Goal: Task Accomplishment & Management: Use online tool/utility

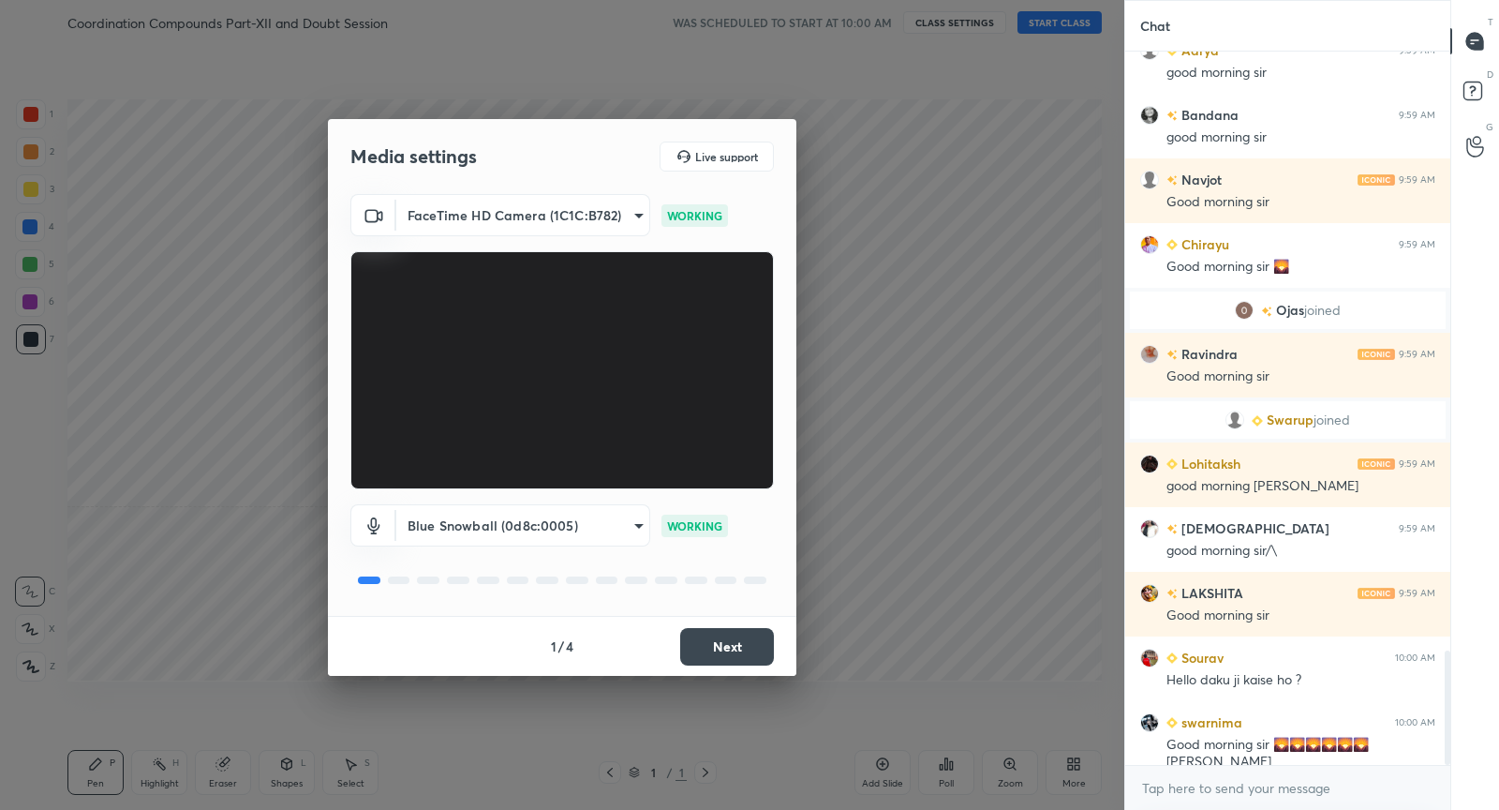
click at [741, 649] on button "Next" at bounding box center [727, 646] width 94 height 37
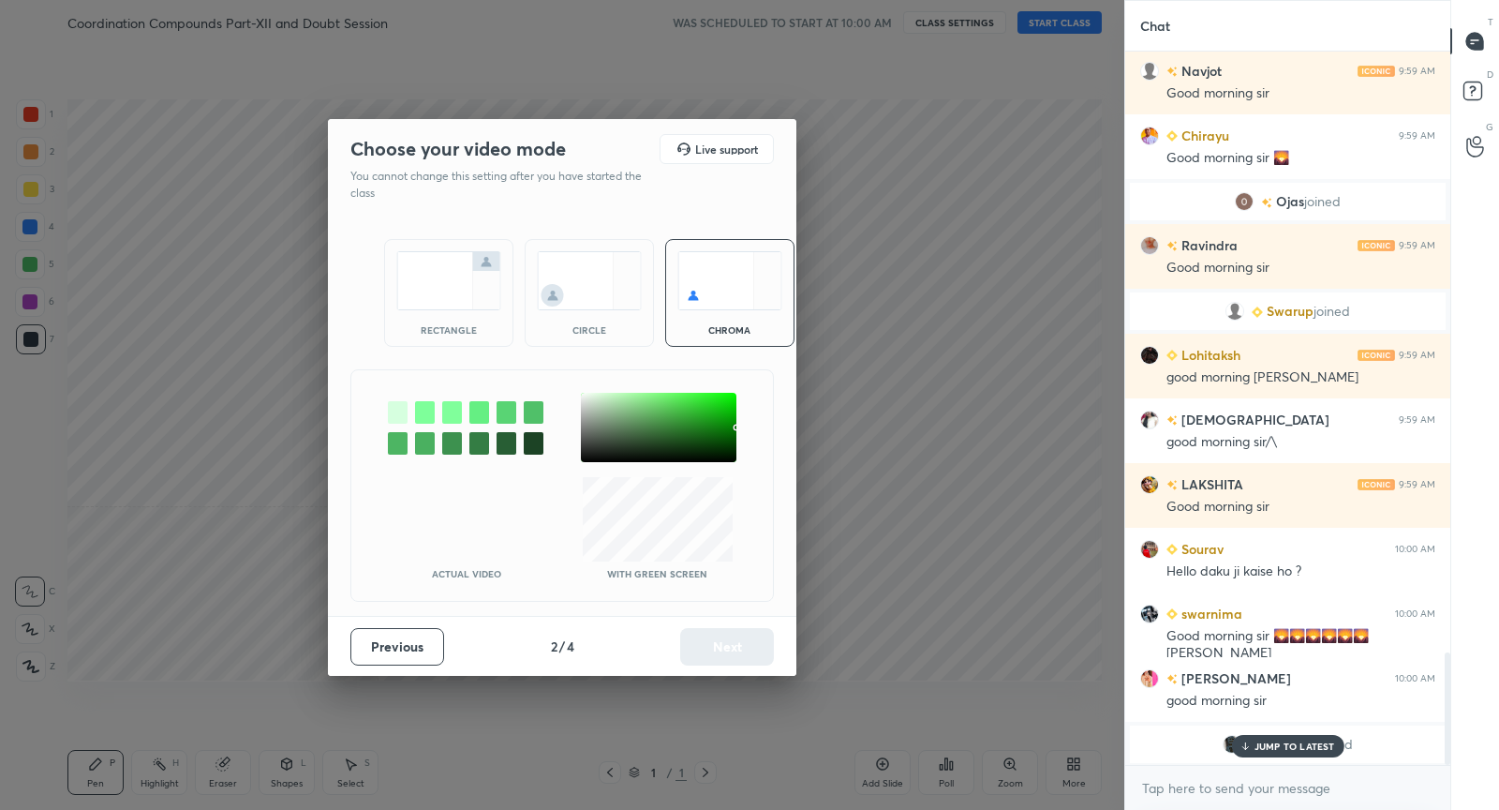
click at [486, 279] on img at bounding box center [448, 280] width 105 height 59
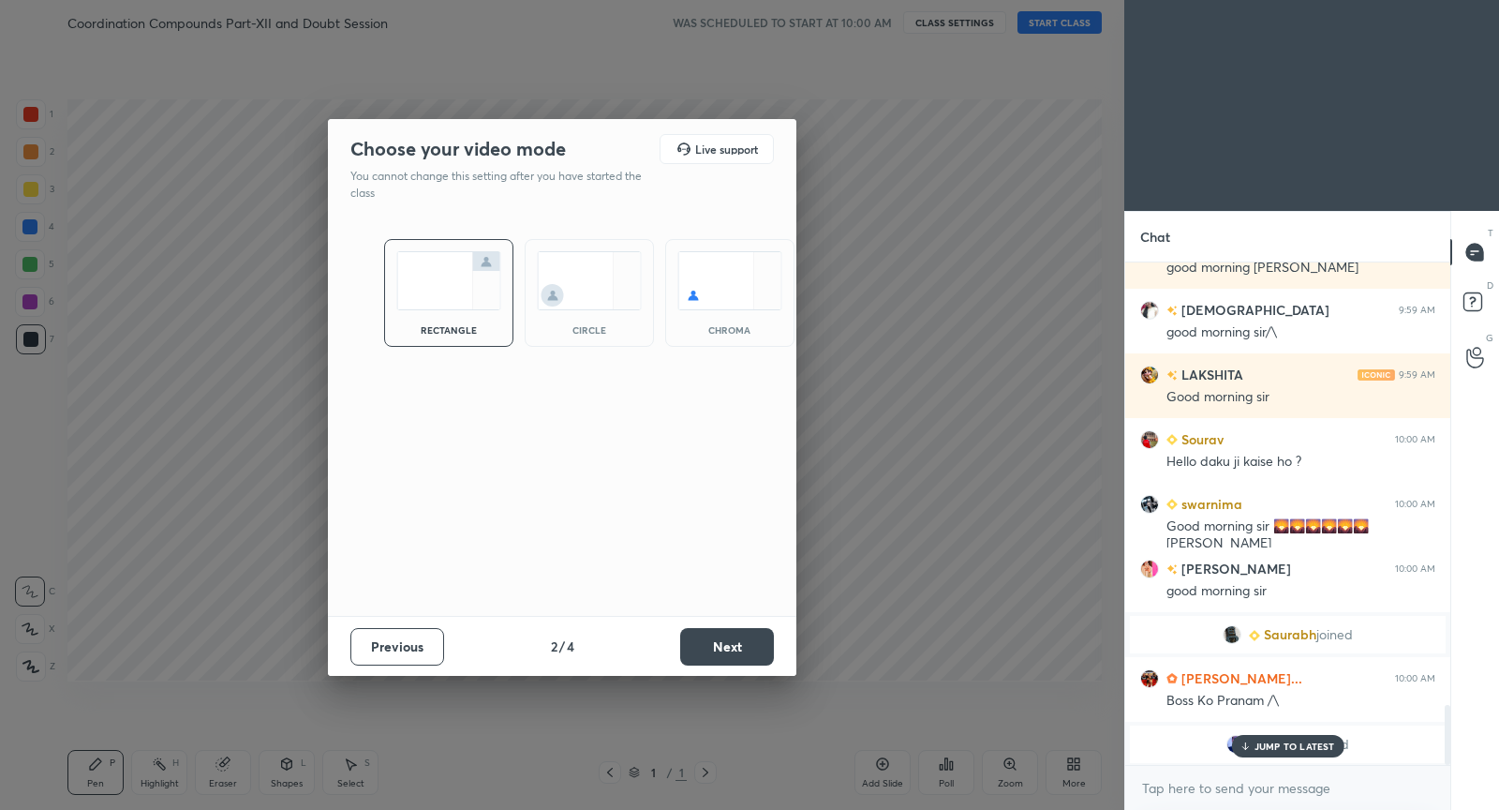
click at [737, 628] on button "Next" at bounding box center [727, 646] width 94 height 37
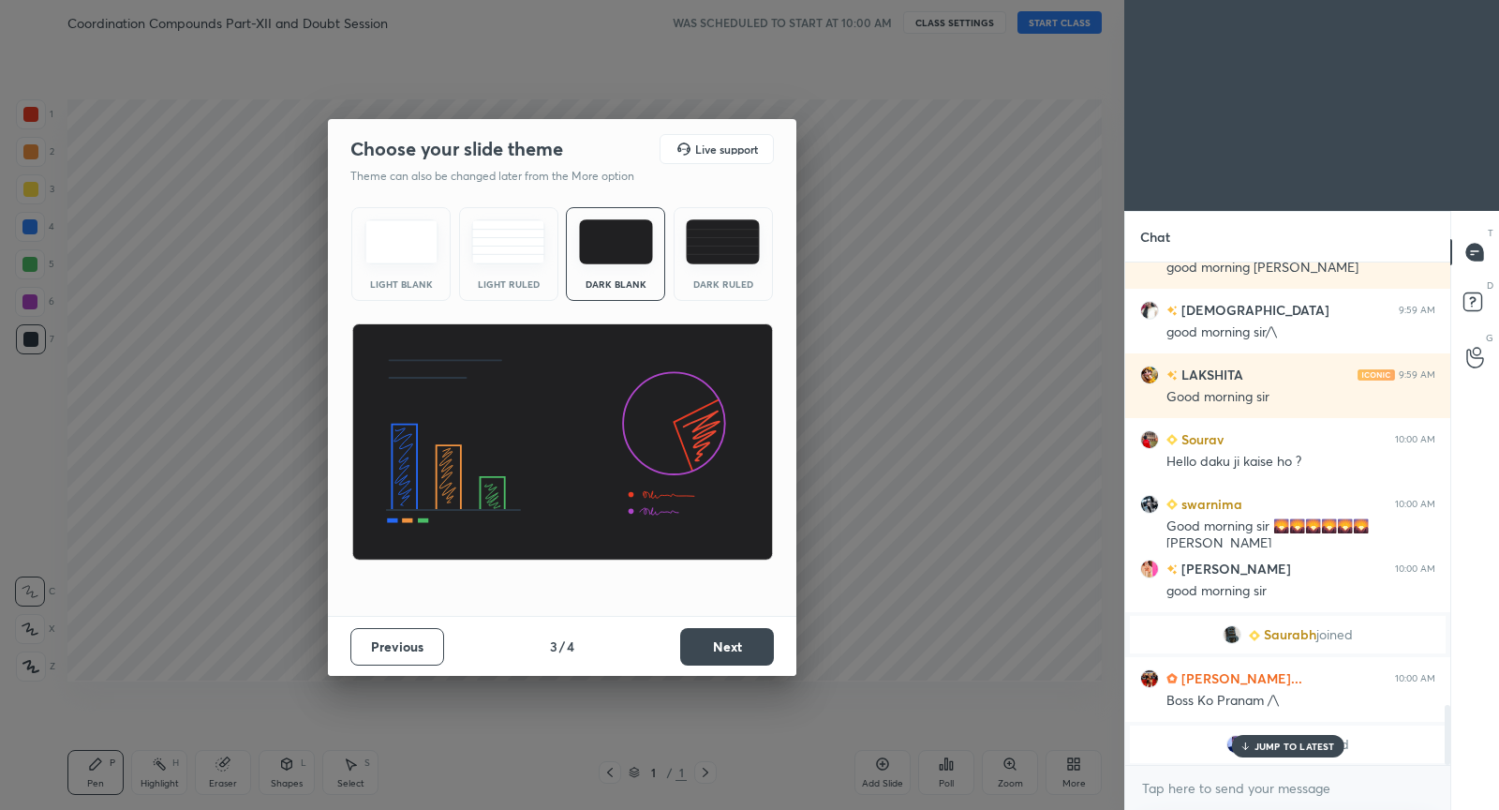
click at [738, 642] on button "Next" at bounding box center [727, 646] width 94 height 37
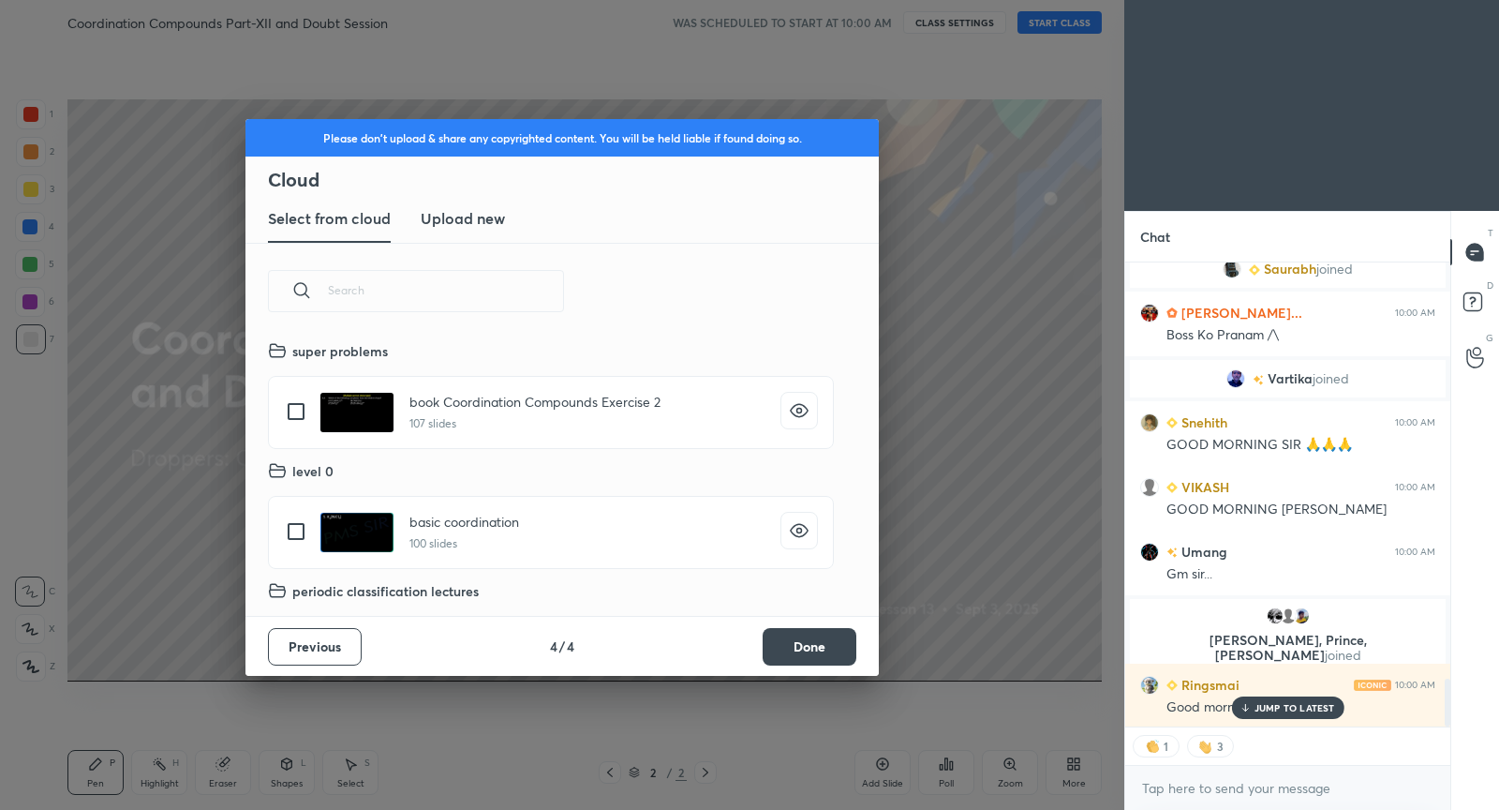
click at [836, 646] on button "Done" at bounding box center [810, 646] width 94 height 37
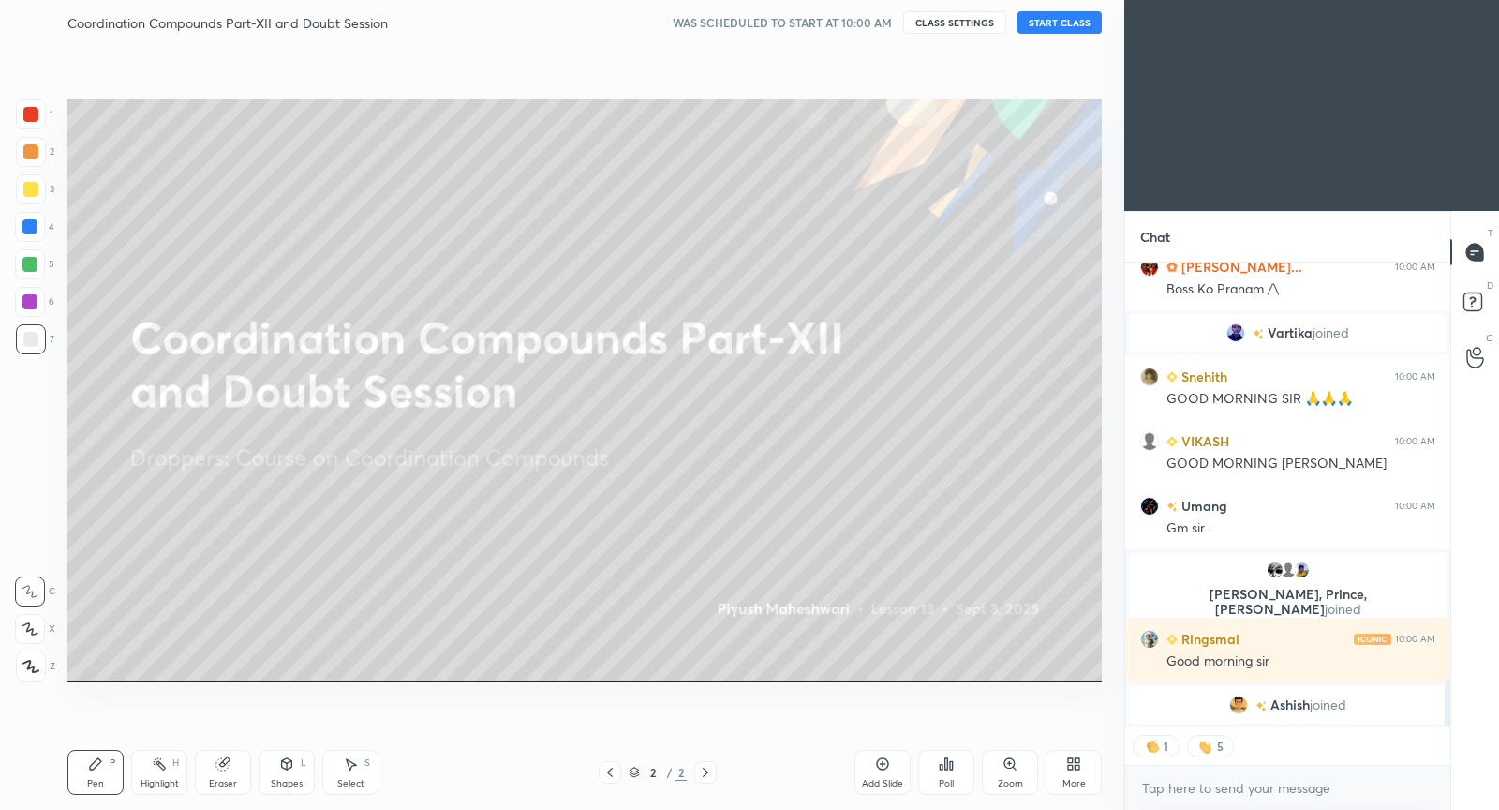
click at [1058, 22] on button "START CLASS" at bounding box center [1060, 22] width 84 height 22
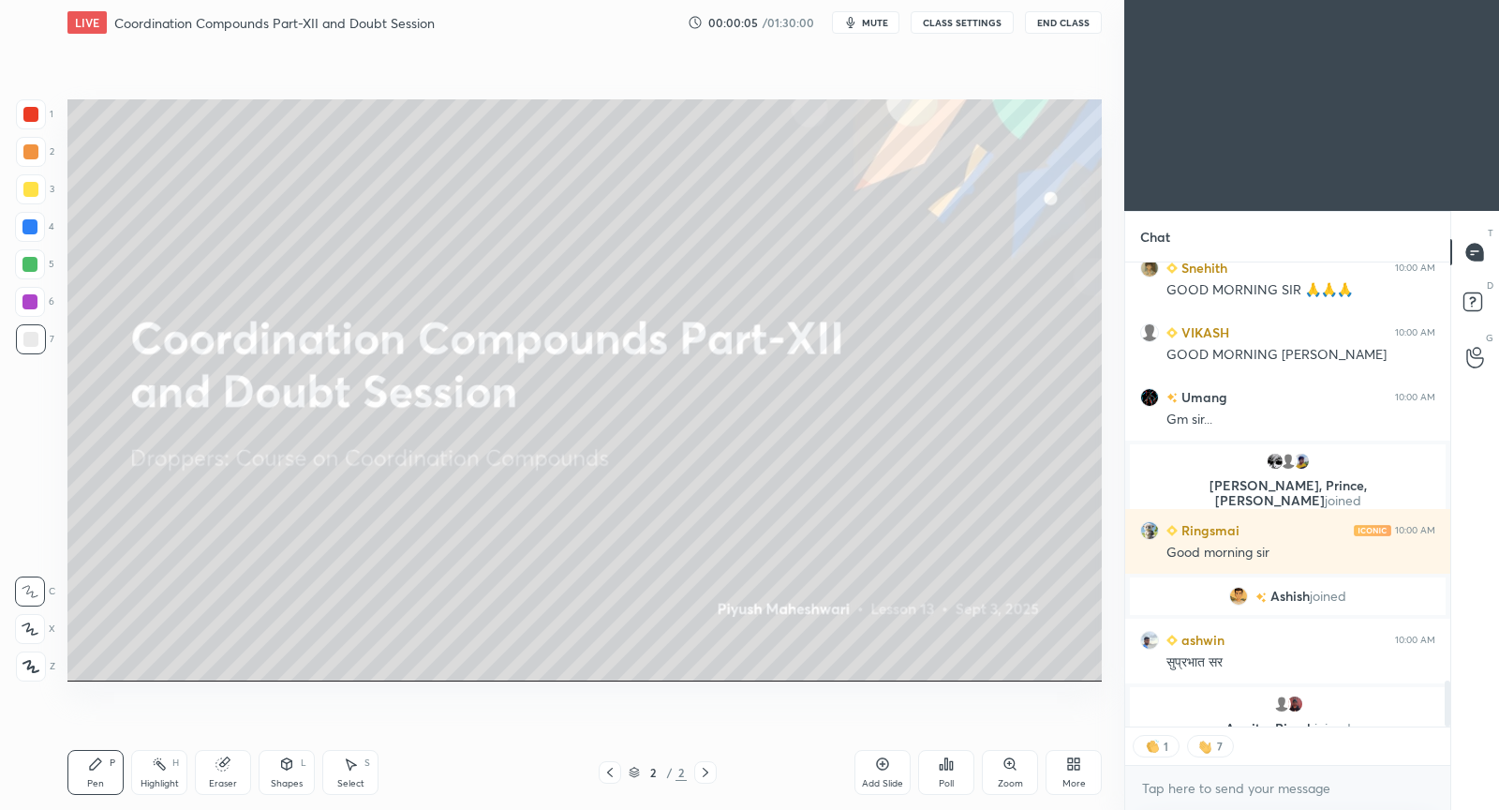
click at [956, 20] on button "CLASS SETTINGS" at bounding box center [962, 22] width 103 height 22
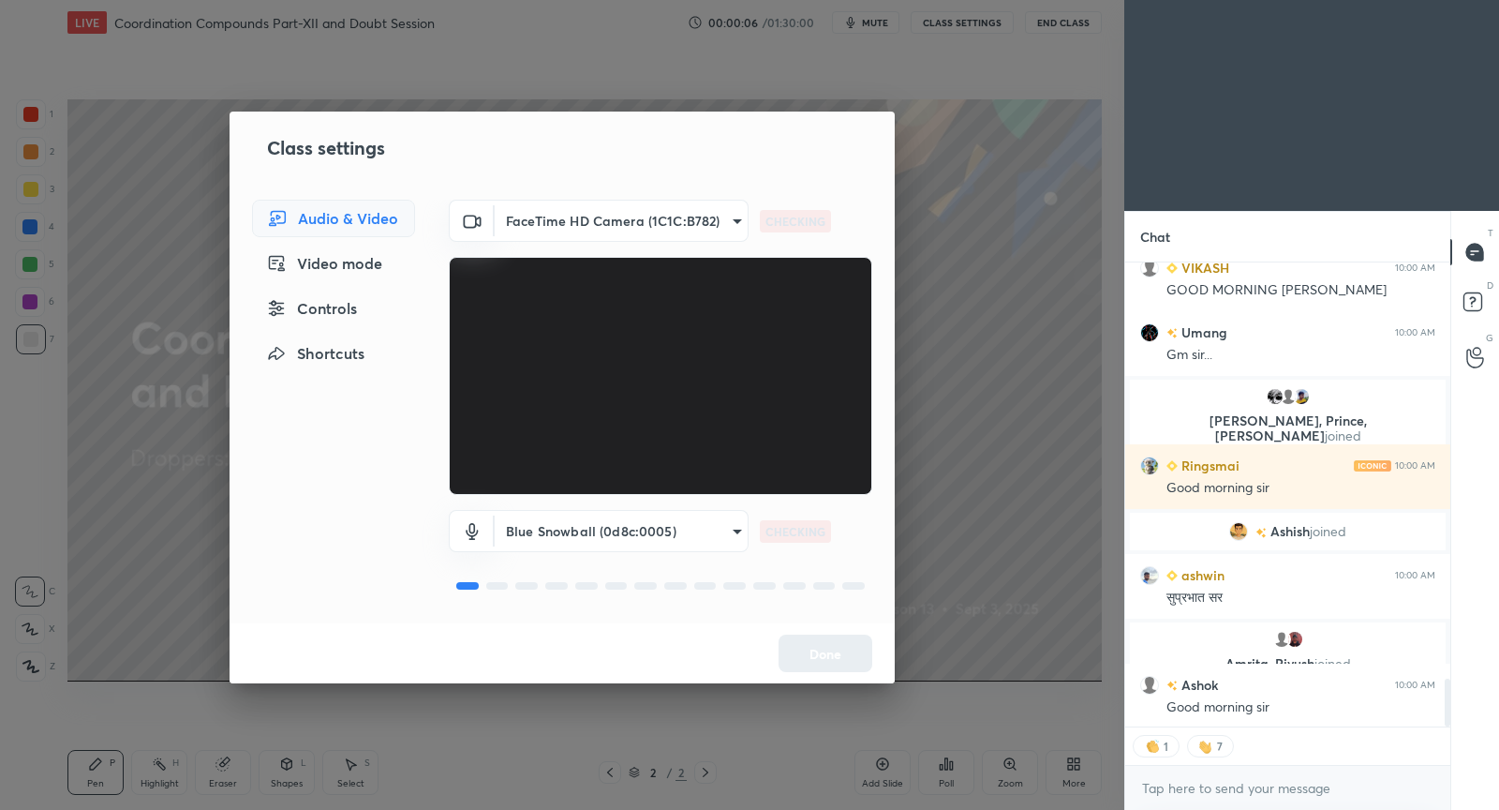
click at [315, 313] on div "Controls" at bounding box center [333, 308] width 163 height 37
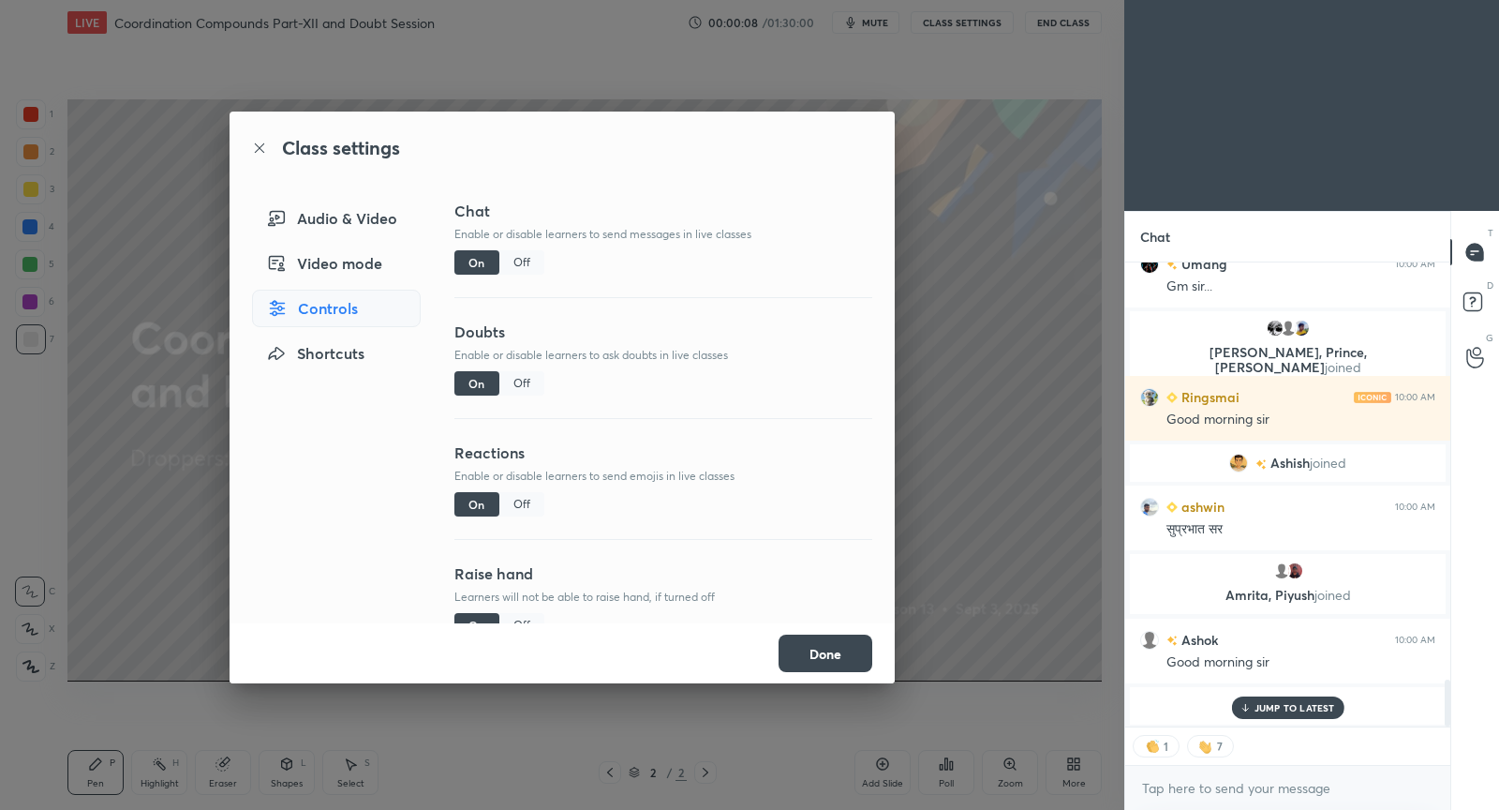
click at [519, 505] on div "Off" at bounding box center [521, 504] width 45 height 24
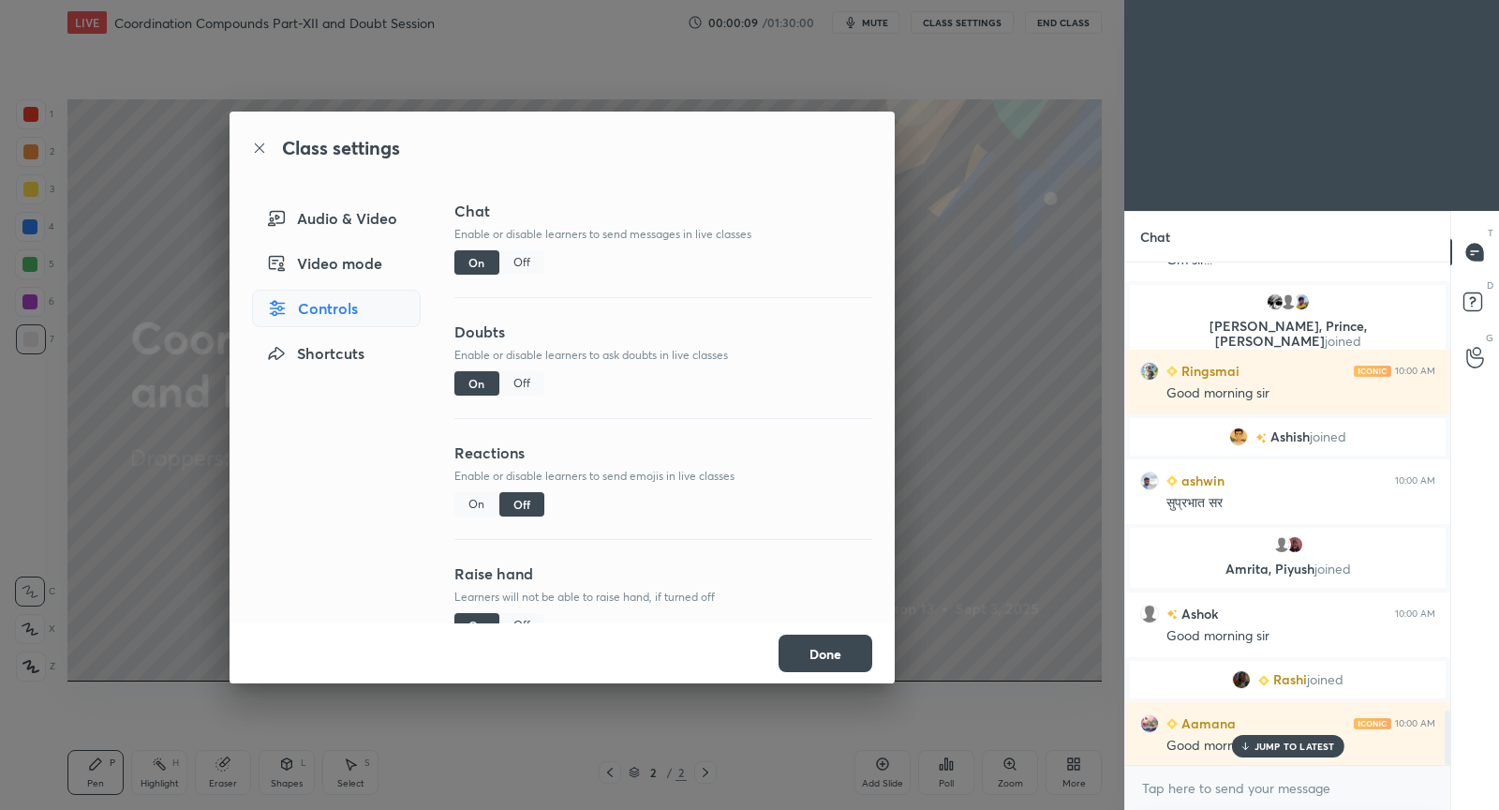
click at [836, 656] on button "Done" at bounding box center [826, 652] width 94 height 37
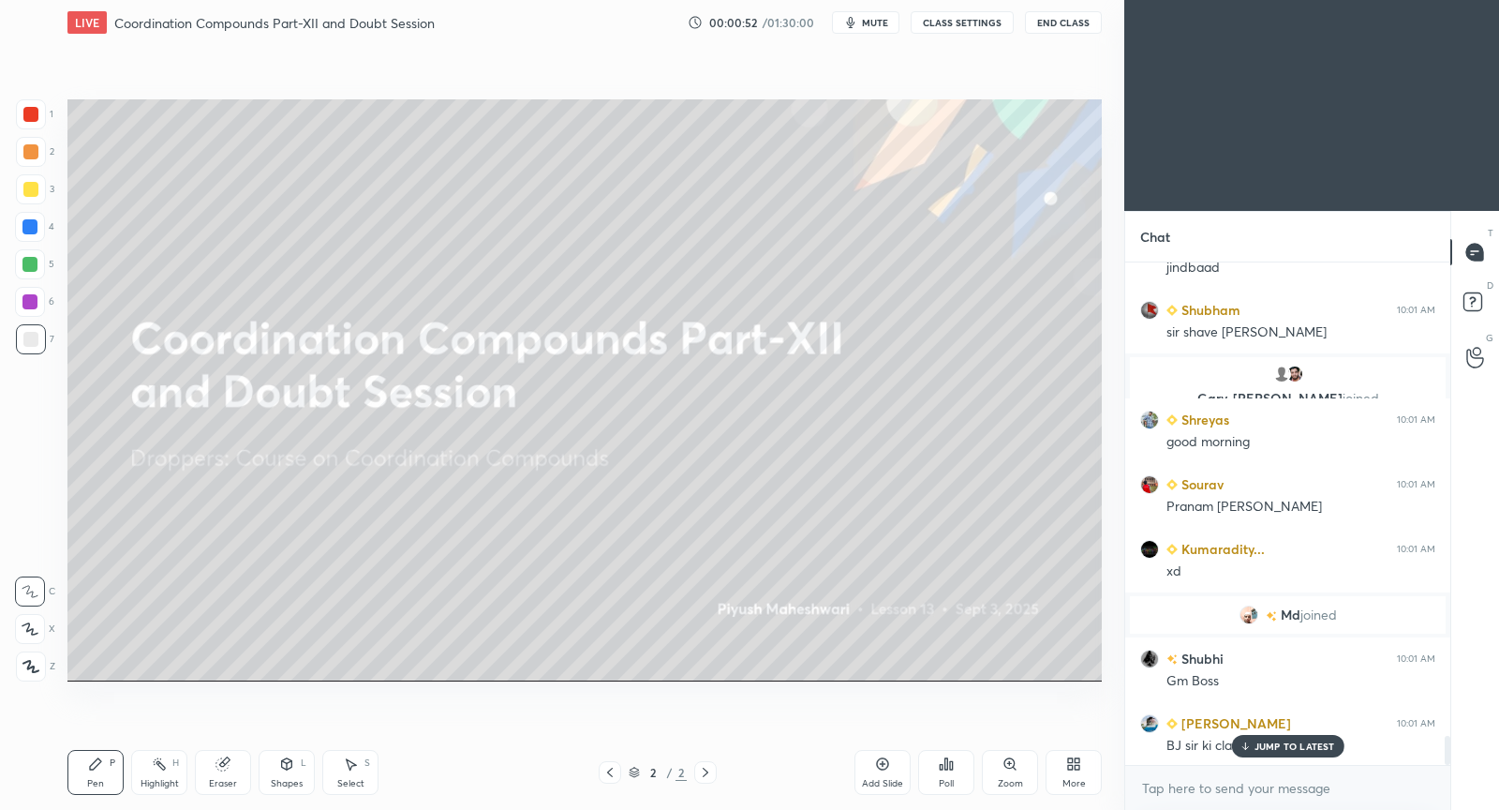
drag, startPoint x: 885, startPoint y: 776, endPoint x: 888, endPoint y: 741, distance: 34.9
click at [883, 774] on div "Add Slide" at bounding box center [883, 772] width 56 height 45
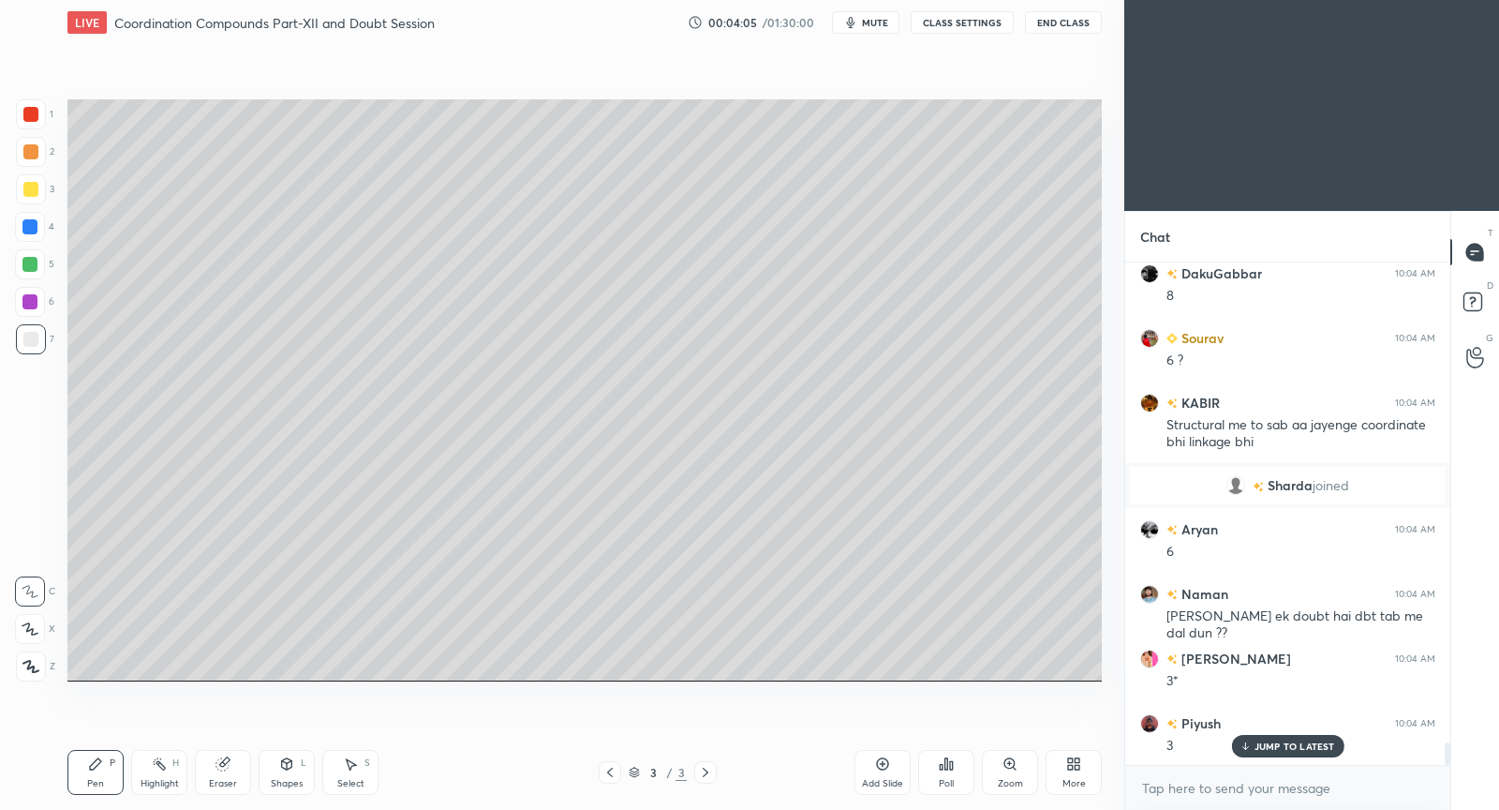
scroll to position [10968, 0]
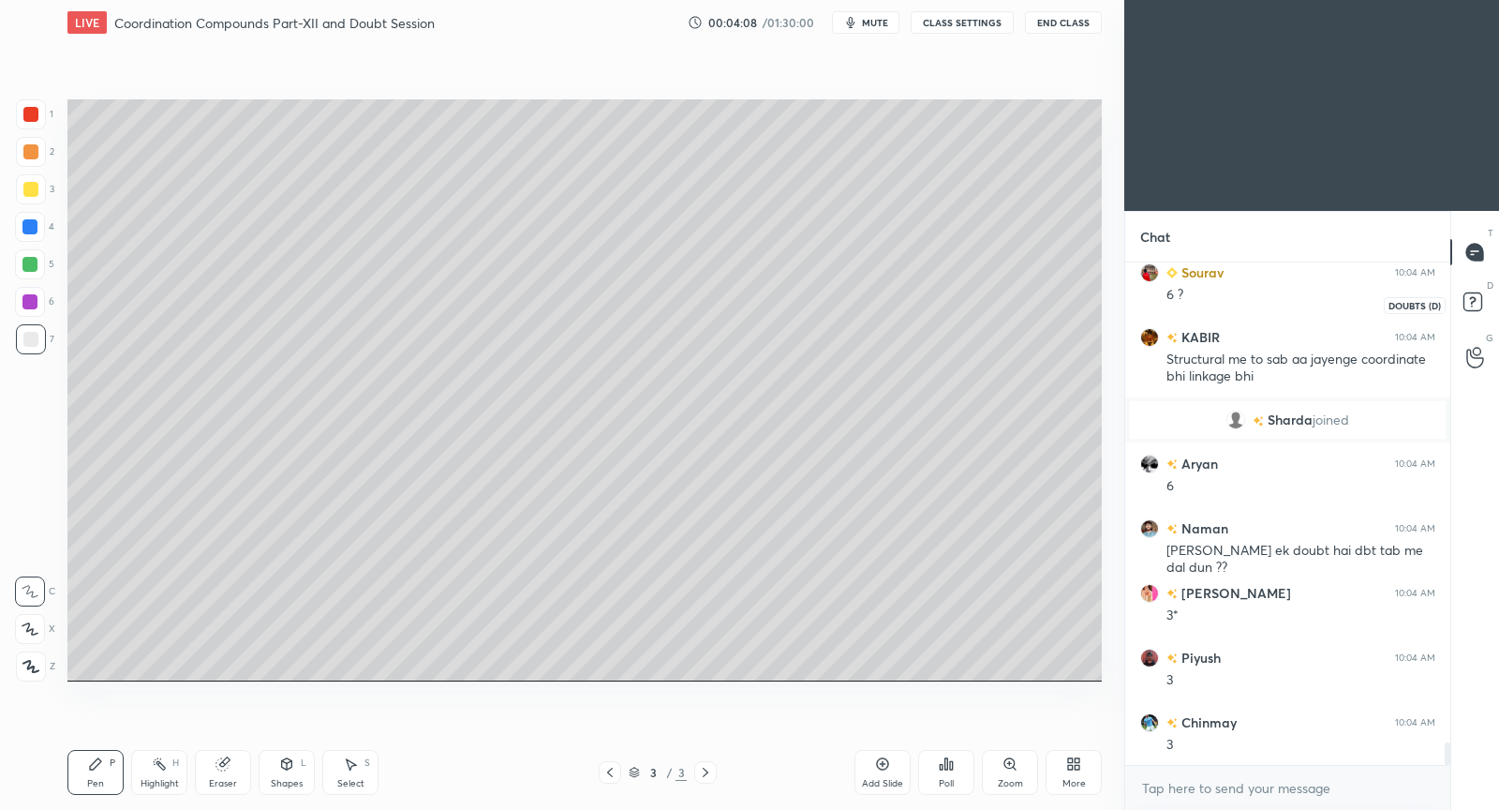
click at [1480, 302] on rect at bounding box center [1473, 302] width 18 height 18
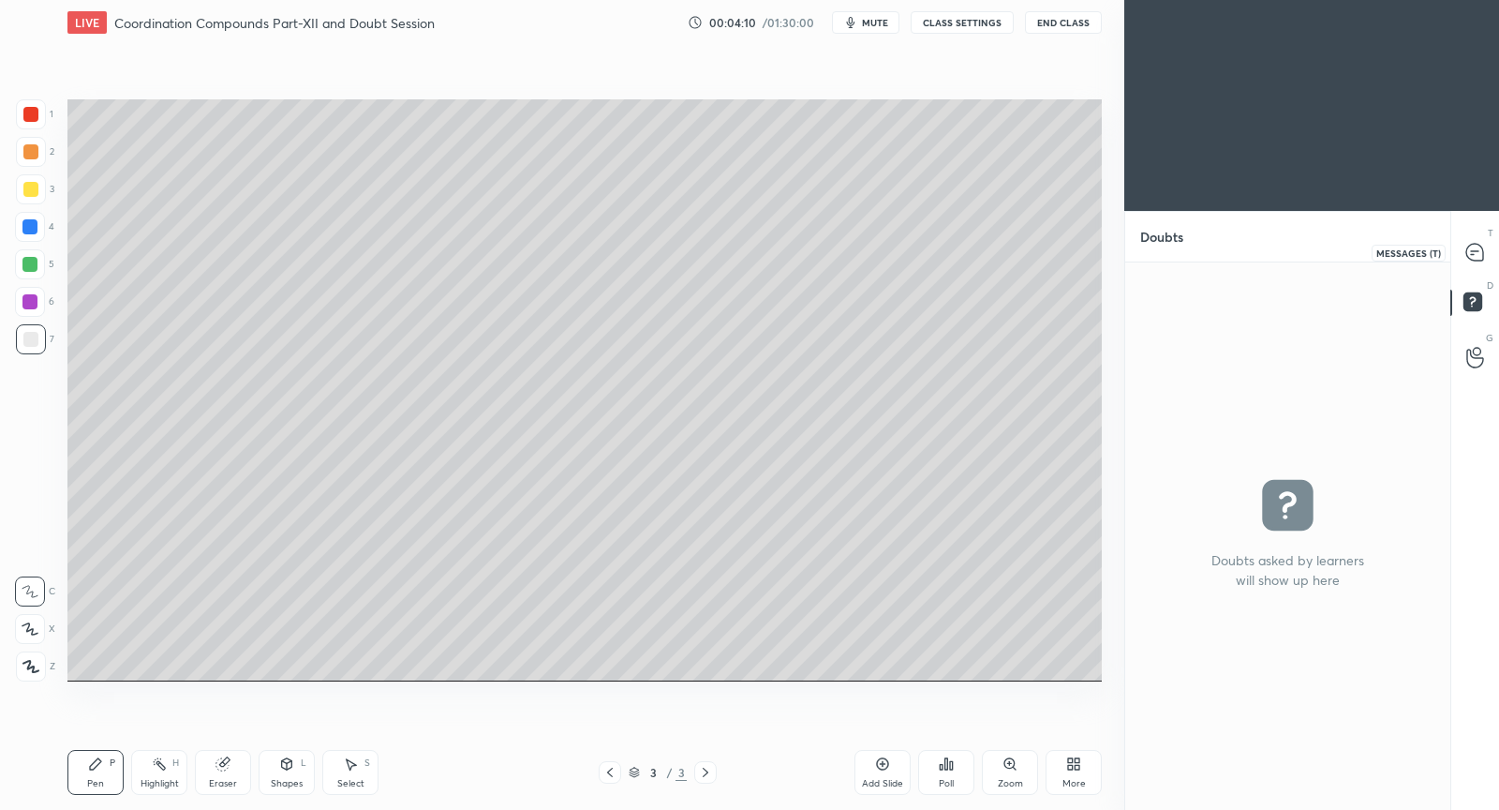
click at [1468, 250] on icon at bounding box center [1474, 252] width 17 height 17
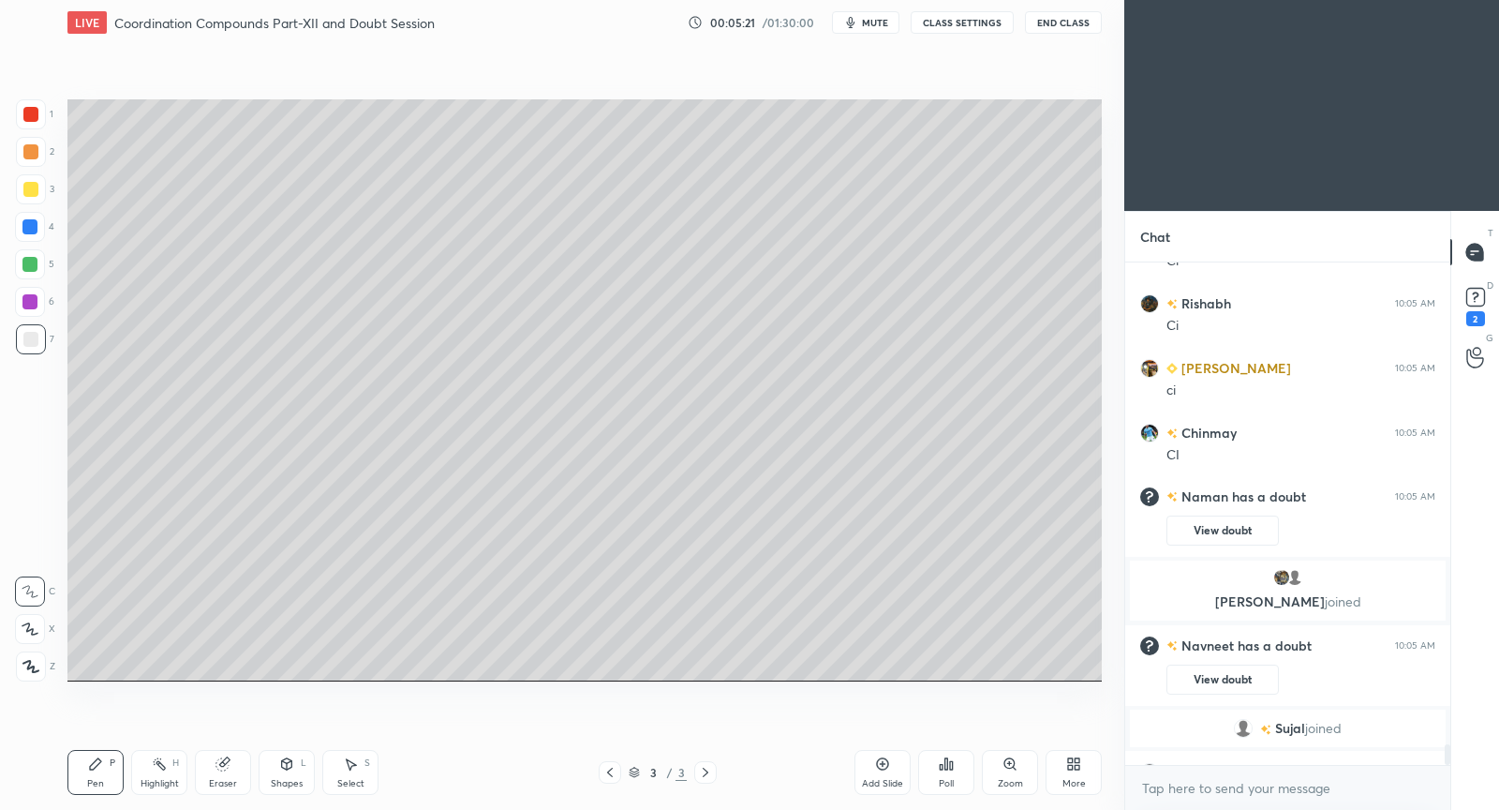
scroll to position [11638, 0]
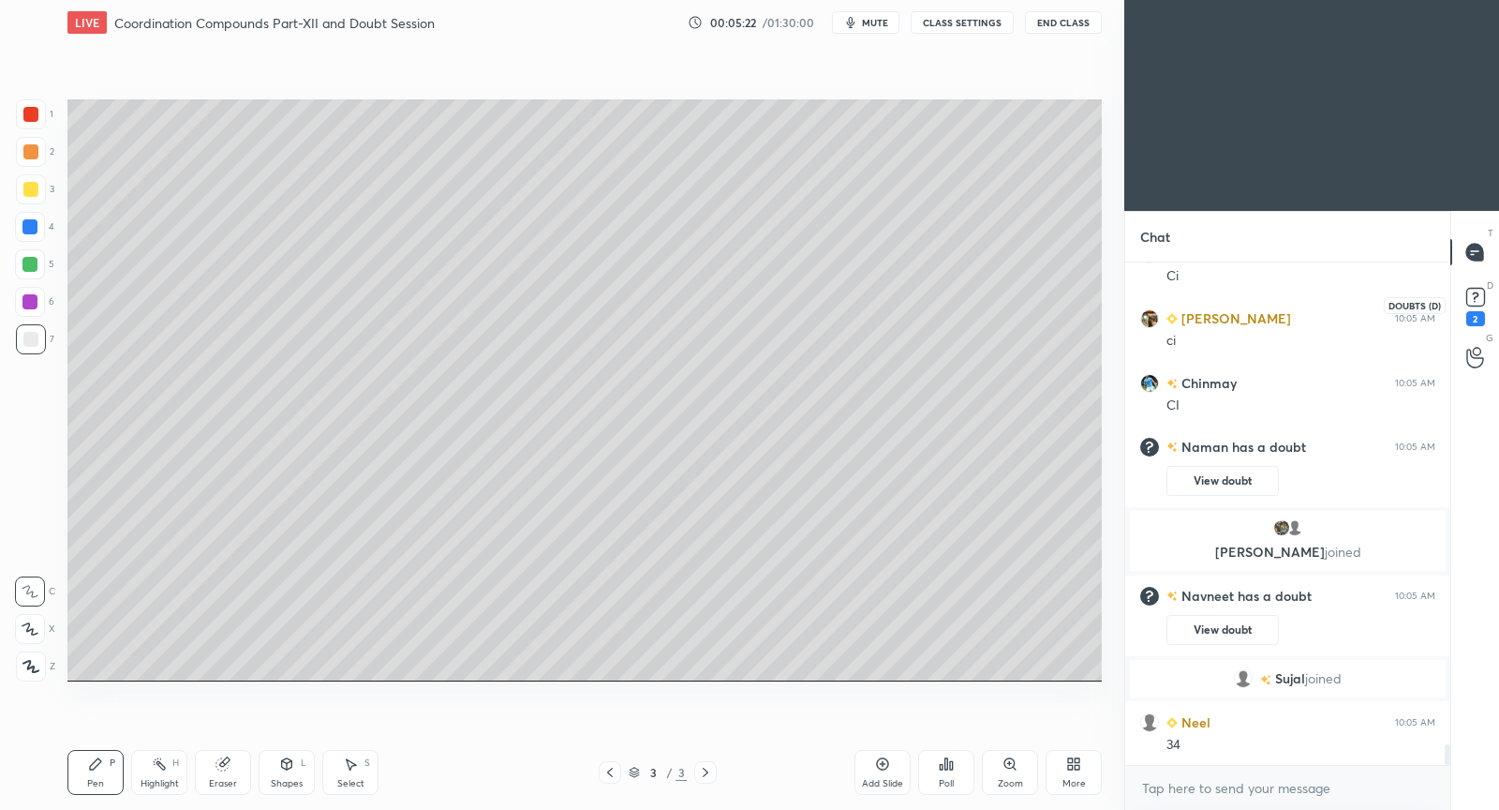
click at [1479, 303] on rect at bounding box center [1475, 298] width 18 height 18
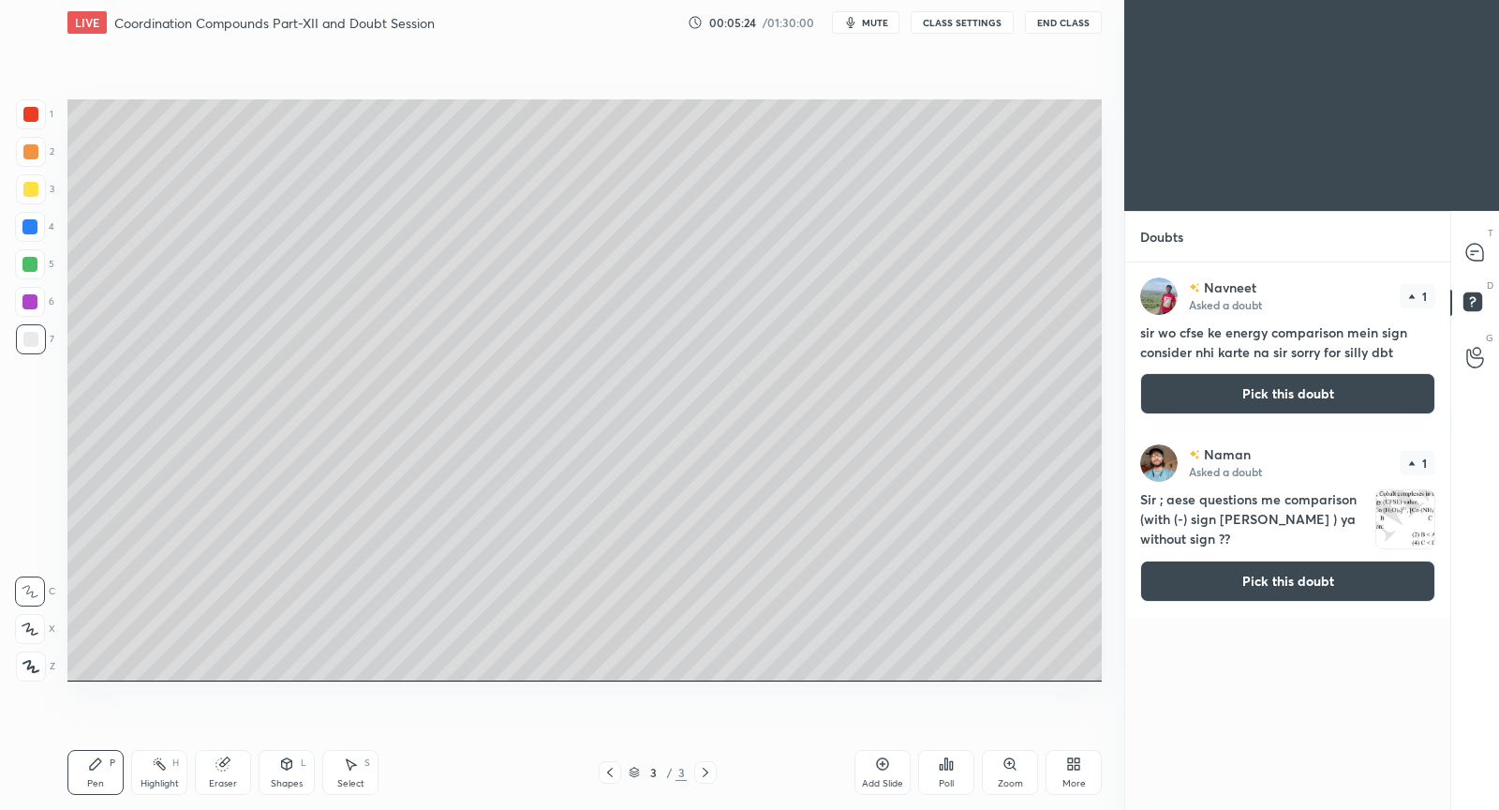
click at [1269, 376] on button "Pick this doubt" at bounding box center [1287, 393] width 295 height 41
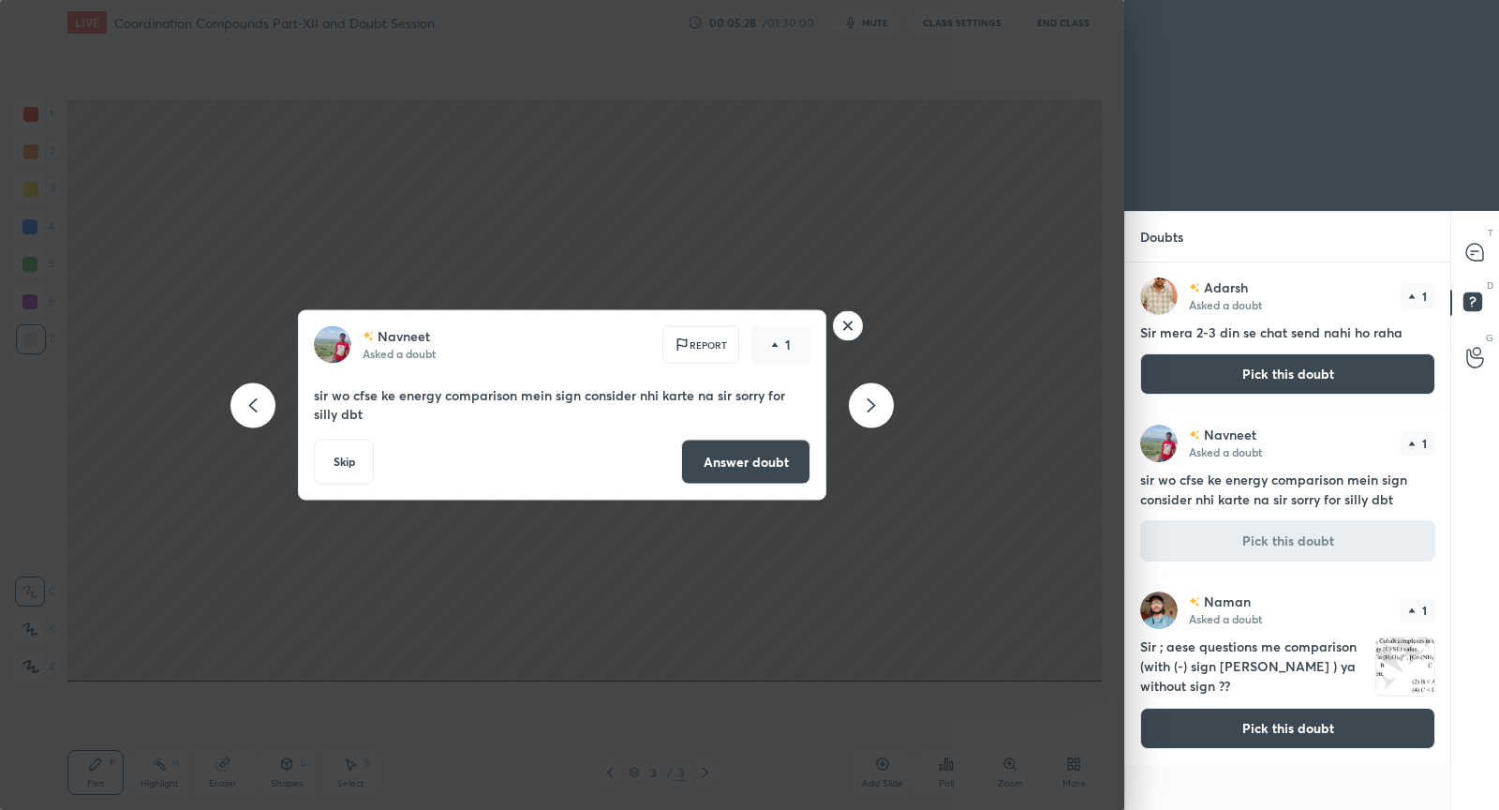
click at [851, 330] on rect at bounding box center [848, 325] width 29 height 29
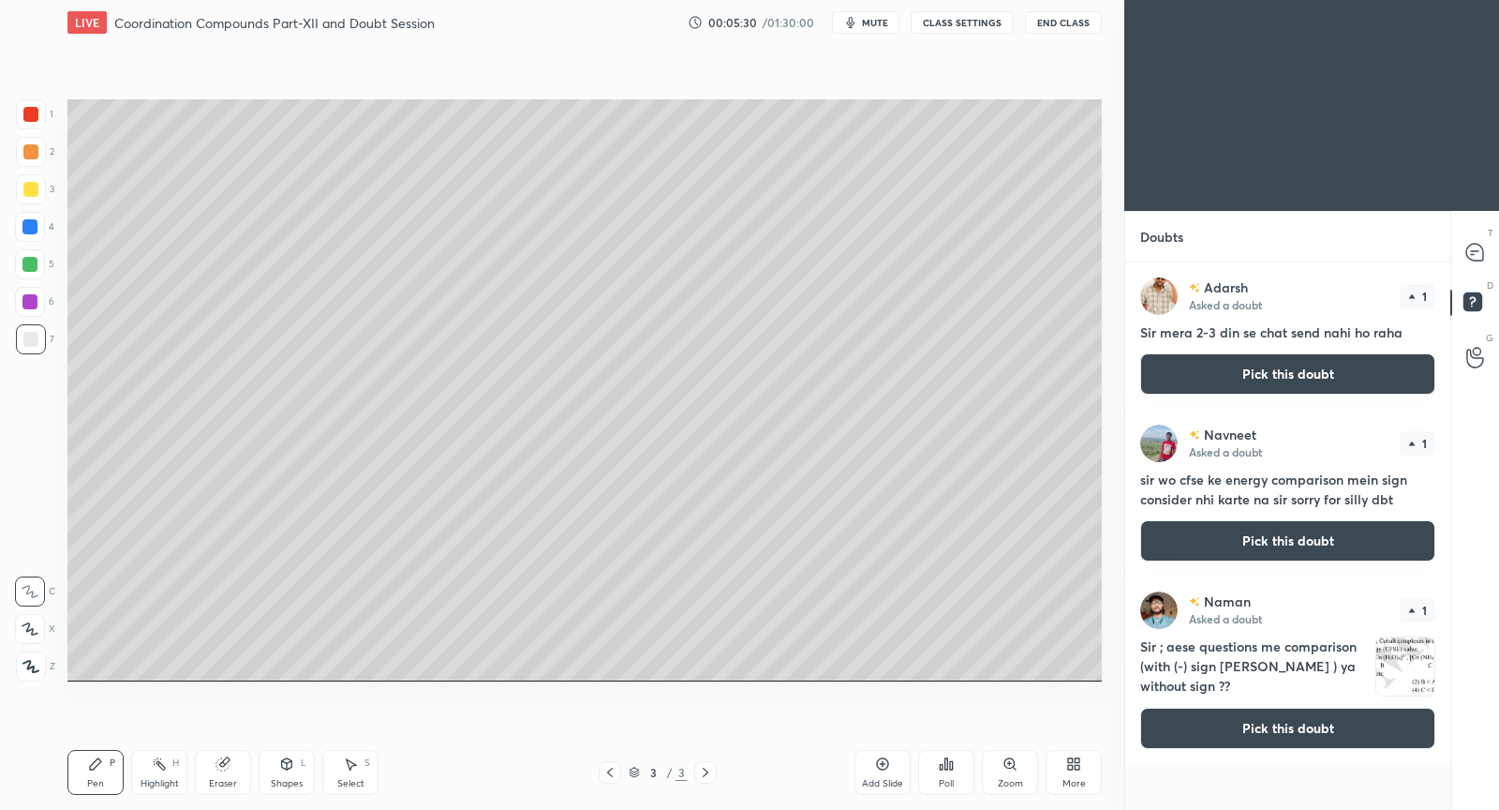
click at [1312, 722] on button "Pick this doubt" at bounding box center [1287, 727] width 295 height 41
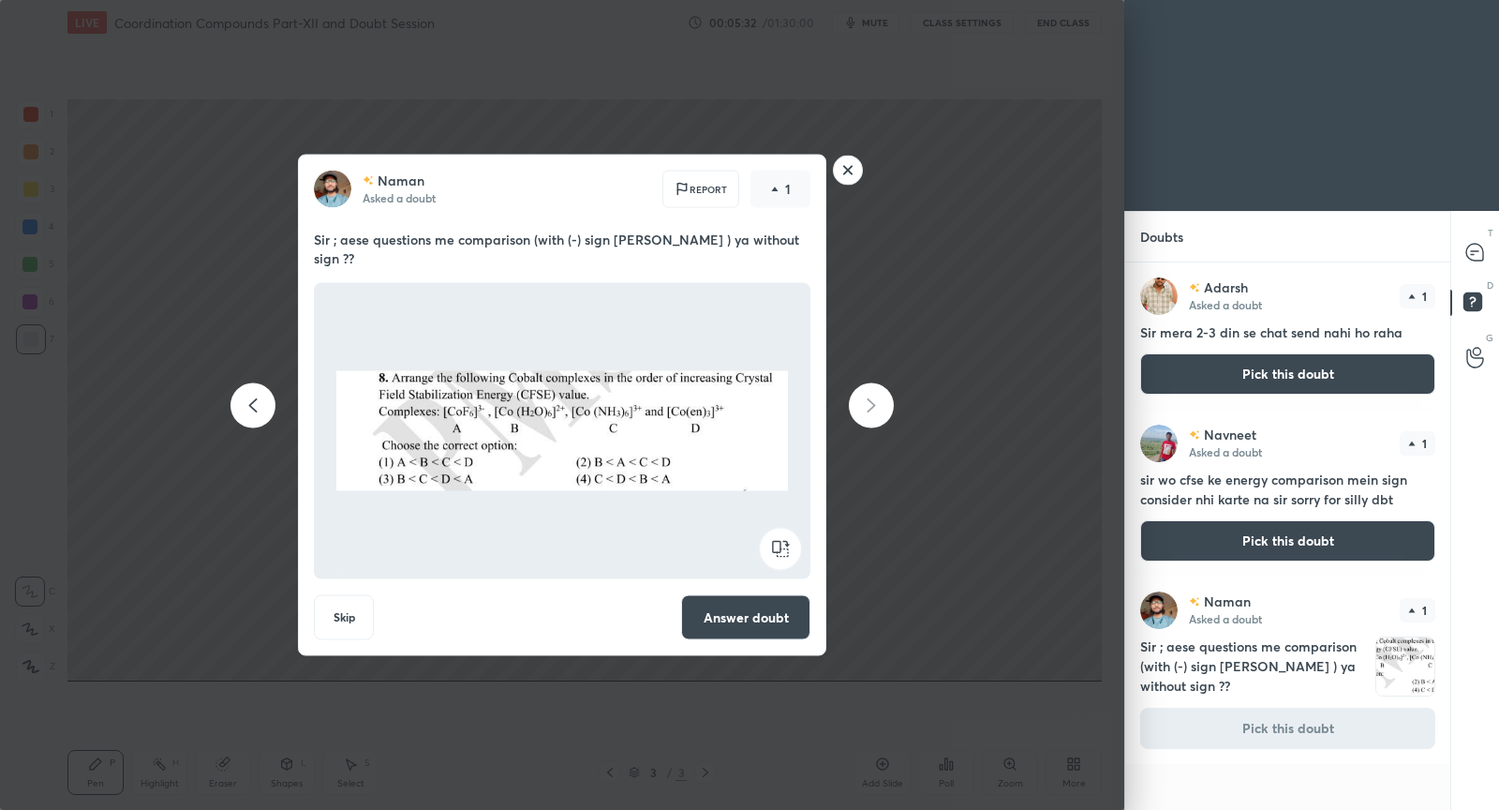
click at [745, 609] on button "Answer doubt" at bounding box center [745, 617] width 129 height 45
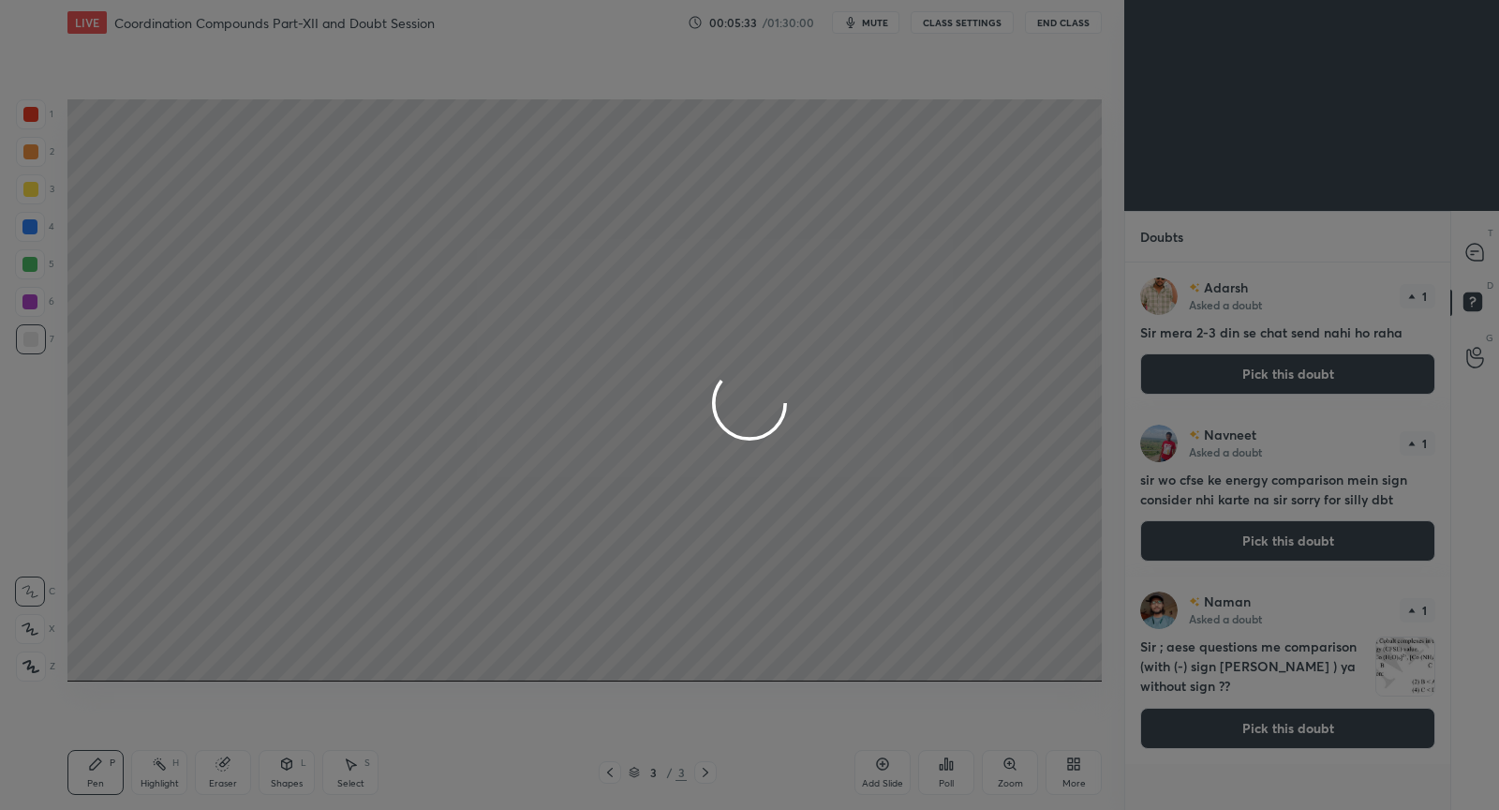
click at [1467, 257] on div at bounding box center [749, 405] width 1499 height 810
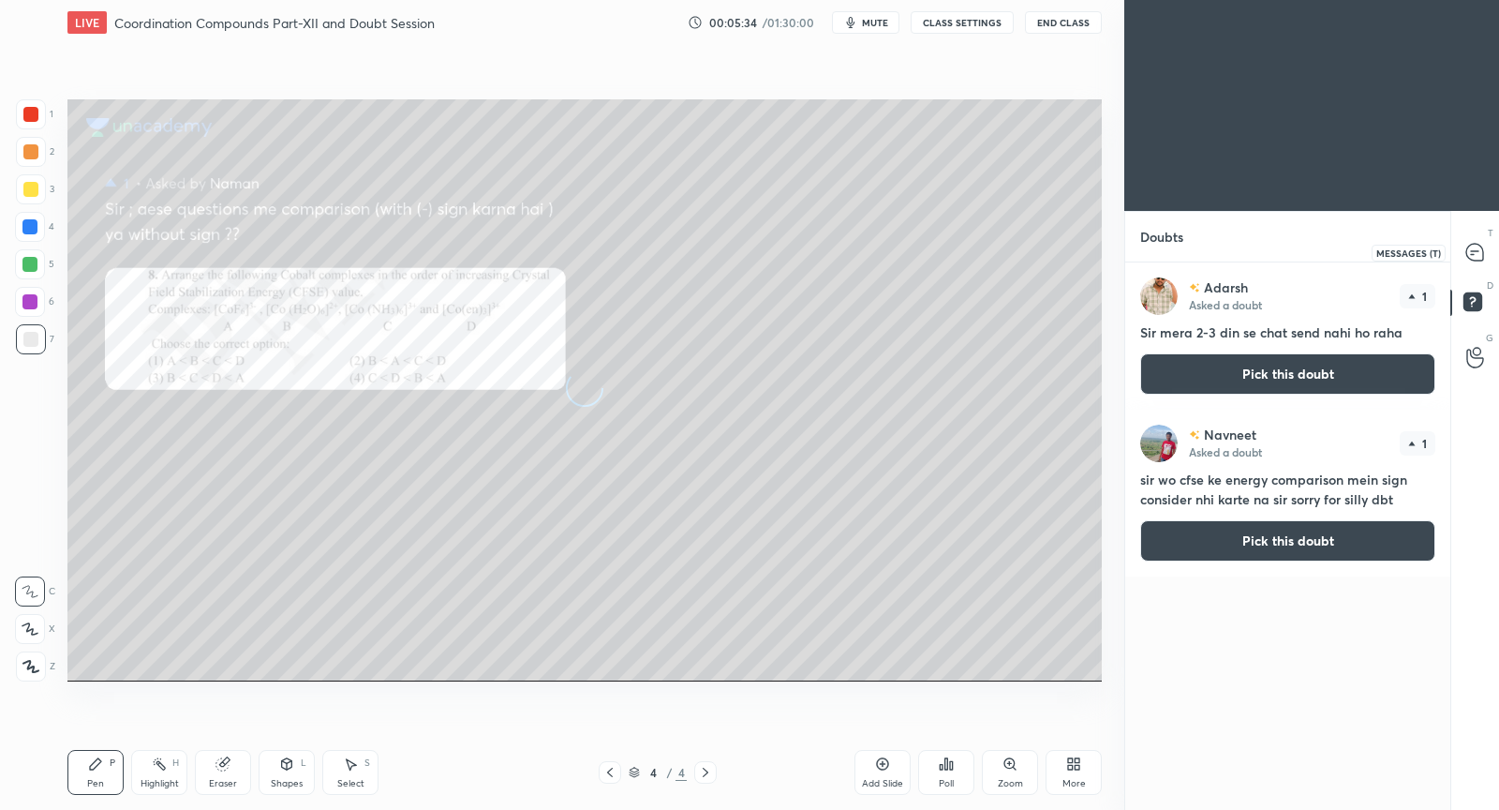
click at [1474, 255] on icon at bounding box center [1474, 252] width 17 height 17
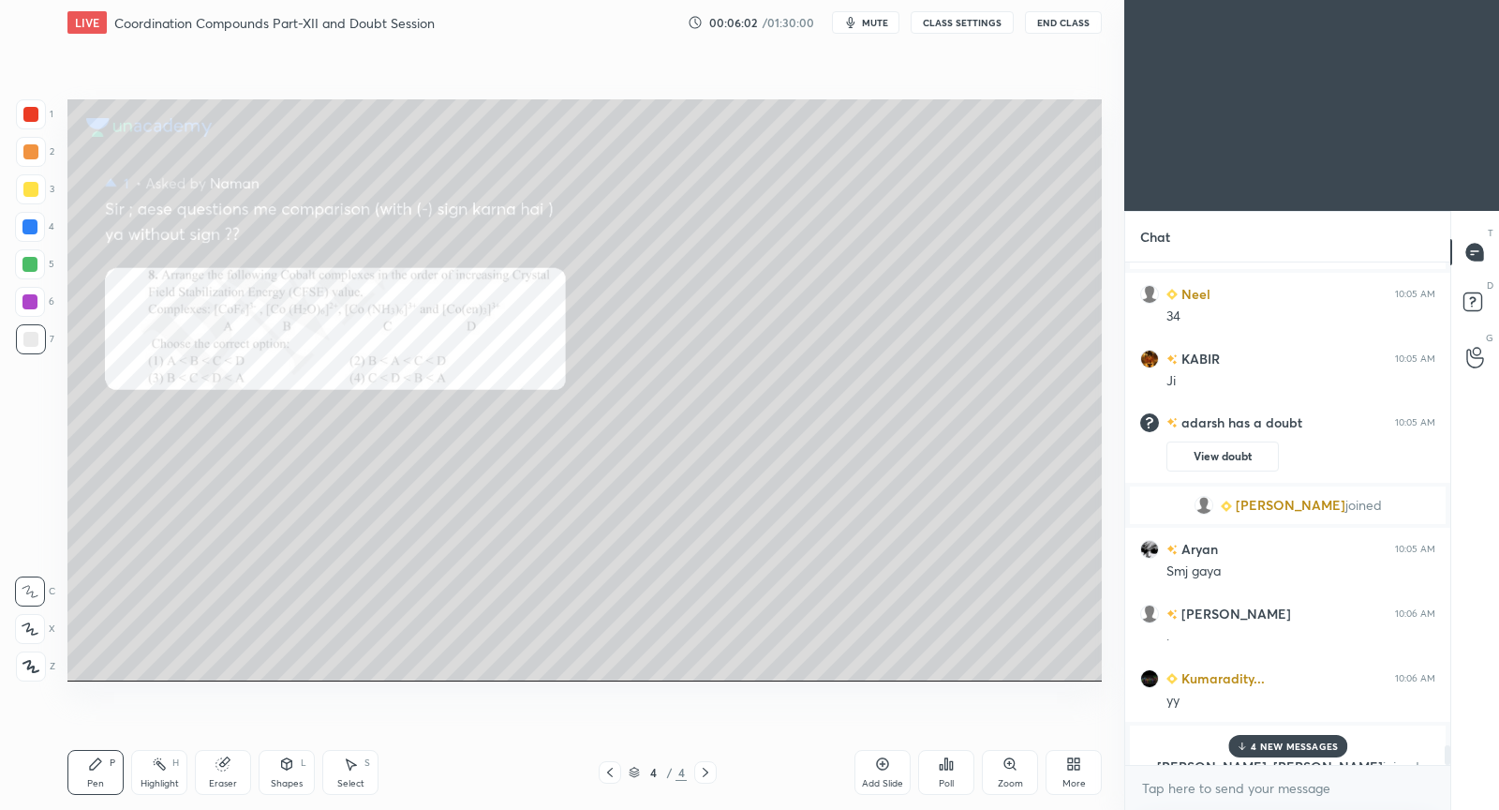
scroll to position [12397, 0]
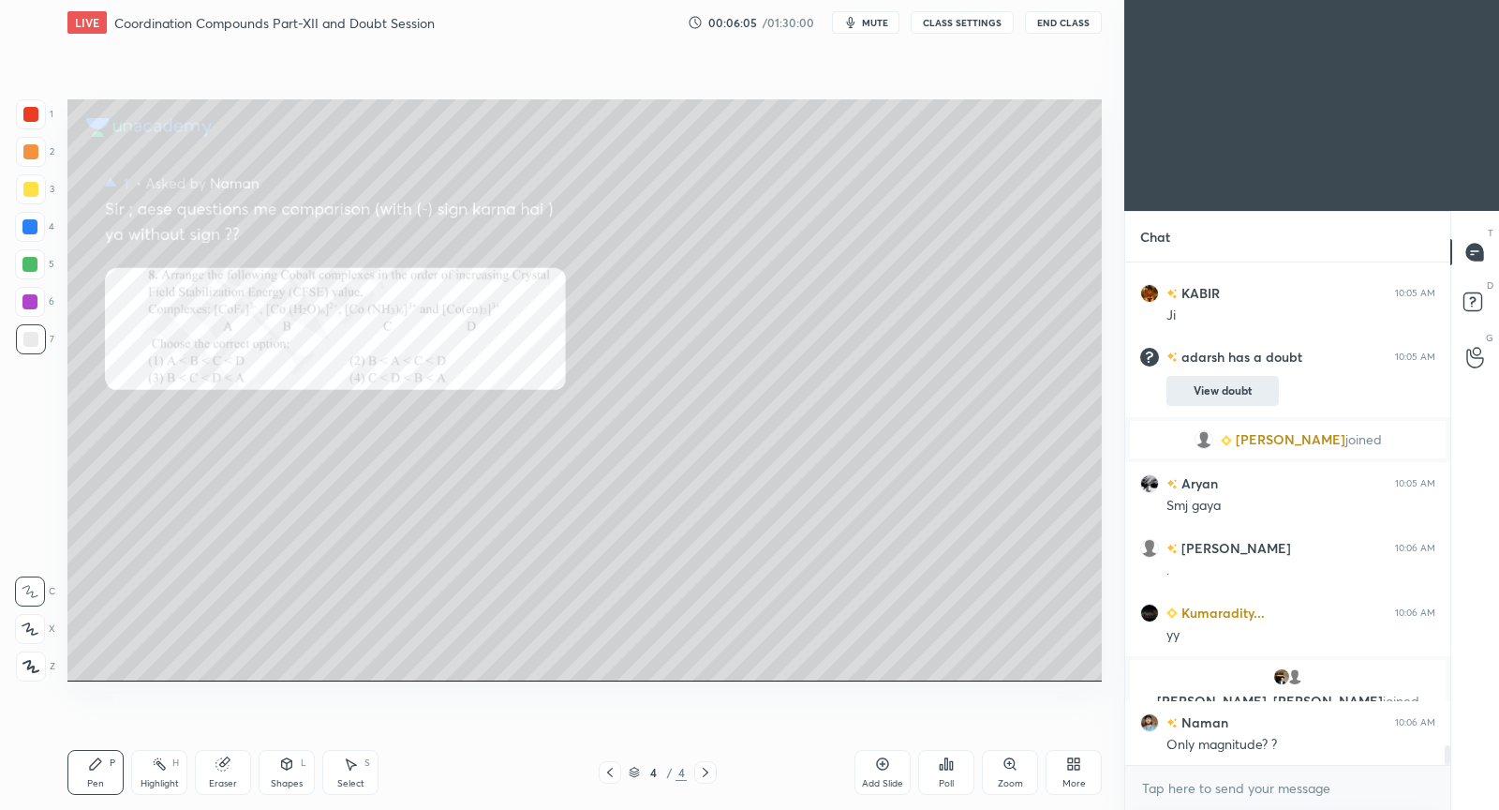
click at [1241, 395] on button "View doubt" at bounding box center [1223, 391] width 112 height 30
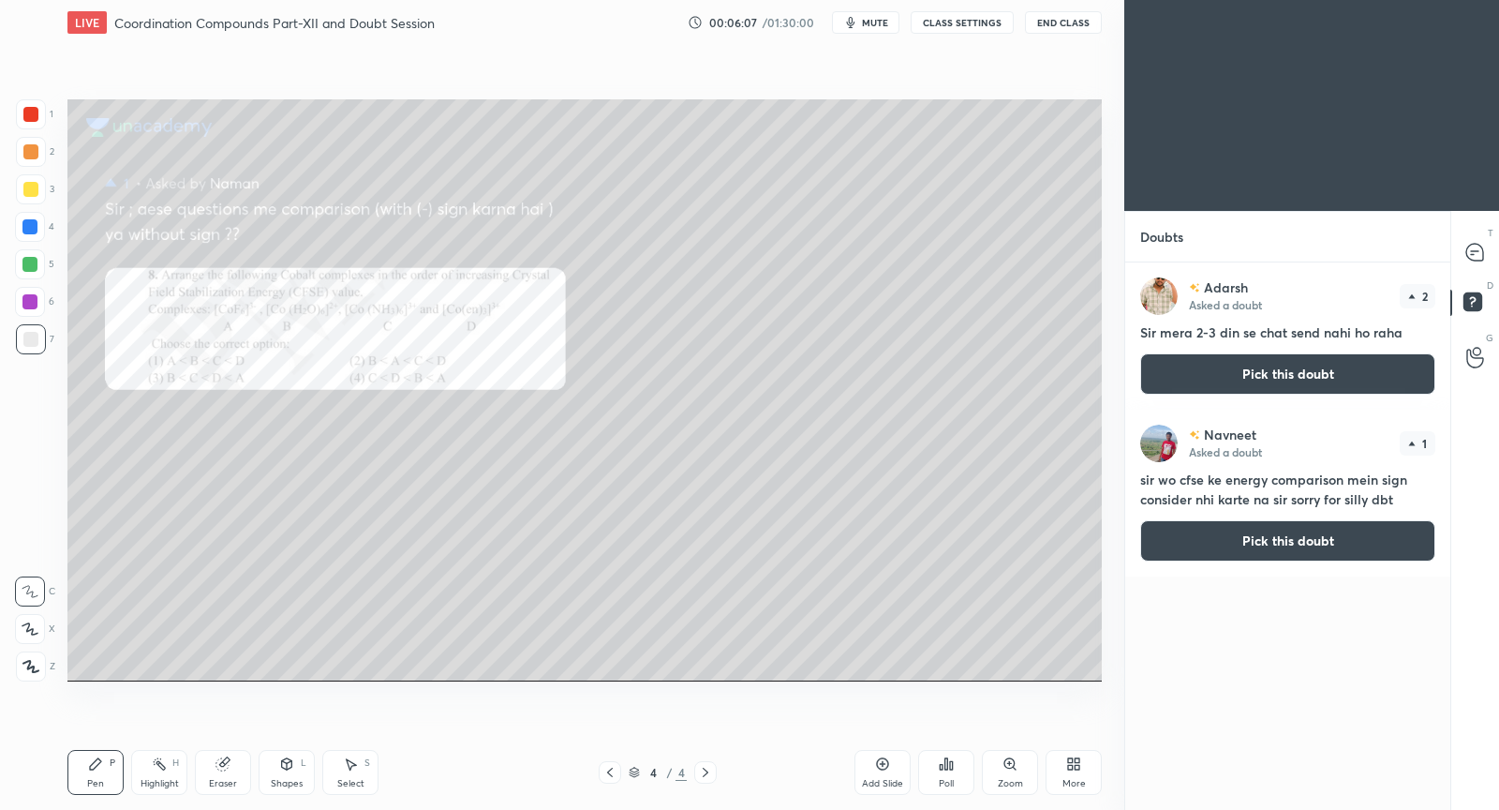
click at [1243, 534] on button "Pick this doubt" at bounding box center [1287, 540] width 295 height 41
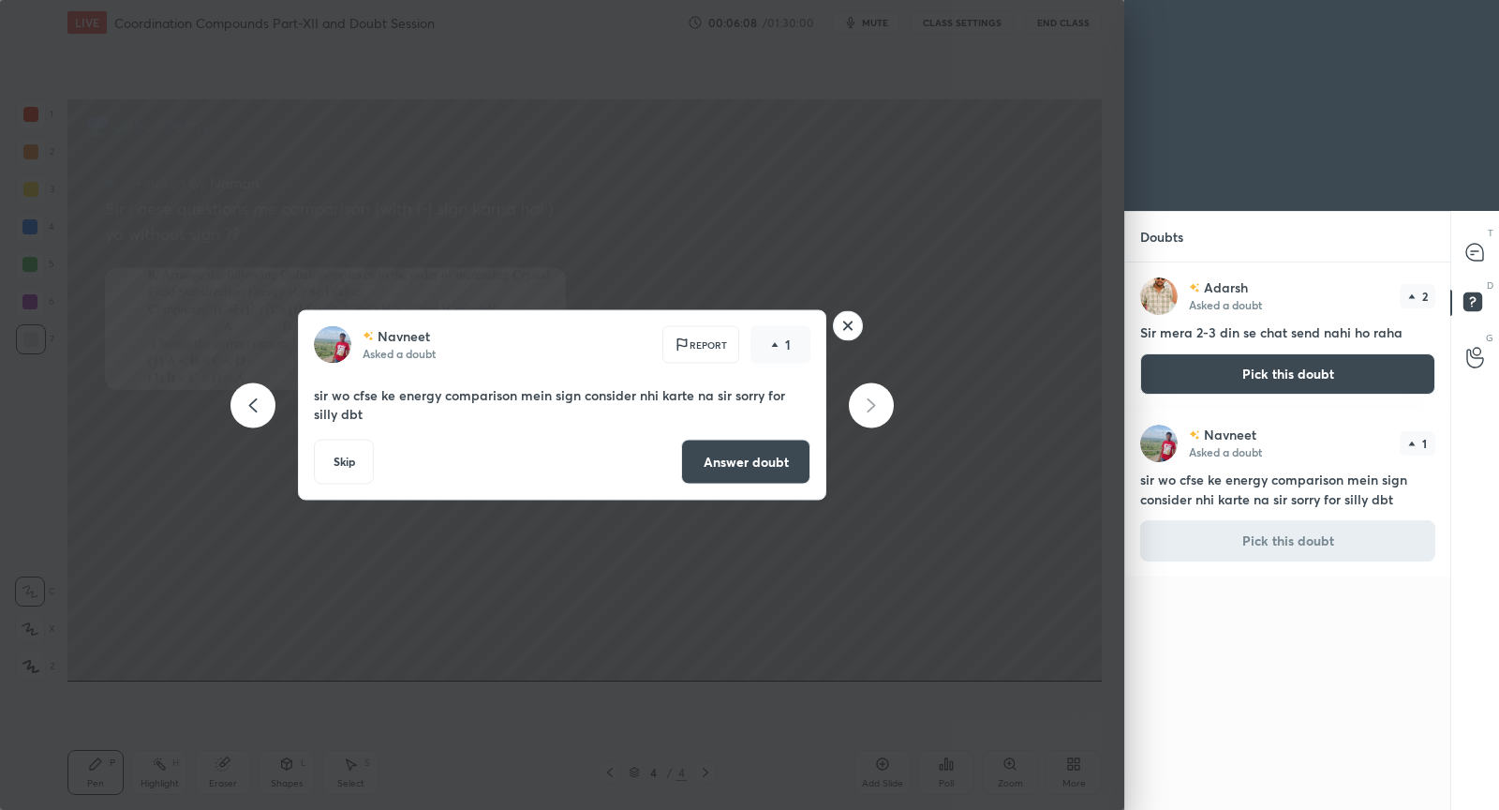
click at [758, 470] on button "Answer doubt" at bounding box center [745, 461] width 129 height 45
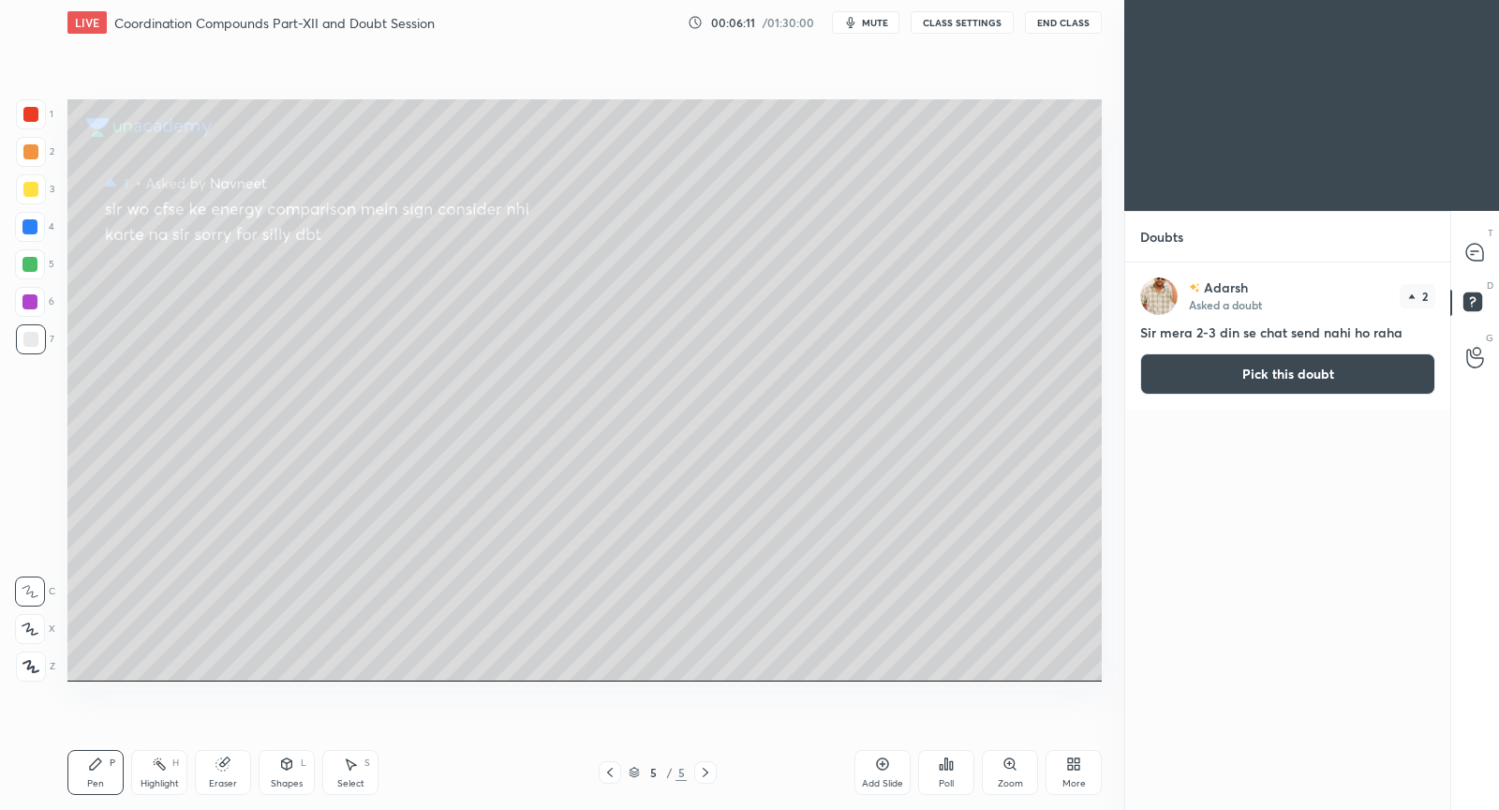
click at [1231, 374] on button "Pick this doubt" at bounding box center [1287, 373] width 295 height 41
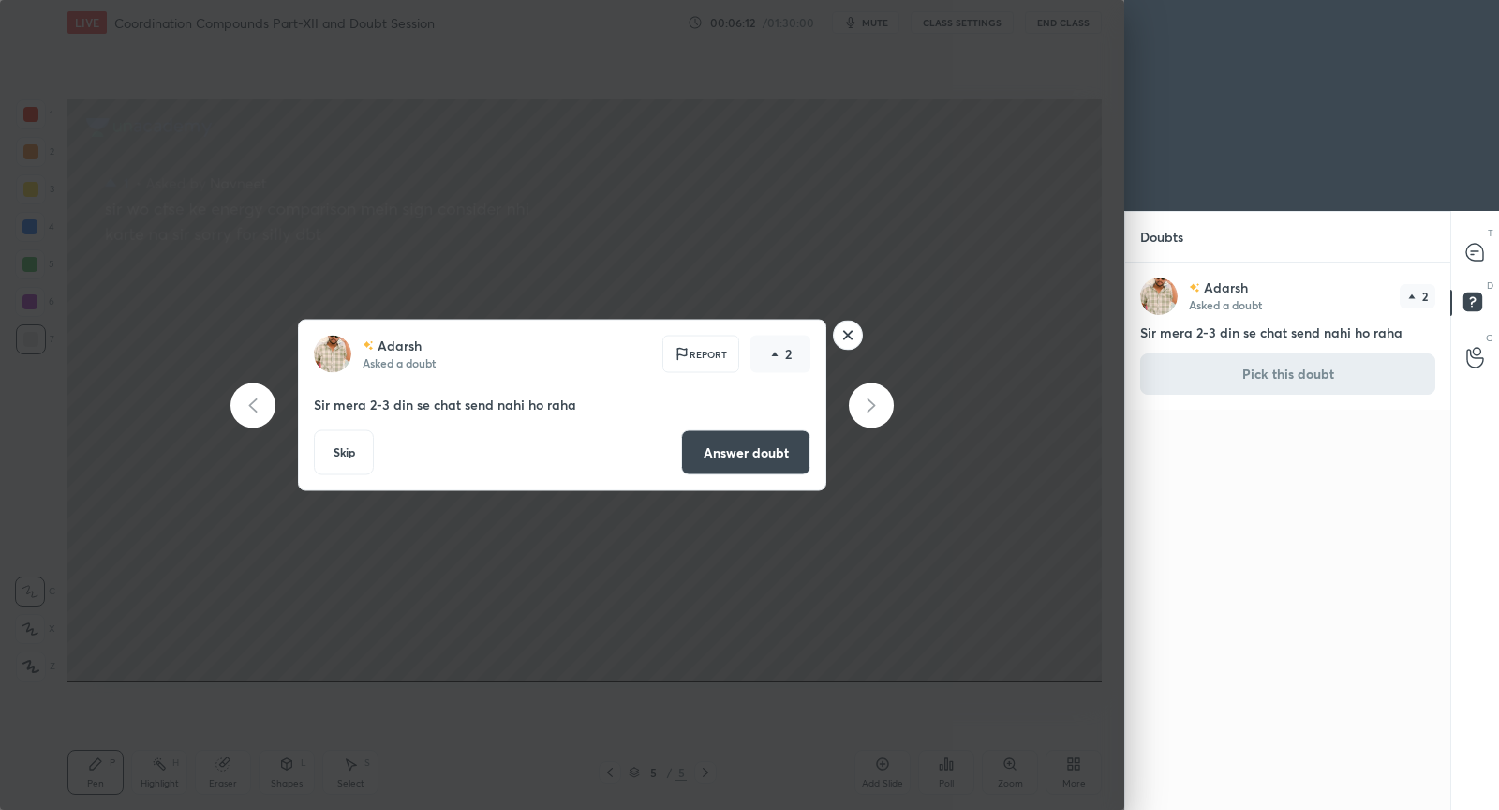
click at [708, 445] on button "Answer doubt" at bounding box center [745, 452] width 129 height 45
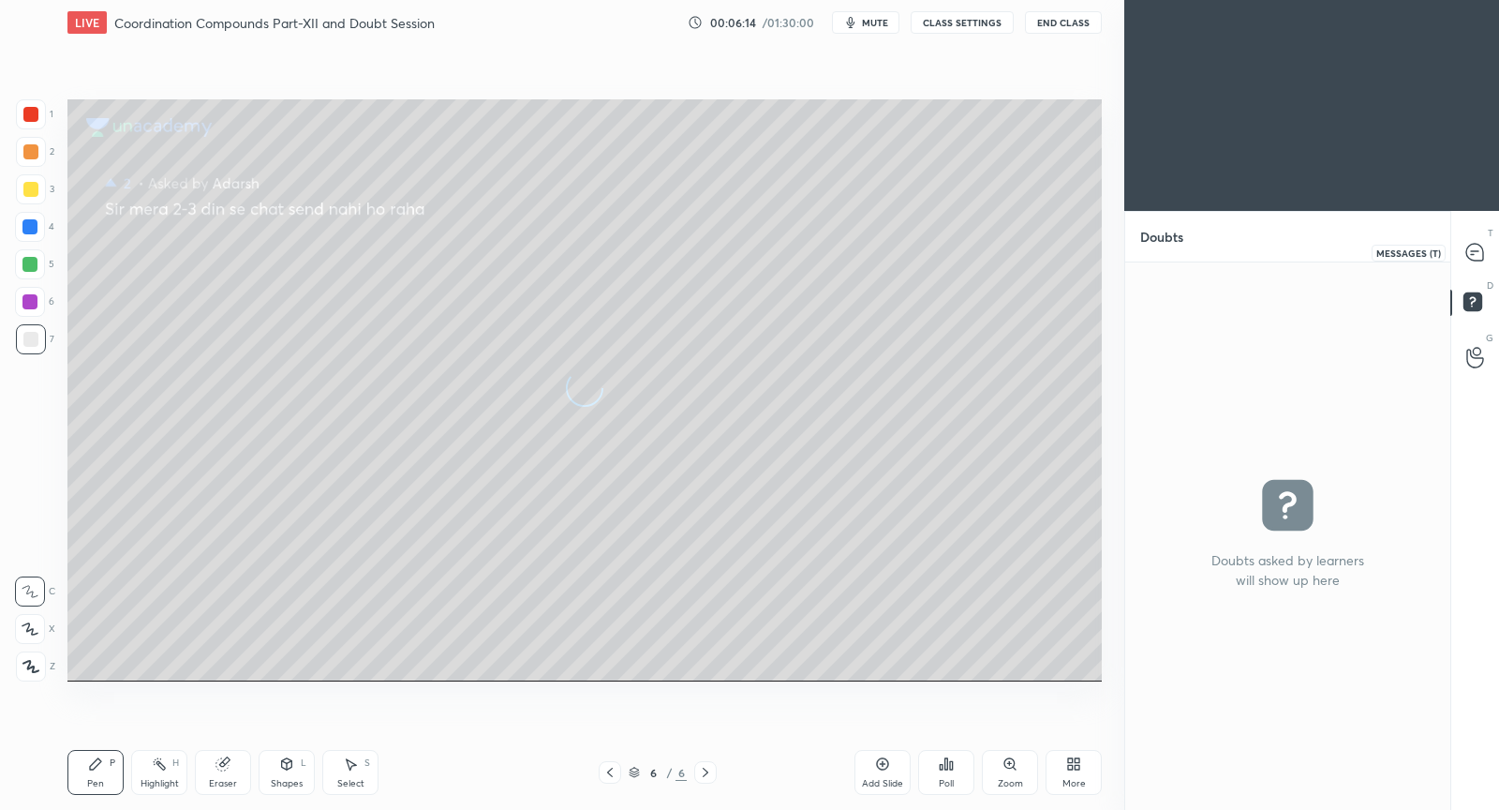
click at [1480, 253] on icon at bounding box center [1474, 252] width 17 height 17
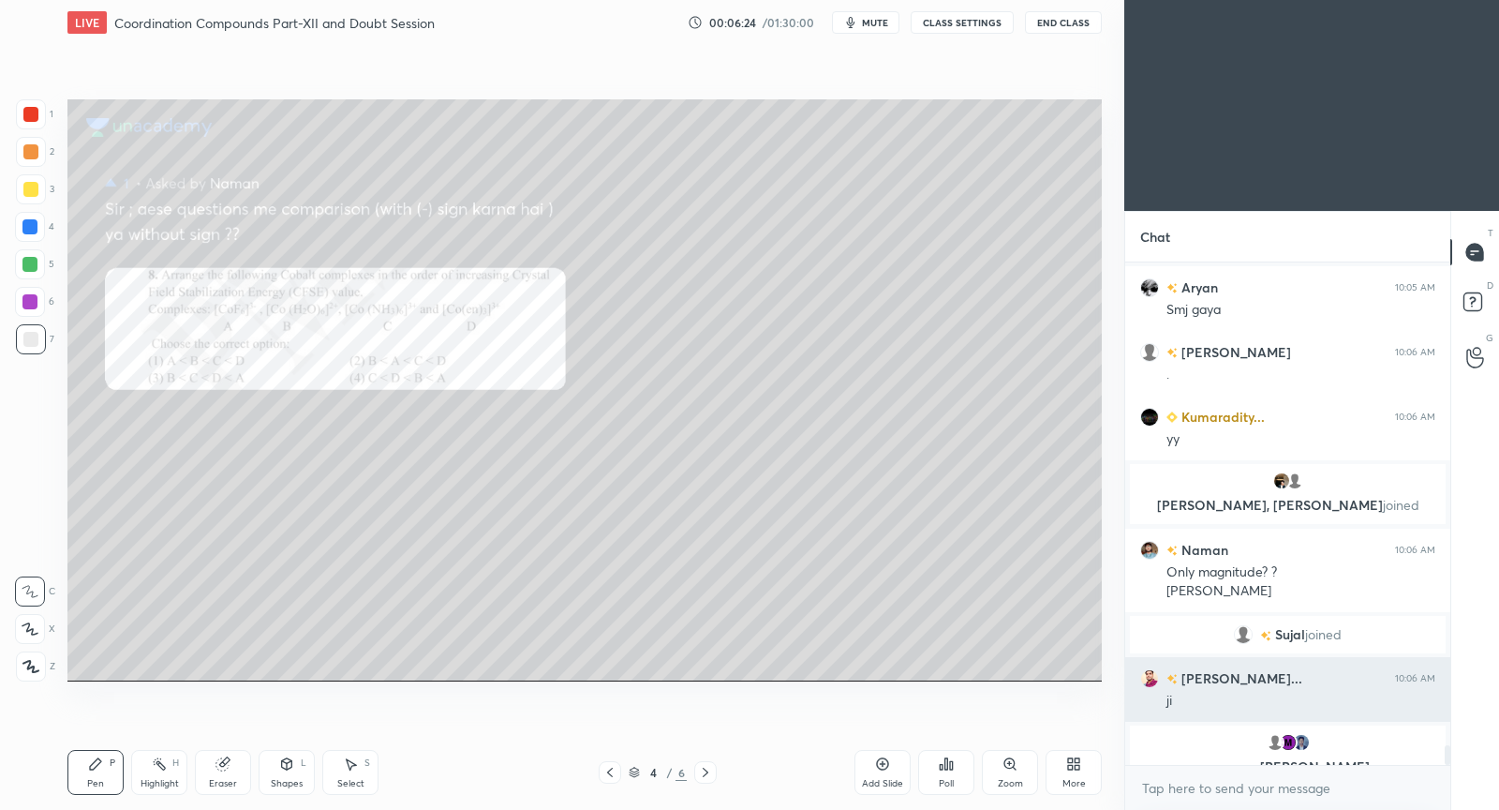
scroll to position [12200, 0]
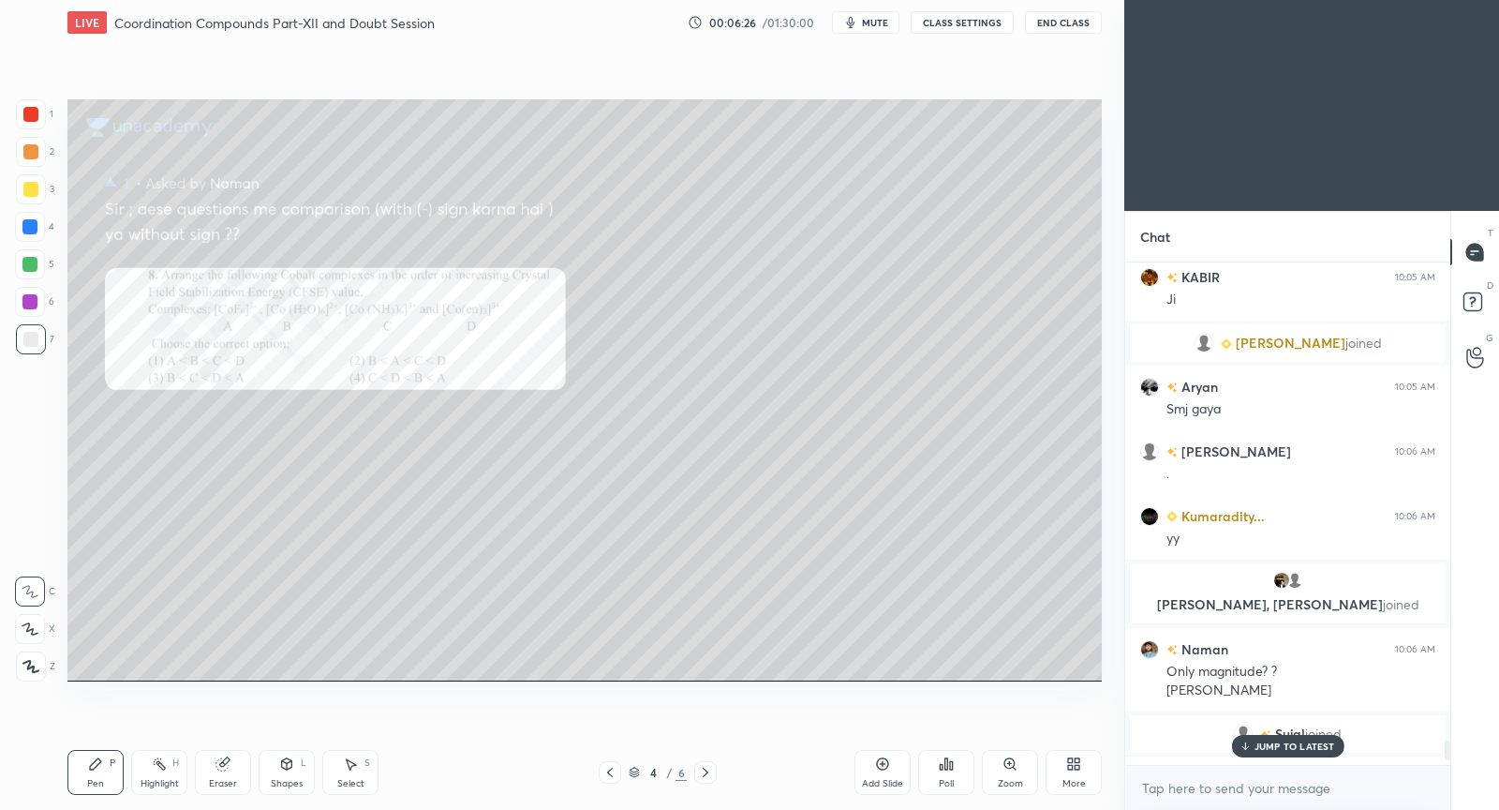
click at [1272, 744] on p "JUMP TO LATEST" at bounding box center [1295, 745] width 81 height 11
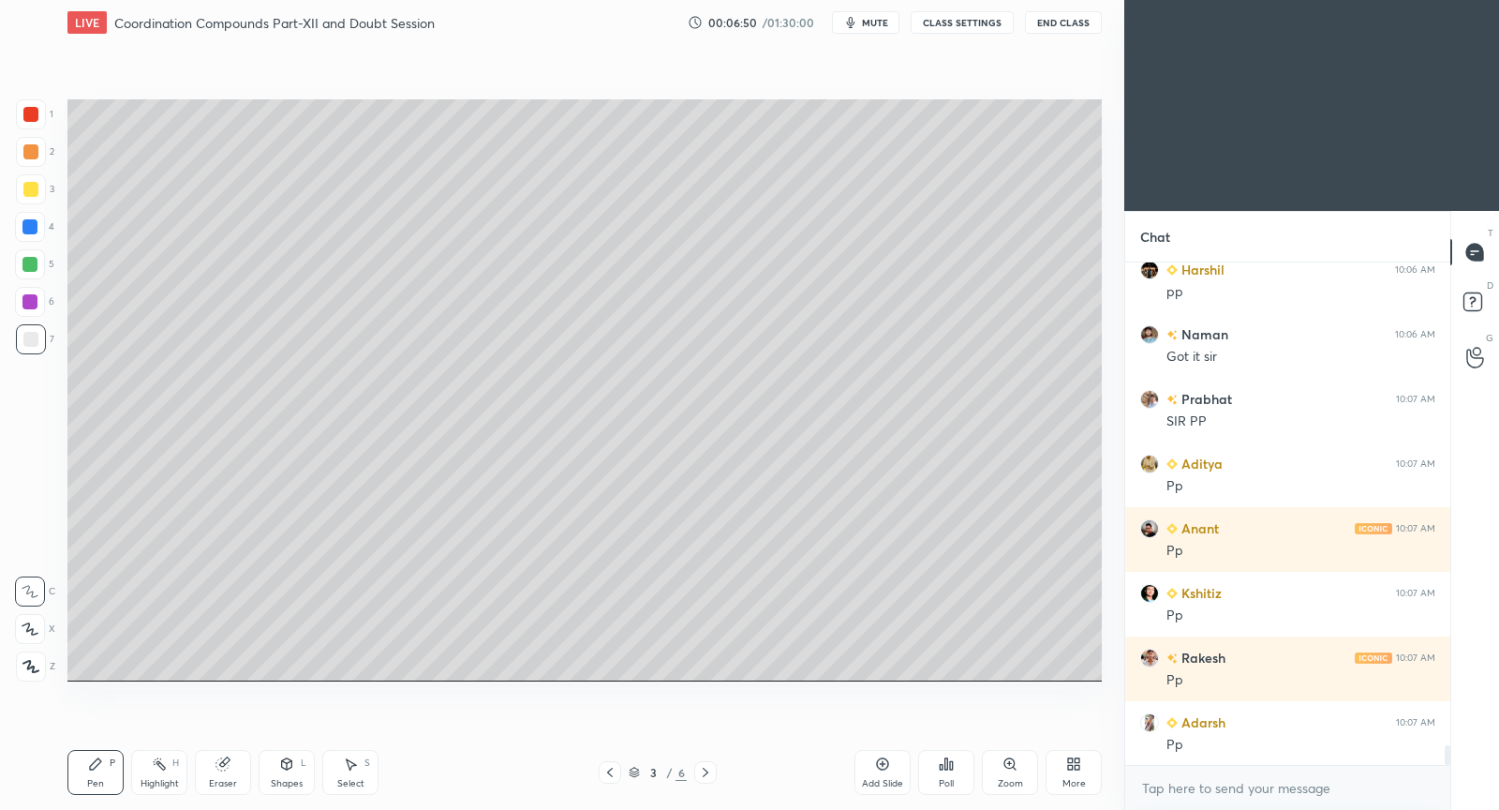
scroll to position [12642, 0]
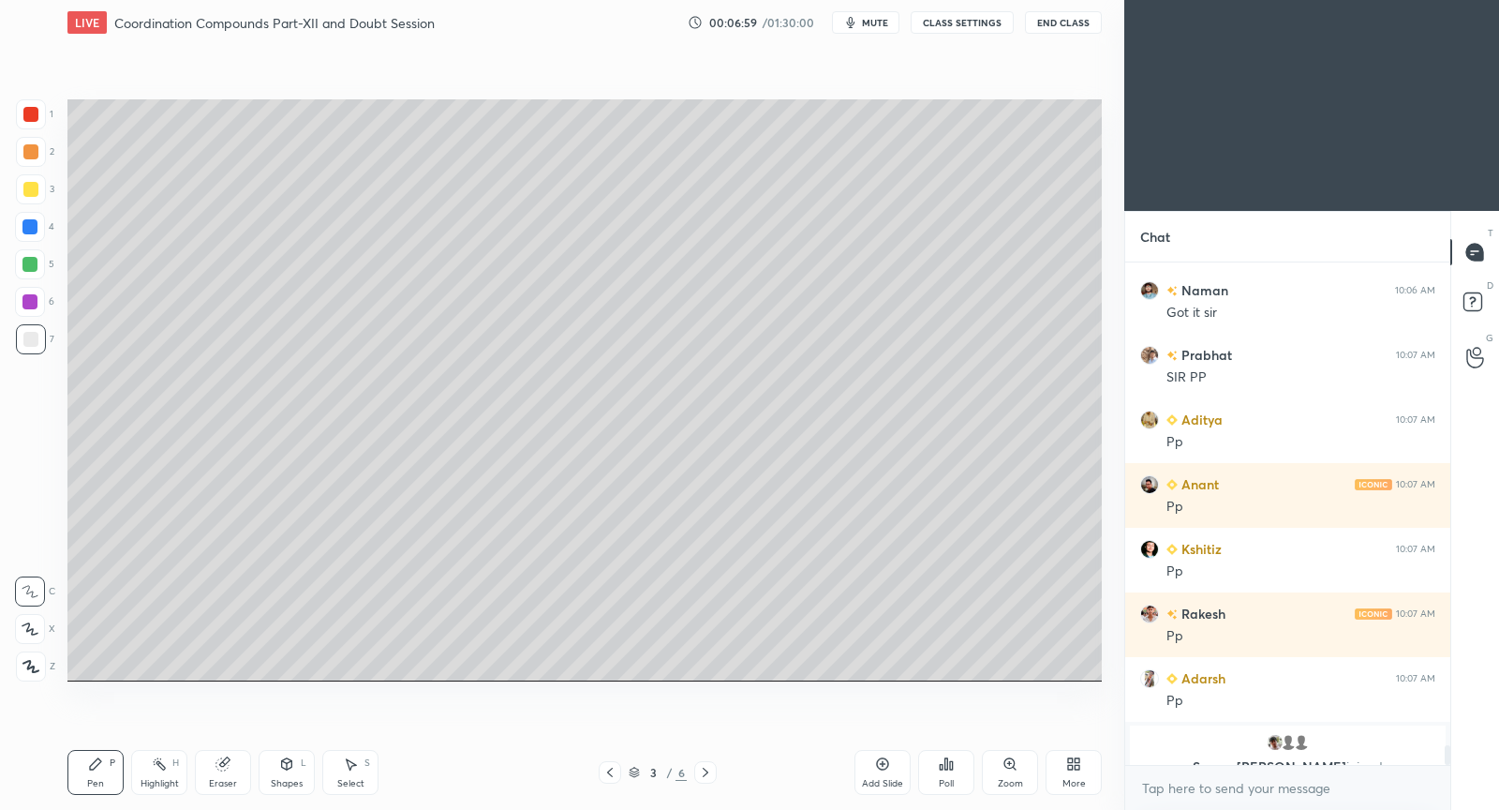
click at [876, 773] on div "Add Slide" at bounding box center [883, 772] width 56 height 45
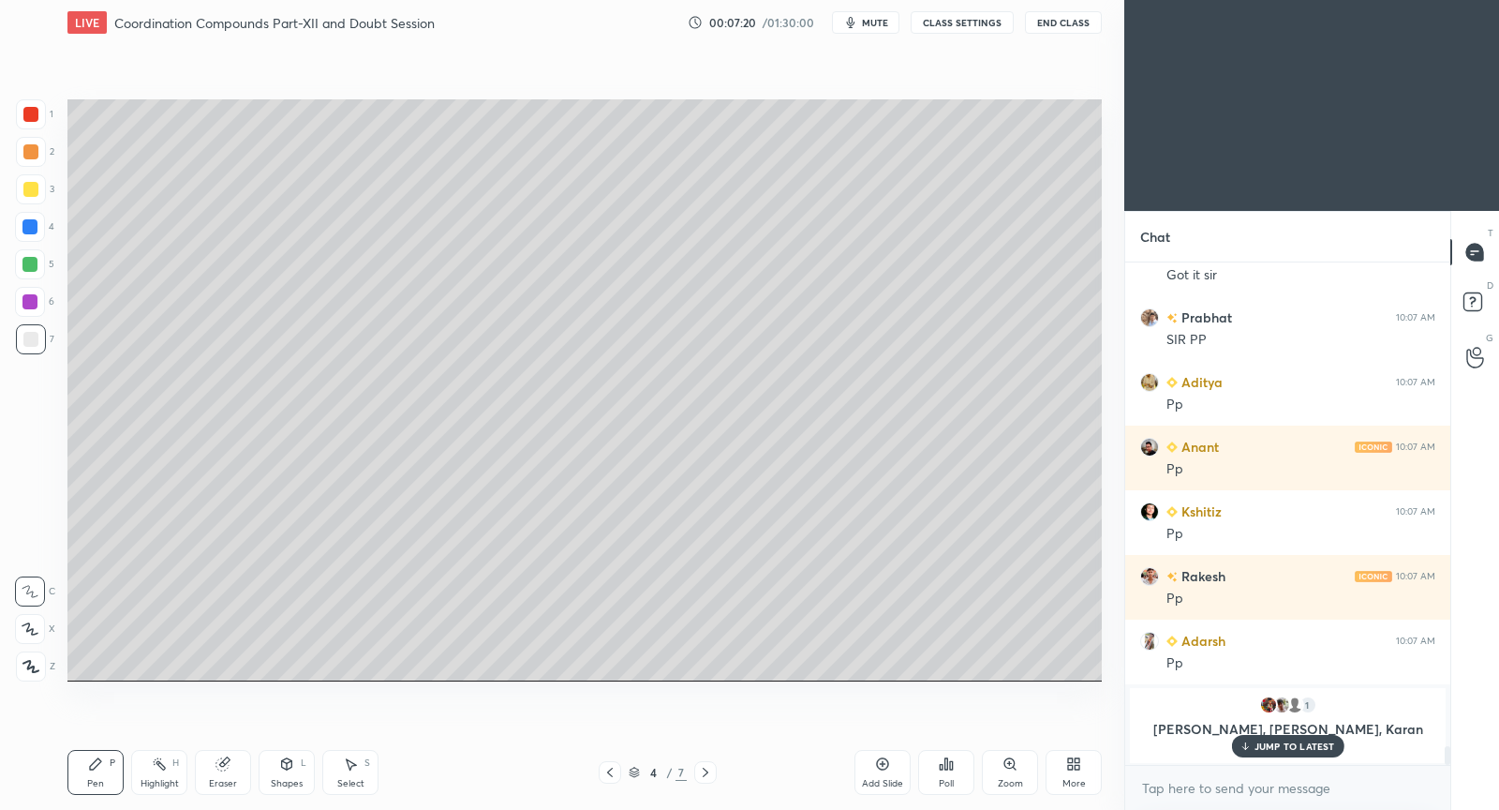
click at [739, 396] on div "Setting up your live class Poll for secs No correct answer Start poll" at bounding box center [584, 390] width 1049 height 690
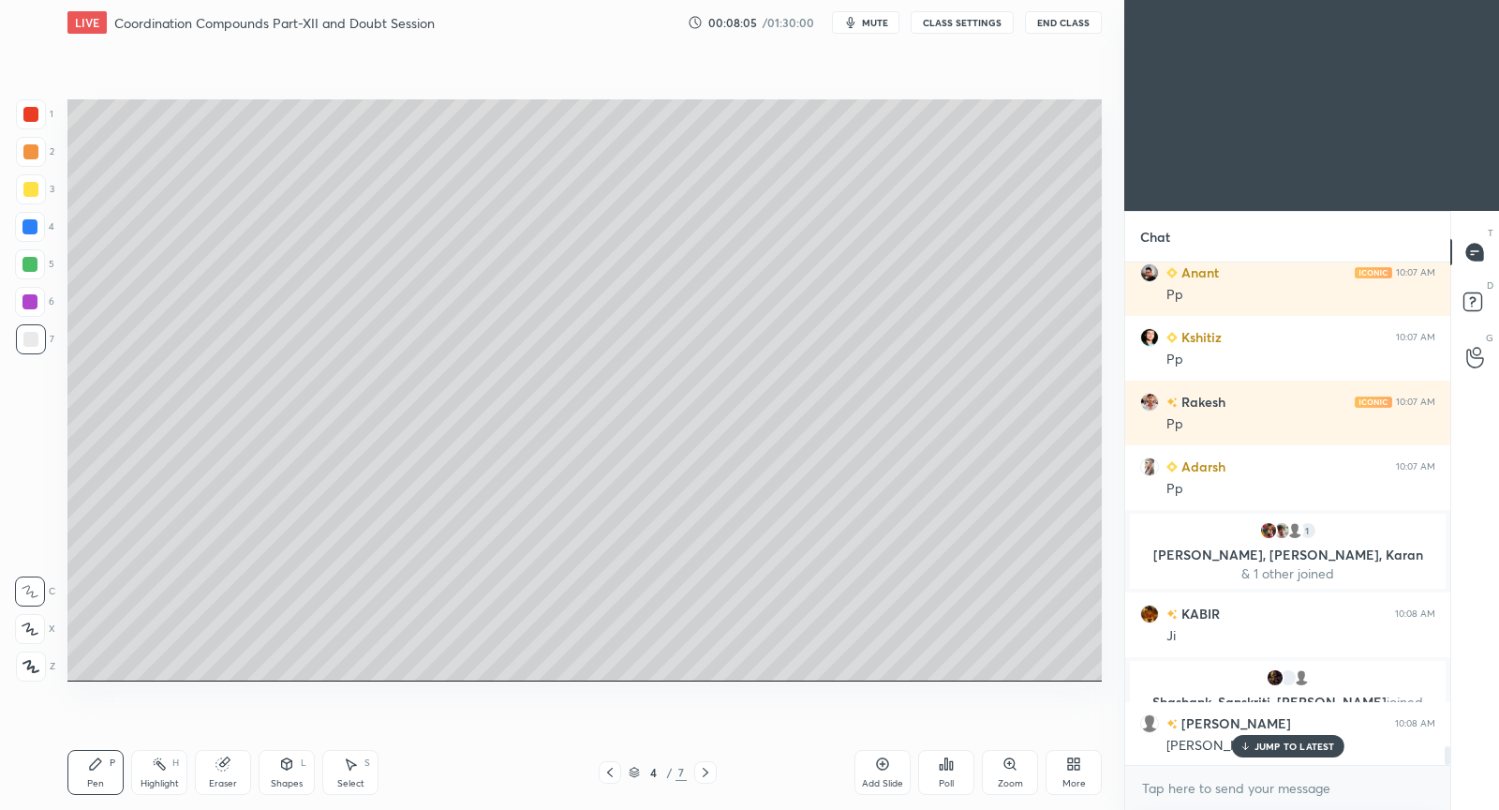
scroll to position [12737, 0]
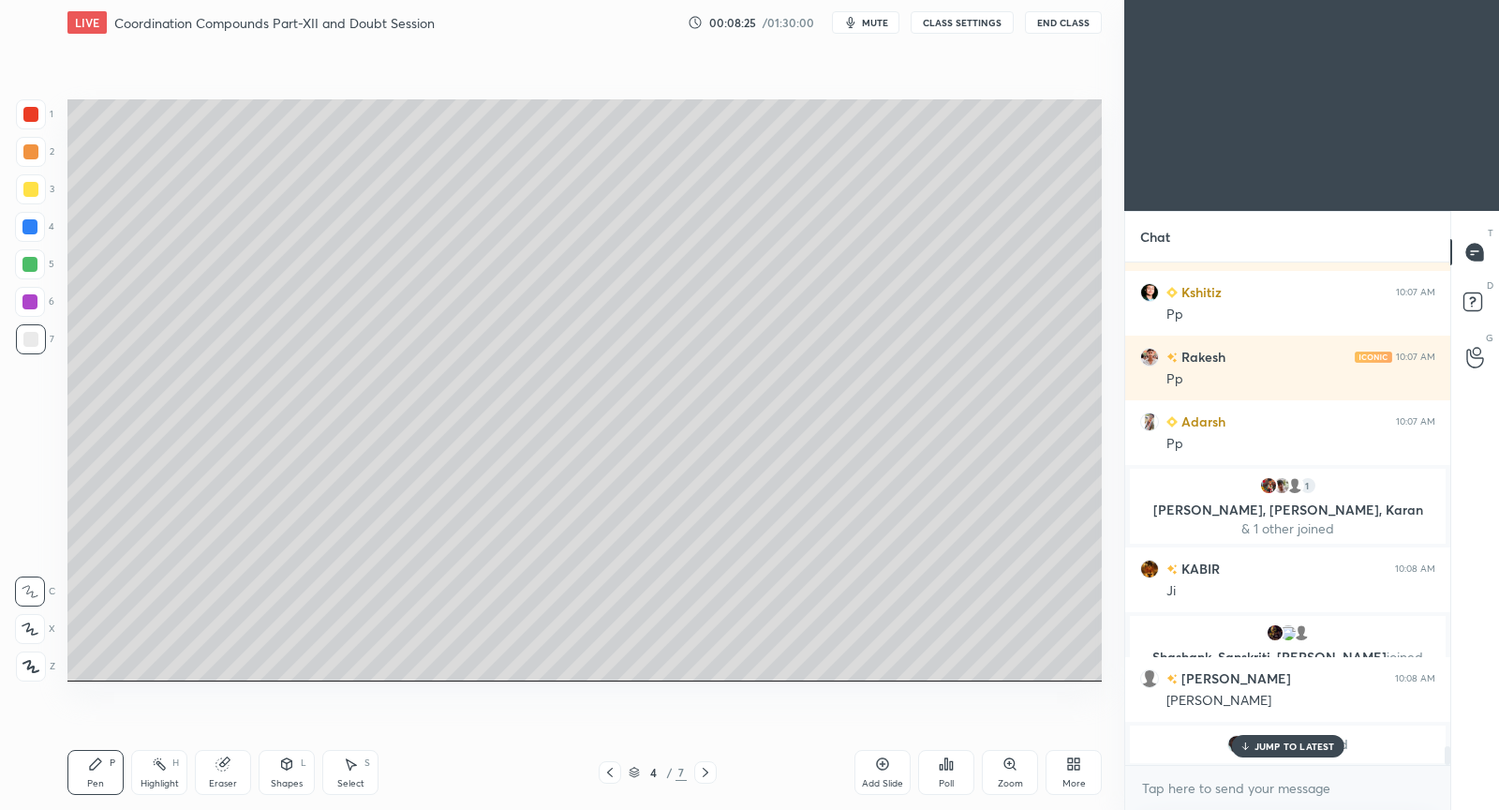
drag, startPoint x: 31, startPoint y: 187, endPoint x: 30, endPoint y: 198, distance: 10.3
click at [31, 187] on div at bounding box center [30, 189] width 15 height 15
drag, startPoint x: 335, startPoint y: 780, endPoint x: 338, endPoint y: 696, distance: 83.4
click at [335, 775] on div "Select S" at bounding box center [350, 772] width 56 height 45
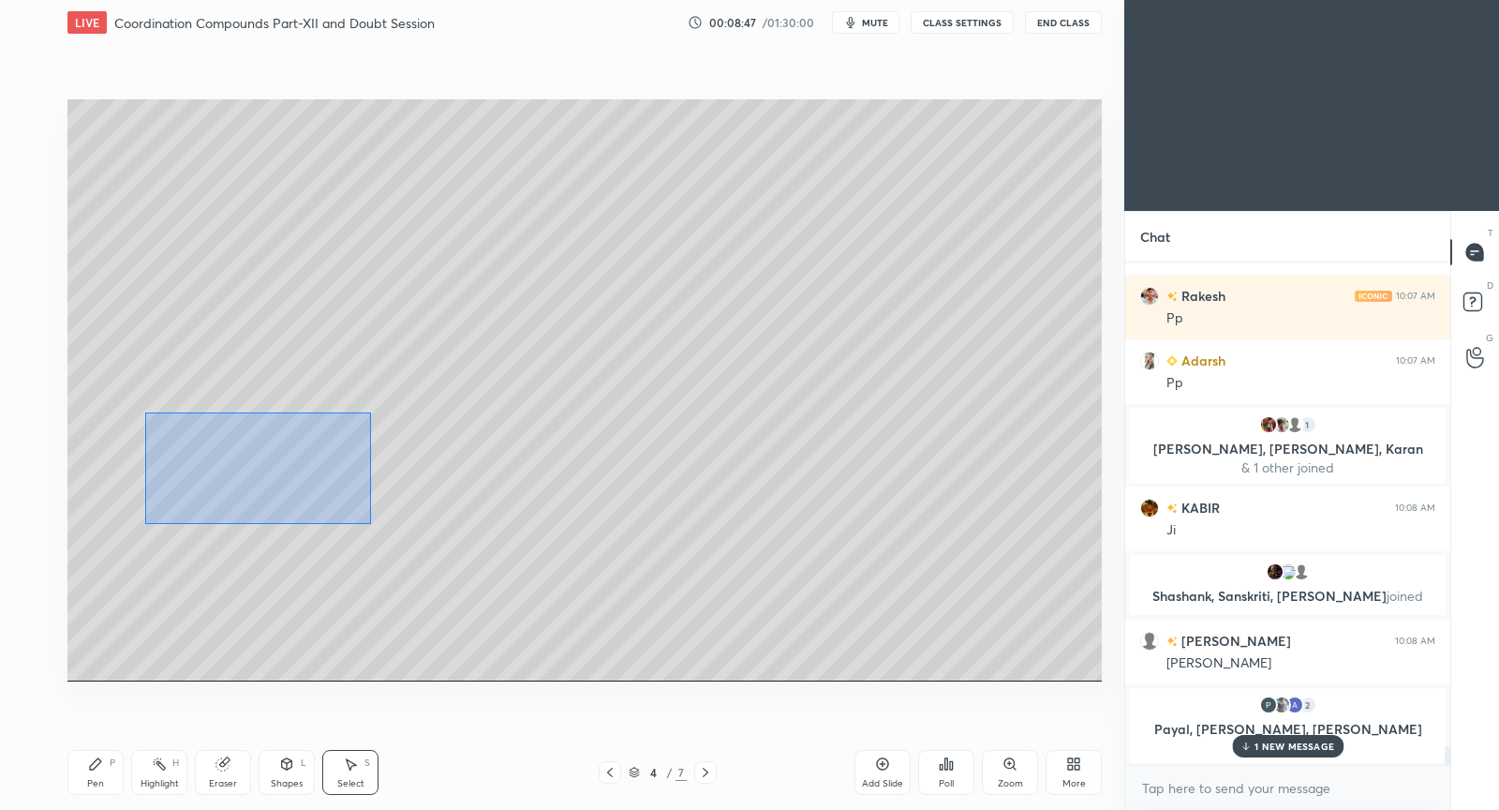
drag, startPoint x: 144, startPoint y: 411, endPoint x: 366, endPoint y: 516, distance: 245.6
click at [369, 523] on div "0 ° Undo Copy Duplicate Duplicate to new slide Delete" at bounding box center [584, 390] width 1034 height 582
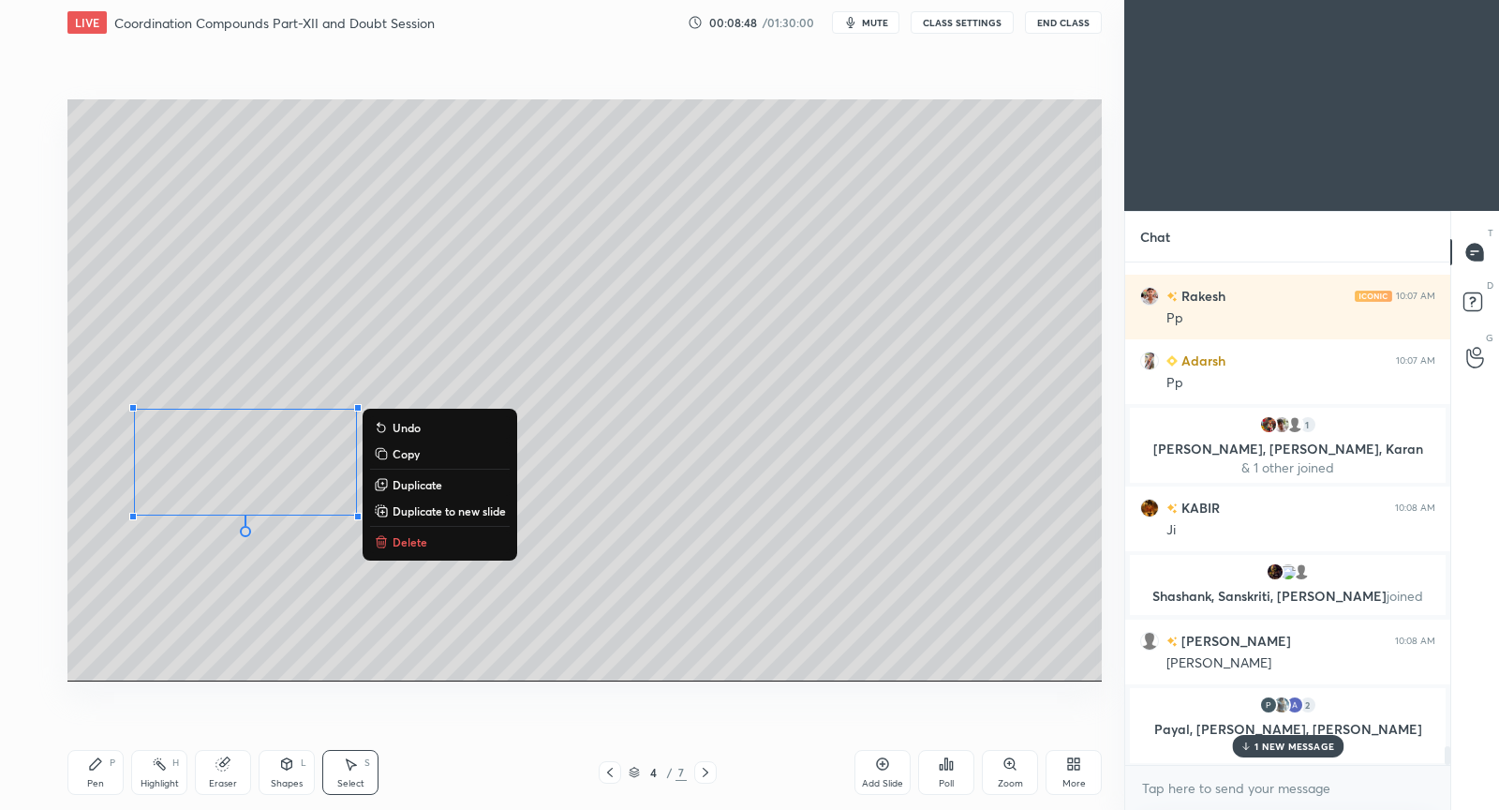
click at [421, 487] on p "Duplicate" at bounding box center [418, 484] width 50 height 15
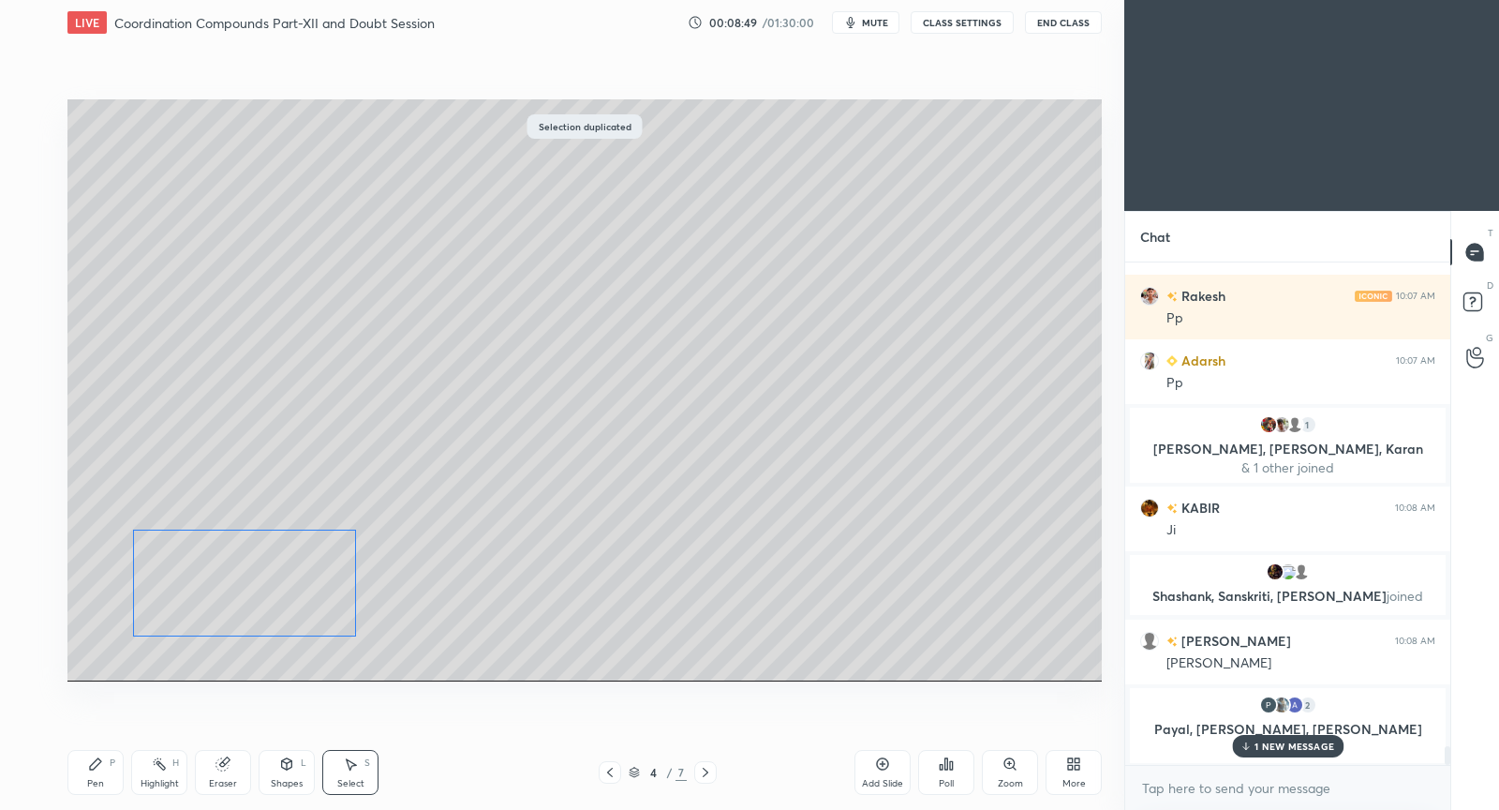
drag, startPoint x: 289, startPoint y: 537, endPoint x: 273, endPoint y: 603, distance: 67.5
click at [273, 603] on div "0 ° Undo Copy Duplicate Duplicate to new slide Delete" at bounding box center [584, 390] width 1034 height 582
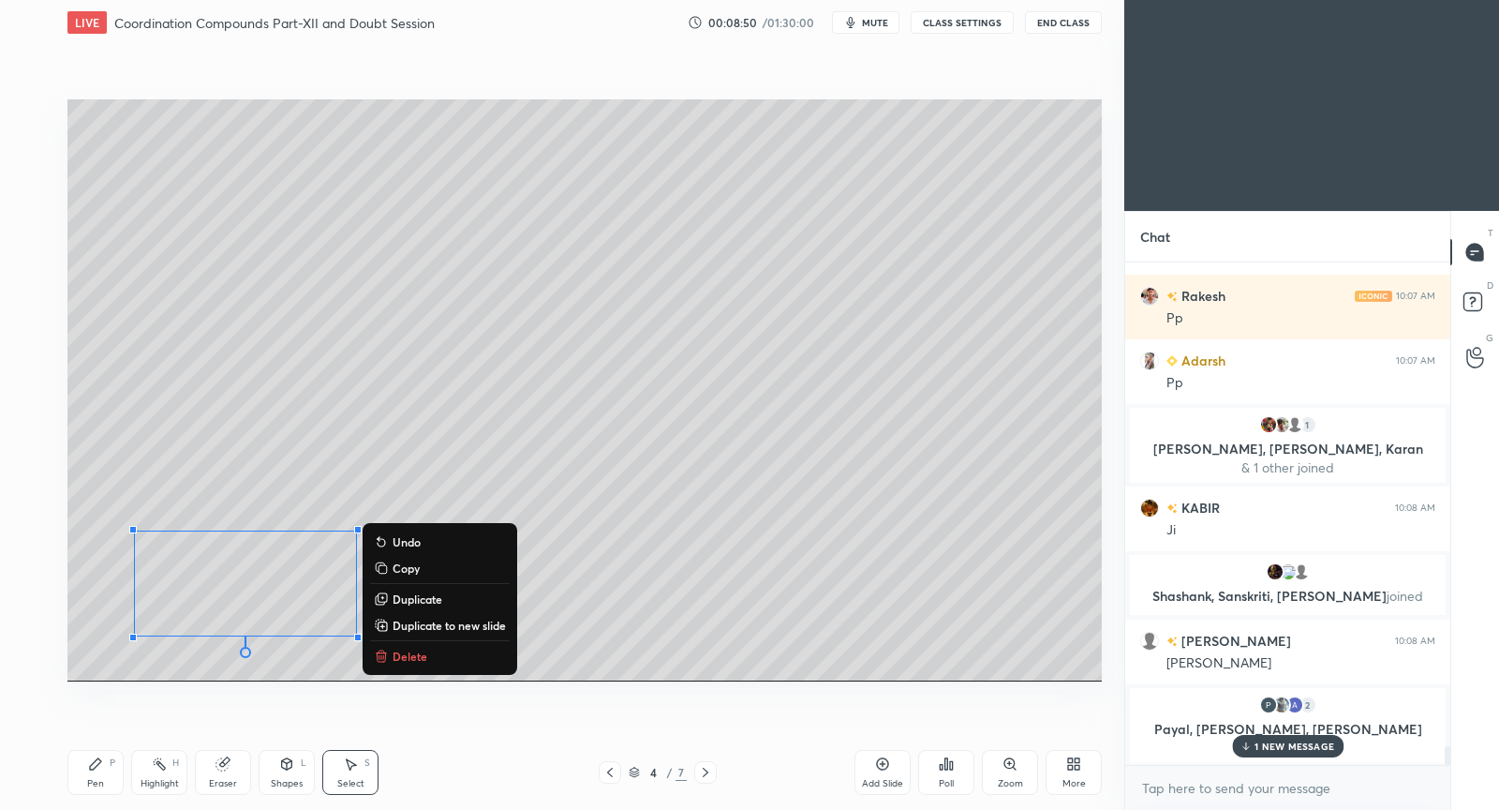
drag, startPoint x: 104, startPoint y: 777, endPoint x: 119, endPoint y: 685, distance: 93.0
click at [102, 772] on div "Pen P" at bounding box center [95, 772] width 56 height 45
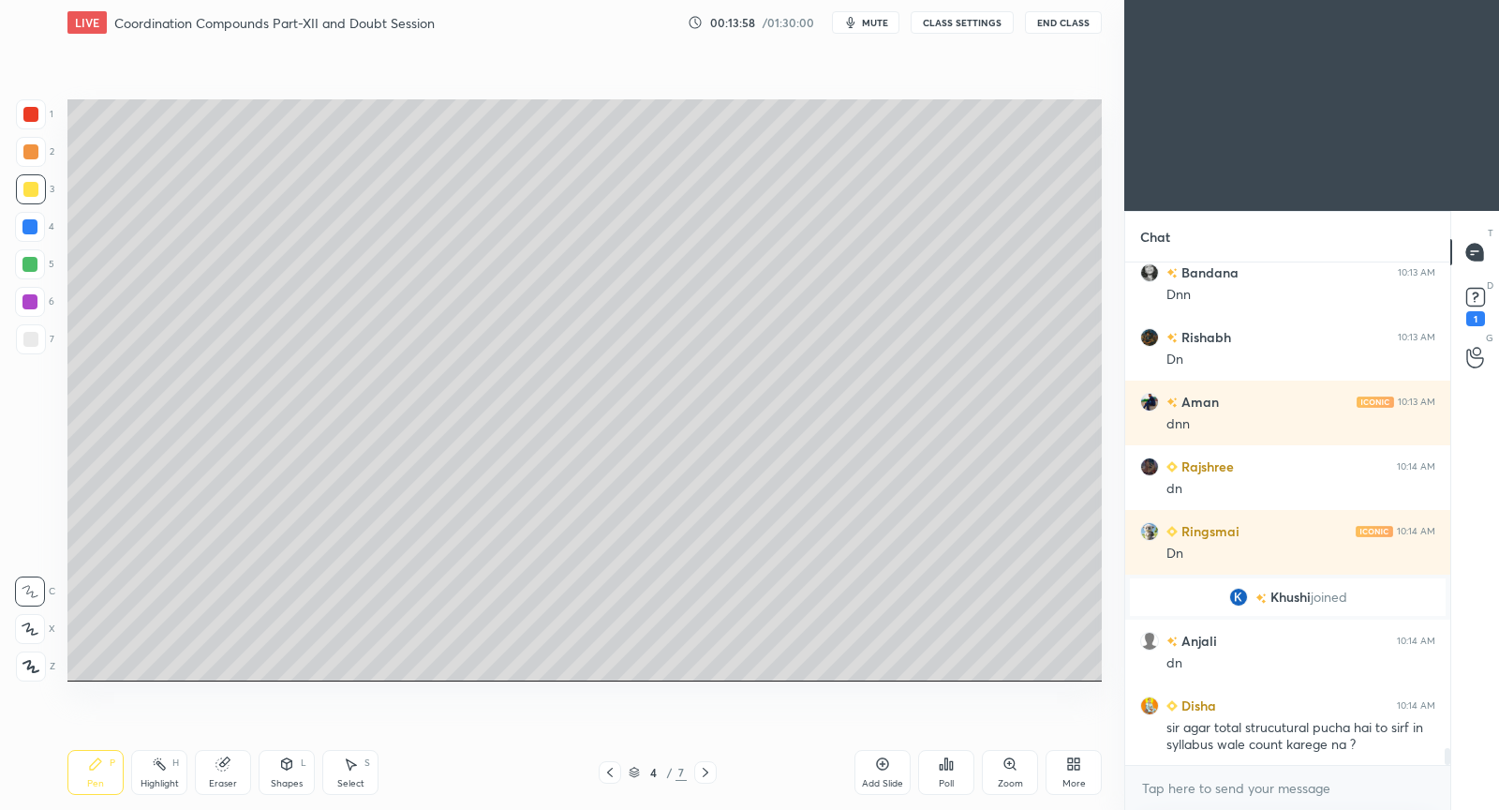
scroll to position [14728, 0]
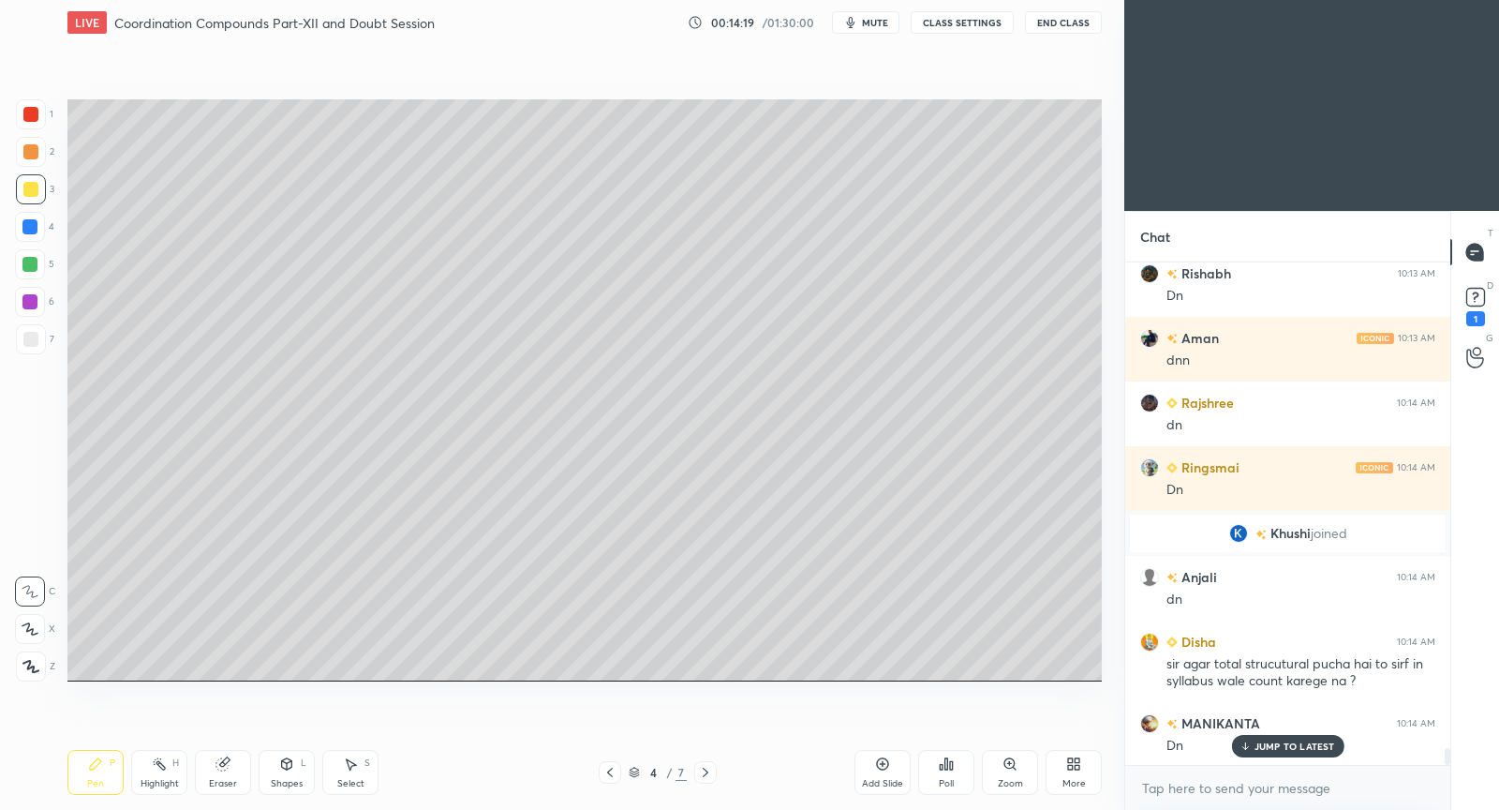
drag, startPoint x: 880, startPoint y: 772, endPoint x: 897, endPoint y: 682, distance: 91.5
click at [879, 766] on div "Add Slide" at bounding box center [883, 772] width 56 height 45
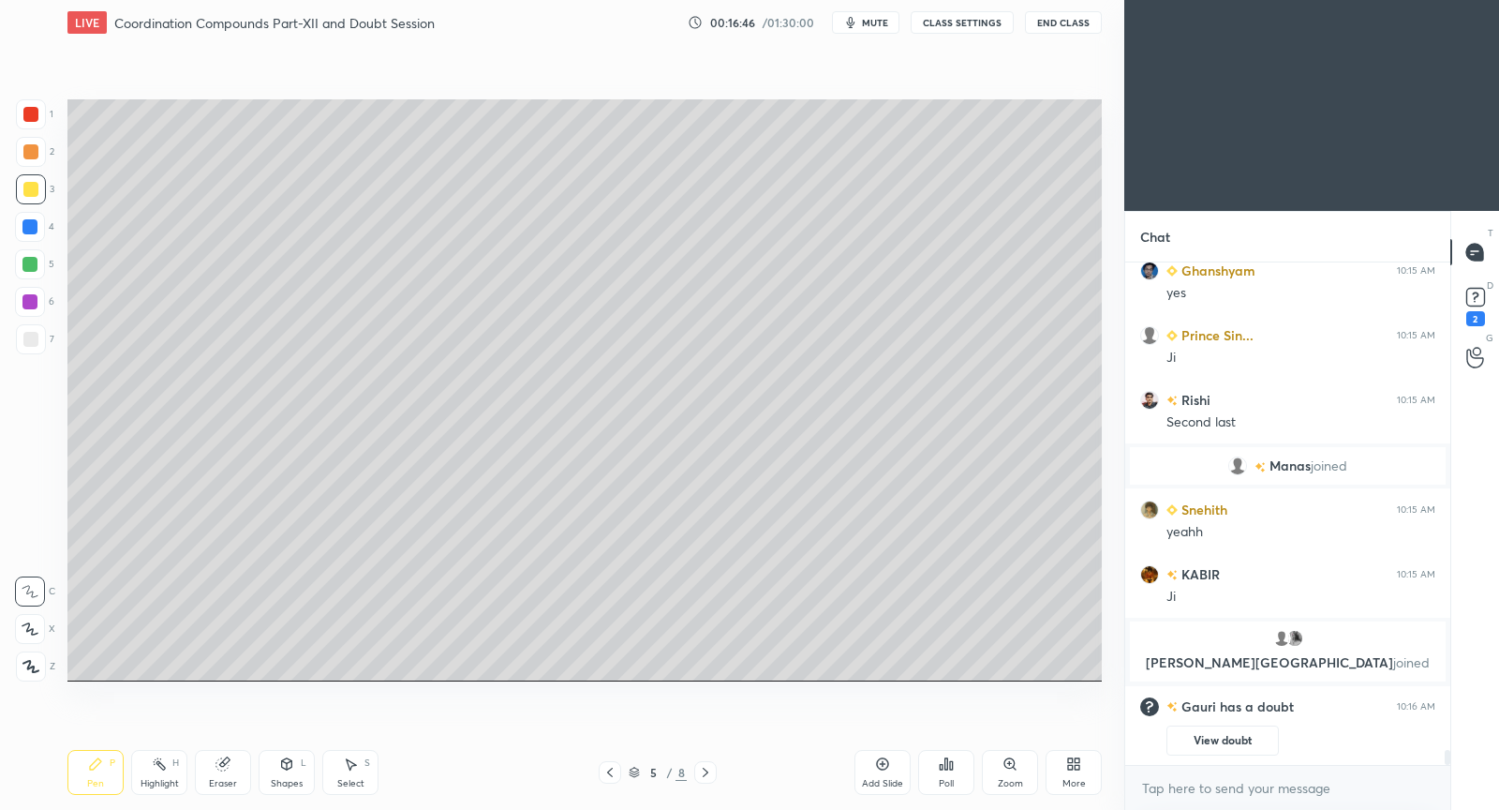
scroll to position [16464, 0]
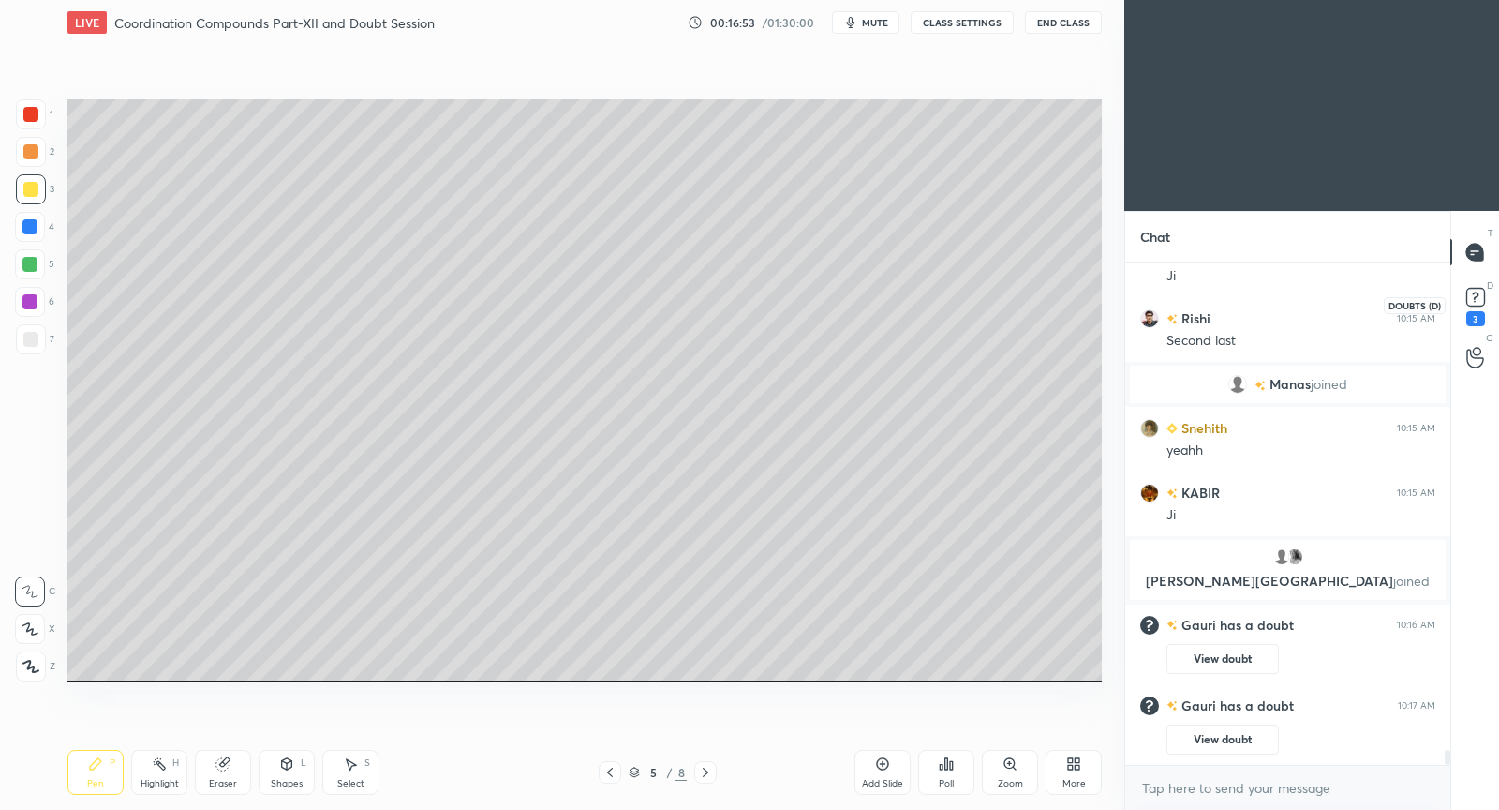
click at [1480, 298] on rect at bounding box center [1475, 298] width 18 height 18
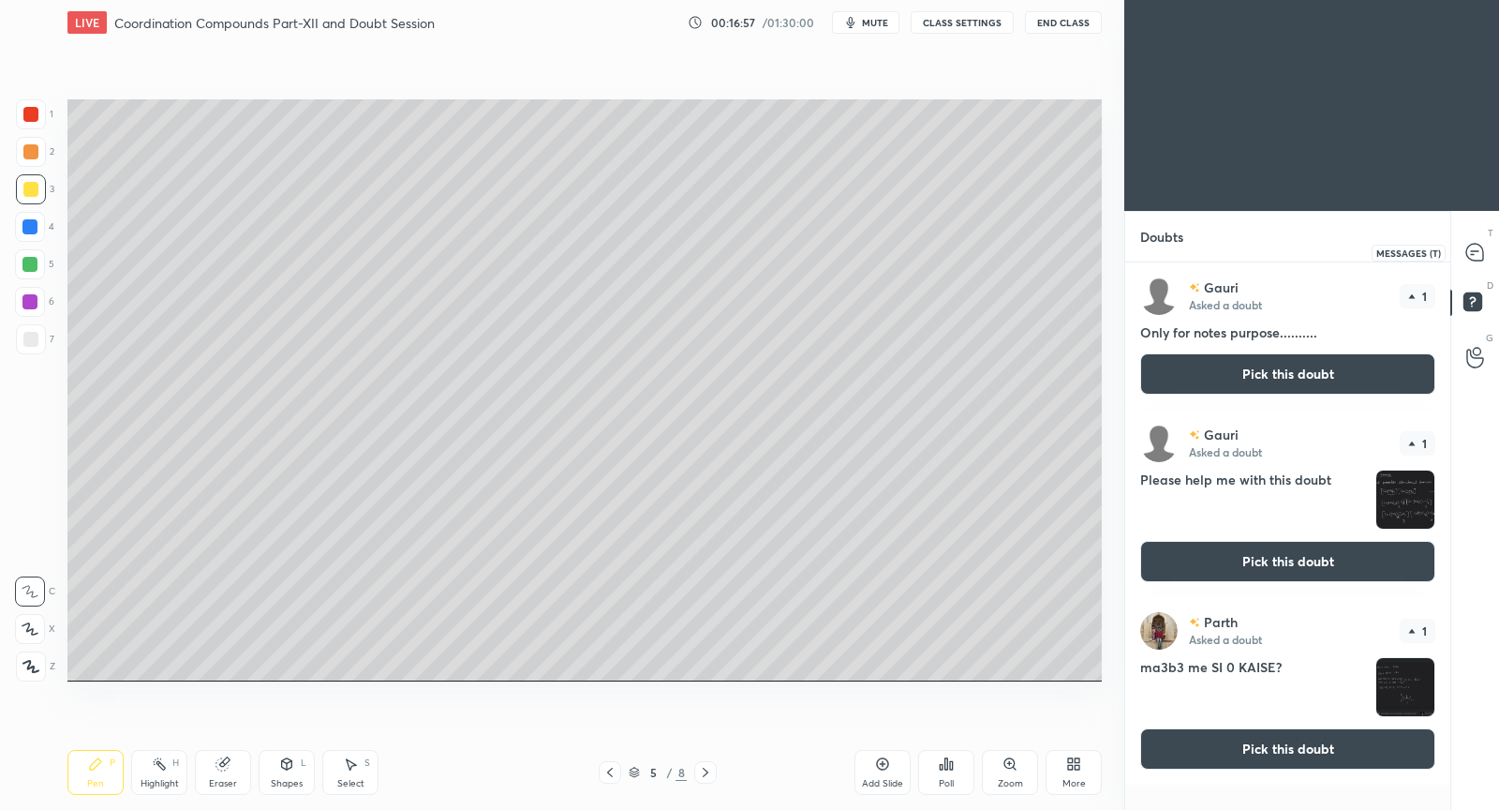
click at [1482, 250] on icon at bounding box center [1474, 252] width 17 height 17
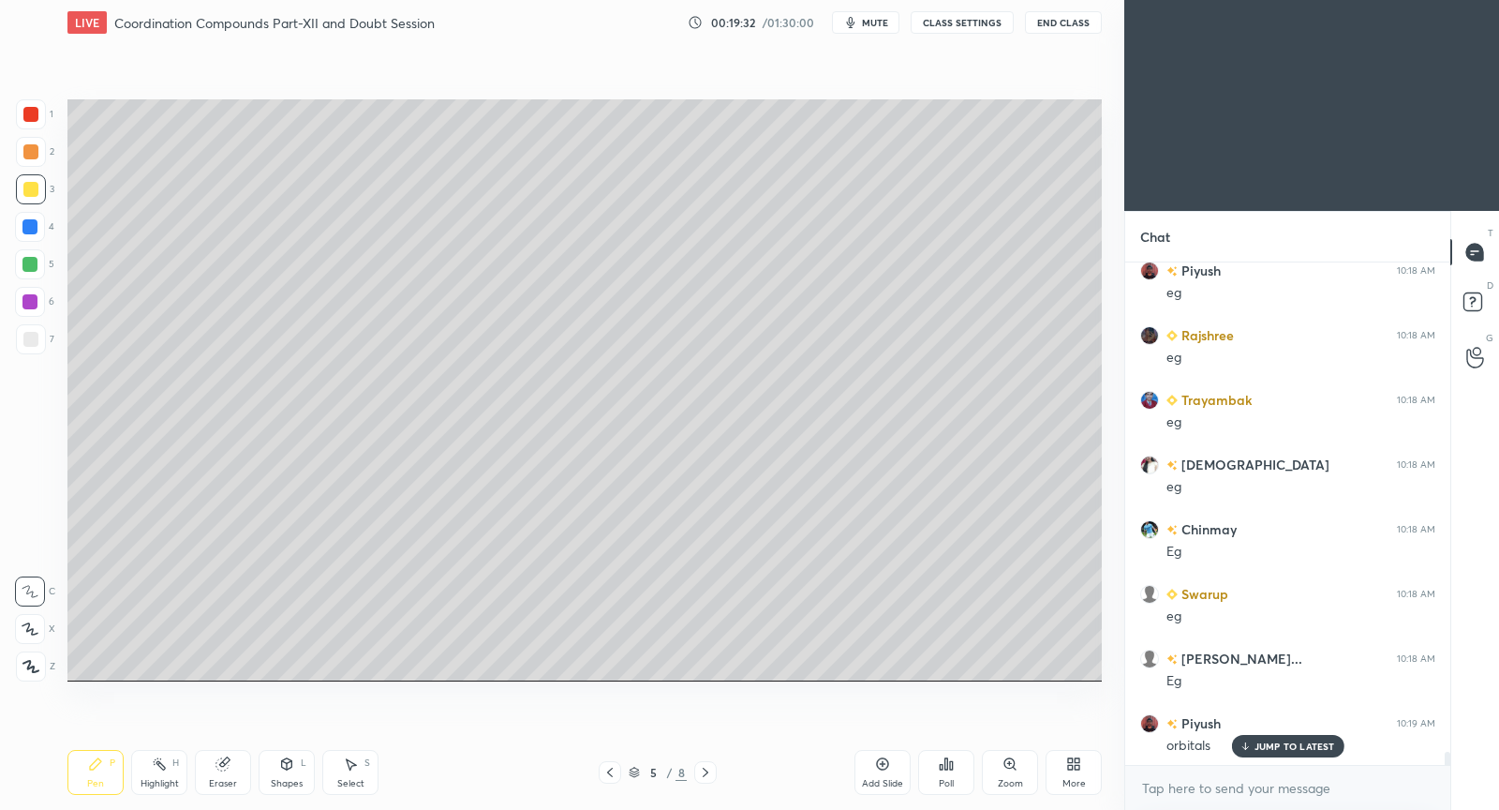
scroll to position [18198, 0]
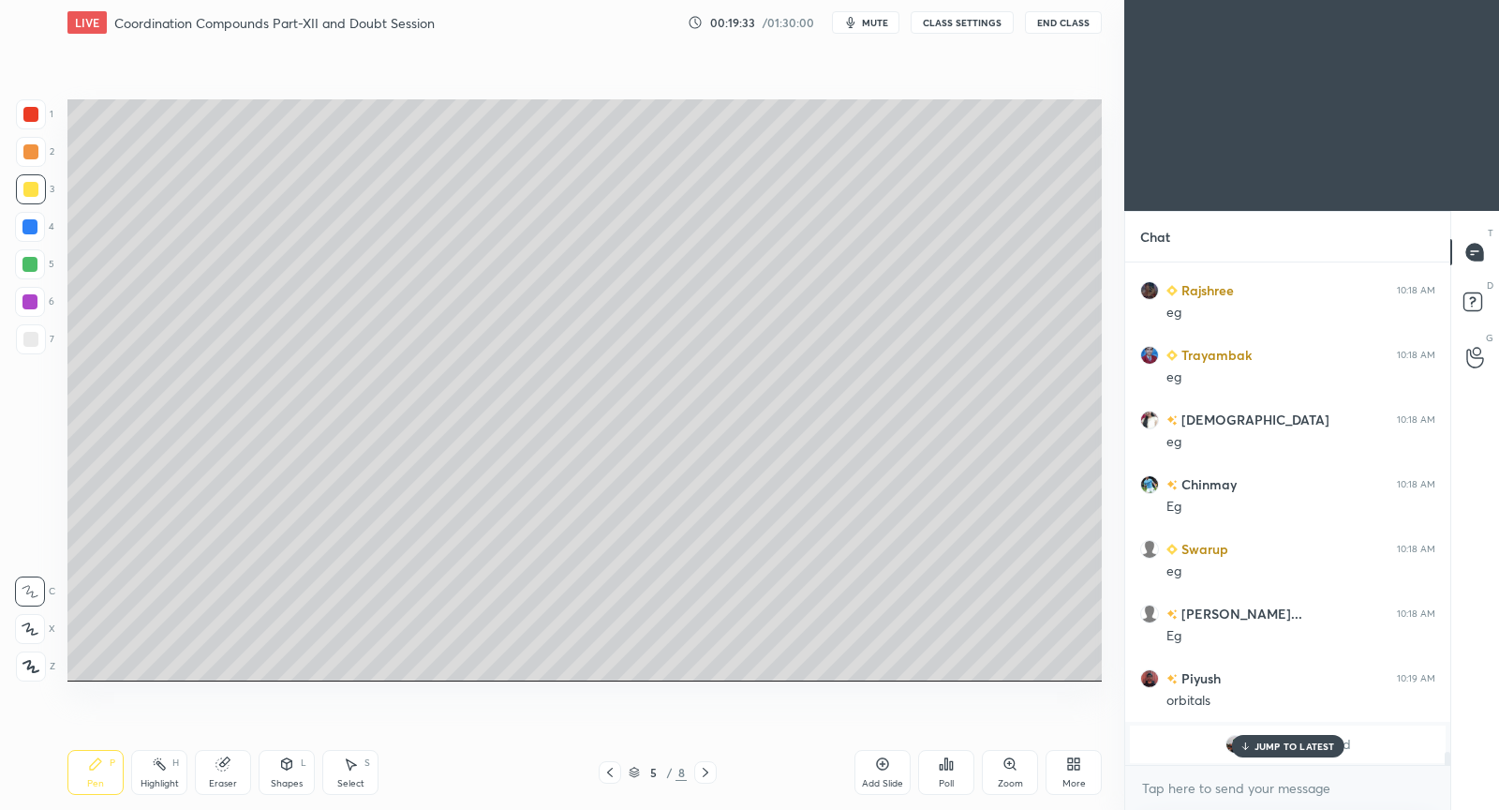
drag, startPoint x: 347, startPoint y: 778, endPoint x: 348, endPoint y: 734, distance: 44.1
click at [347, 780] on div "Select" at bounding box center [350, 783] width 27 height 9
drag, startPoint x: 174, startPoint y: 535, endPoint x: 183, endPoint y: 554, distance: 20.6
click at [181, 549] on div "0 ° Undo Copy Duplicate Duplicate to new slide Delete" at bounding box center [584, 390] width 1034 height 582
drag, startPoint x: 189, startPoint y: 573, endPoint x: 195, endPoint y: 558, distance: 16.9
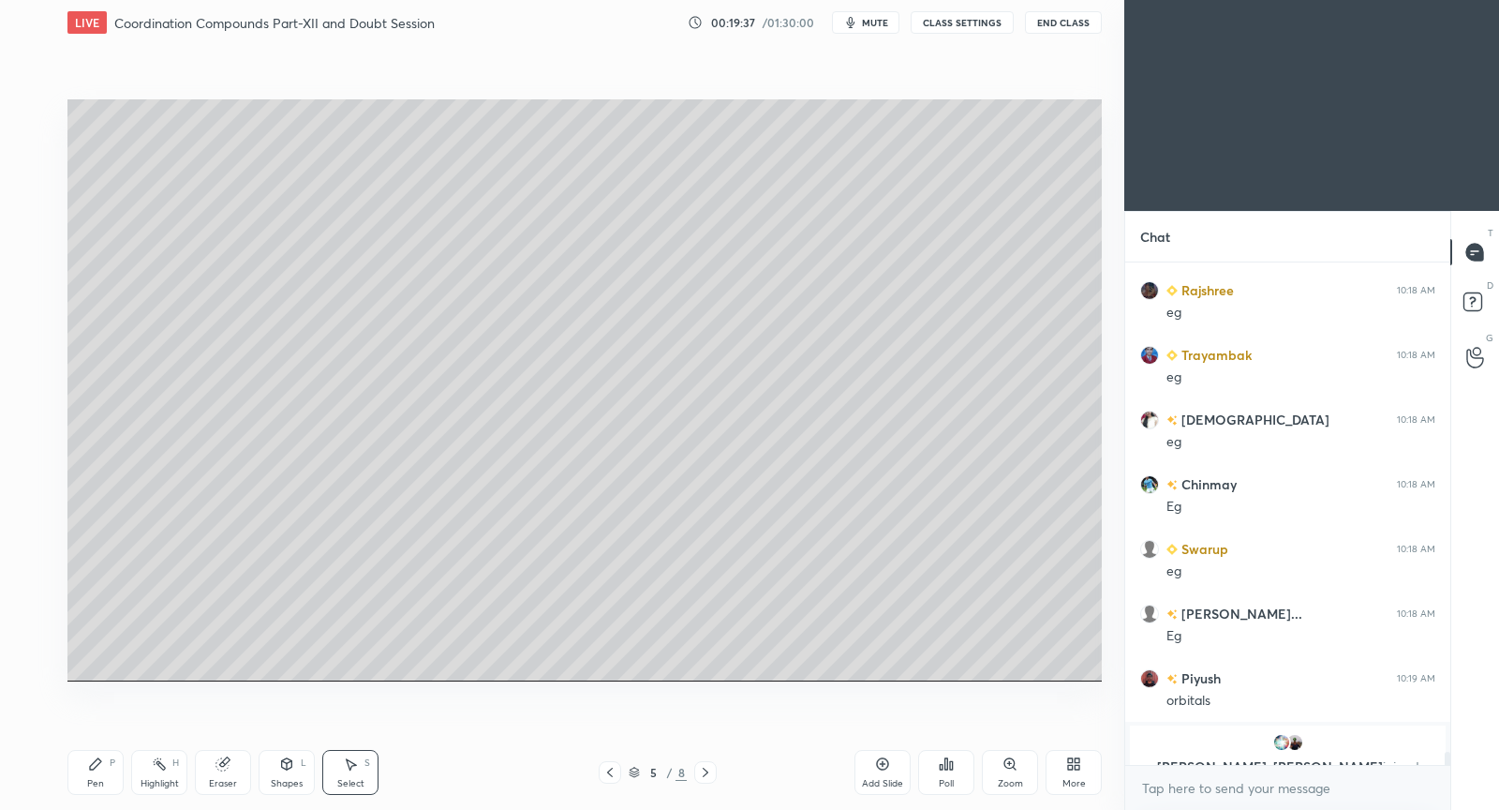
click at [188, 573] on div "0 ° Undo Copy Duplicate Duplicate to new slide Delete" at bounding box center [584, 390] width 1034 height 582
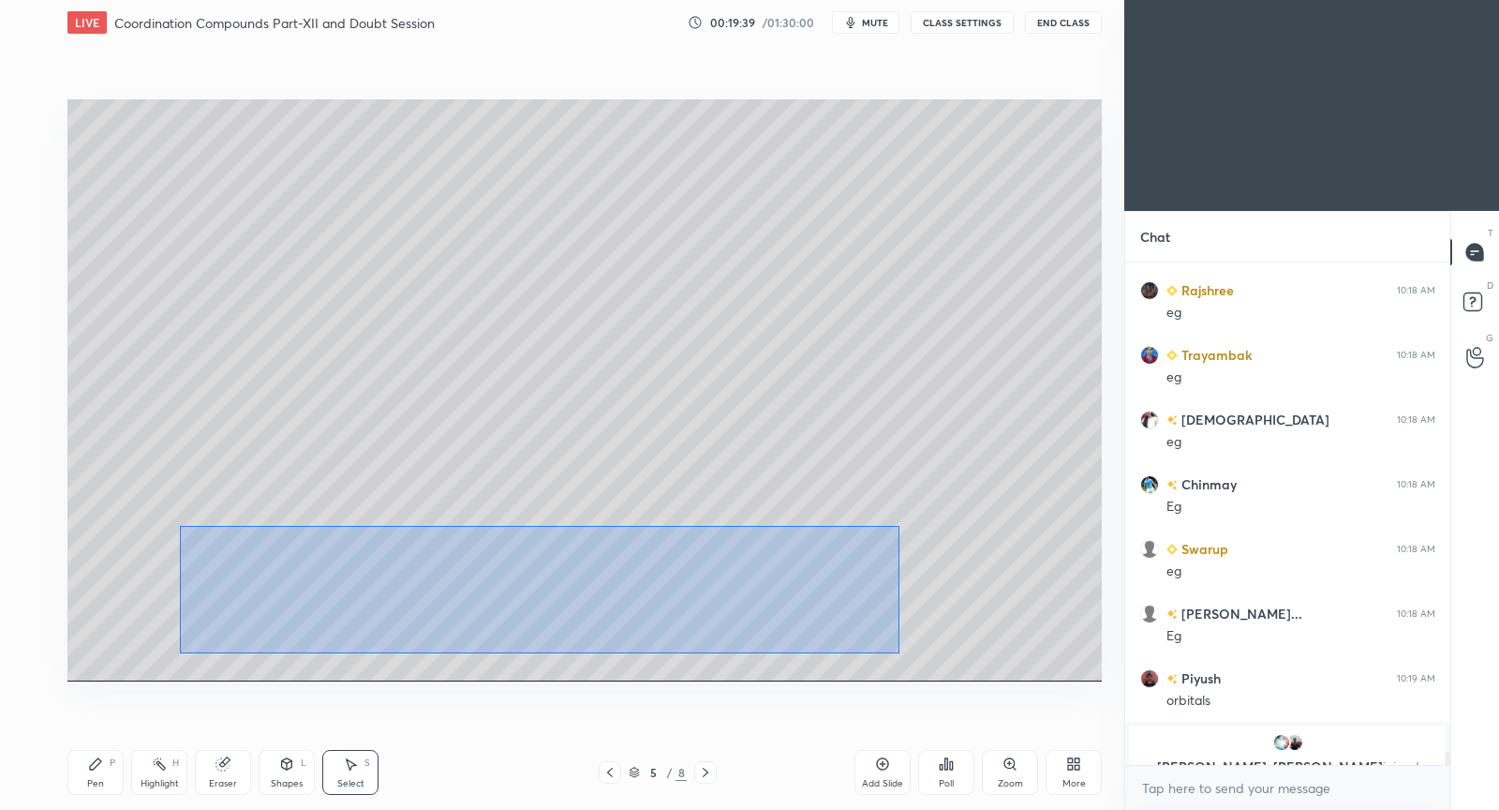
scroll to position [18263, 0]
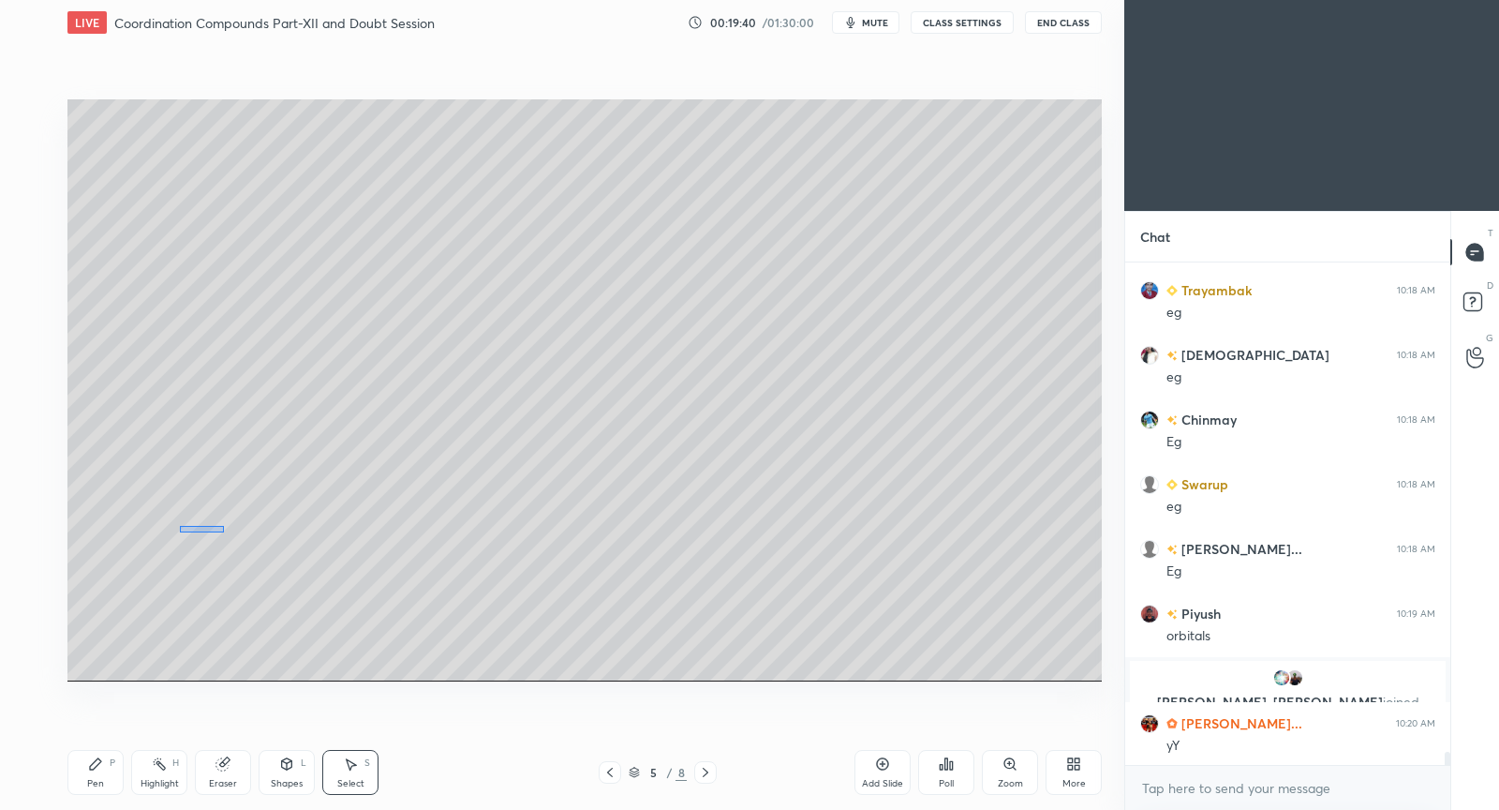
drag, startPoint x: 180, startPoint y: 526, endPoint x: 212, endPoint y: 526, distance: 31.9
click at [217, 531] on div "0 ° Undo Copy Duplicate Duplicate to new slide Delete" at bounding box center [584, 390] width 1034 height 582
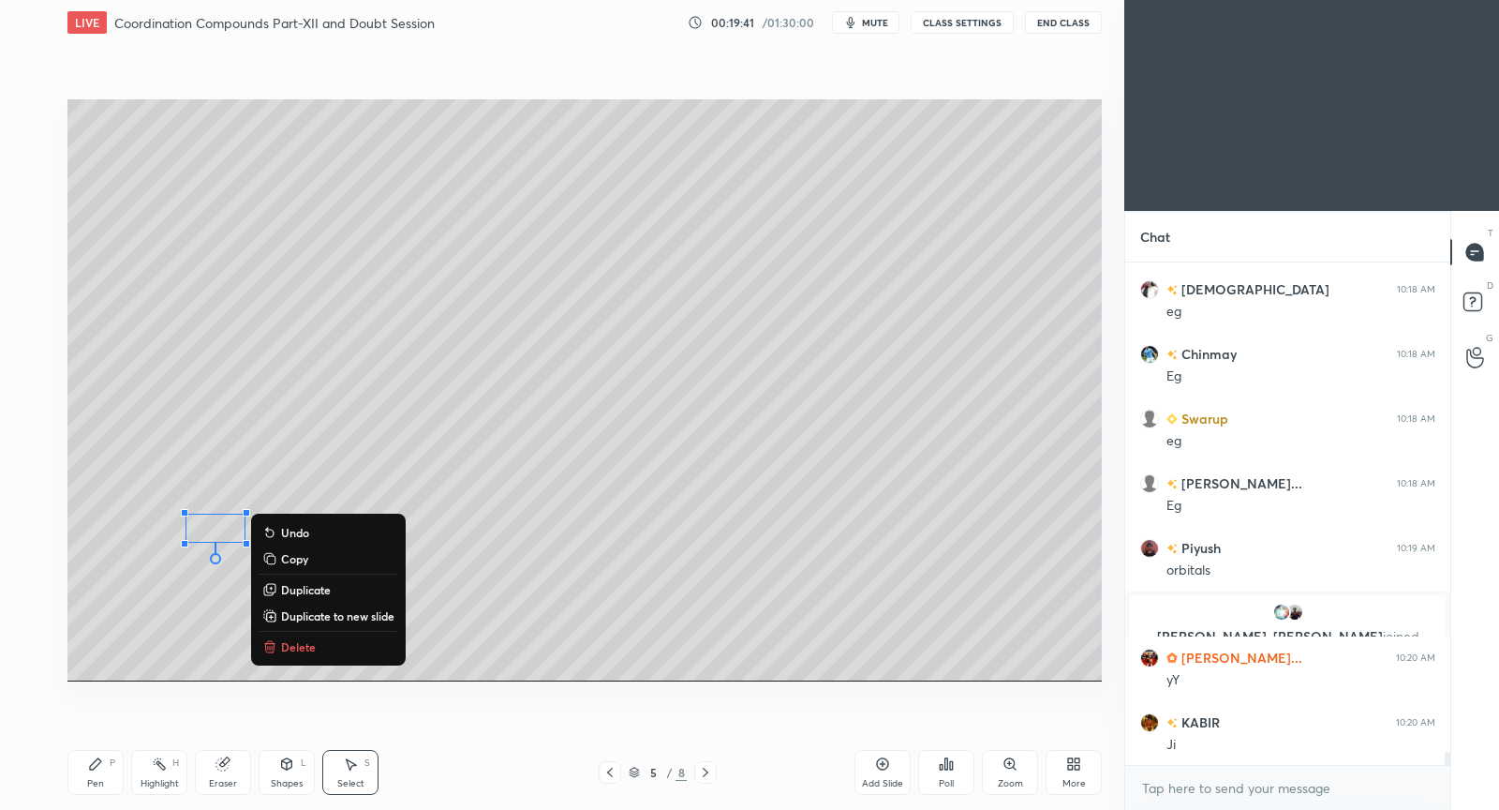
click at [167, 521] on div "0 ° Undo Copy Duplicate Duplicate to new slide Delete" at bounding box center [584, 390] width 1034 height 582
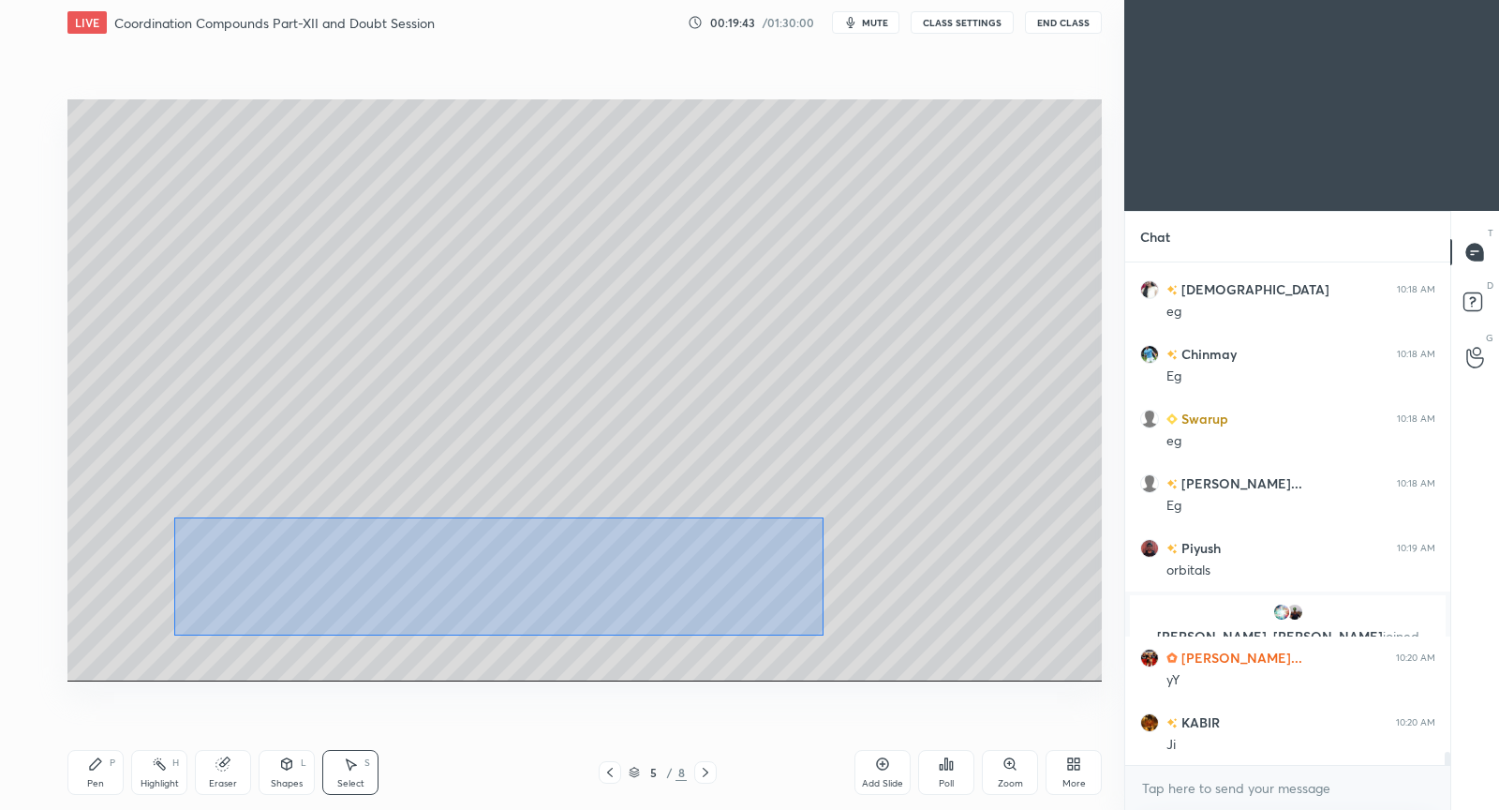
scroll to position [18392, 0]
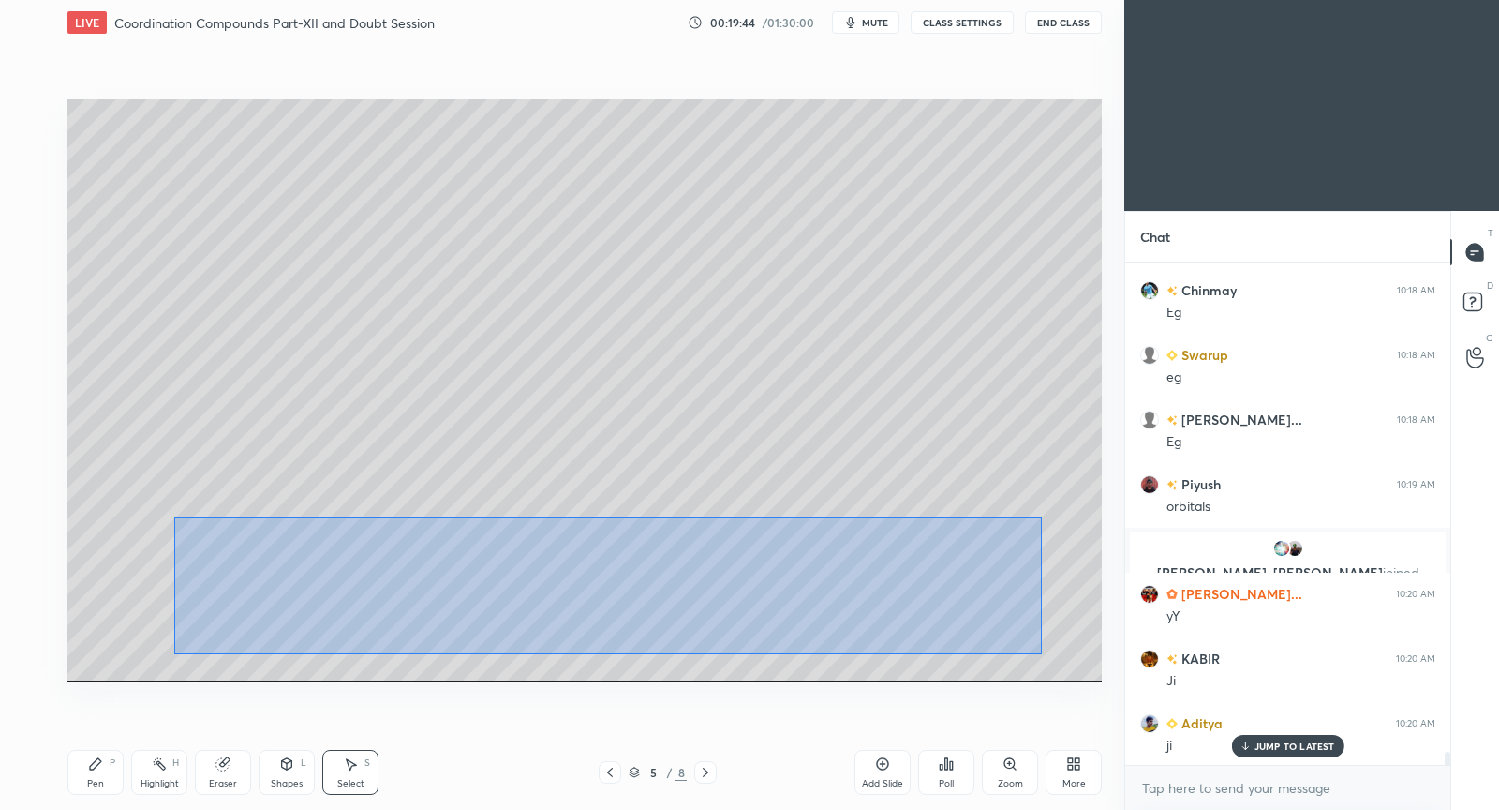
drag, startPoint x: 175, startPoint y: 520, endPoint x: 1040, endPoint y: 653, distance: 875.0
click at [1041, 655] on div "0 ° Undo Copy Duplicate Duplicate to new slide Delete" at bounding box center [584, 390] width 1034 height 582
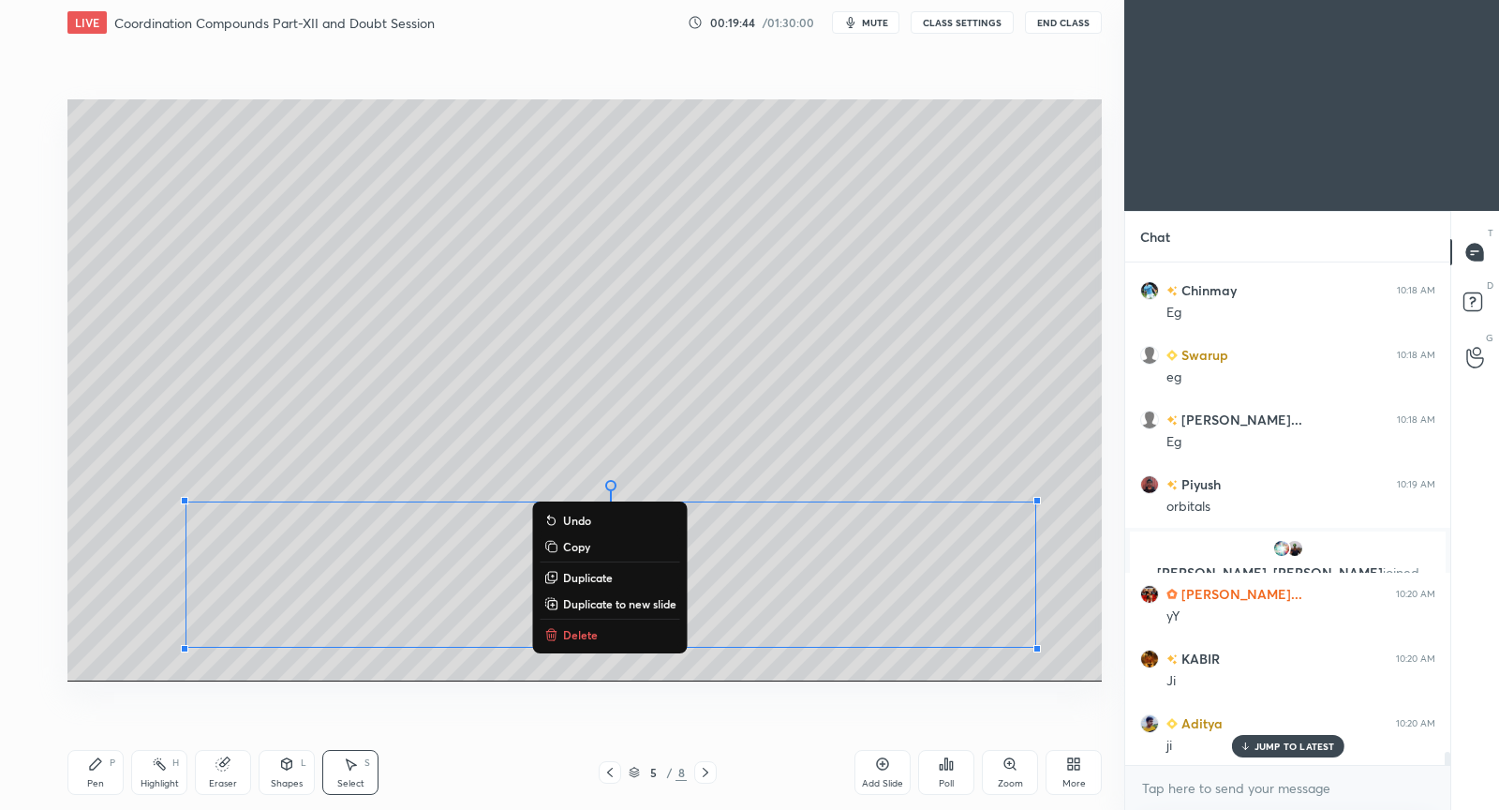
scroll to position [18457, 0]
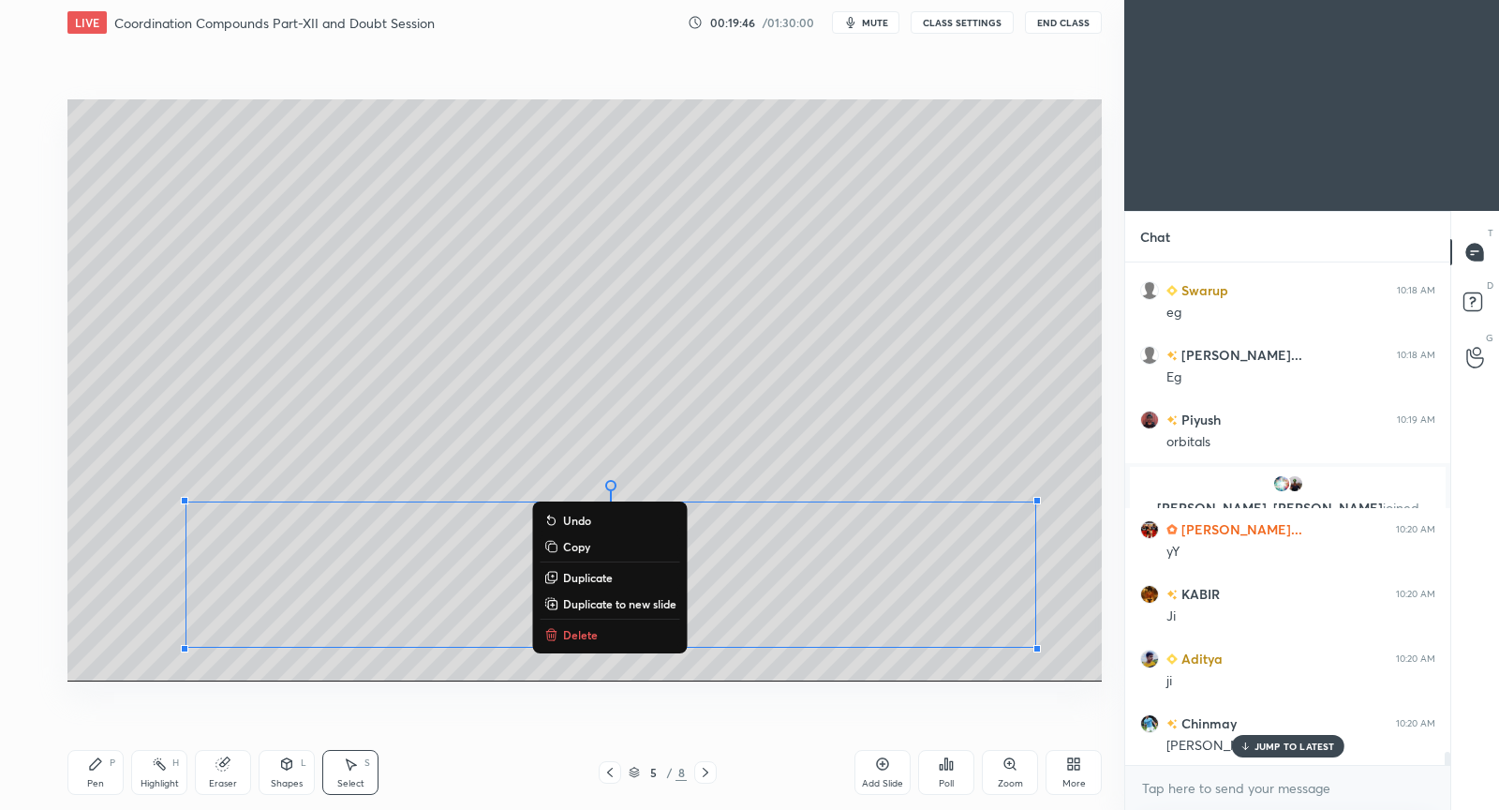
click at [563, 548] on p "Copy" at bounding box center [576, 546] width 27 height 15
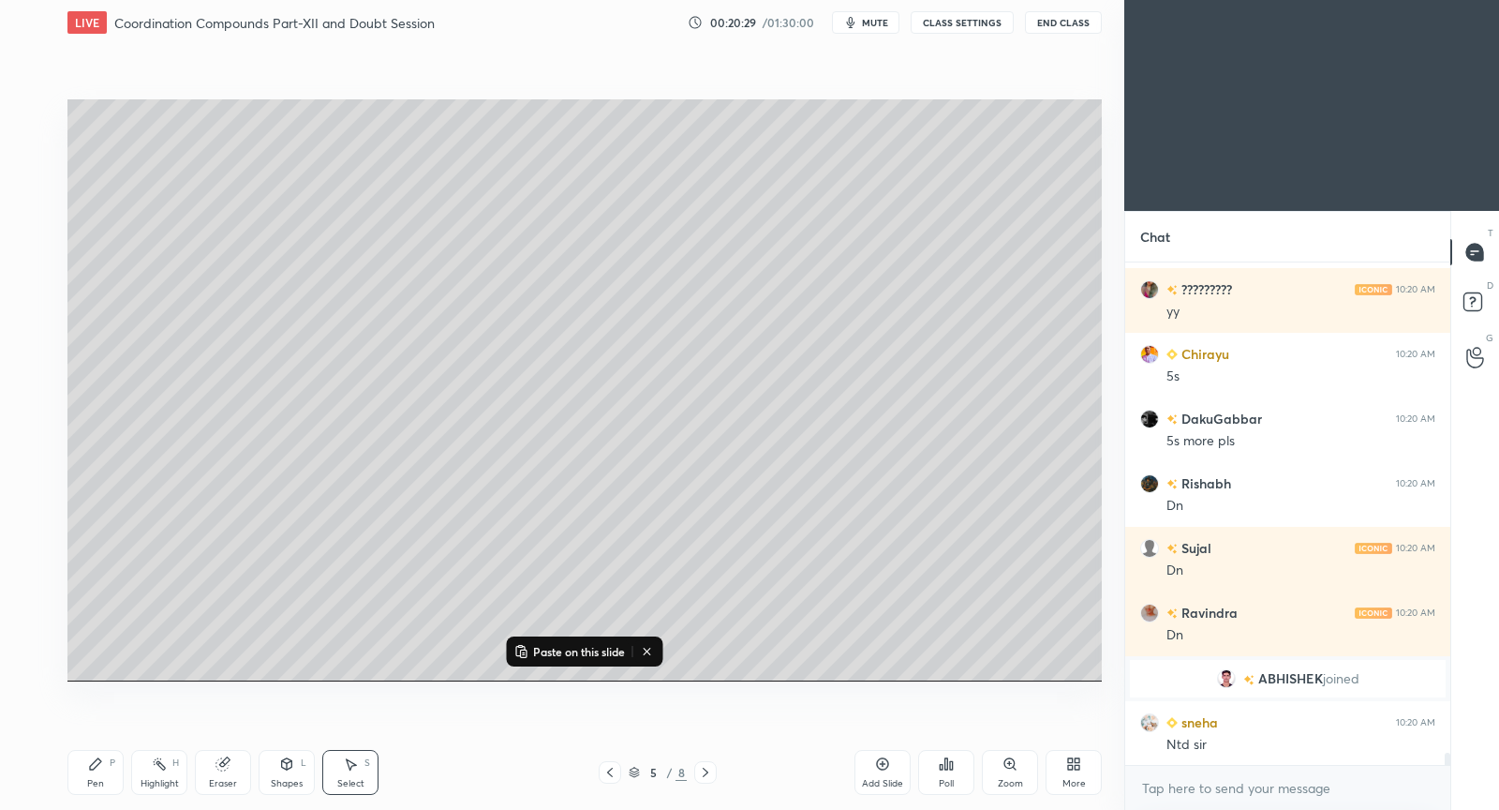
scroll to position [19904, 0]
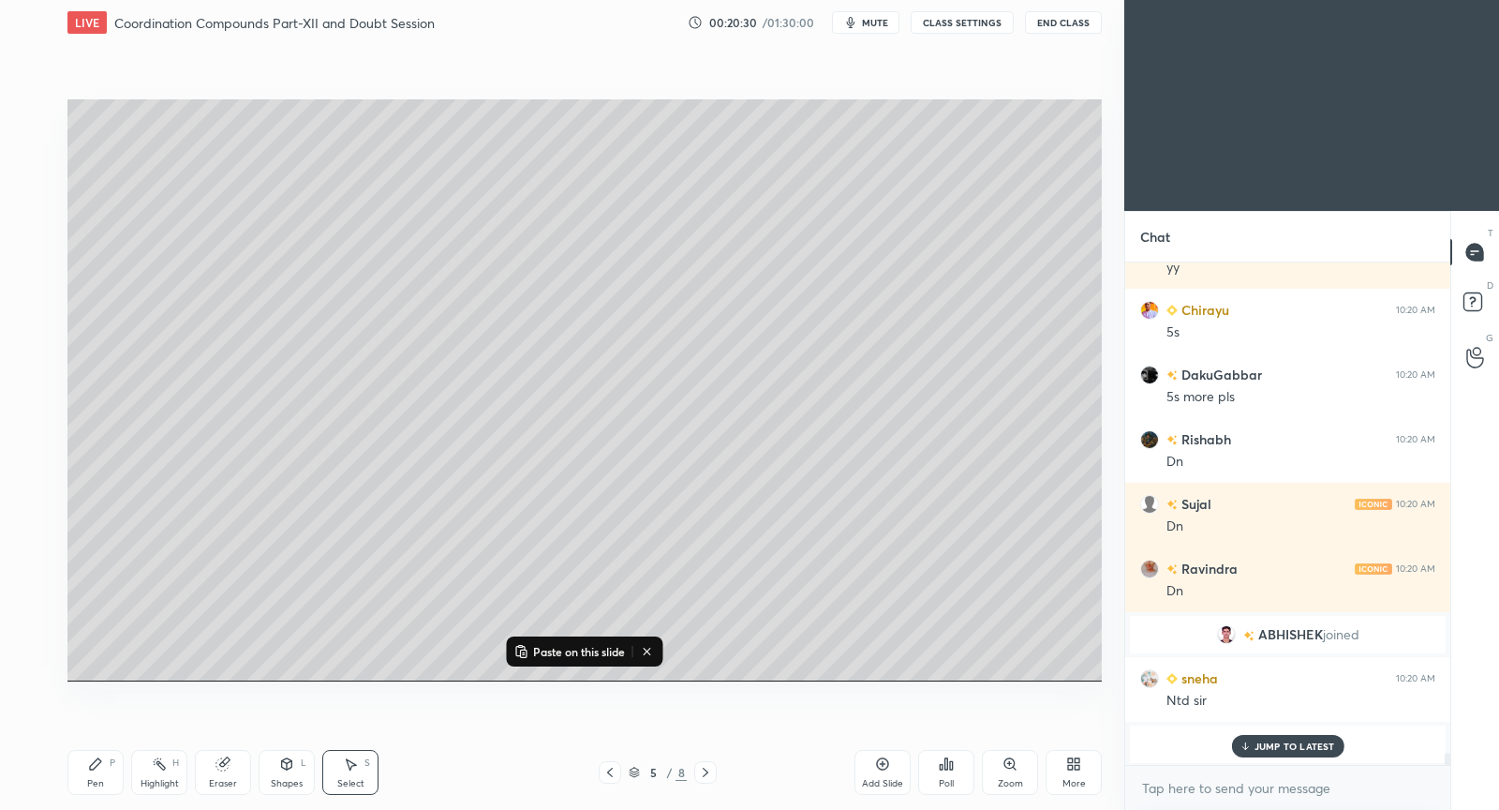
click at [701, 771] on icon at bounding box center [705, 772] width 15 height 15
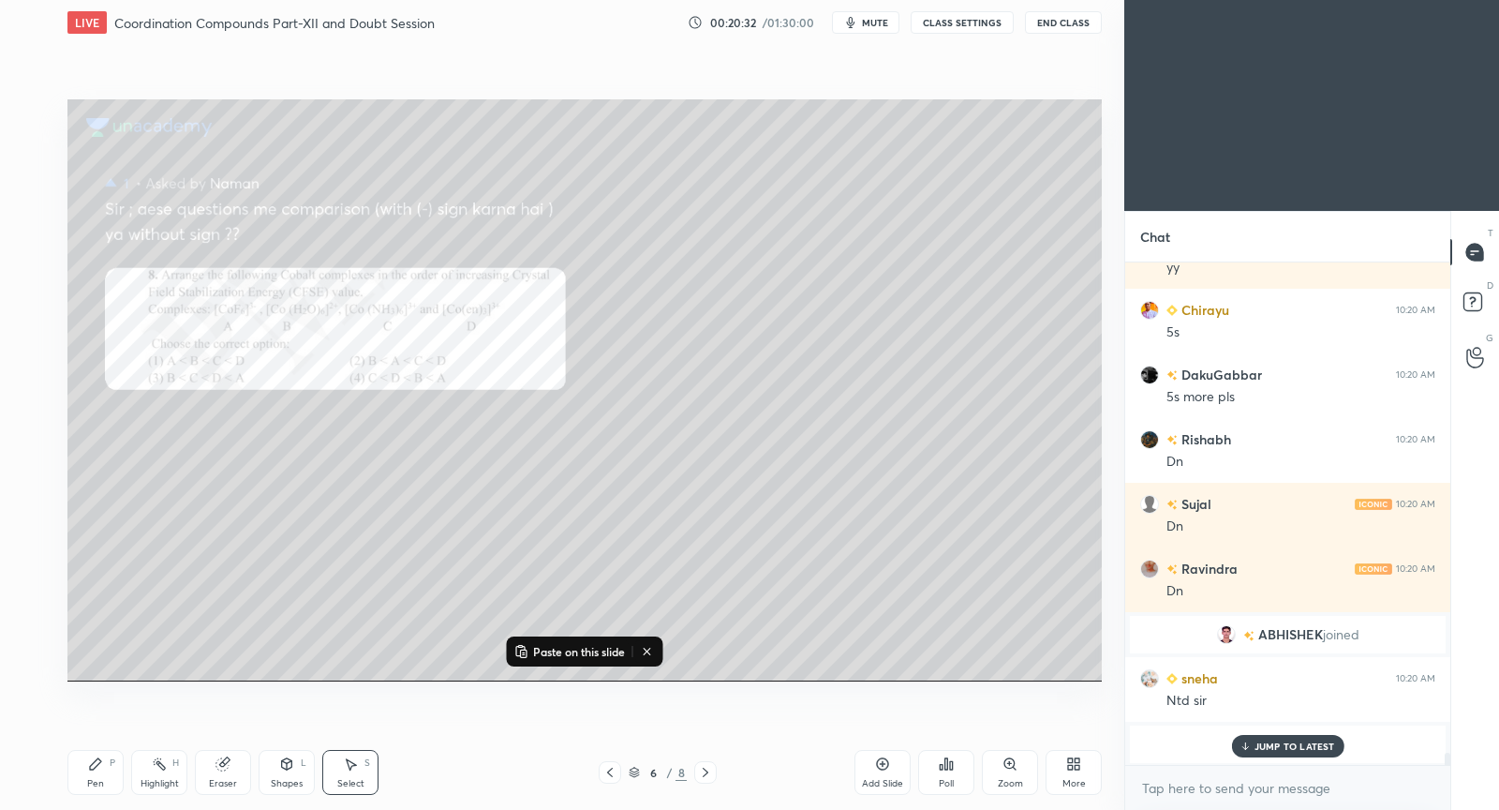
click at [617, 773] on div at bounding box center [610, 772] width 22 height 22
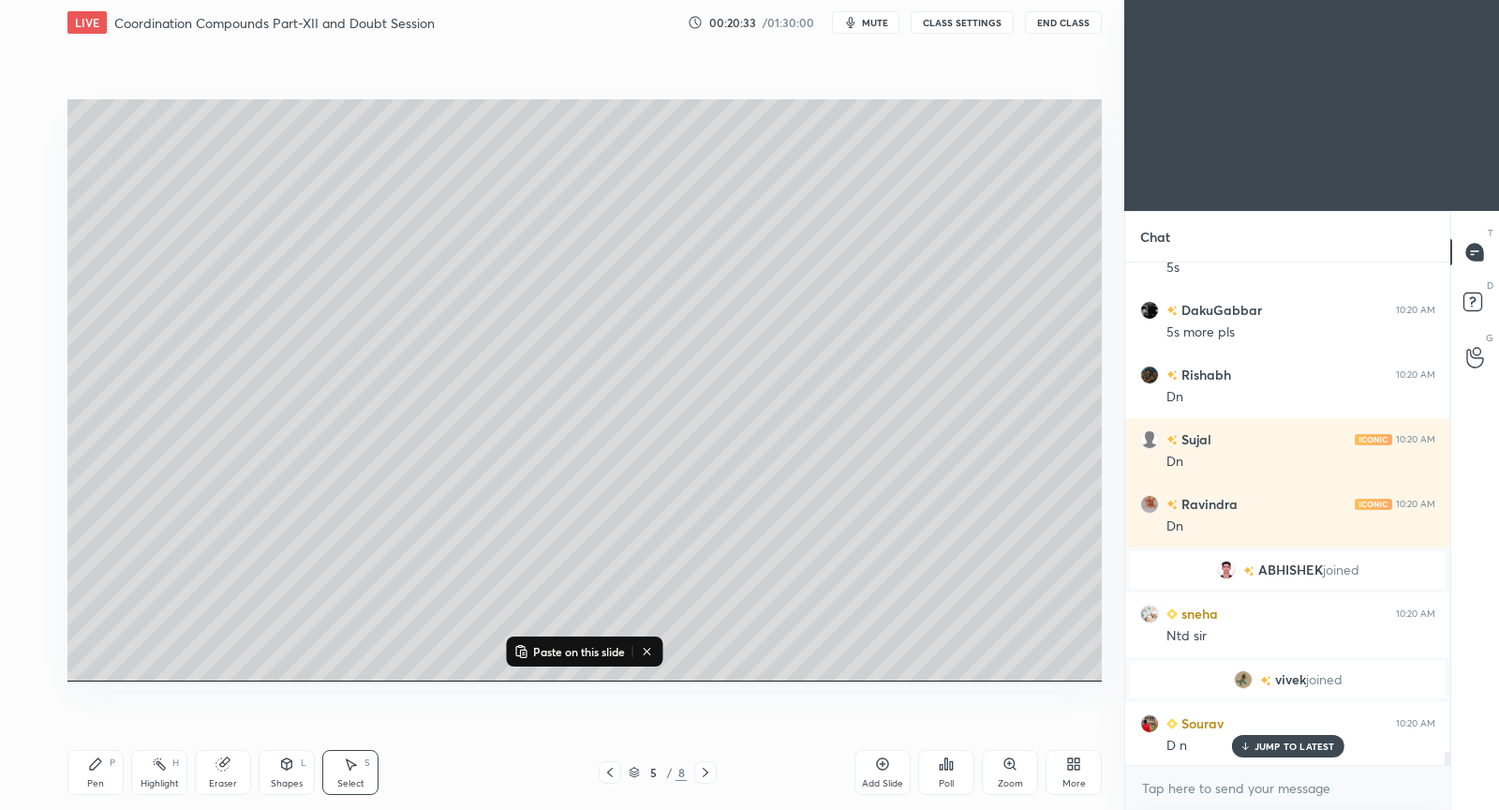
scroll to position [19134, 0]
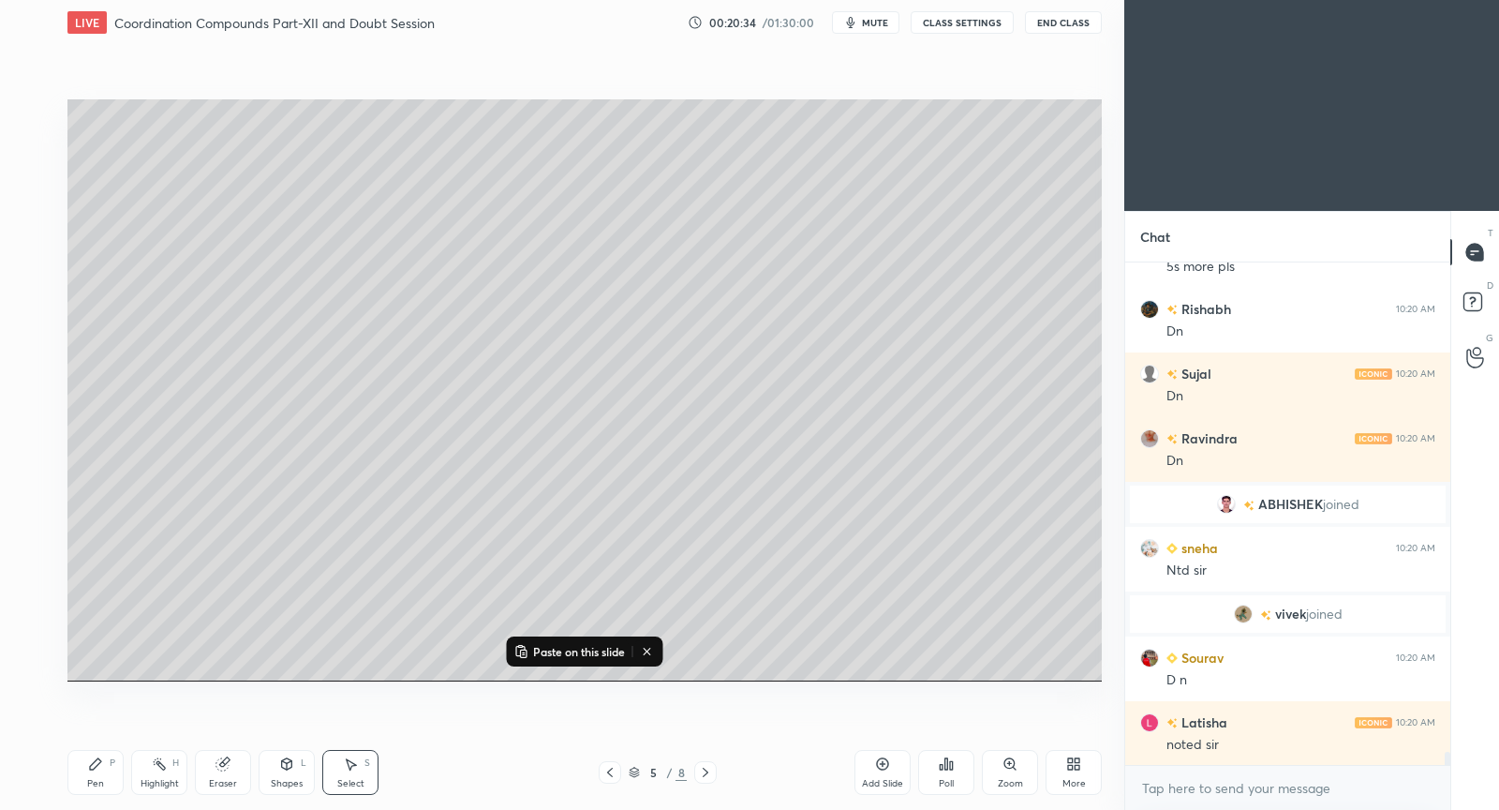
click at [879, 767] on icon at bounding box center [883, 764] width 12 height 12
drag, startPoint x: 849, startPoint y: 603, endPoint x: 780, endPoint y: 246, distance: 363.7
click at [781, 230] on div "0 ° Undo Copy Paste here Duplicate Duplicate to new slide Delete" at bounding box center [584, 390] width 1034 height 582
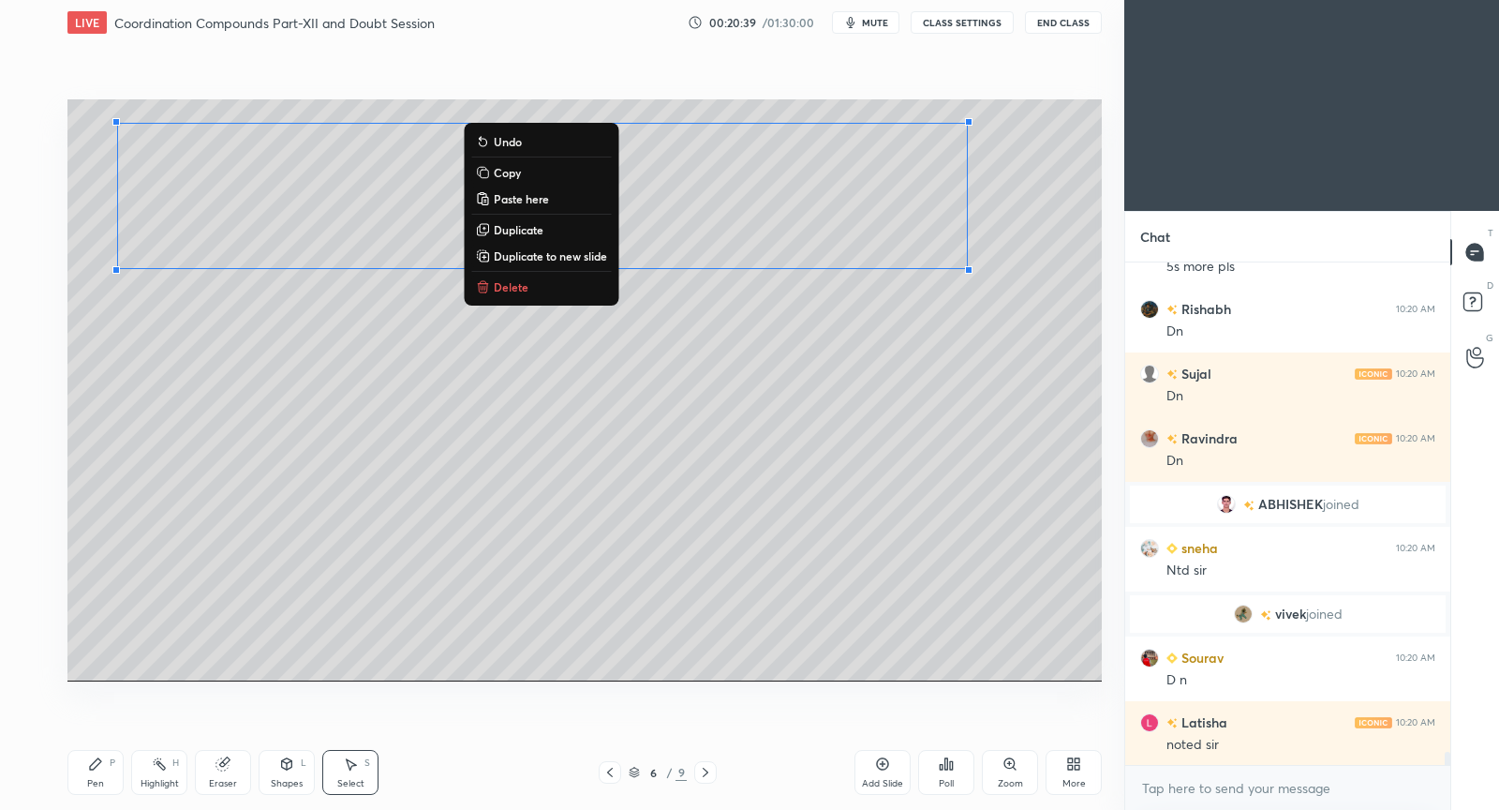
drag, startPoint x: 219, startPoint y: 767, endPoint x: 226, endPoint y: 724, distance: 43.6
click at [220, 768] on icon at bounding box center [222, 764] width 12 height 12
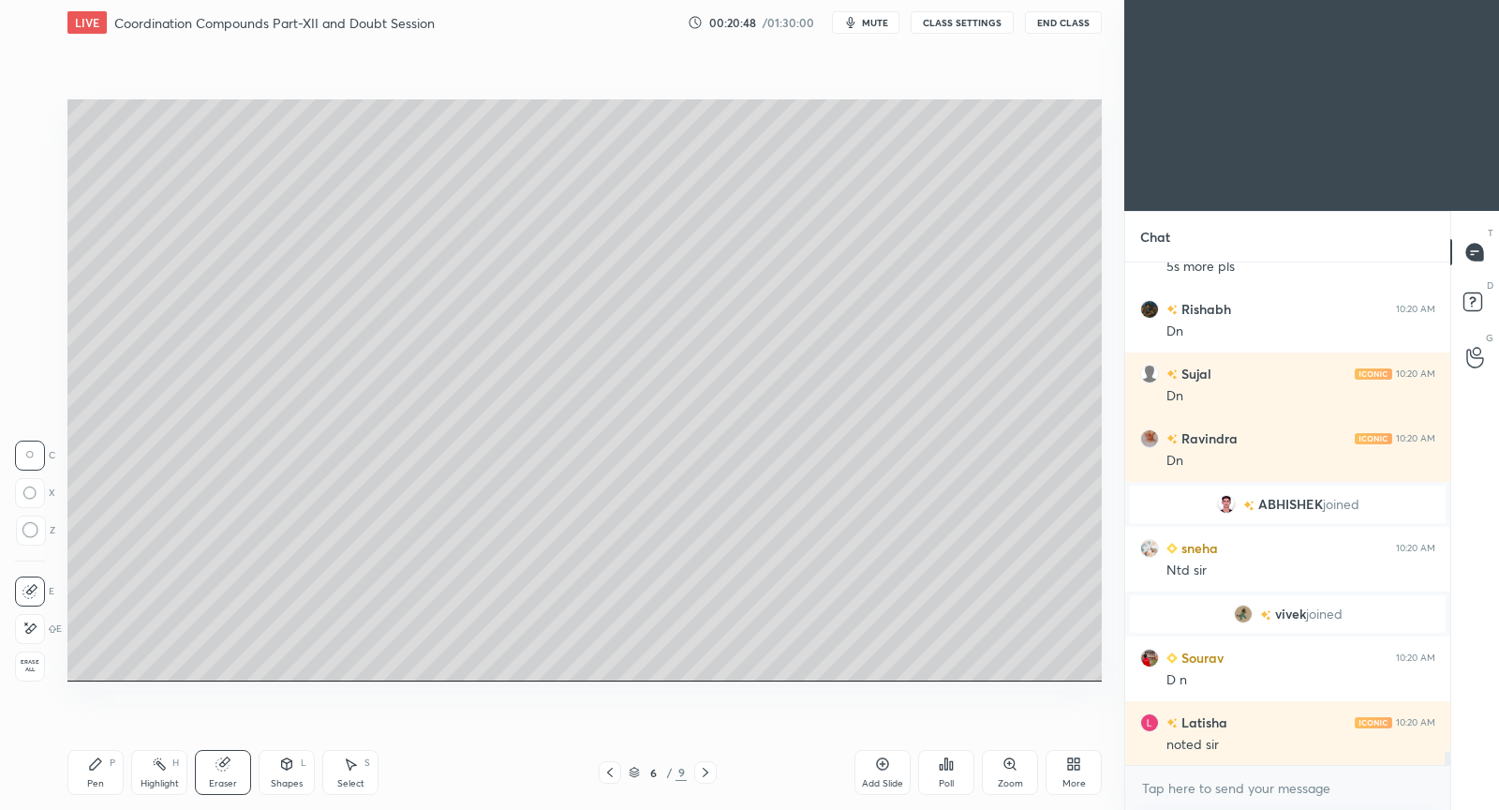
drag, startPoint x: 100, startPoint y: 770, endPoint x: 137, endPoint y: 696, distance: 82.6
click at [100, 770] on icon at bounding box center [95, 763] width 15 height 15
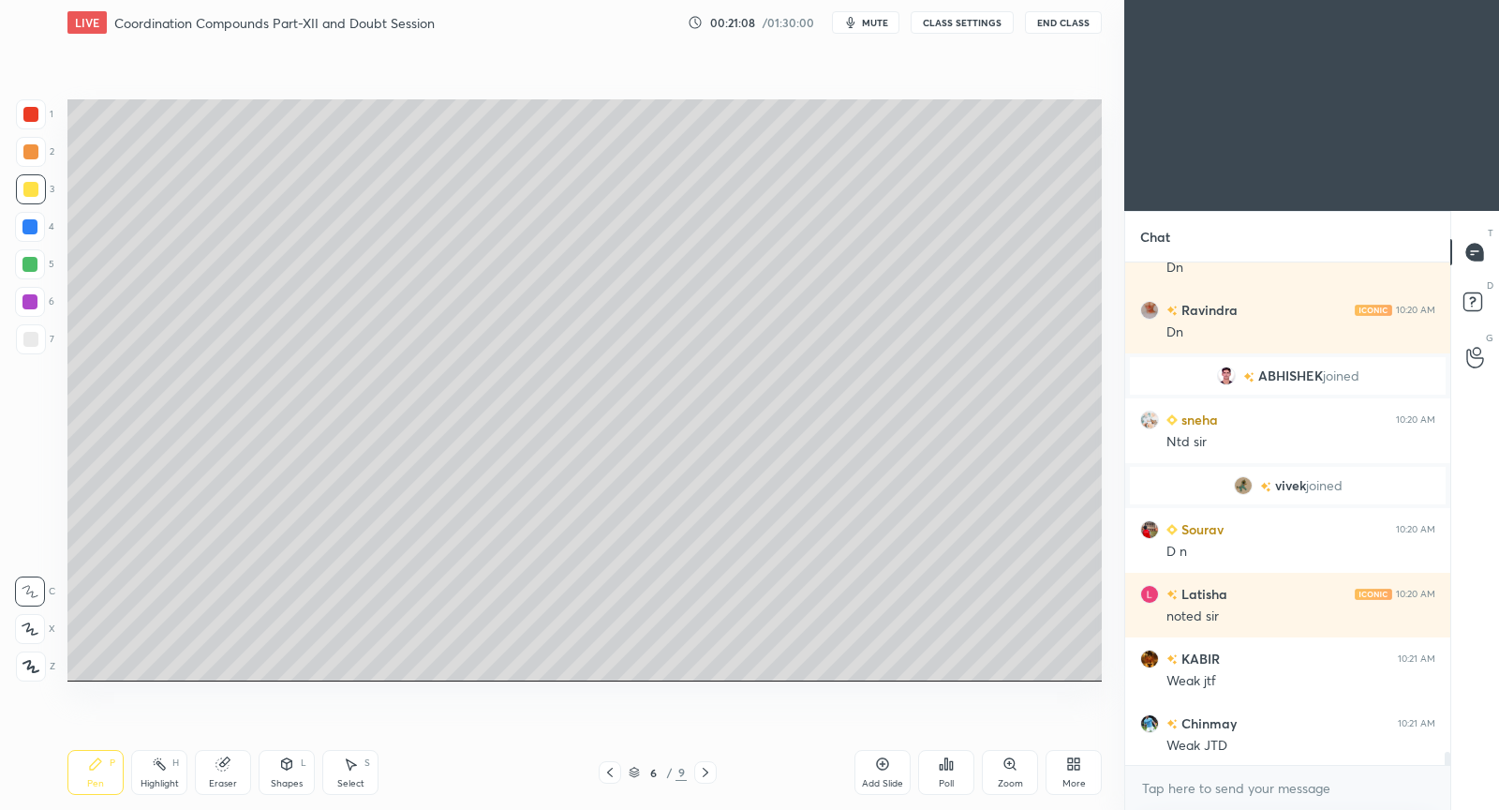
scroll to position [19327, 0]
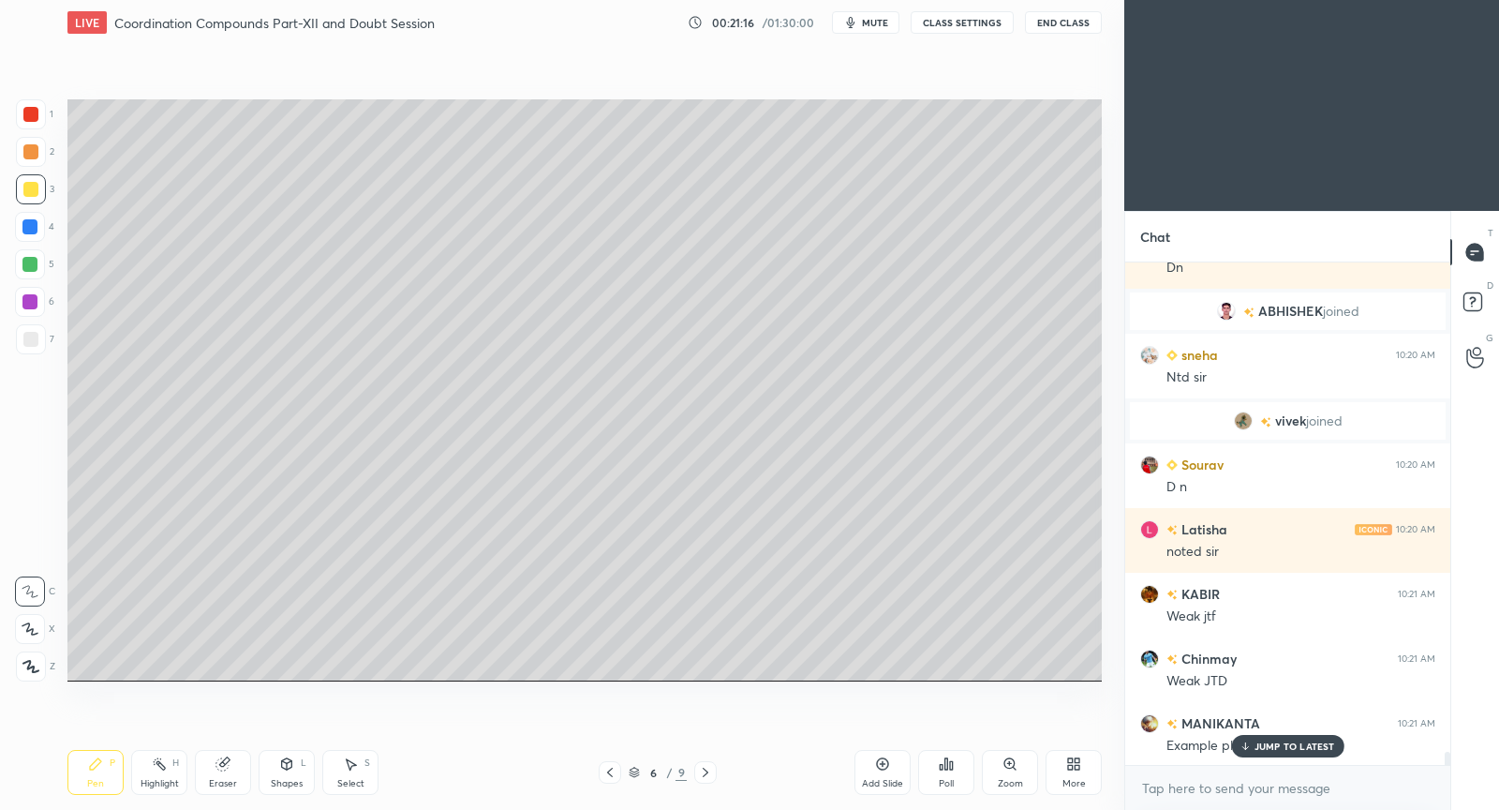
click at [1309, 746] on p "JUMP TO LATEST" at bounding box center [1295, 745] width 81 height 11
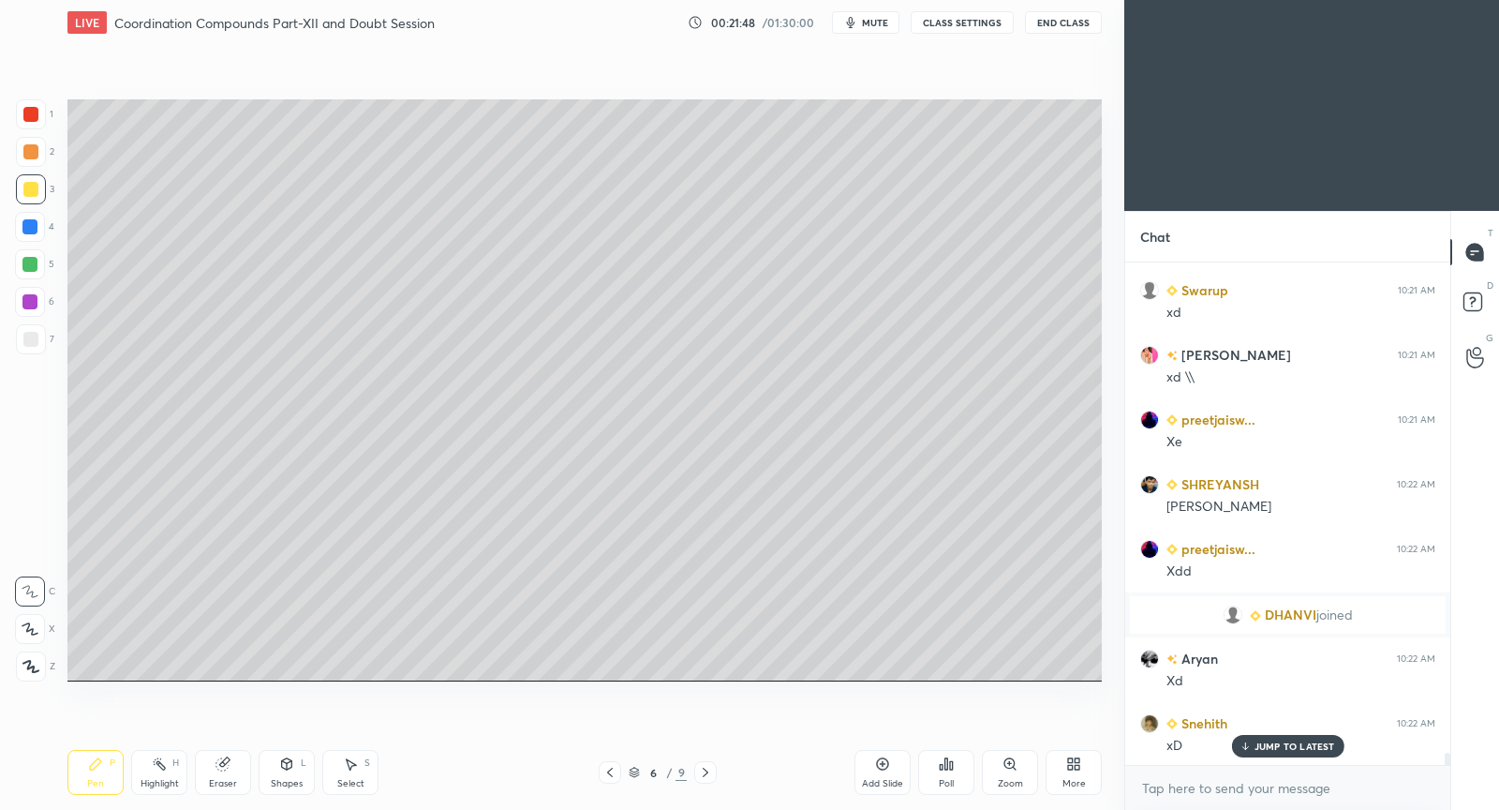
scroll to position [19954, 0]
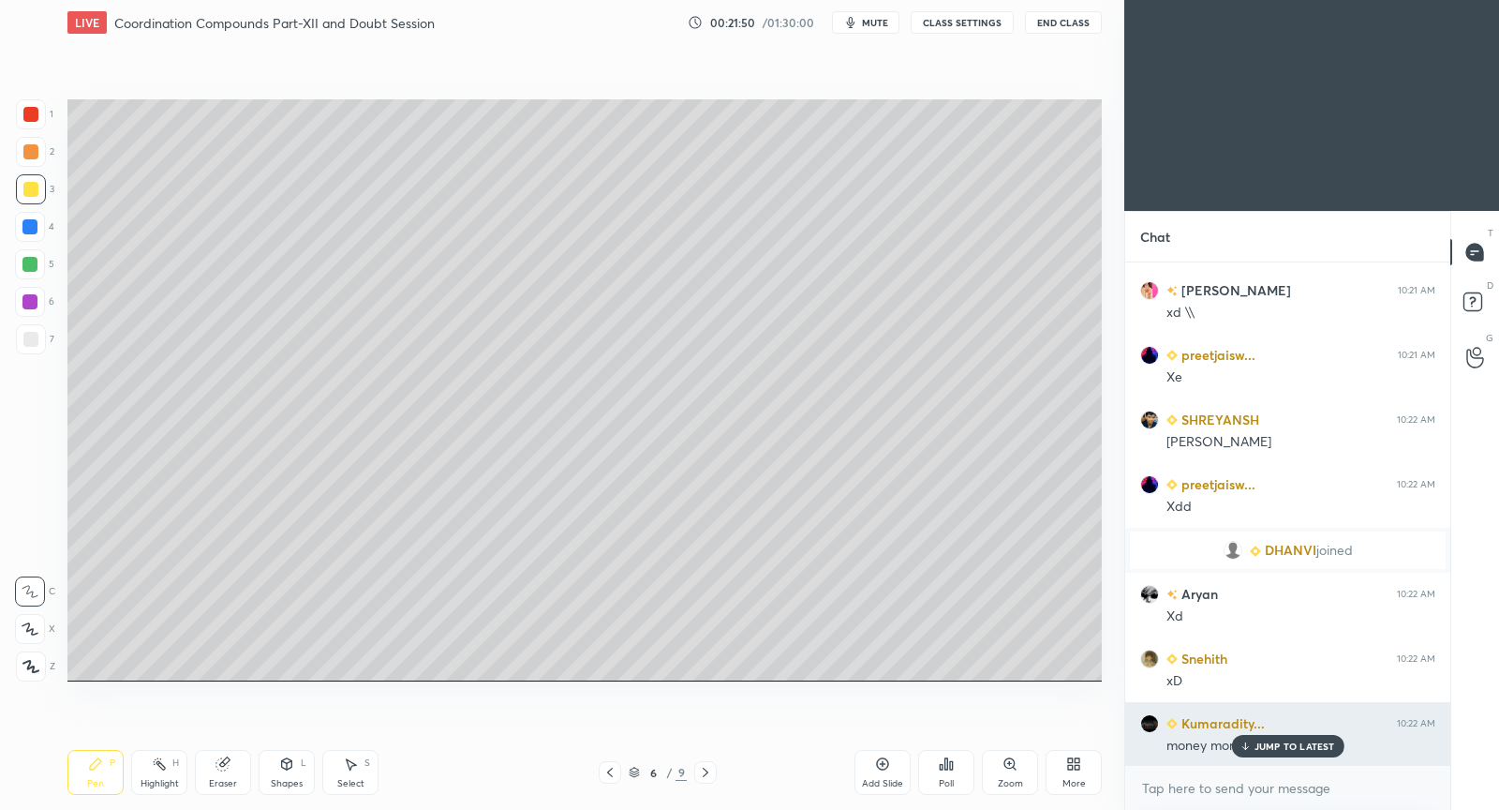
click at [1276, 748] on p "JUMP TO LATEST" at bounding box center [1295, 745] width 81 height 11
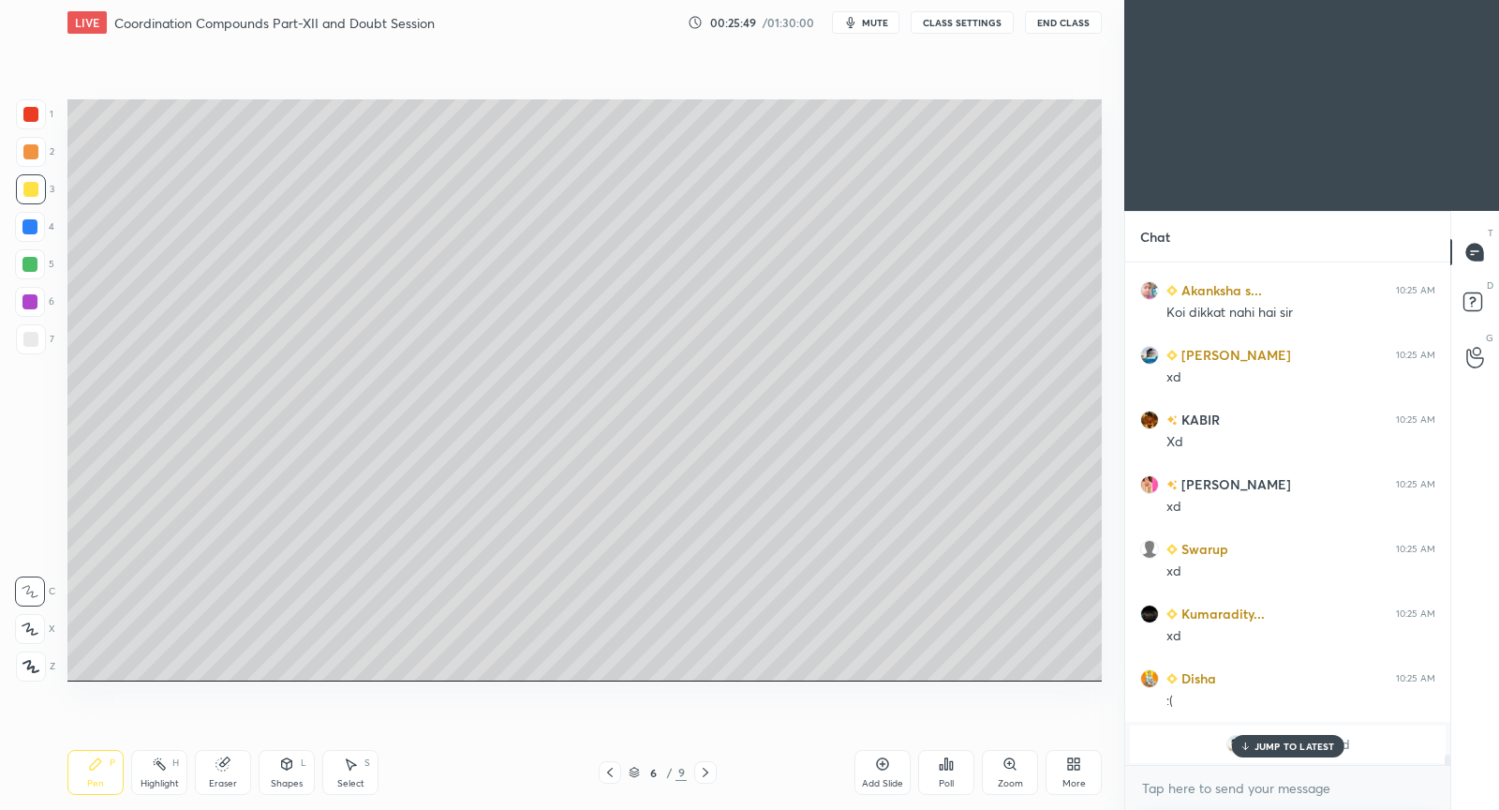
scroll to position [25067, 0]
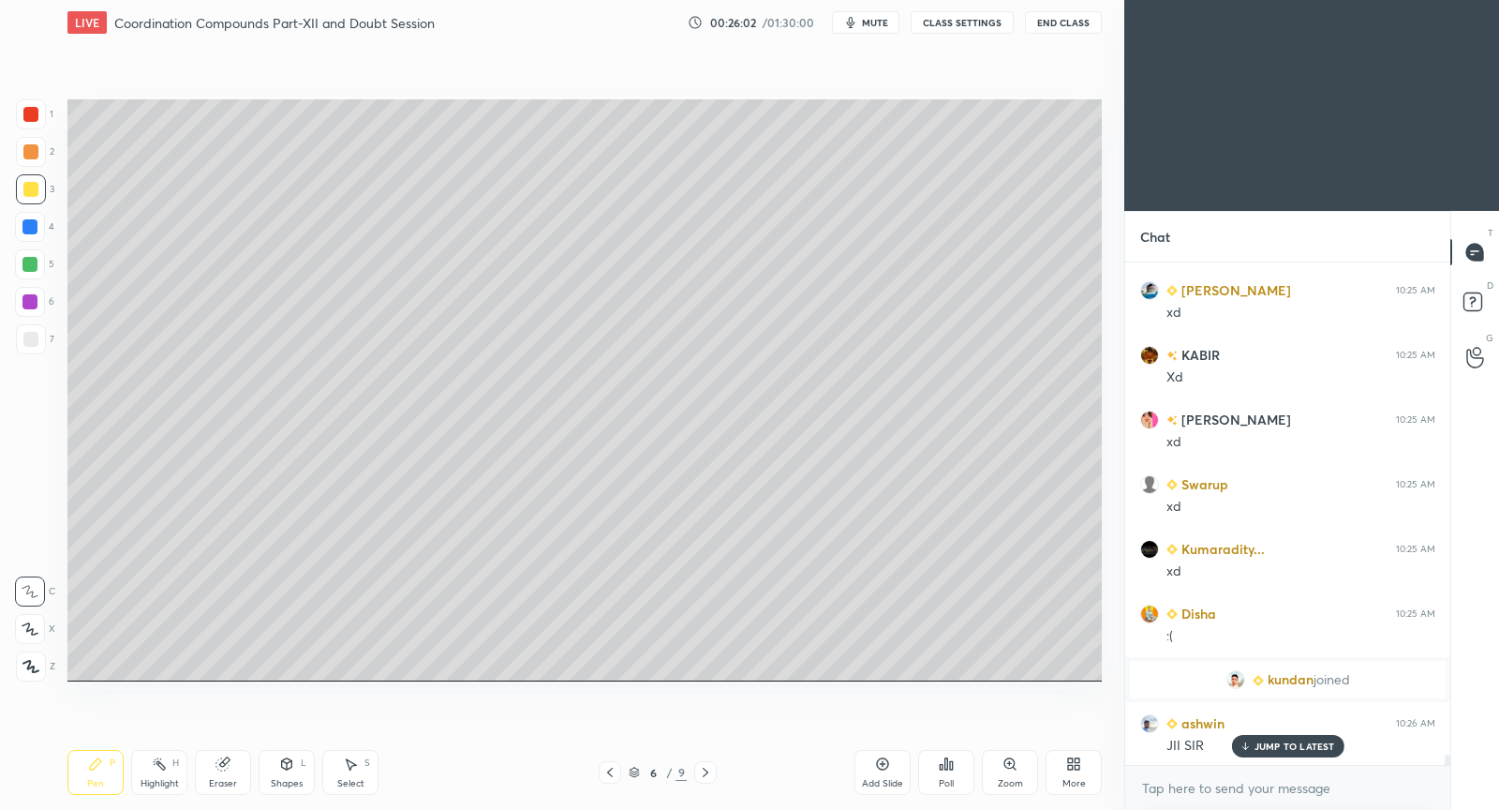
drag, startPoint x: 882, startPoint y: 772, endPoint x: 902, endPoint y: 687, distance: 87.7
click at [879, 768] on div "Add Slide" at bounding box center [883, 772] width 56 height 45
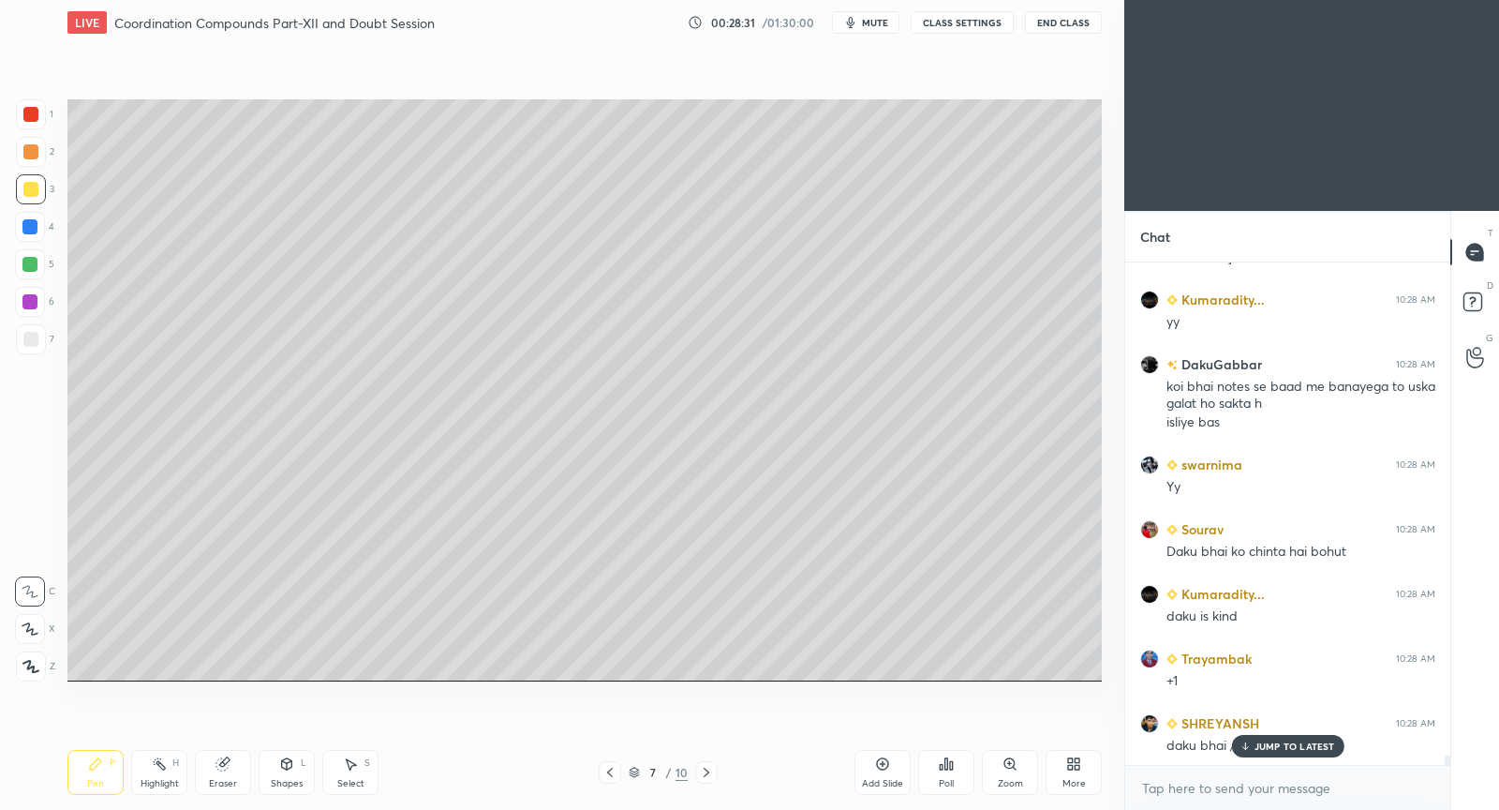
scroll to position [26247, 0]
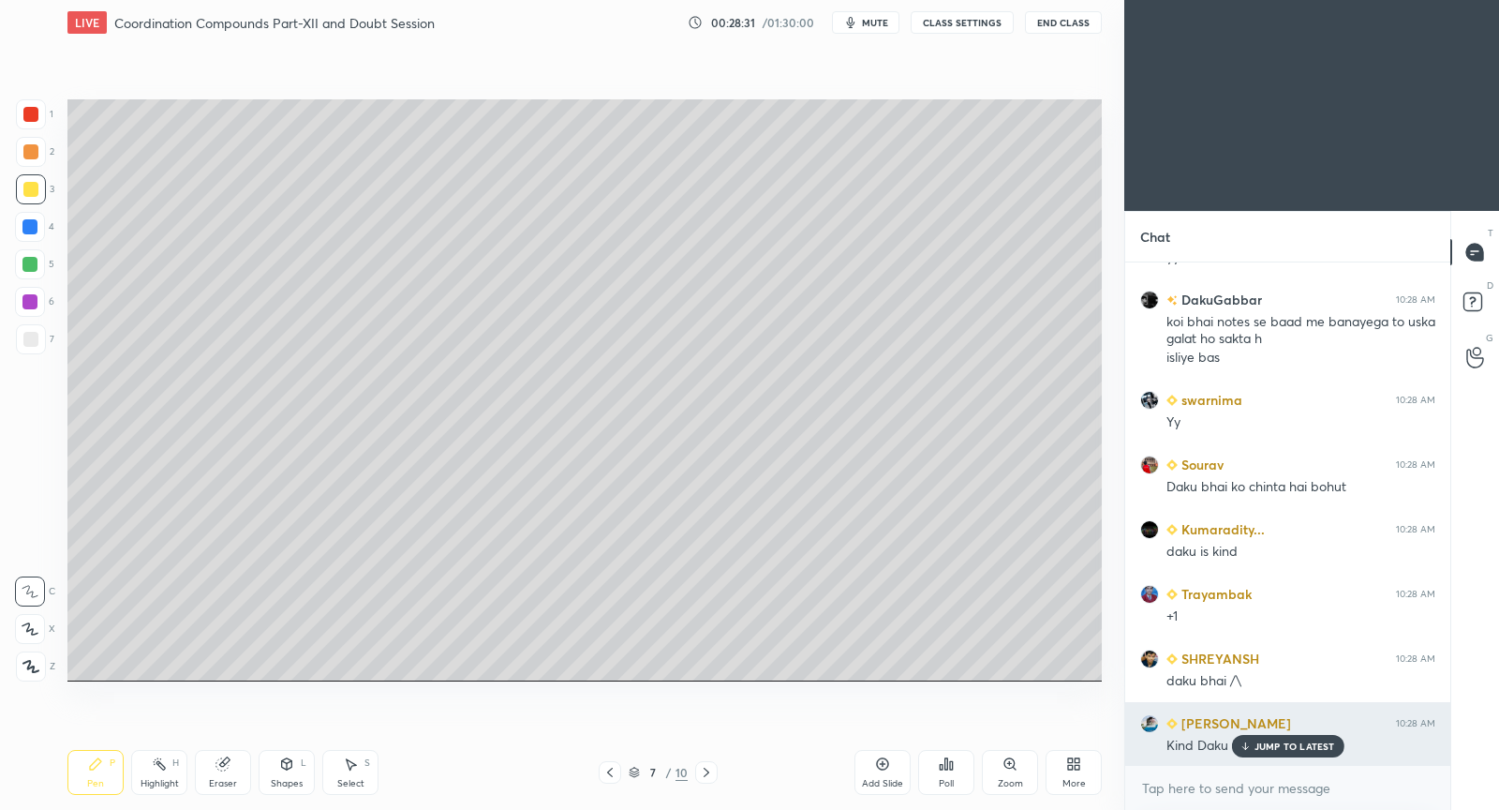
click at [1267, 743] on p "JUMP TO LATEST" at bounding box center [1295, 745] width 81 height 11
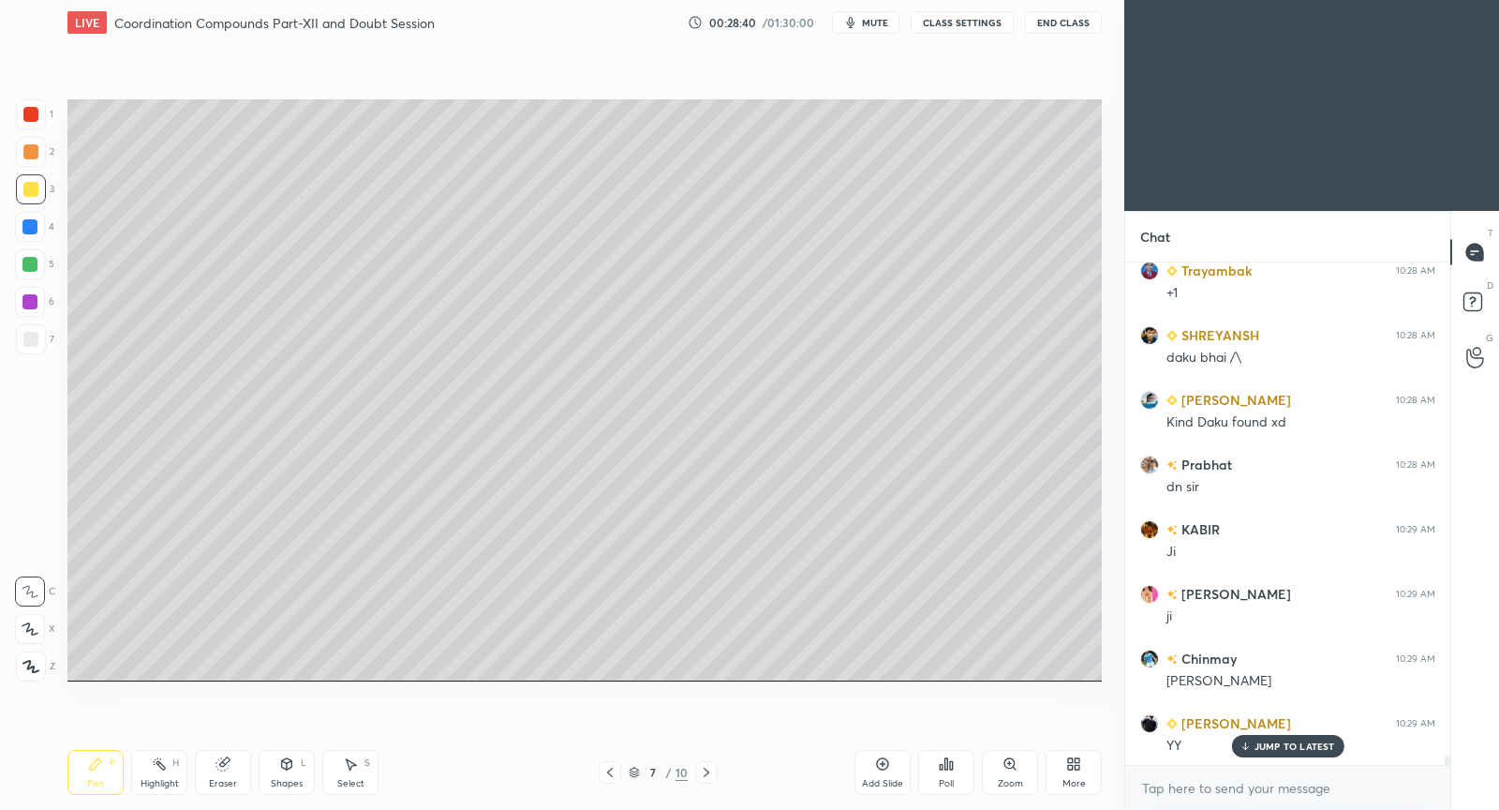
scroll to position [26635, 0]
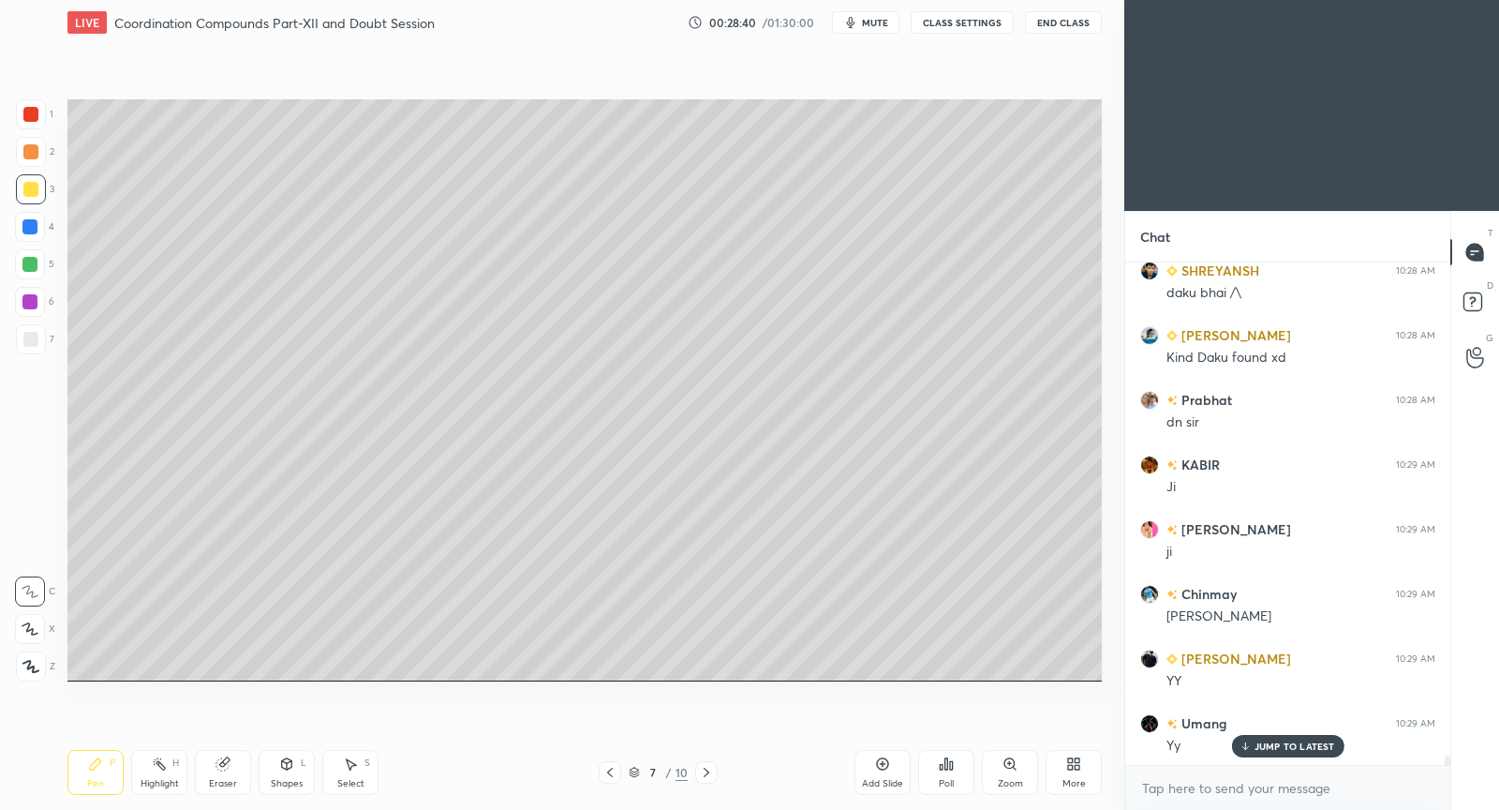
click at [875, 755] on div "Add Slide" at bounding box center [883, 772] width 56 height 45
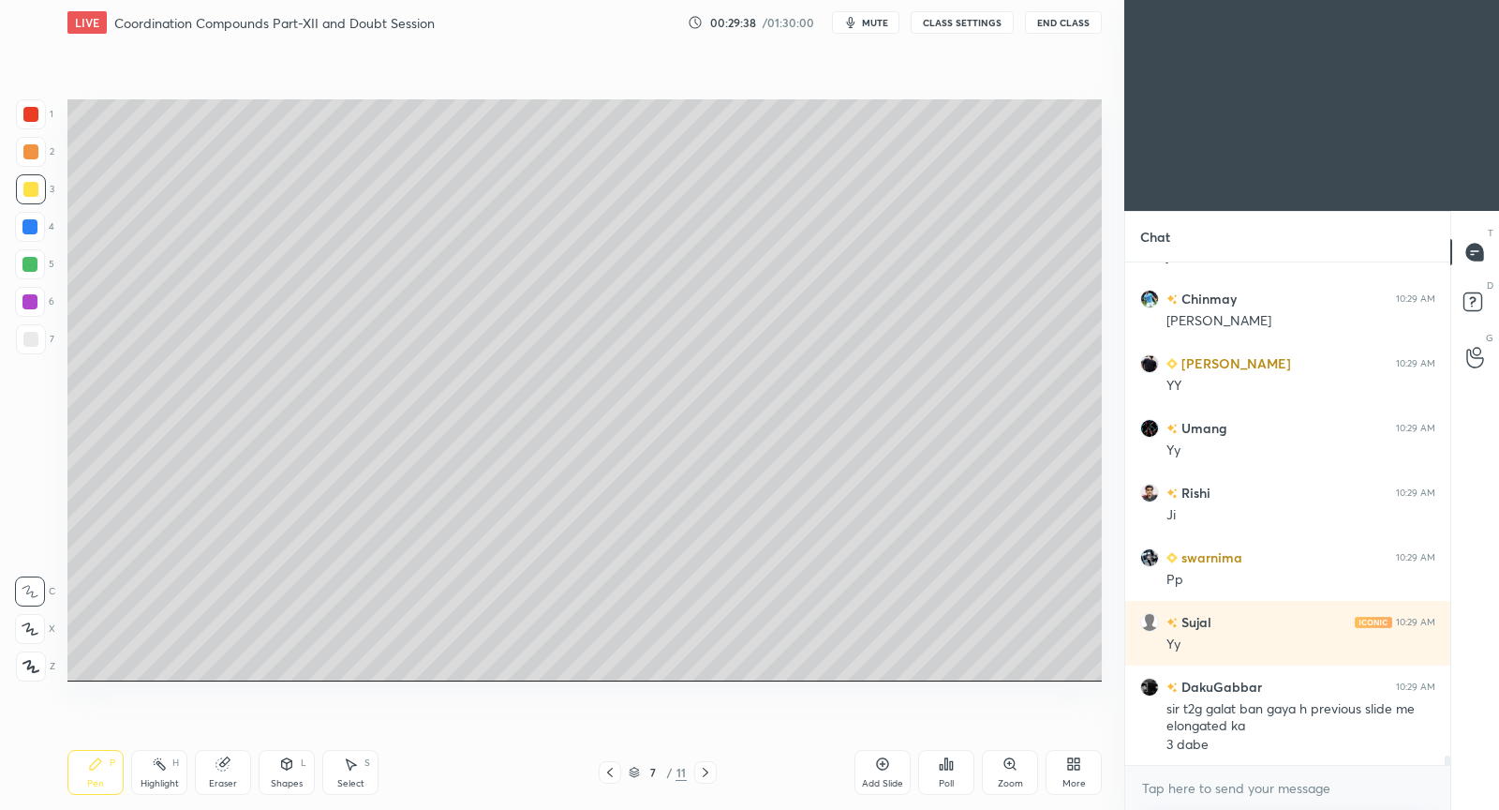
scroll to position [26994, 0]
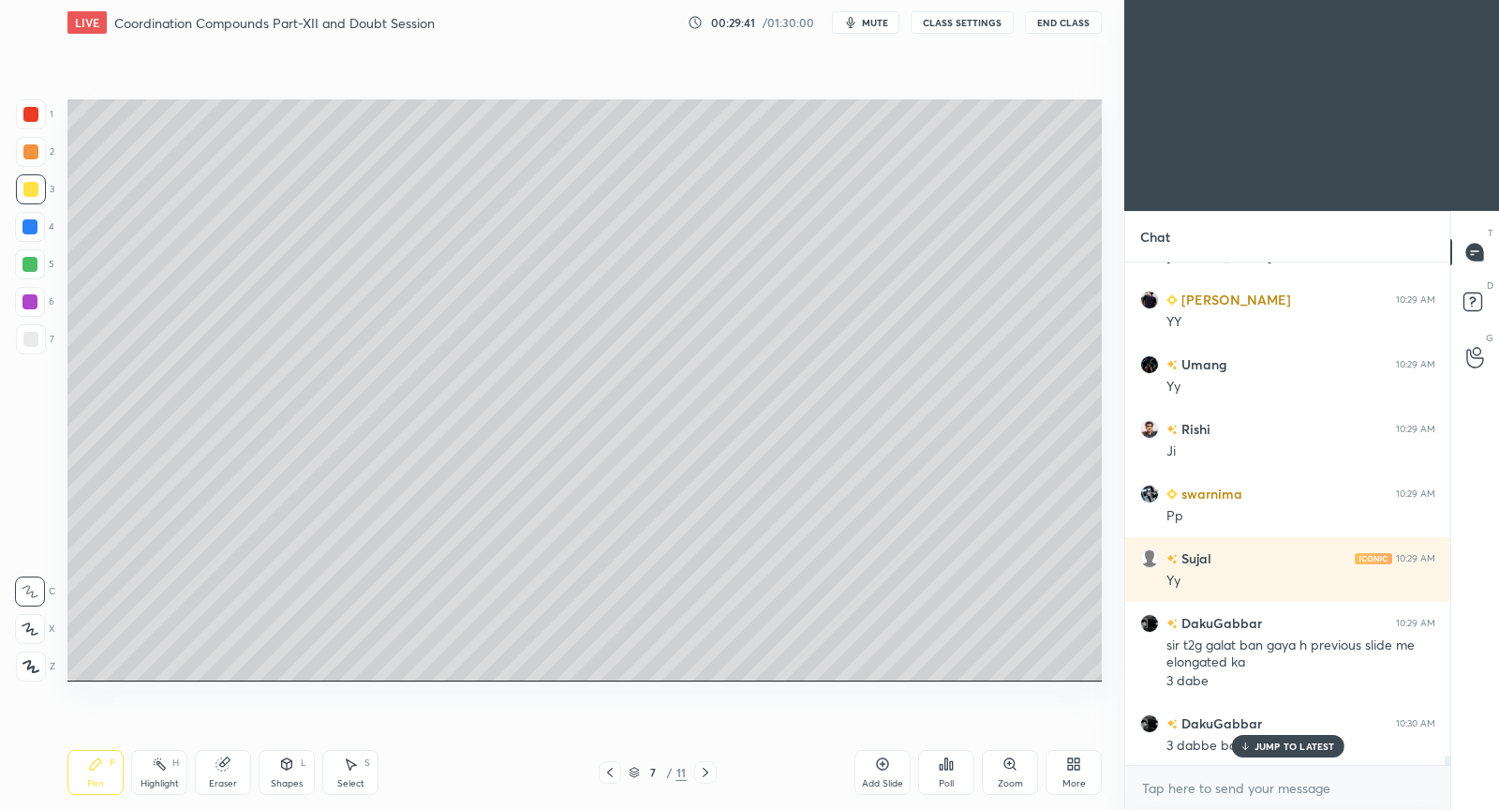
click at [232, 786] on div "Eraser" at bounding box center [223, 783] width 28 height 9
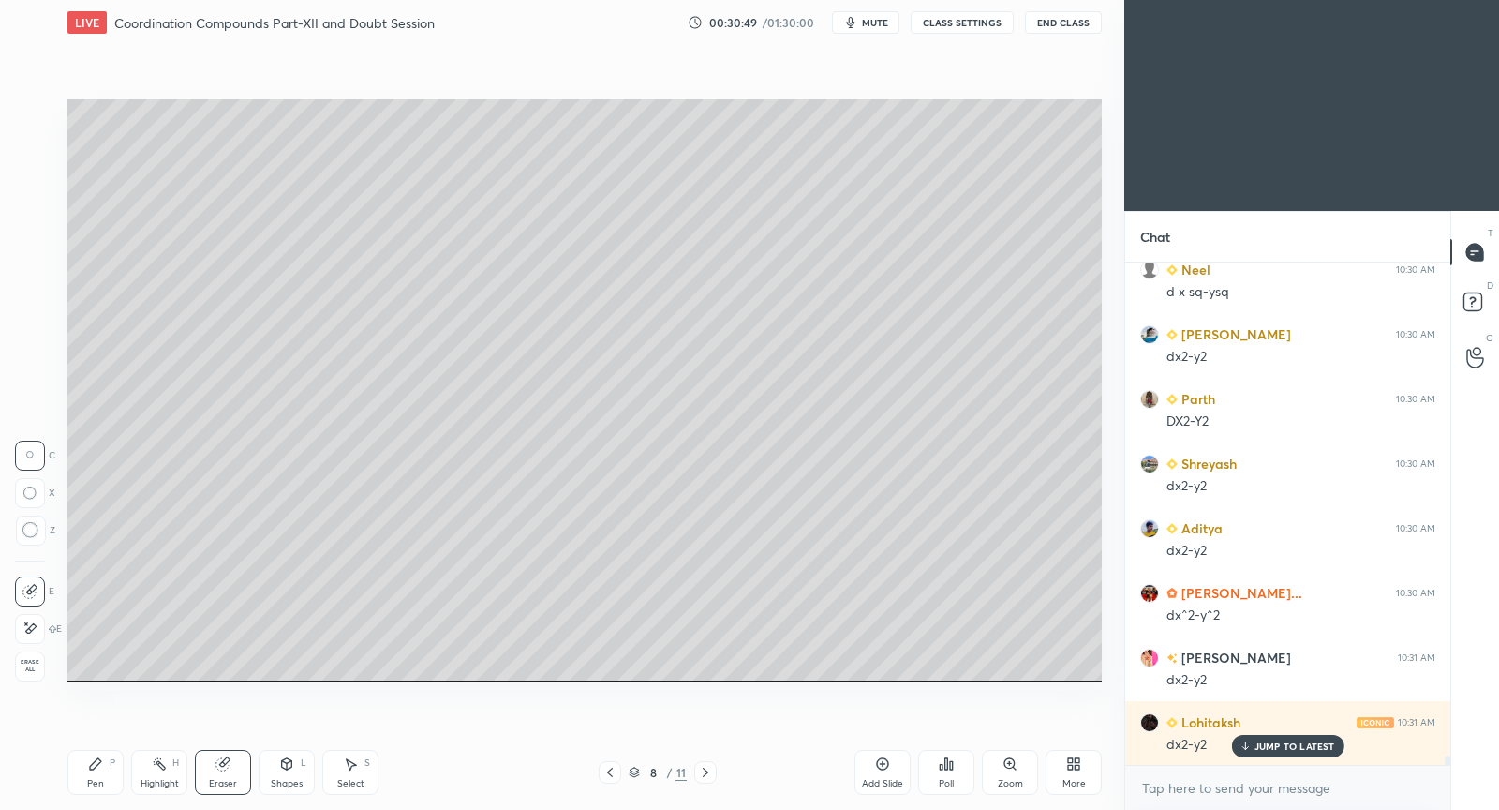
scroll to position [27879, 0]
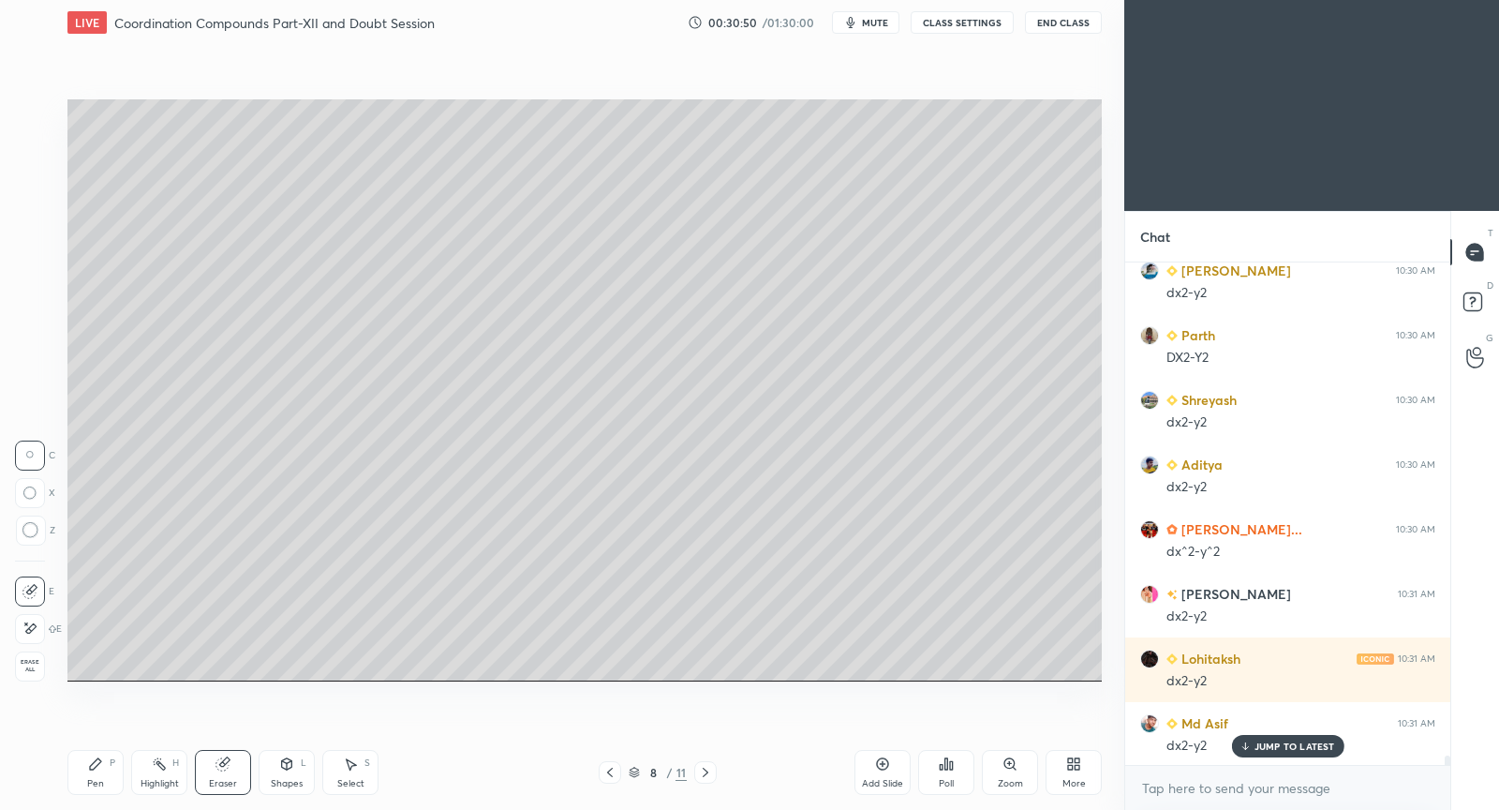
drag, startPoint x: 91, startPoint y: 771, endPoint x: 91, endPoint y: 709, distance: 61.8
click at [92, 766] on icon at bounding box center [95, 763] width 15 height 15
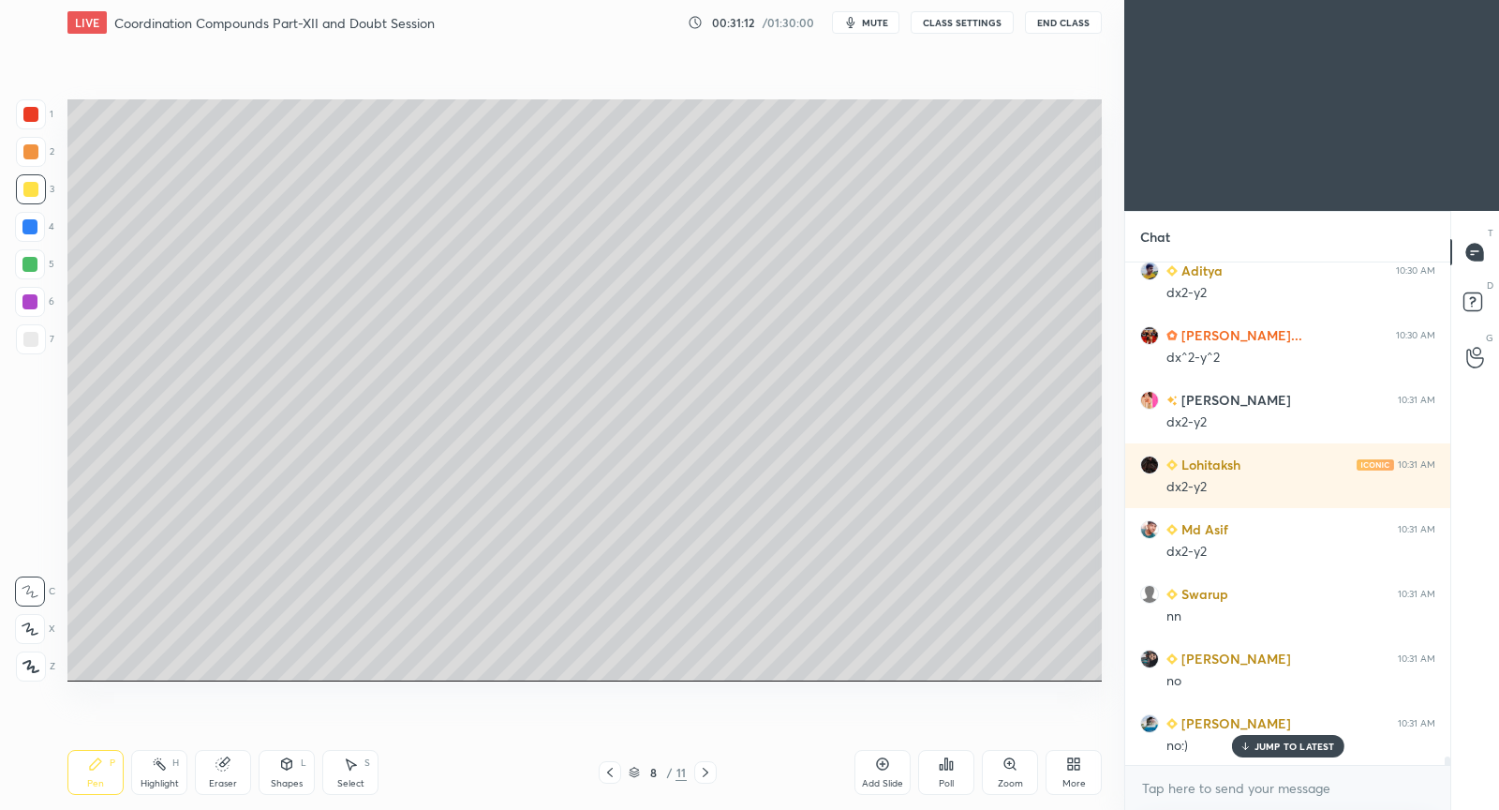
scroll to position [28139, 0]
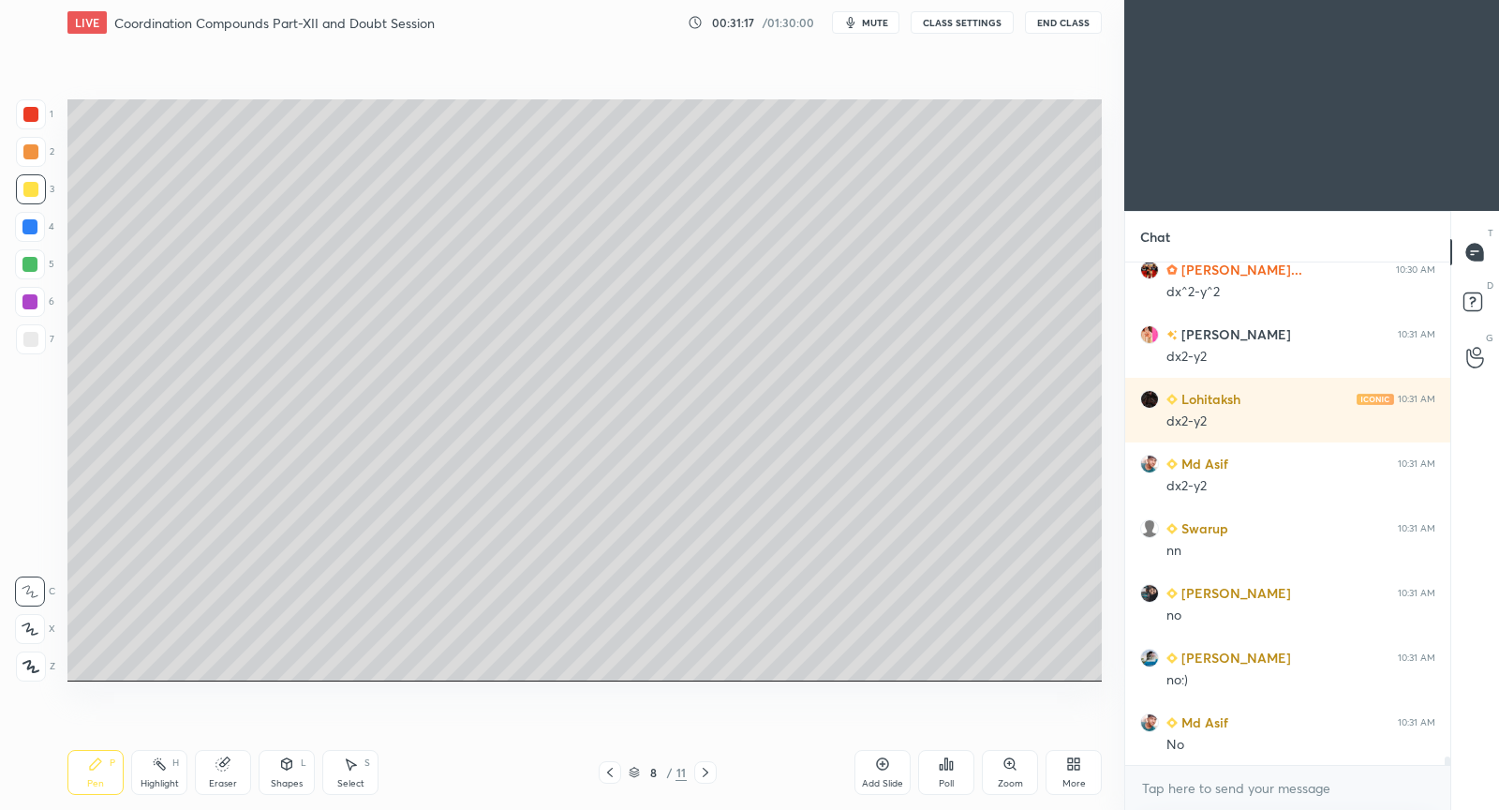
click at [885, 770] on icon at bounding box center [882, 763] width 15 height 15
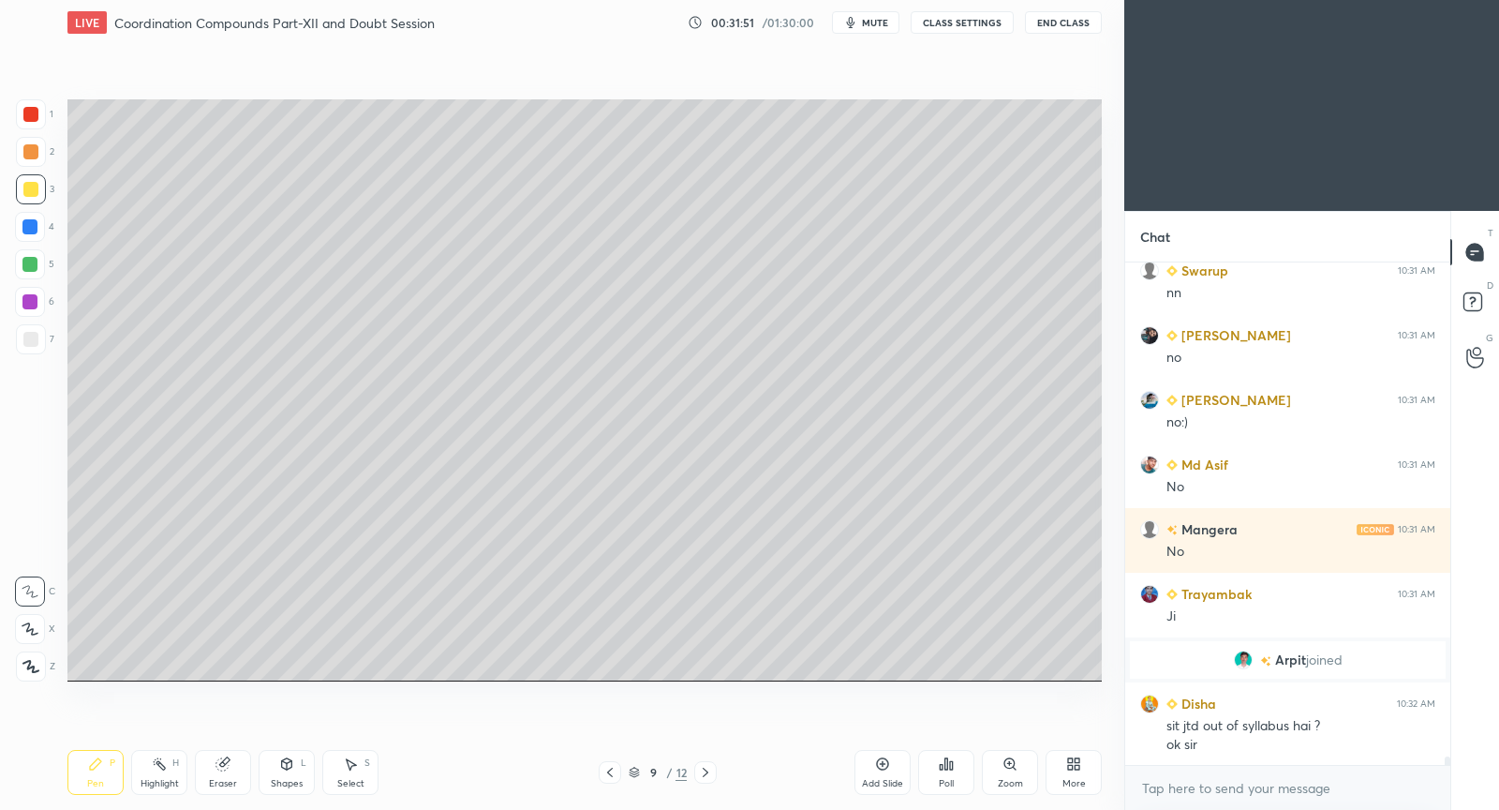
scroll to position [28460, 0]
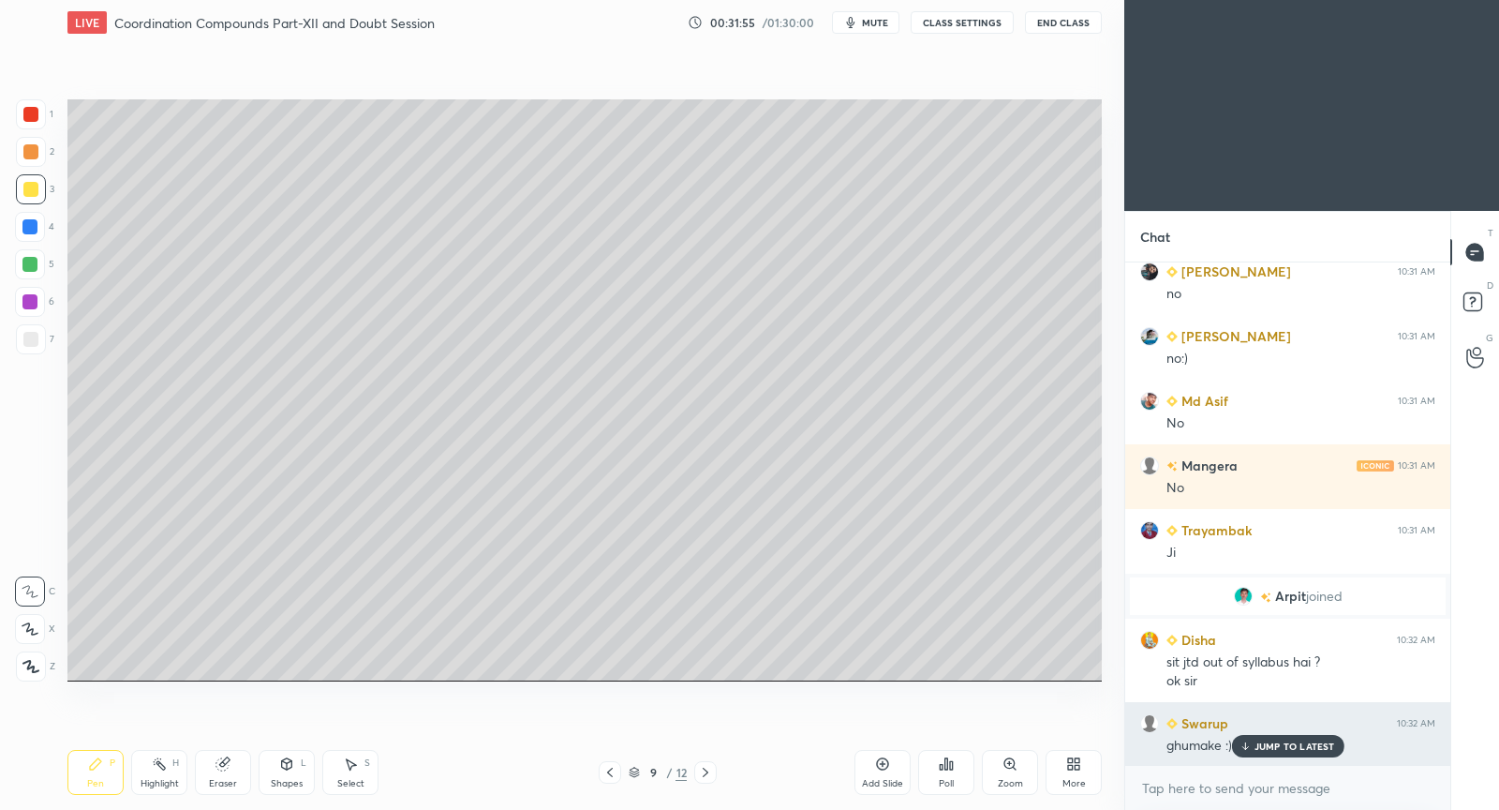
drag, startPoint x: 1276, startPoint y: 740, endPoint x: 1274, endPoint y: 730, distance: 10.5
click at [1275, 741] on p "JUMP TO LATEST" at bounding box center [1295, 745] width 81 height 11
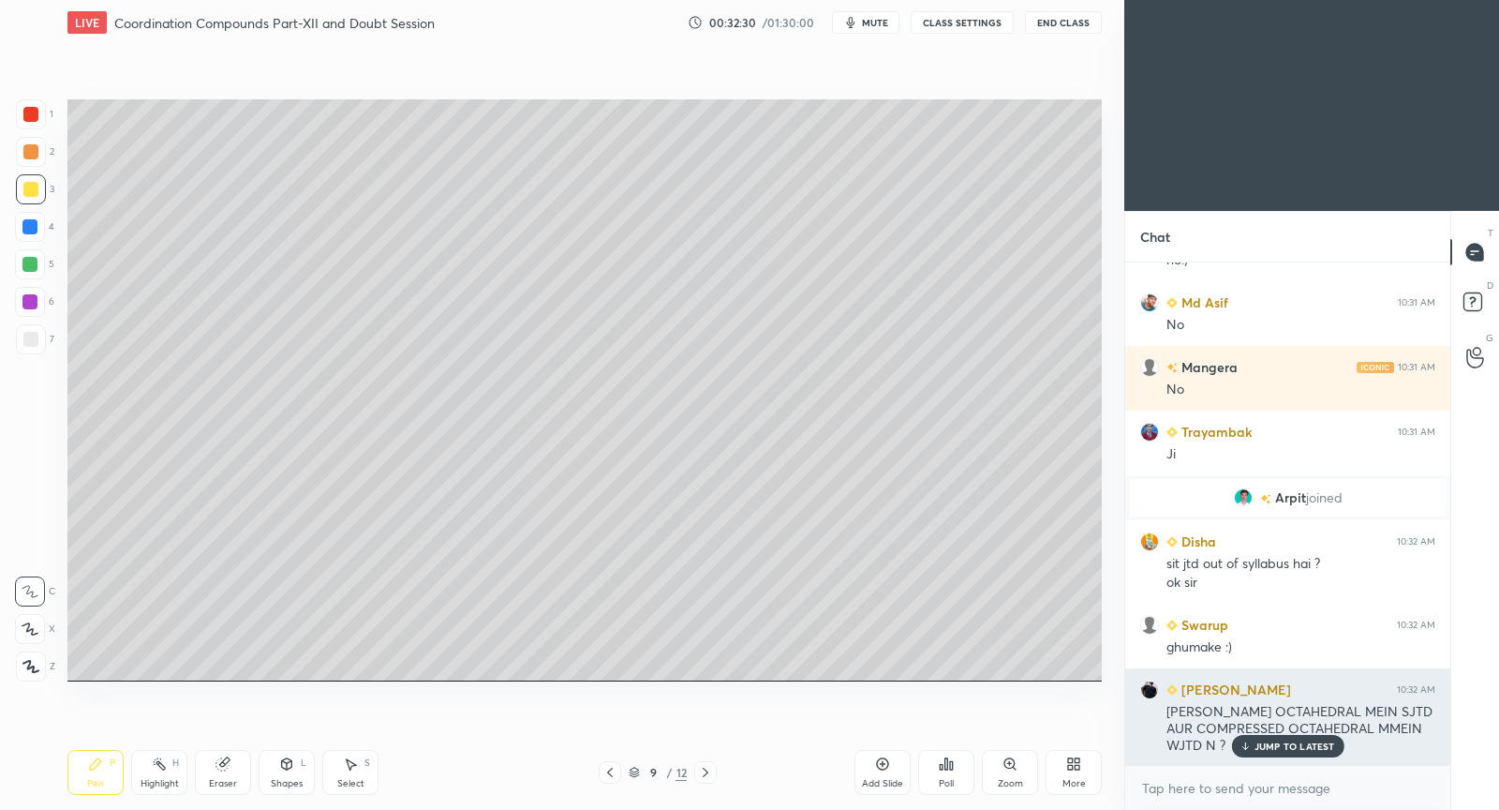
drag, startPoint x: 1273, startPoint y: 743, endPoint x: 1217, endPoint y: 706, distance: 67.6
click at [1272, 740] on p "JUMP TO LATEST" at bounding box center [1295, 745] width 81 height 11
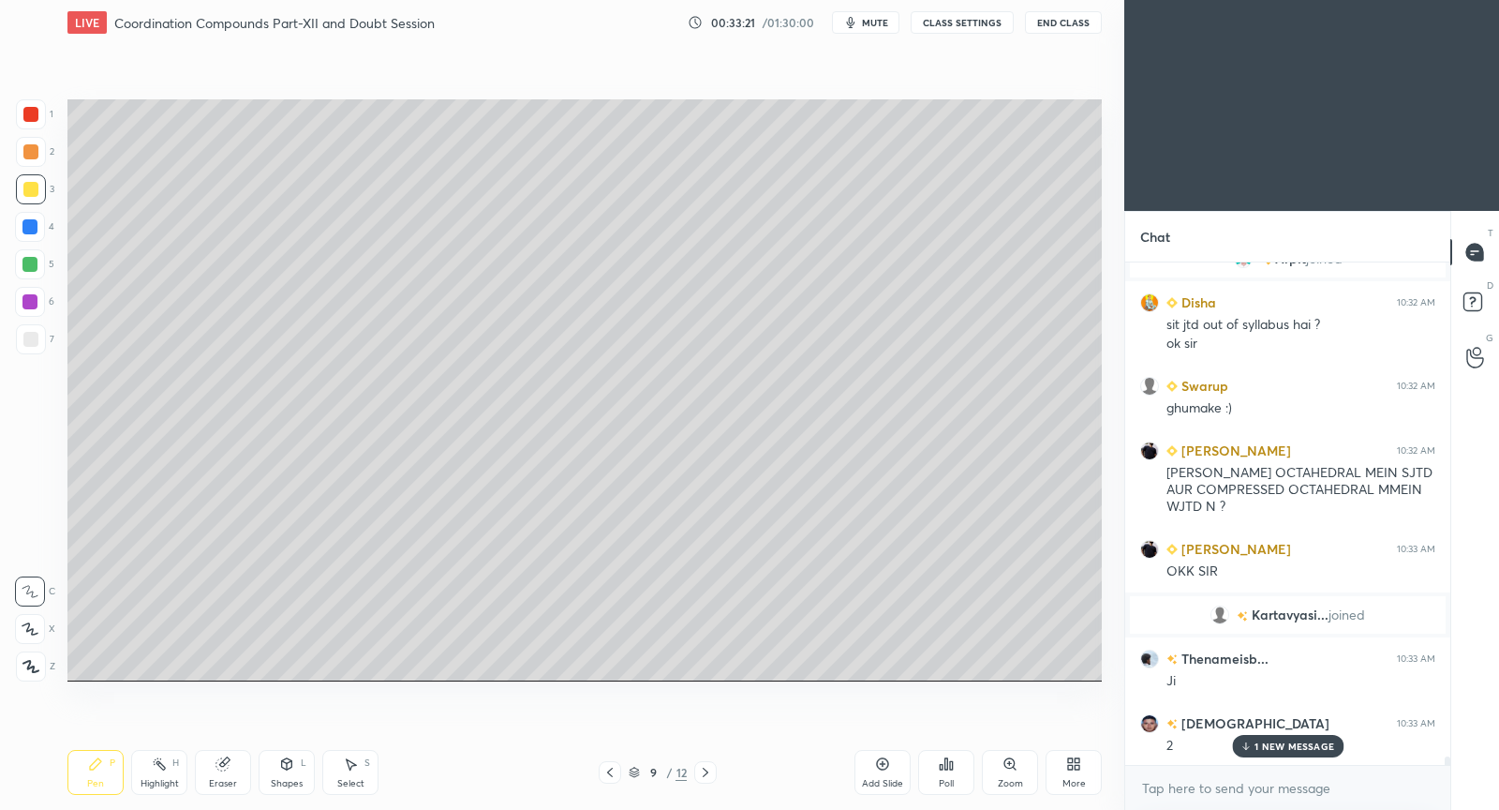
scroll to position [28862, 0]
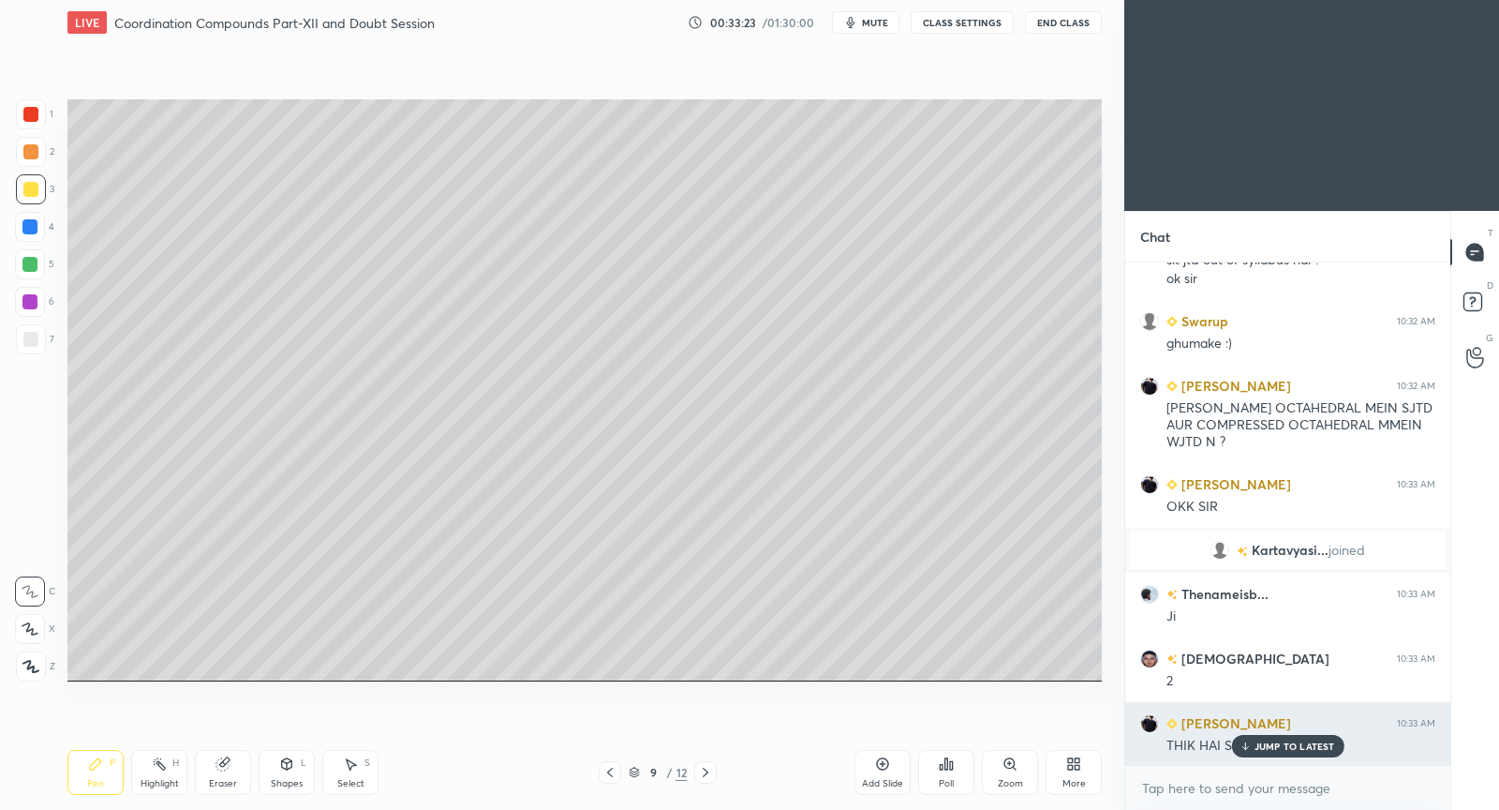
drag, startPoint x: 1272, startPoint y: 748, endPoint x: 1222, endPoint y: 742, distance: 50.0
click at [1265, 753] on div "JUMP TO LATEST" at bounding box center [1287, 746] width 112 height 22
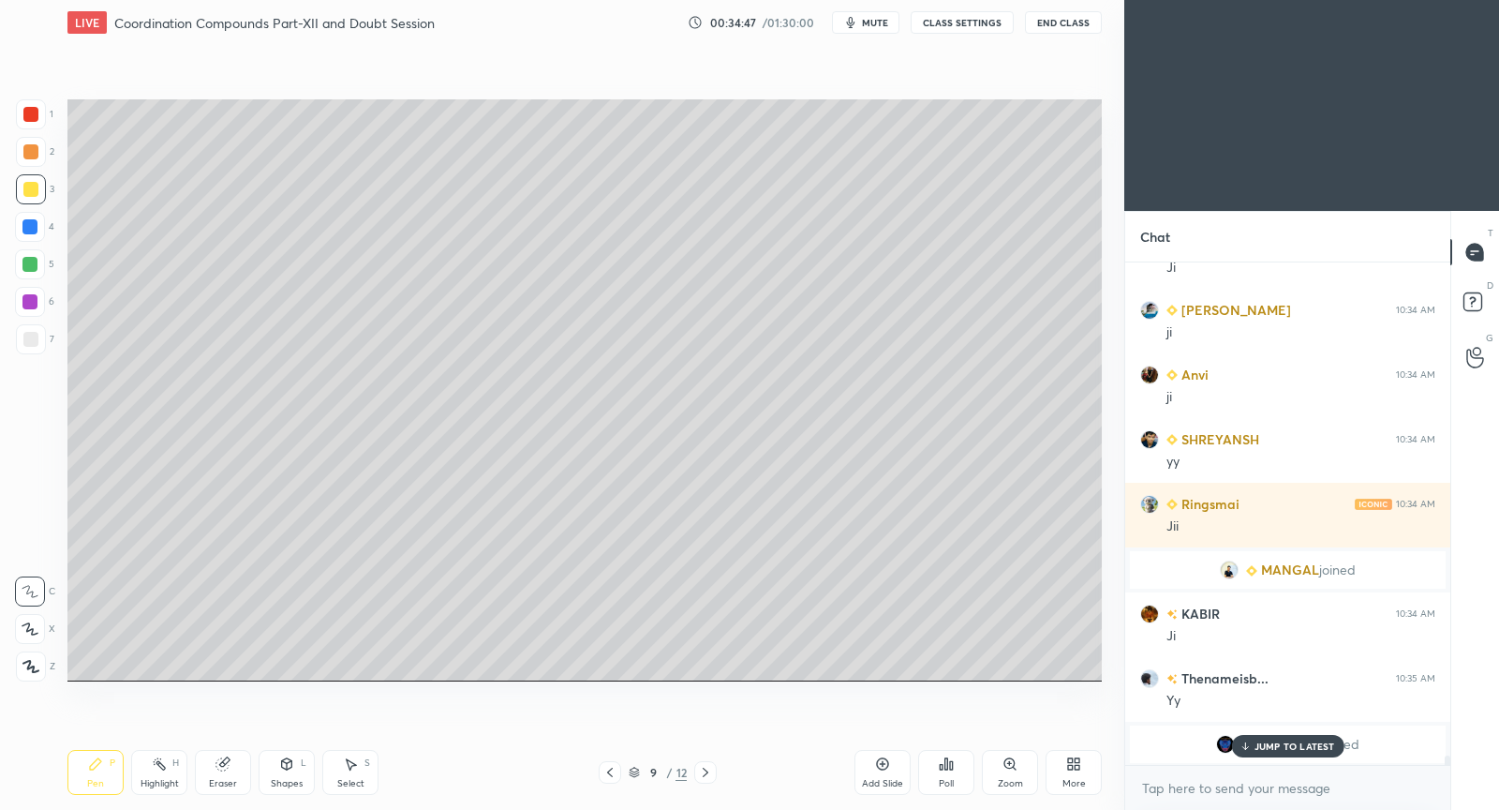
scroll to position [26841, 0]
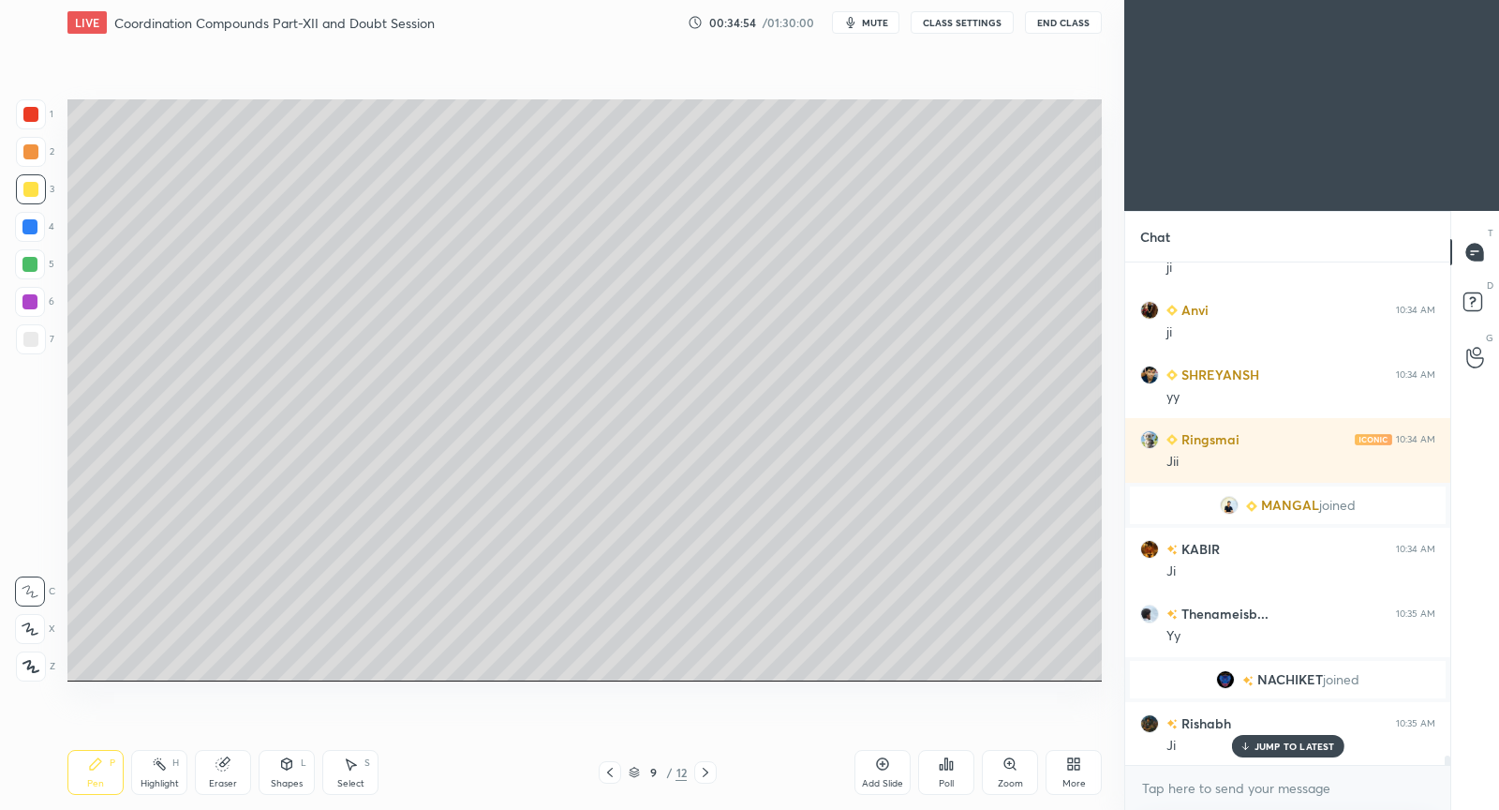
click at [883, 781] on div "Add Slide" at bounding box center [882, 783] width 41 height 9
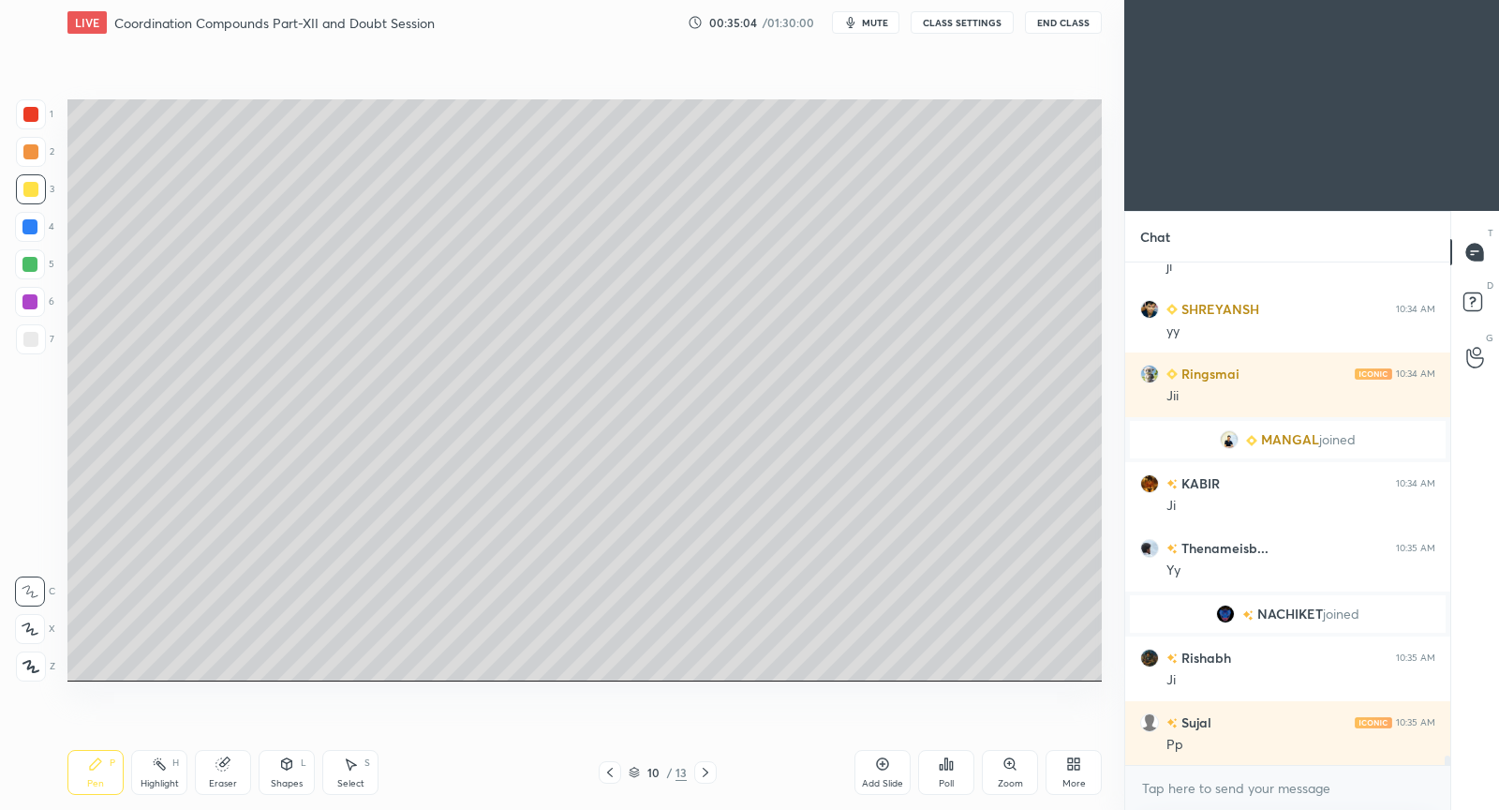
click at [606, 776] on icon at bounding box center [610, 772] width 15 height 15
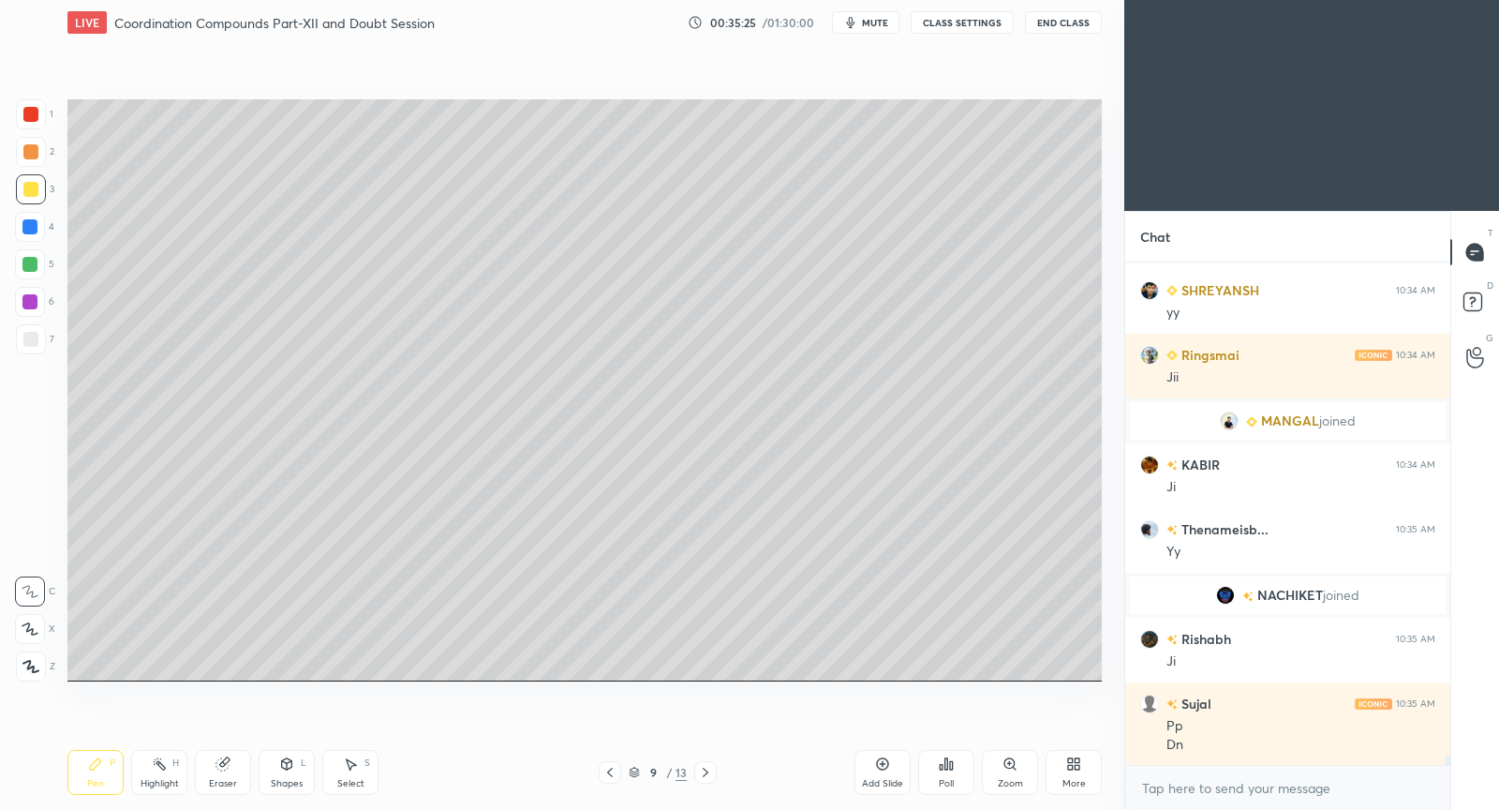
scroll to position [26989, 0]
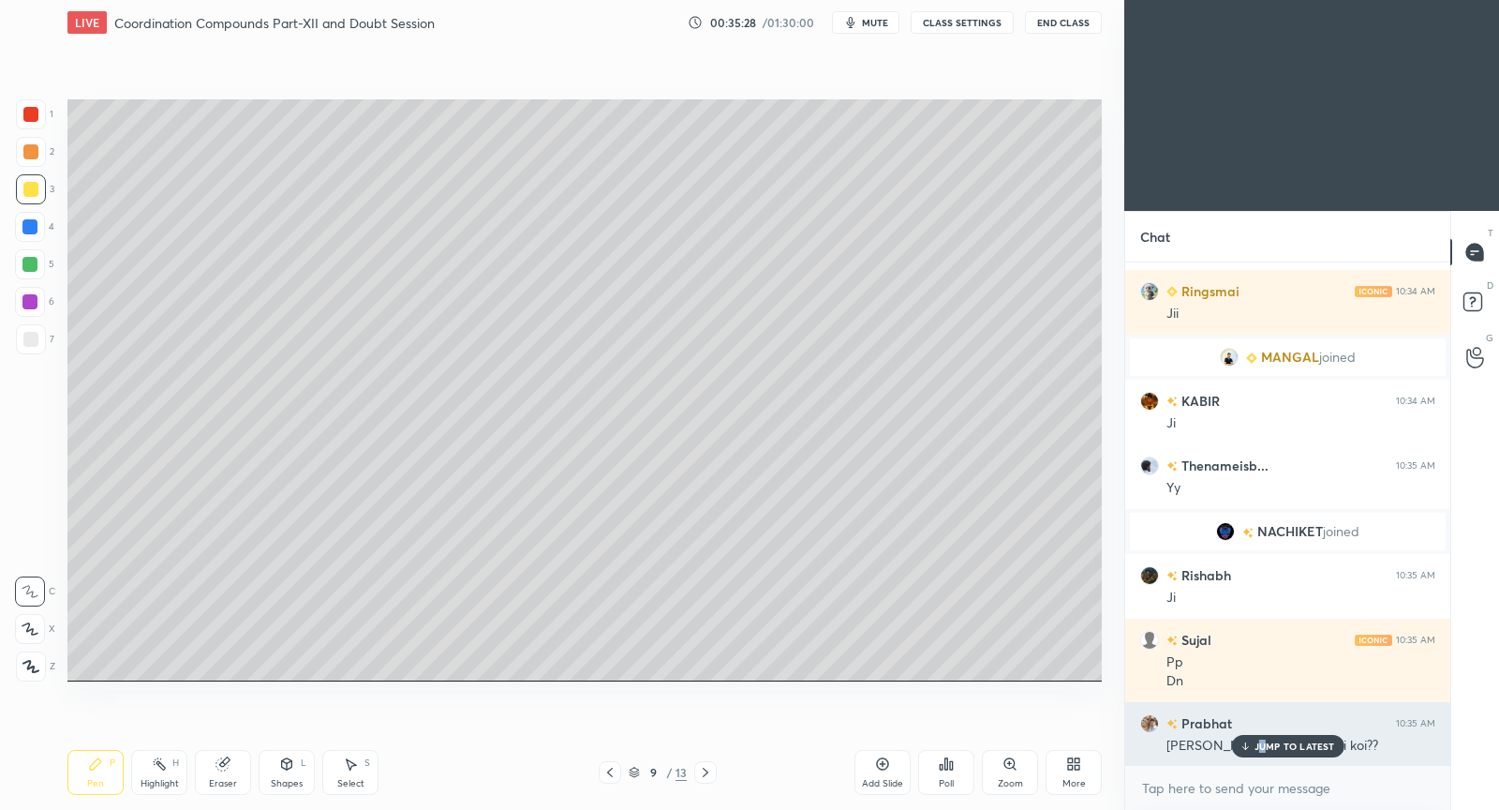
click at [1255, 750] on p "JUMP TO LATEST" at bounding box center [1295, 745] width 81 height 11
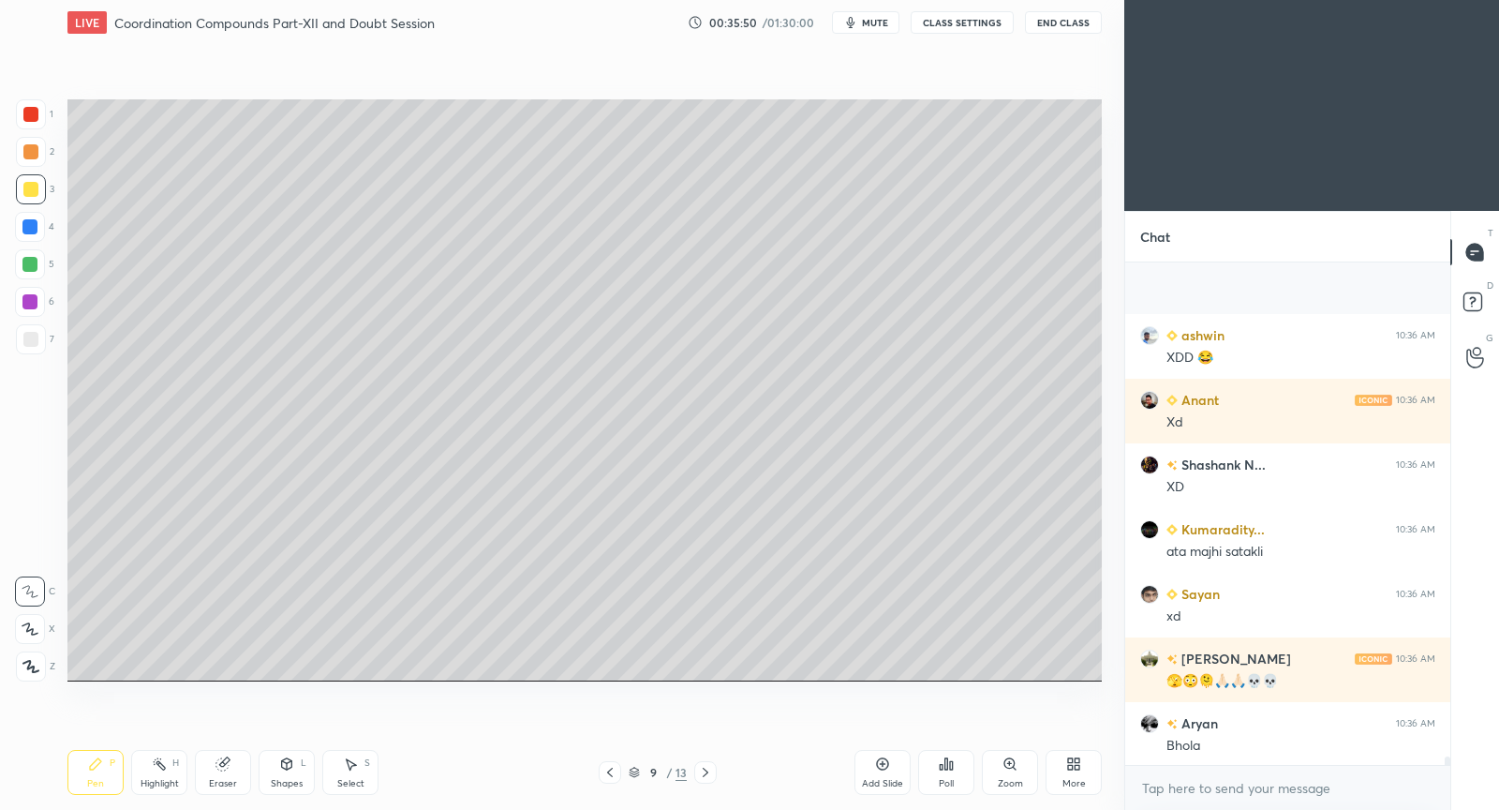
scroll to position [28865, 0]
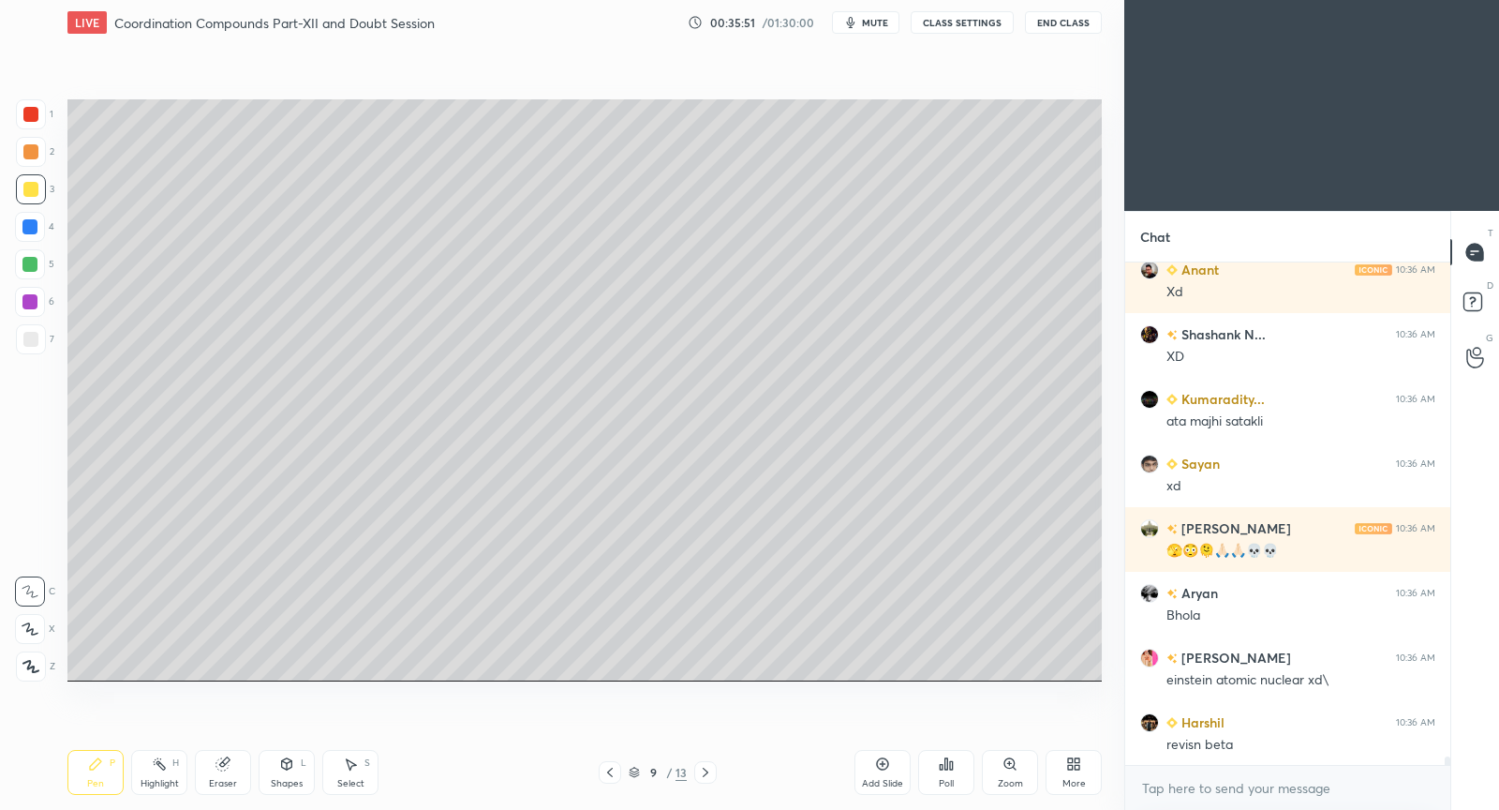
click at [707, 775] on icon at bounding box center [705, 772] width 15 height 15
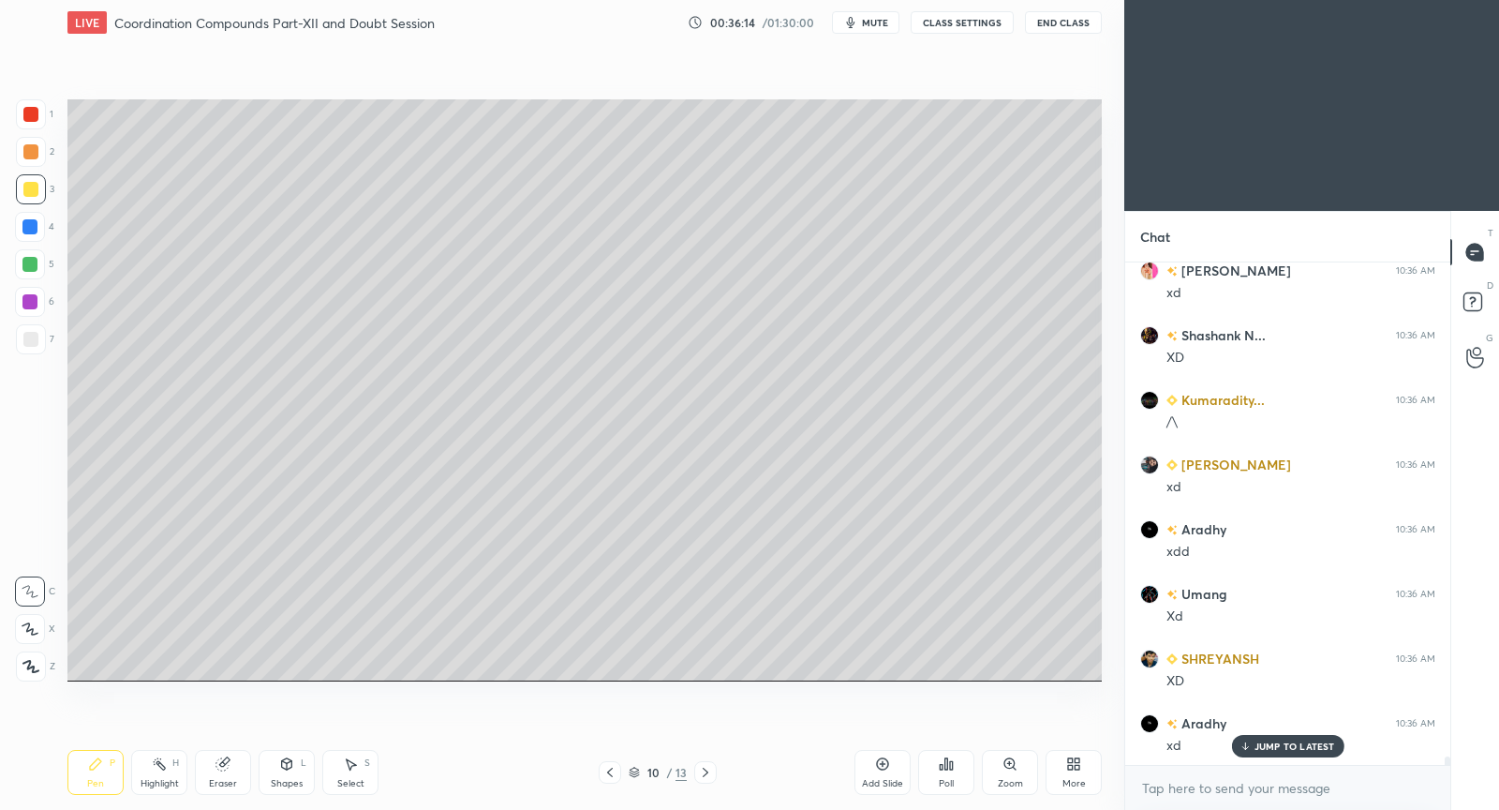
scroll to position [30351, 0]
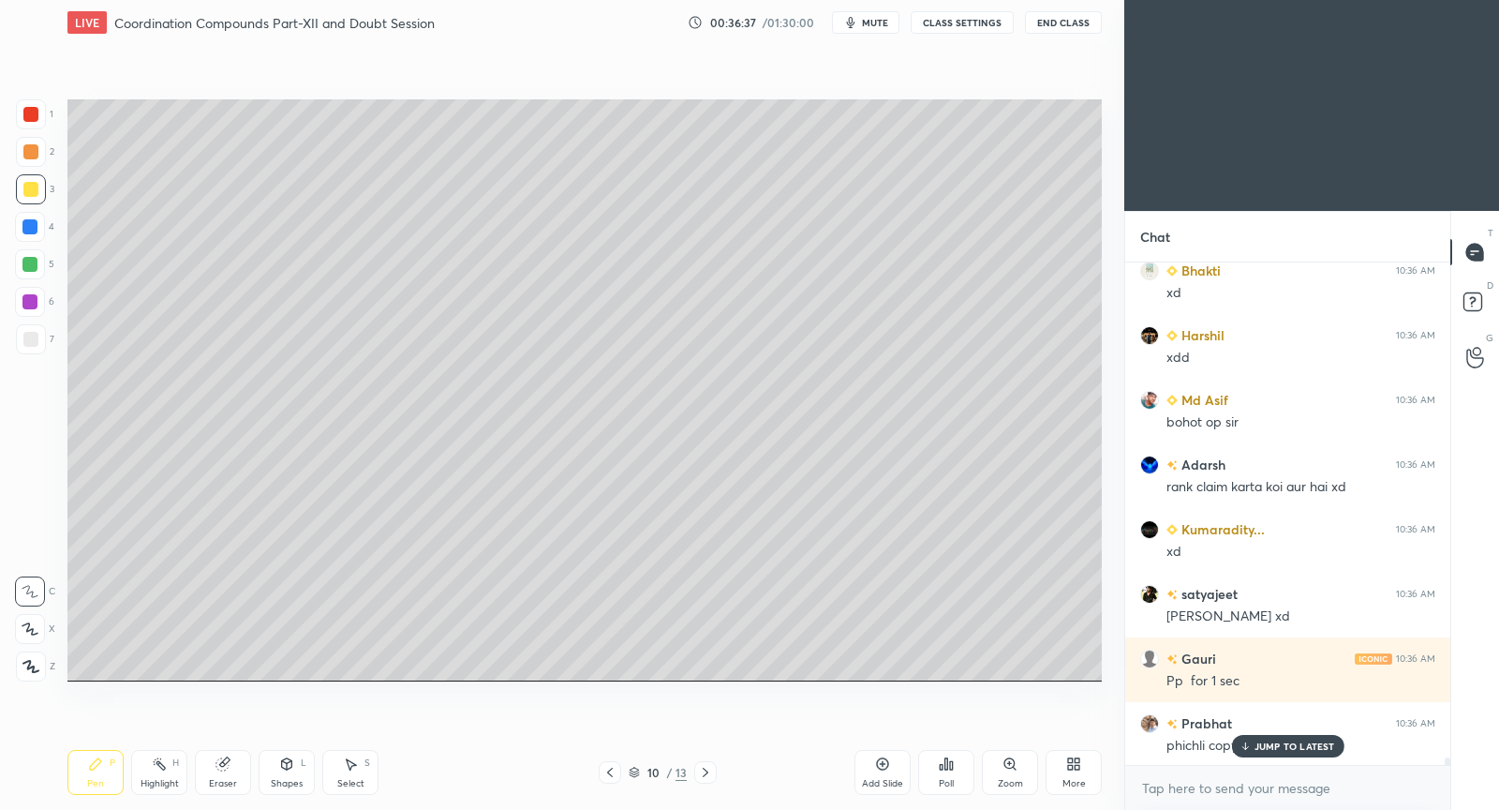
drag, startPoint x: 1267, startPoint y: 748, endPoint x: 1220, endPoint y: 684, distance: 79.1
click at [1267, 746] on p "JUMP TO LATEST" at bounding box center [1295, 745] width 81 height 11
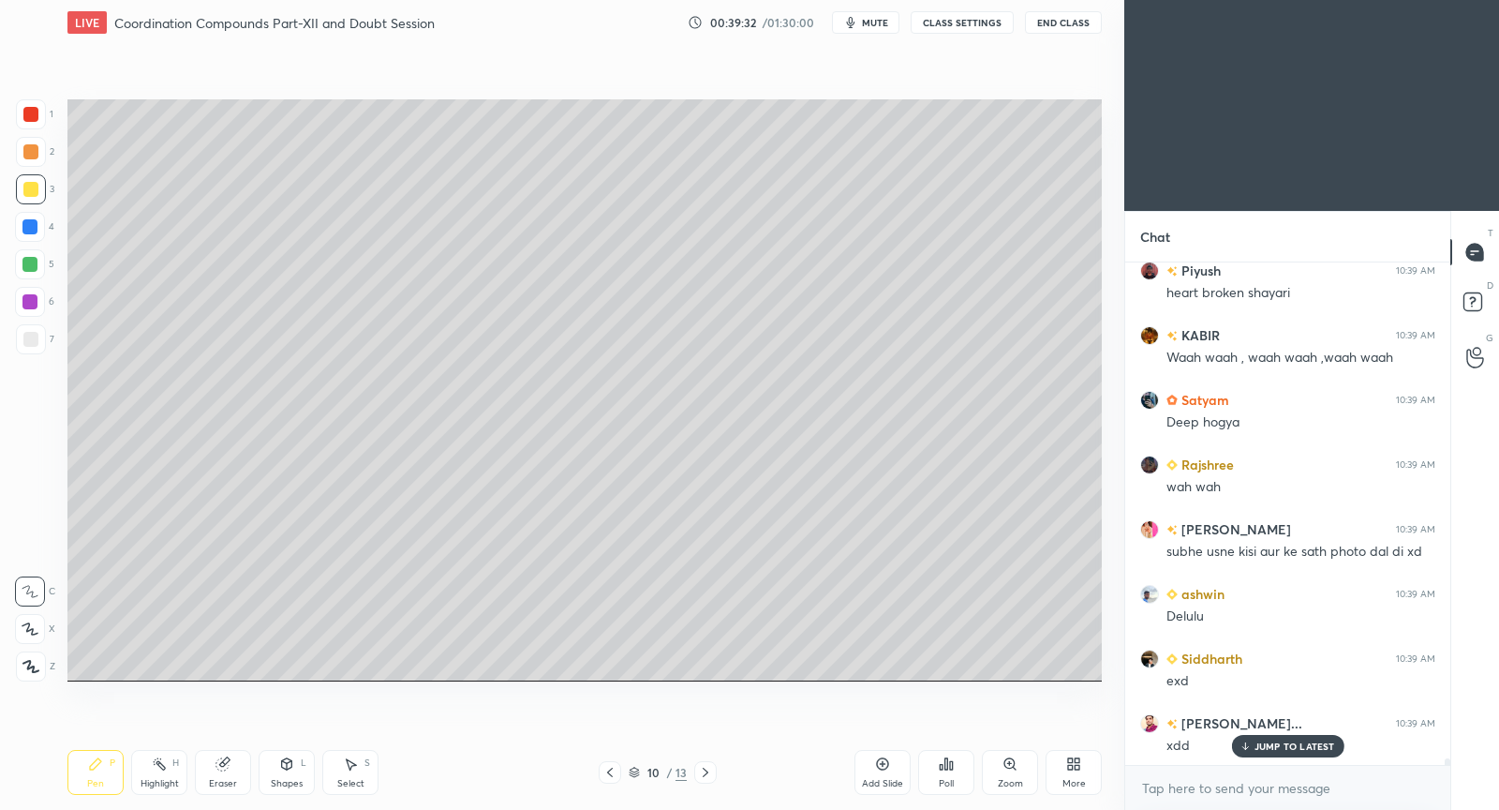
scroll to position [38329, 0]
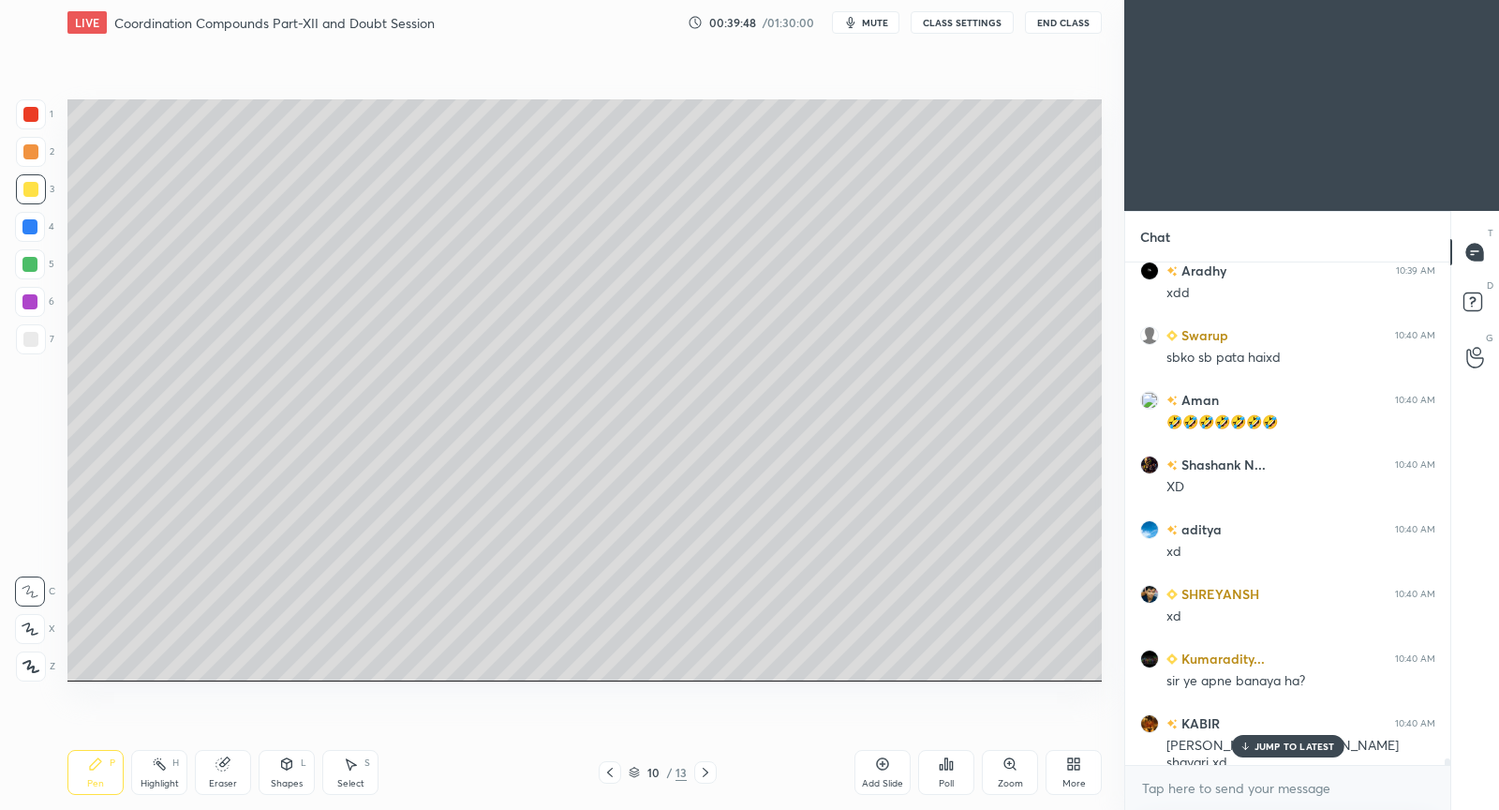
click at [1314, 743] on p "JUMP TO LATEST" at bounding box center [1295, 745] width 81 height 11
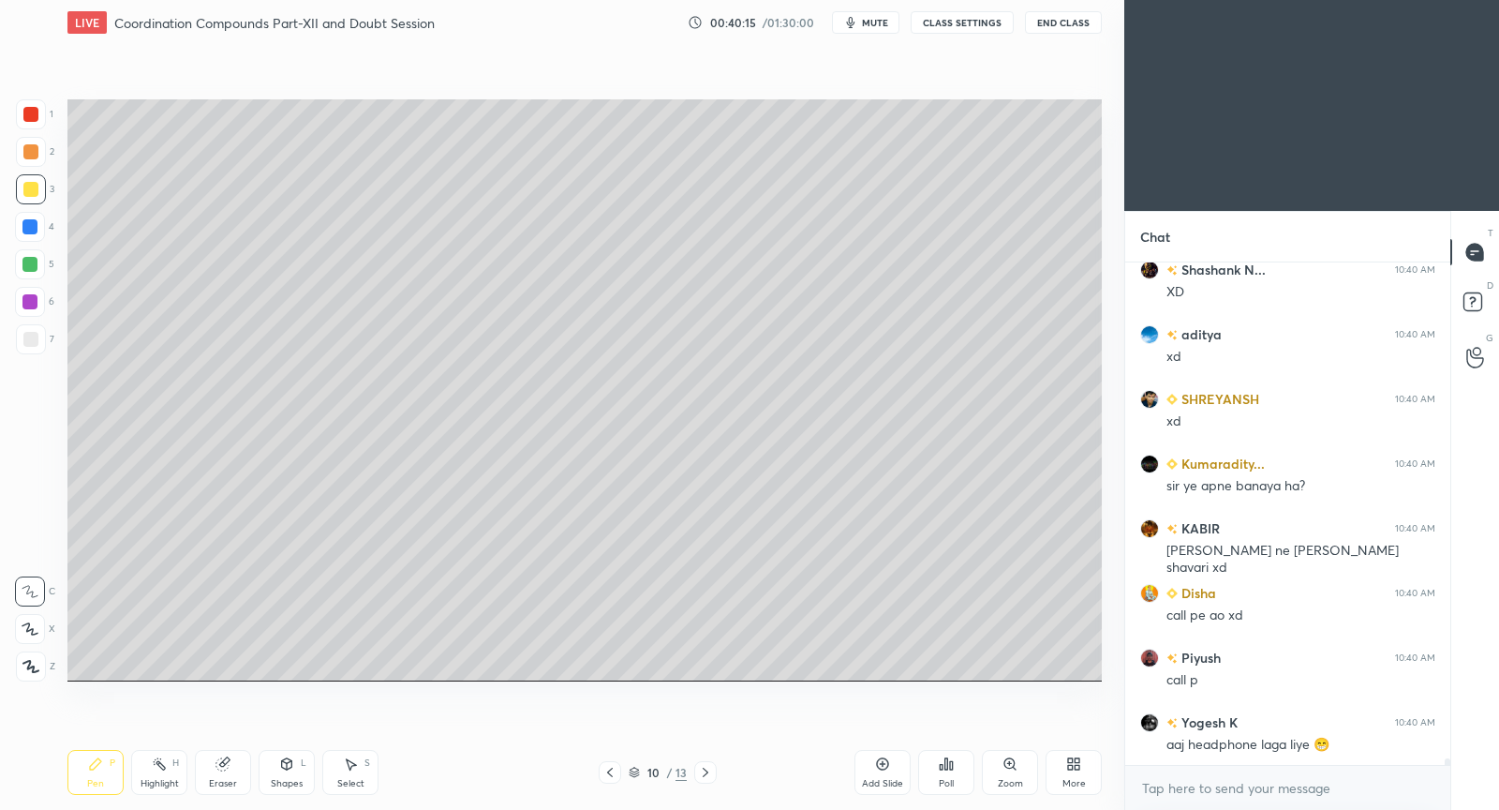
scroll to position [39105, 0]
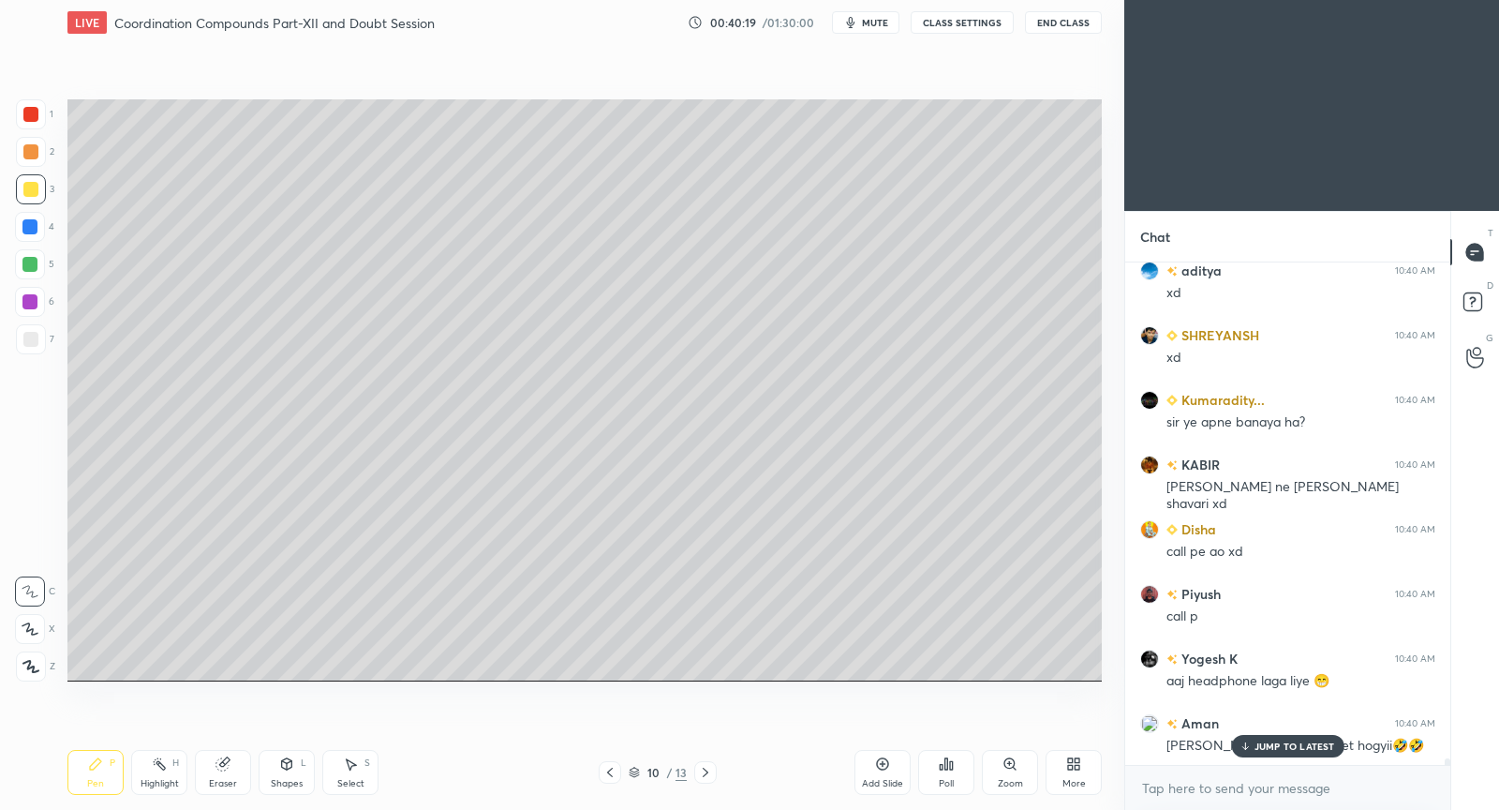
click at [1314, 744] on p "JUMP TO LATEST" at bounding box center [1295, 745] width 81 height 11
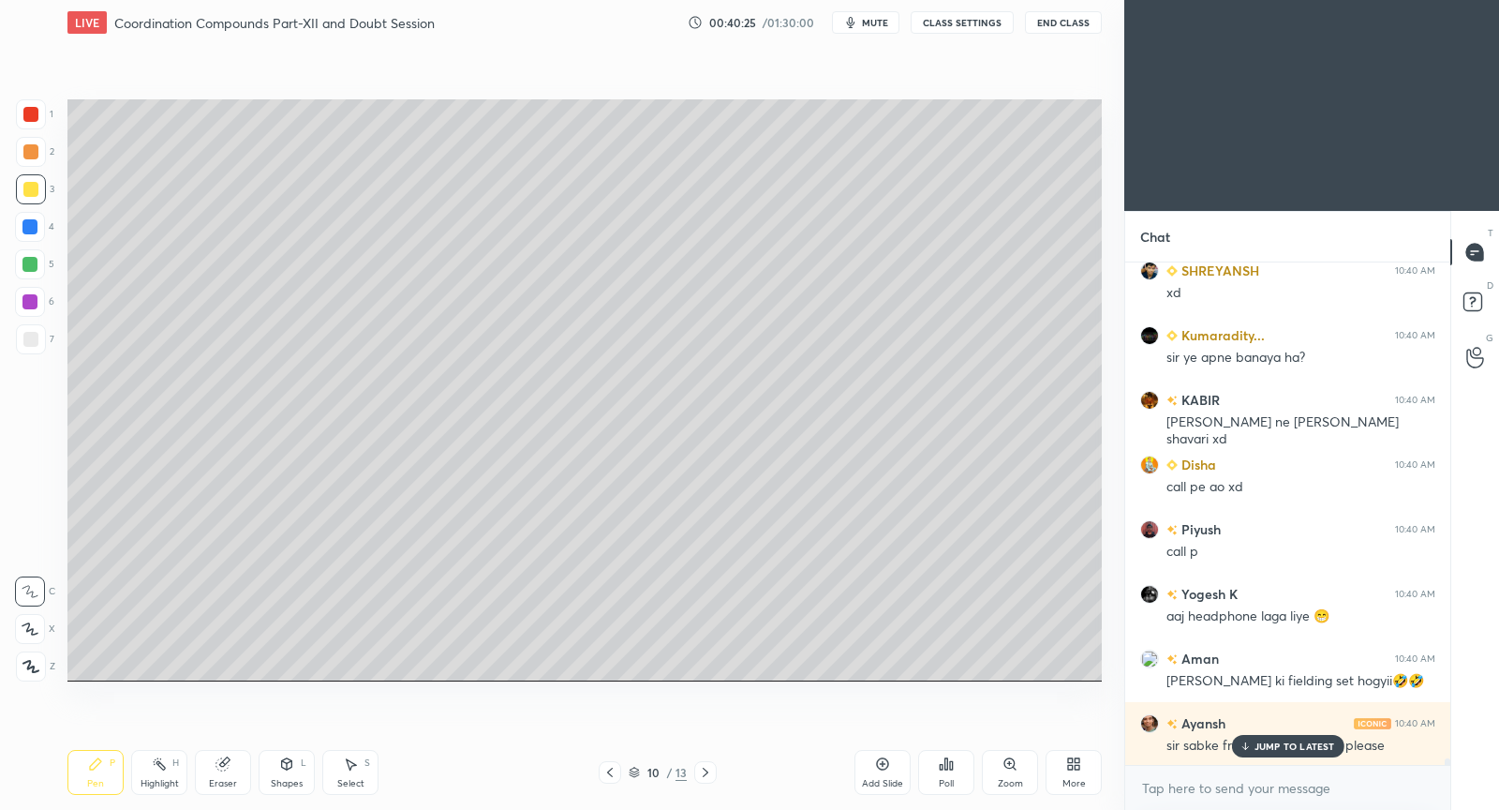
click at [1276, 745] on p "JUMP TO LATEST" at bounding box center [1295, 745] width 81 height 11
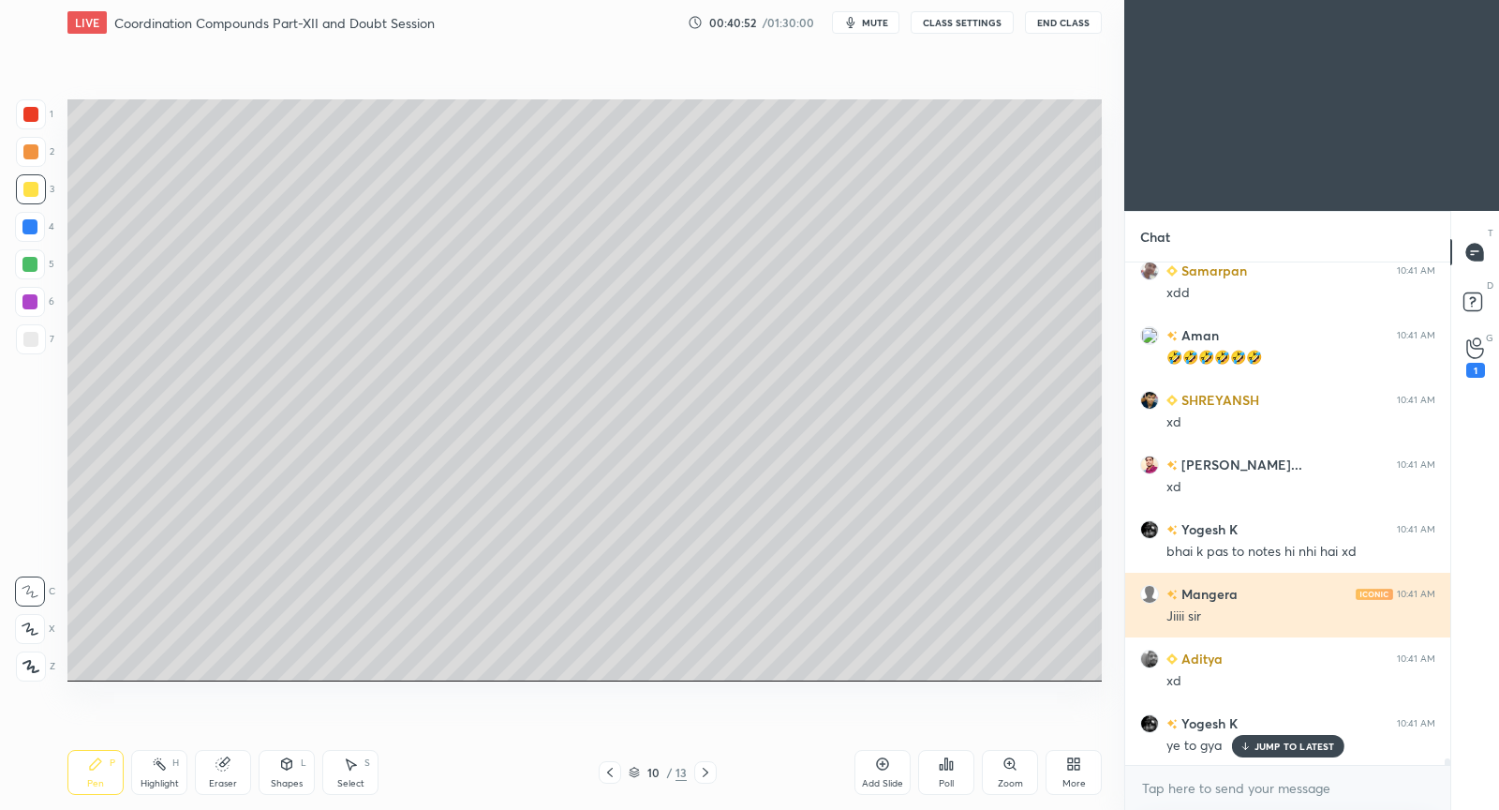
scroll to position [40786, 0]
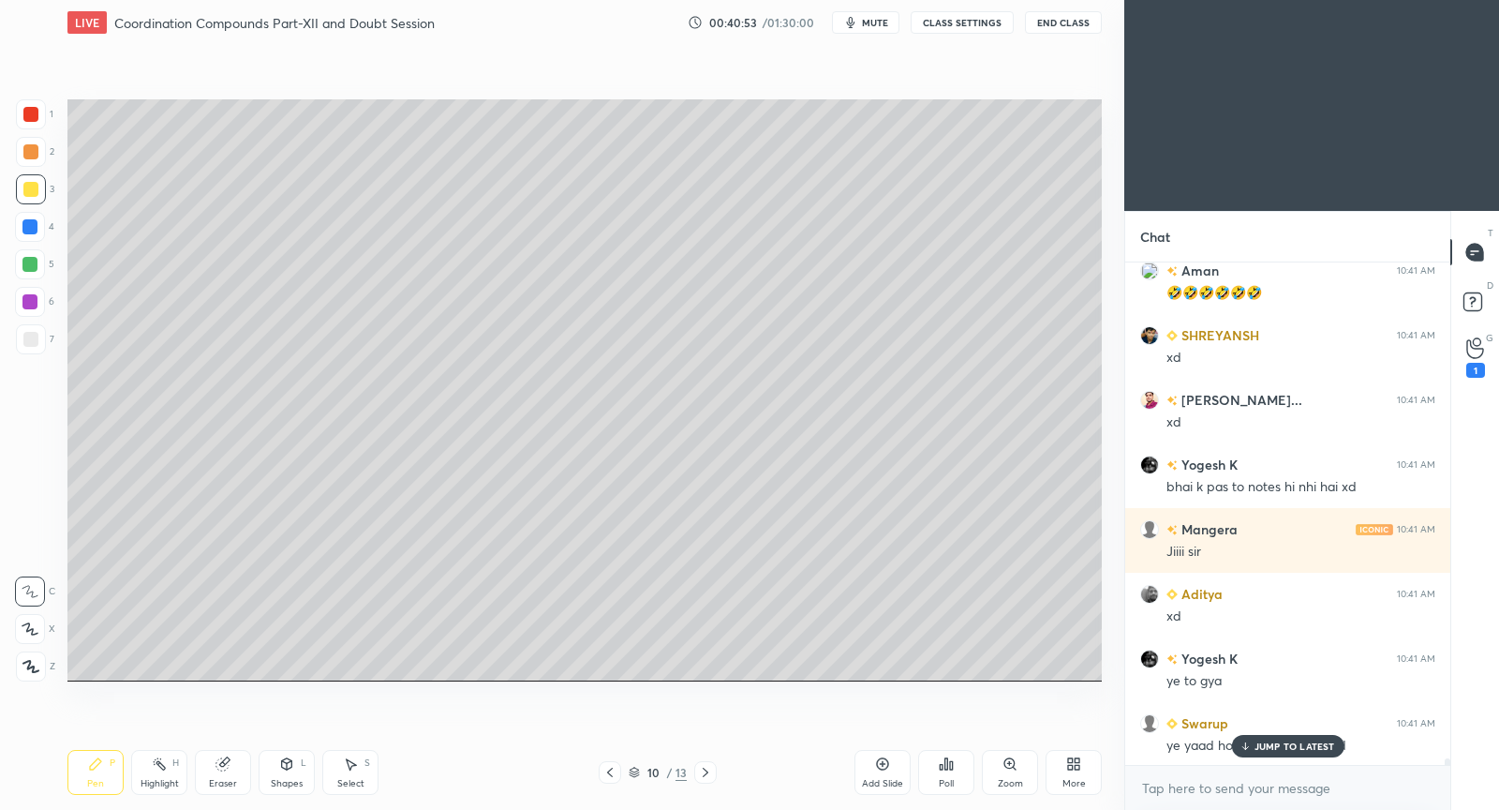
click at [1263, 751] on p "JUMP TO LATEST" at bounding box center [1295, 745] width 81 height 11
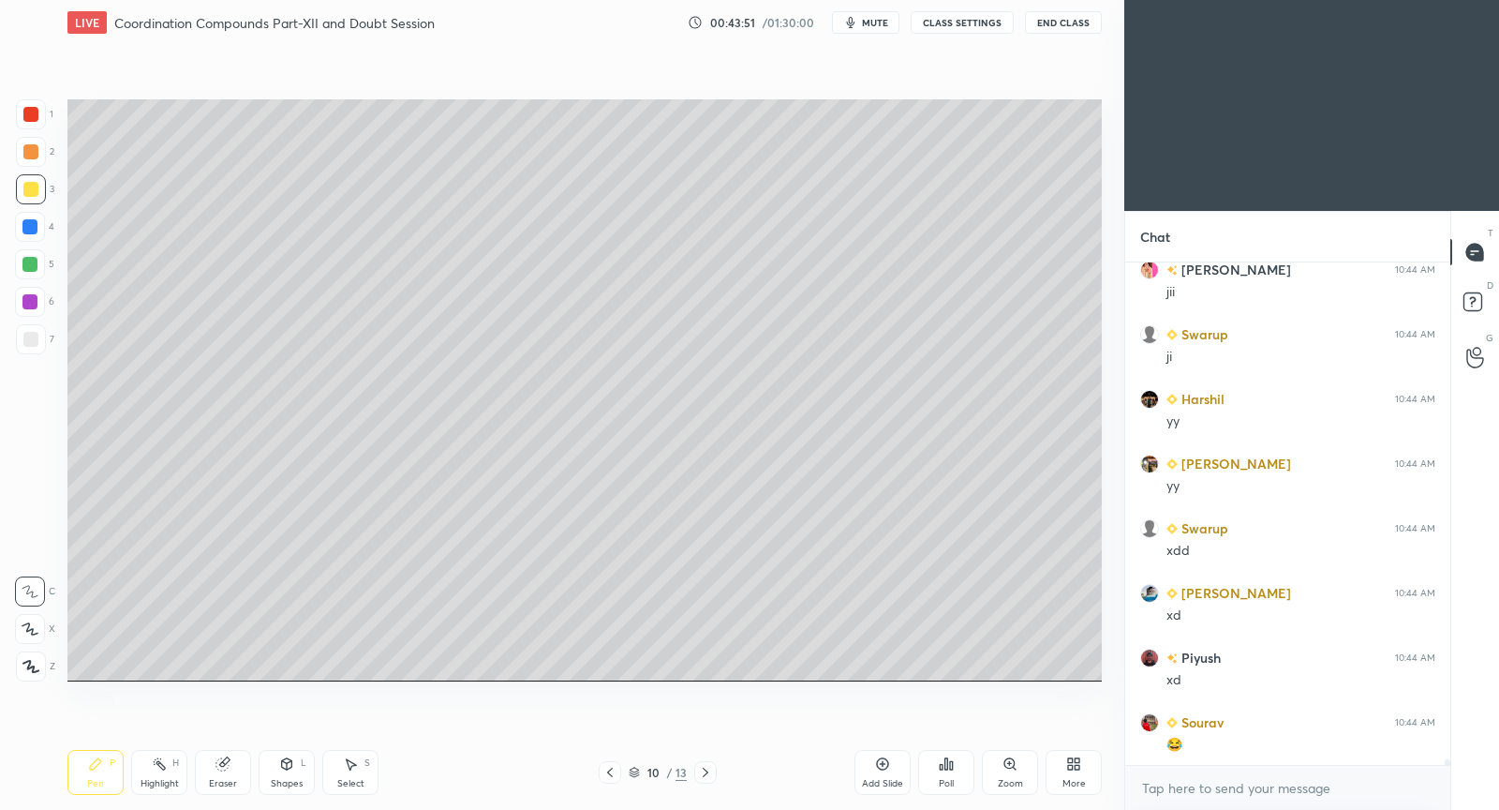
scroll to position [43996, 0]
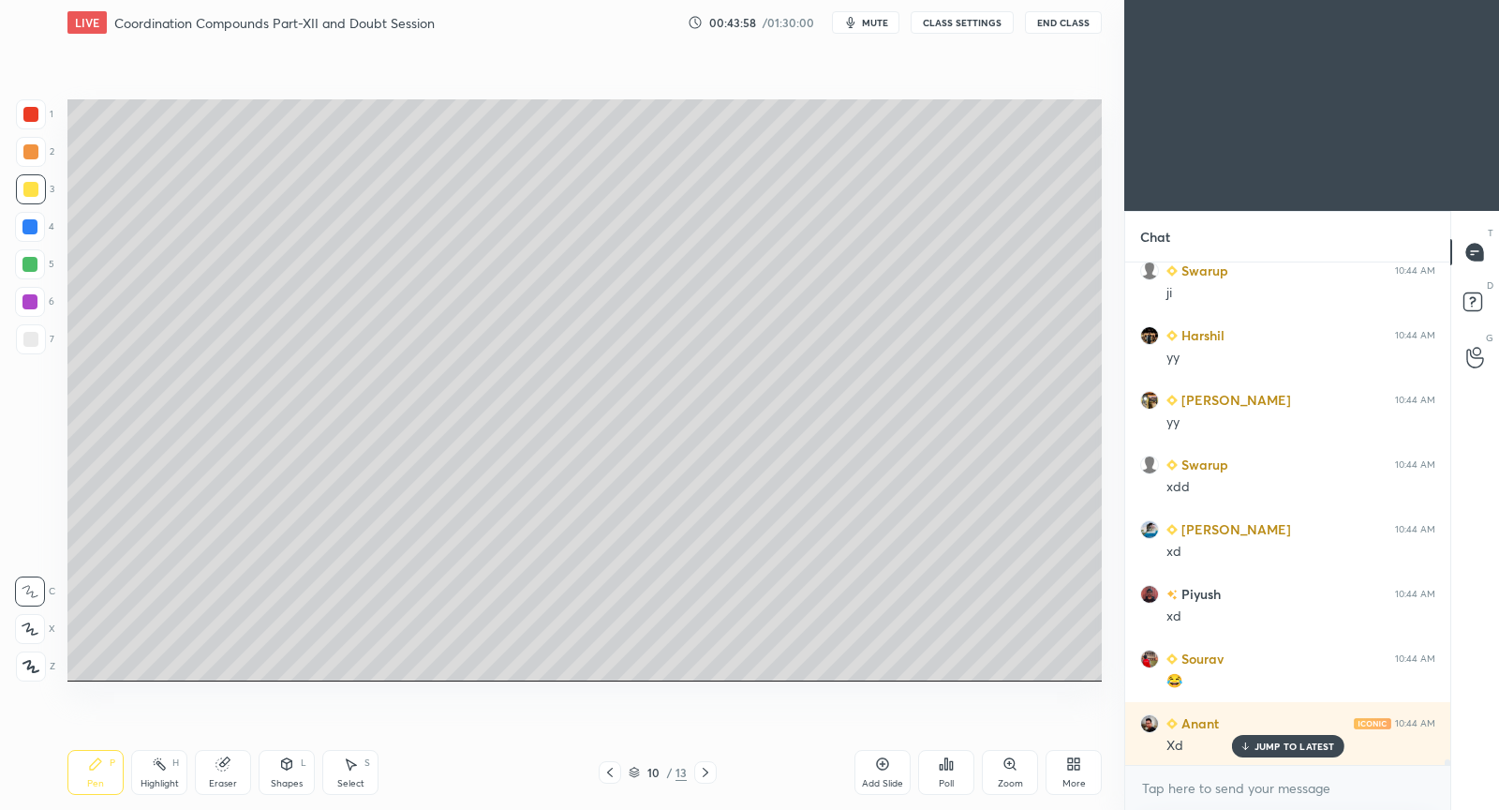
click at [352, 772] on div "Select S" at bounding box center [350, 772] width 56 height 45
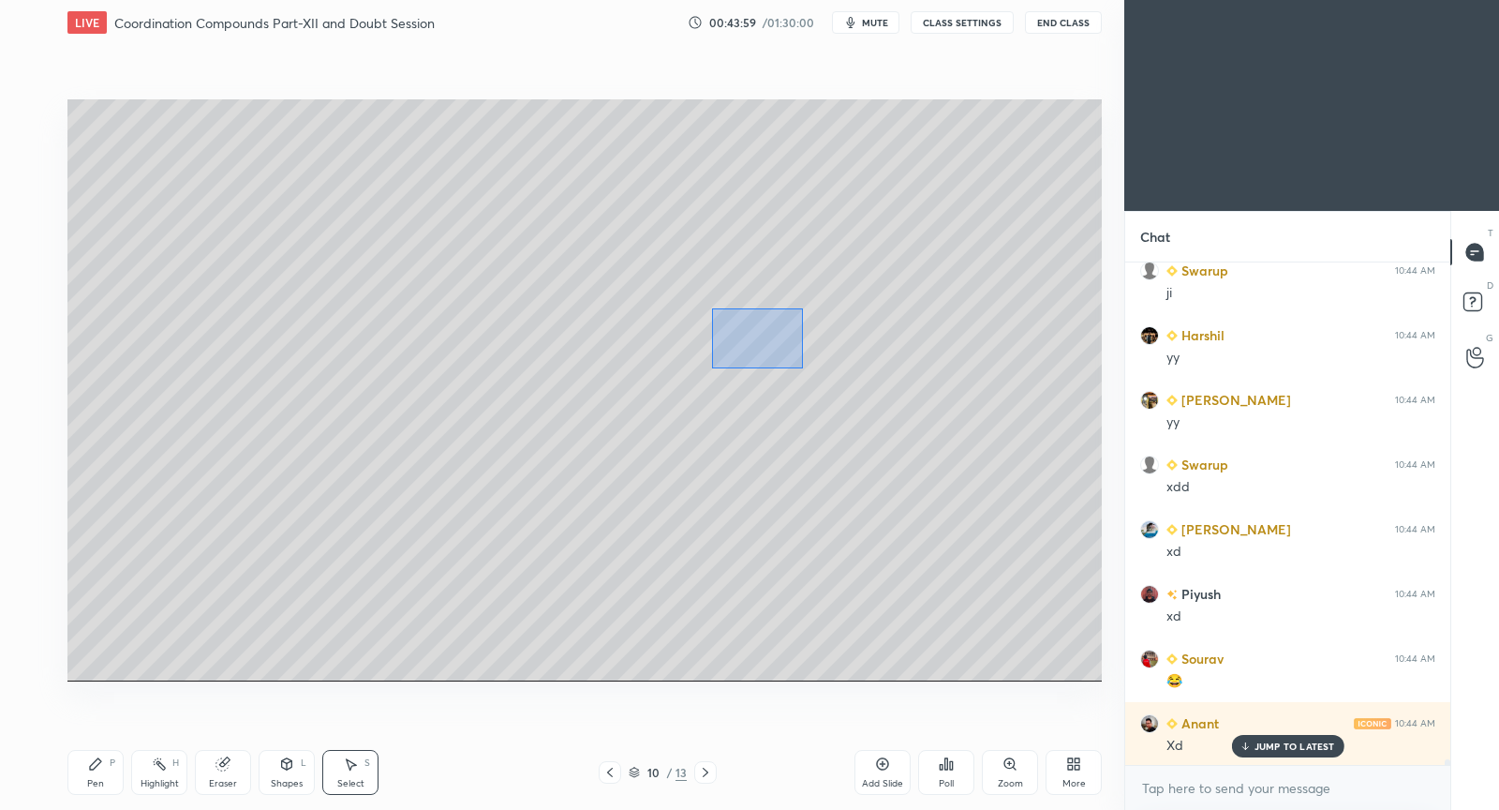
drag, startPoint x: 711, startPoint y: 308, endPoint x: 830, endPoint y: 365, distance: 131.6
click at [834, 366] on div "0 ° Undo Copy Paste here Duplicate Duplicate to new slide Delete" at bounding box center [584, 390] width 1034 height 582
drag, startPoint x: 777, startPoint y: 335, endPoint x: 952, endPoint y: 326, distance: 175.4
click at [953, 328] on div "0 ° Undo Copy Paste here Duplicate Duplicate to new slide Delete" at bounding box center [584, 390] width 1034 height 582
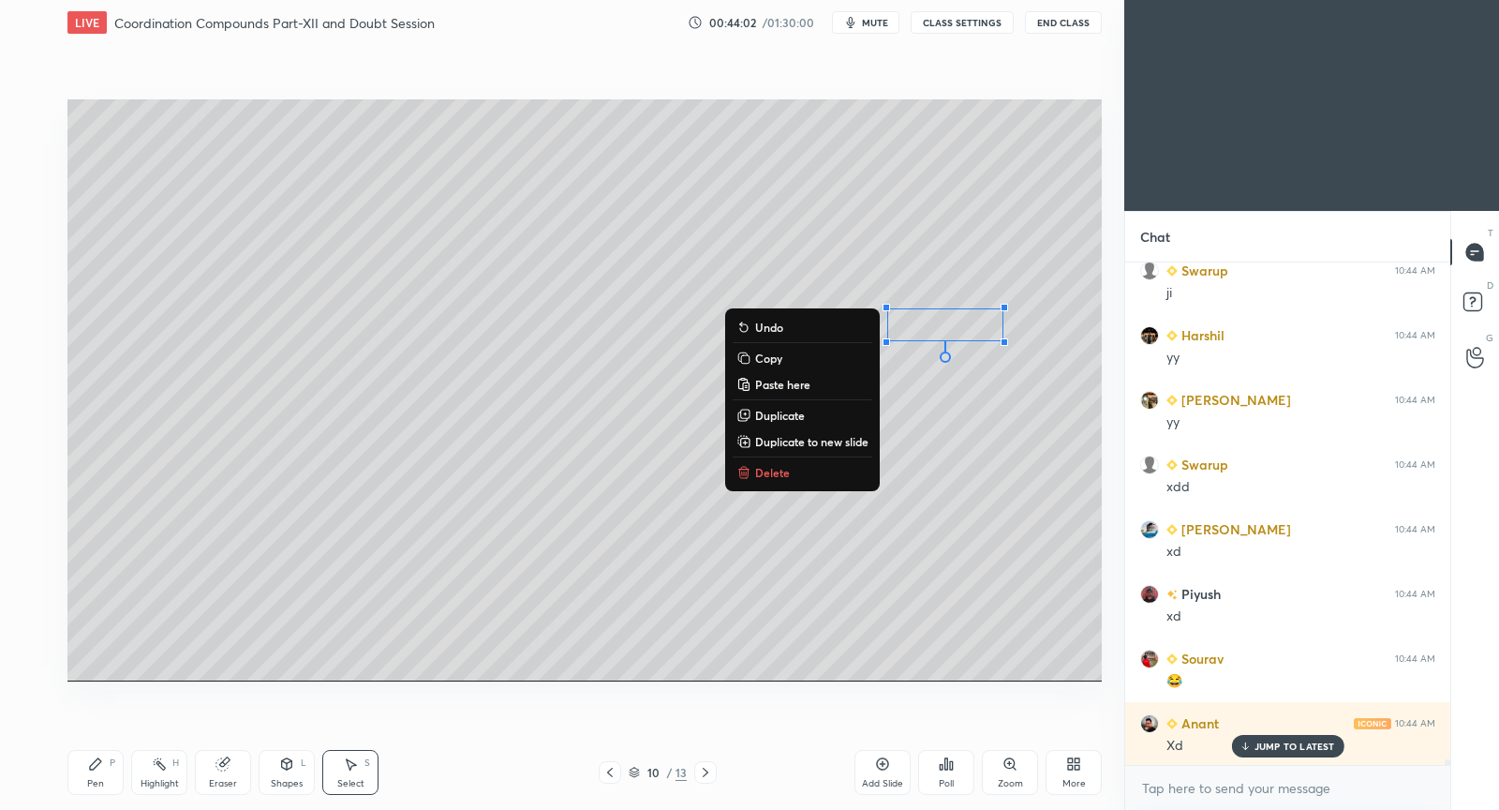
drag, startPoint x: 102, startPoint y: 766, endPoint x: 127, endPoint y: 718, distance: 54.9
click at [102, 766] on icon at bounding box center [95, 763] width 15 height 15
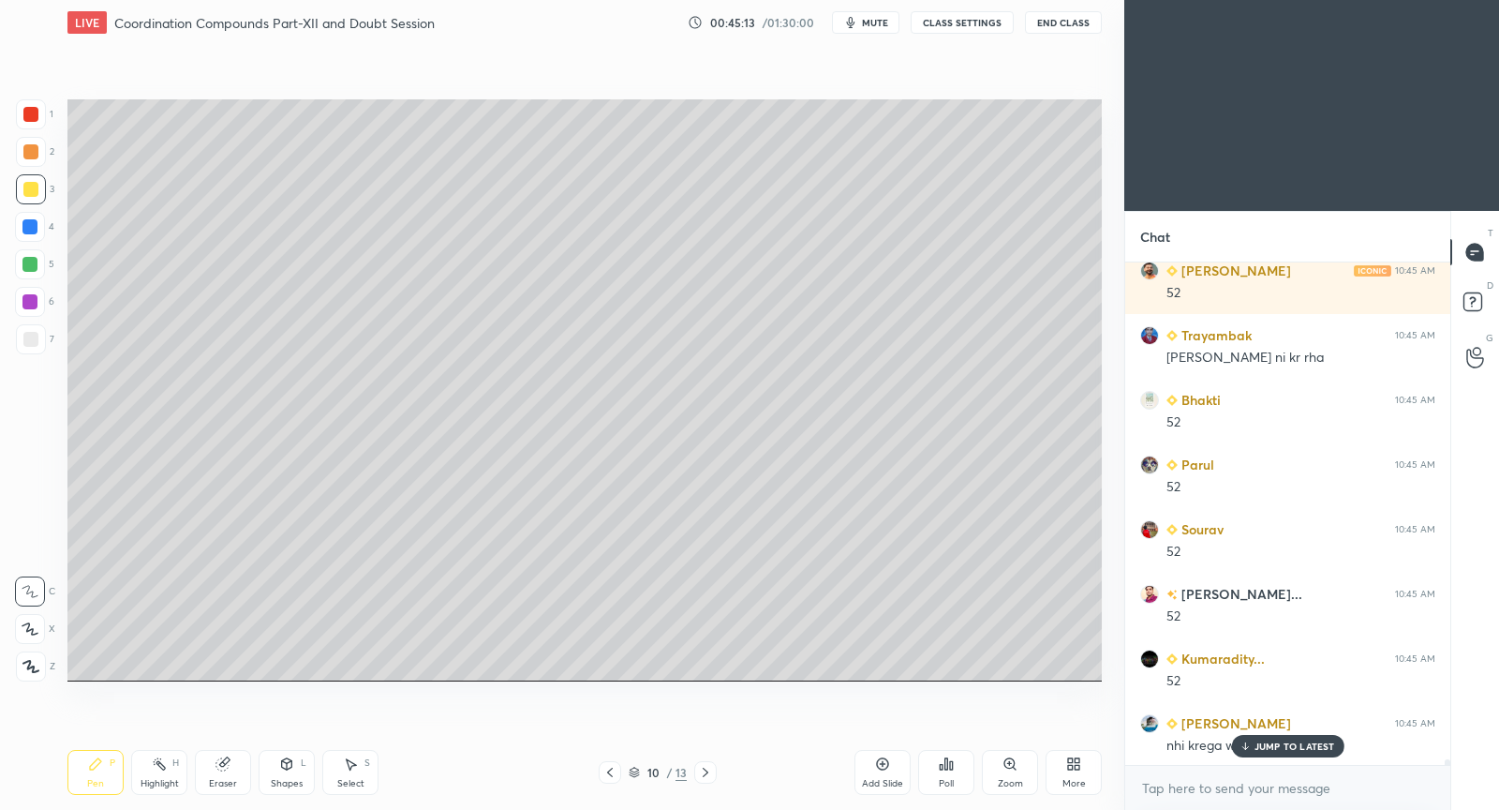
scroll to position [45307, 0]
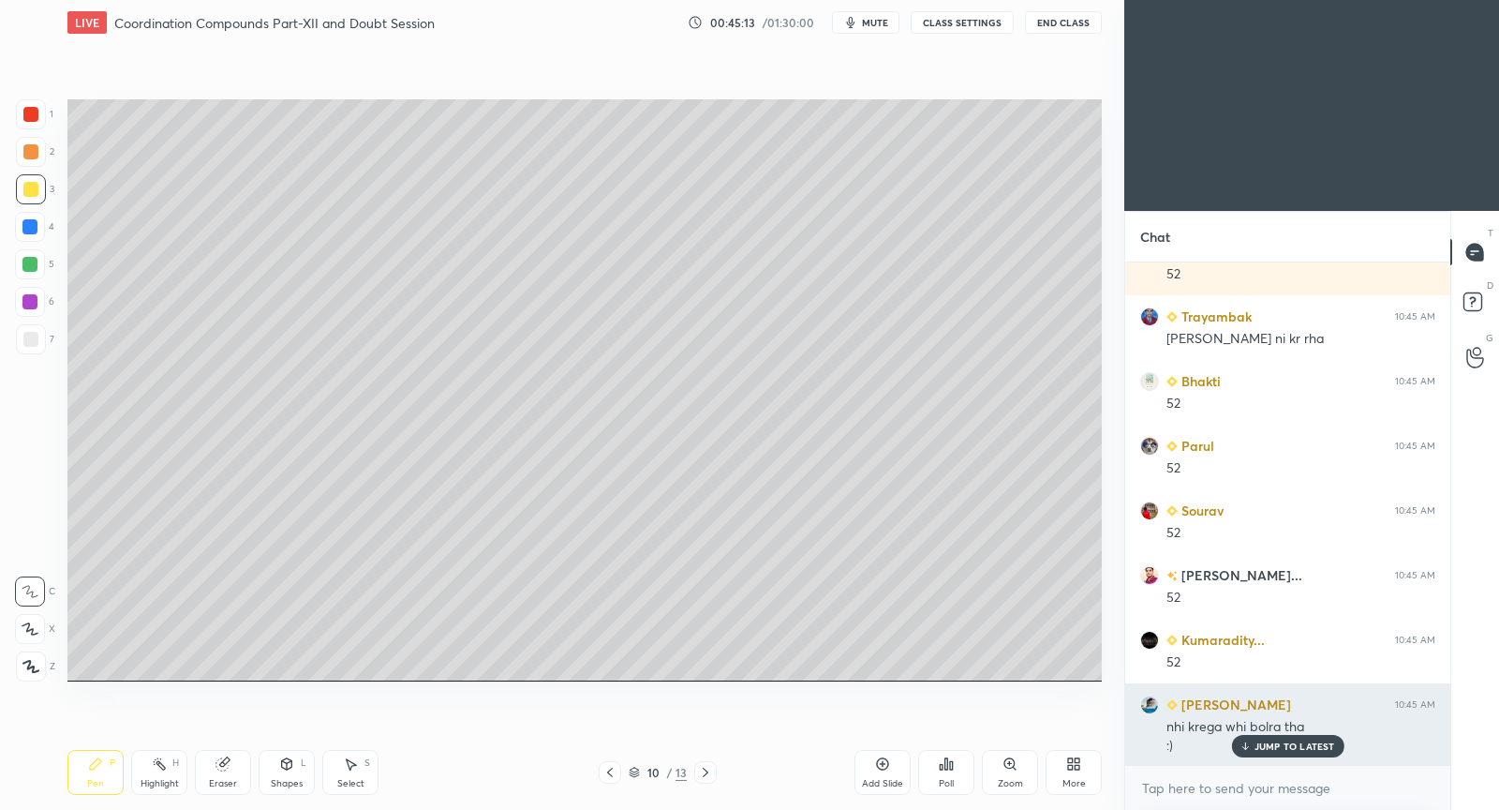
click at [1268, 743] on p "JUMP TO LATEST" at bounding box center [1295, 745] width 81 height 11
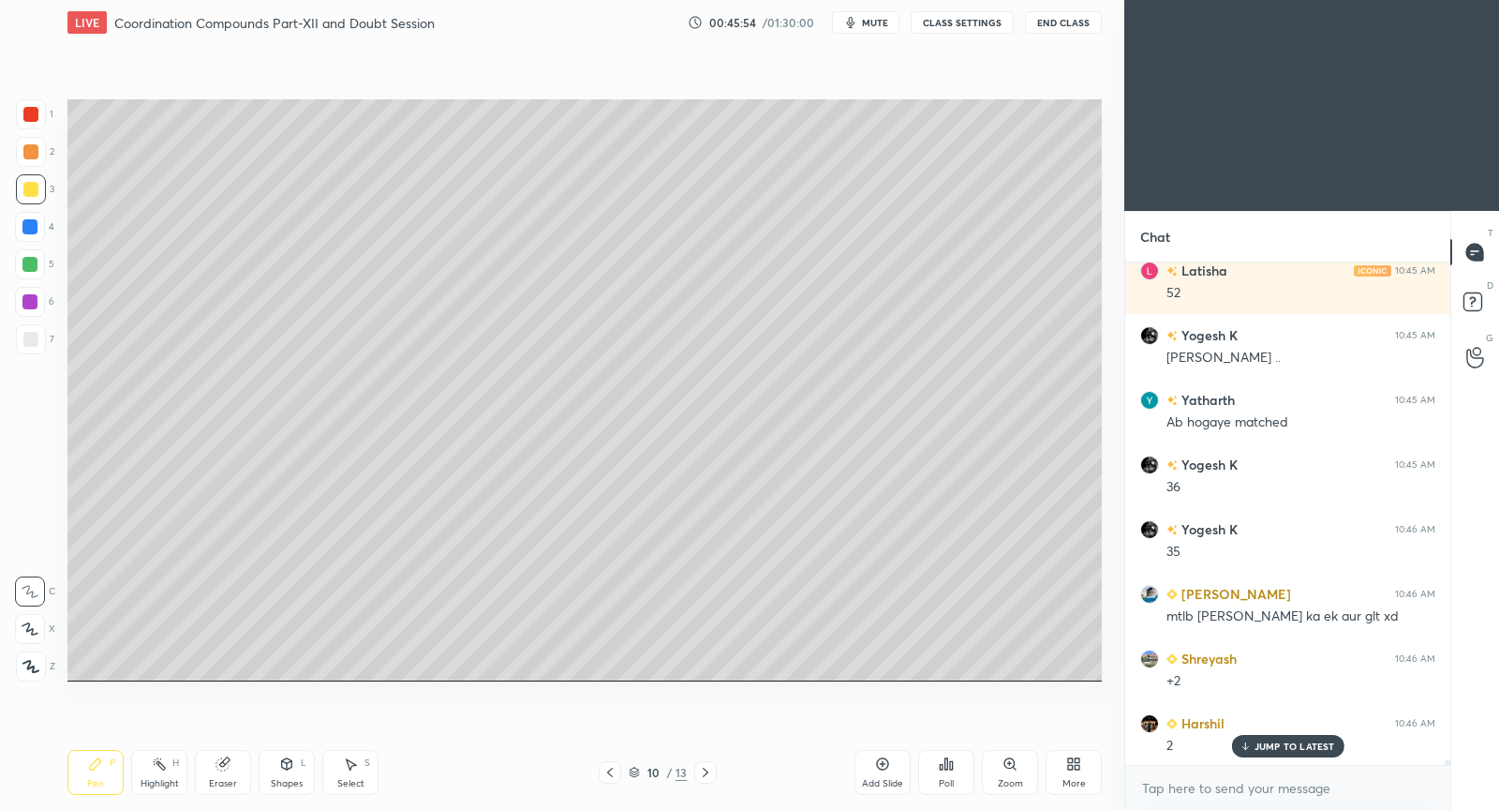
scroll to position [45954, 0]
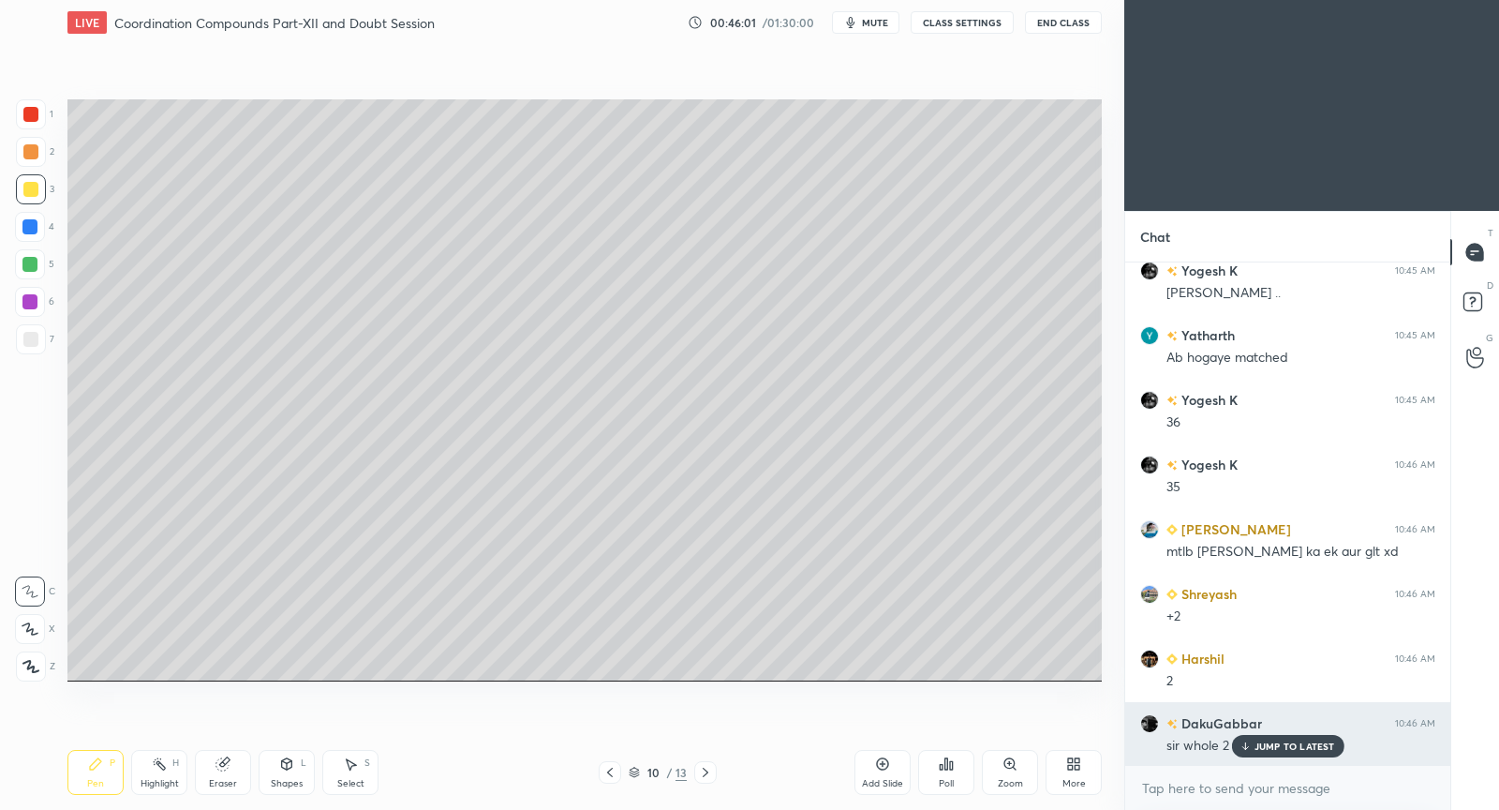
click at [1287, 740] on p "JUMP TO LATEST" at bounding box center [1295, 745] width 81 height 11
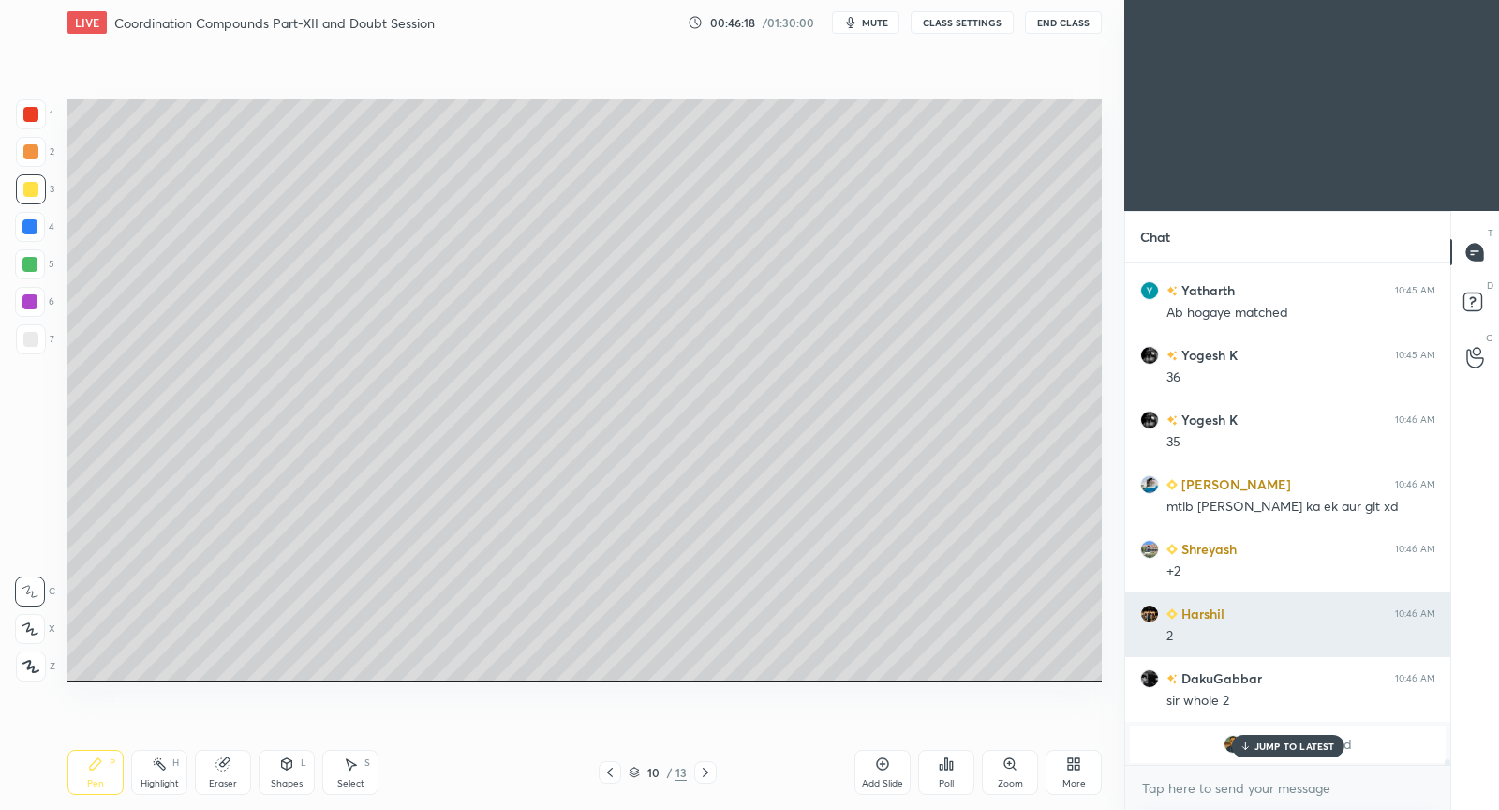
scroll to position [40658, 0]
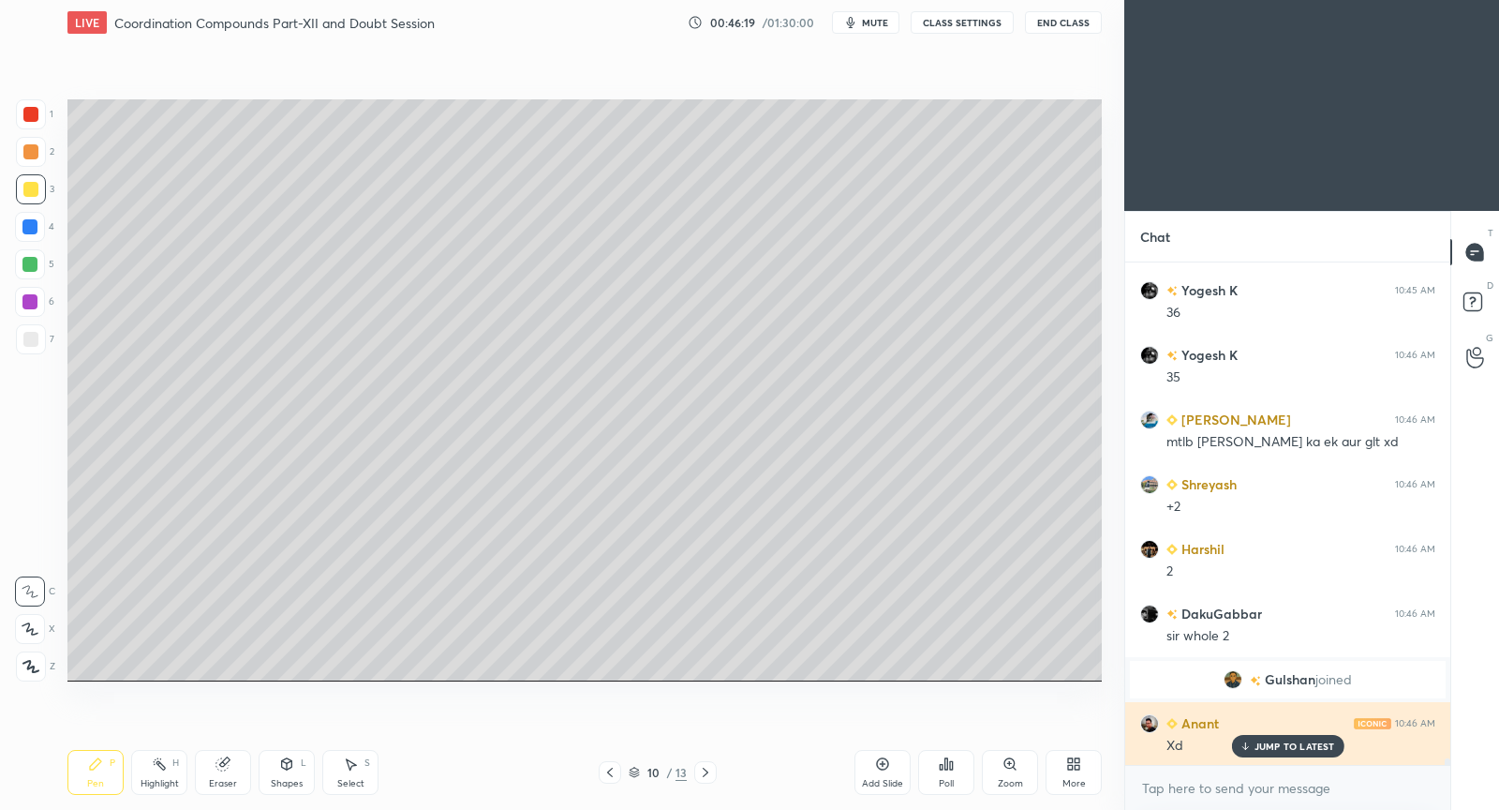
click at [1271, 746] on p "JUMP TO LATEST" at bounding box center [1295, 745] width 81 height 11
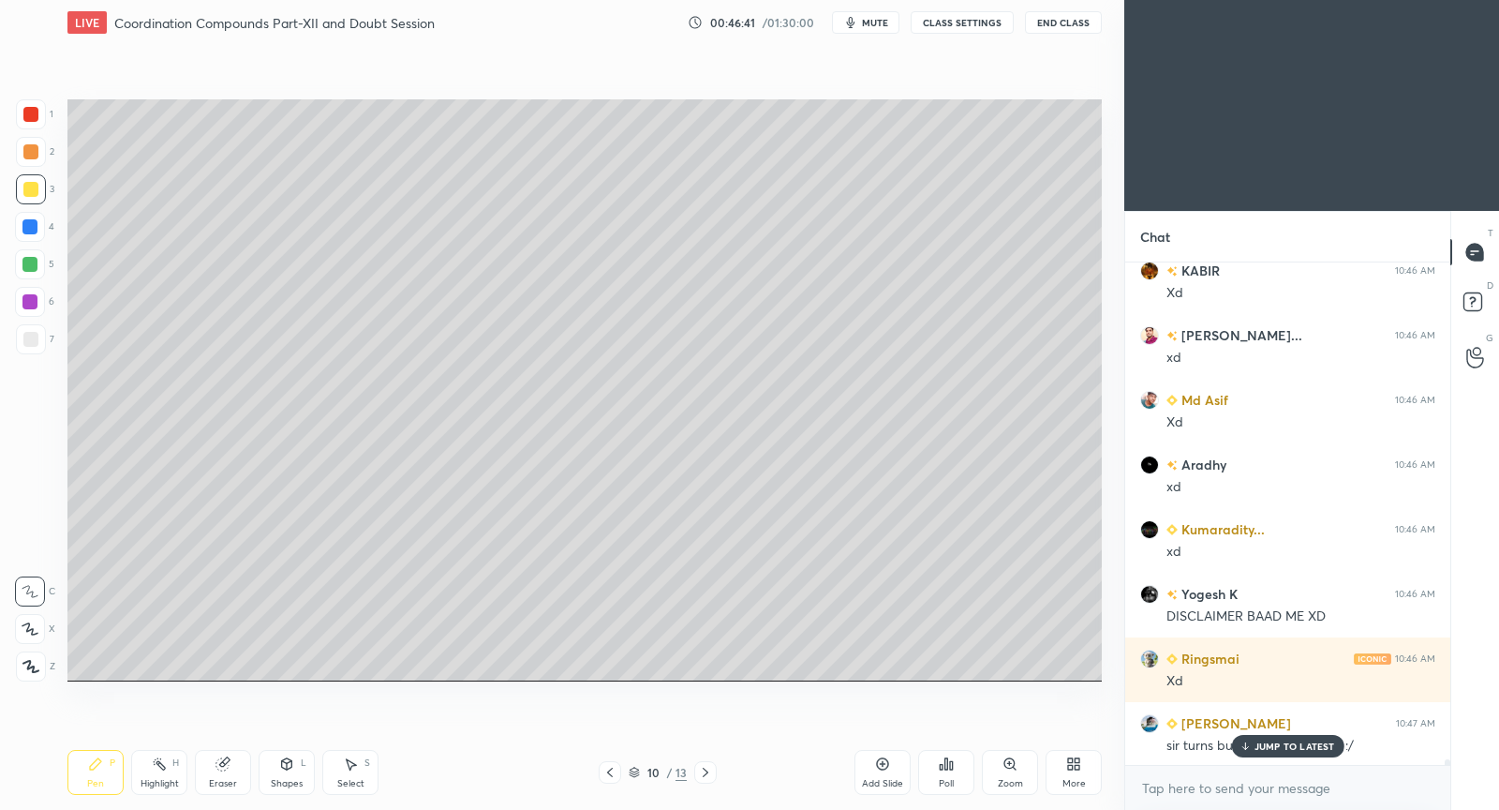
scroll to position [41305, 0]
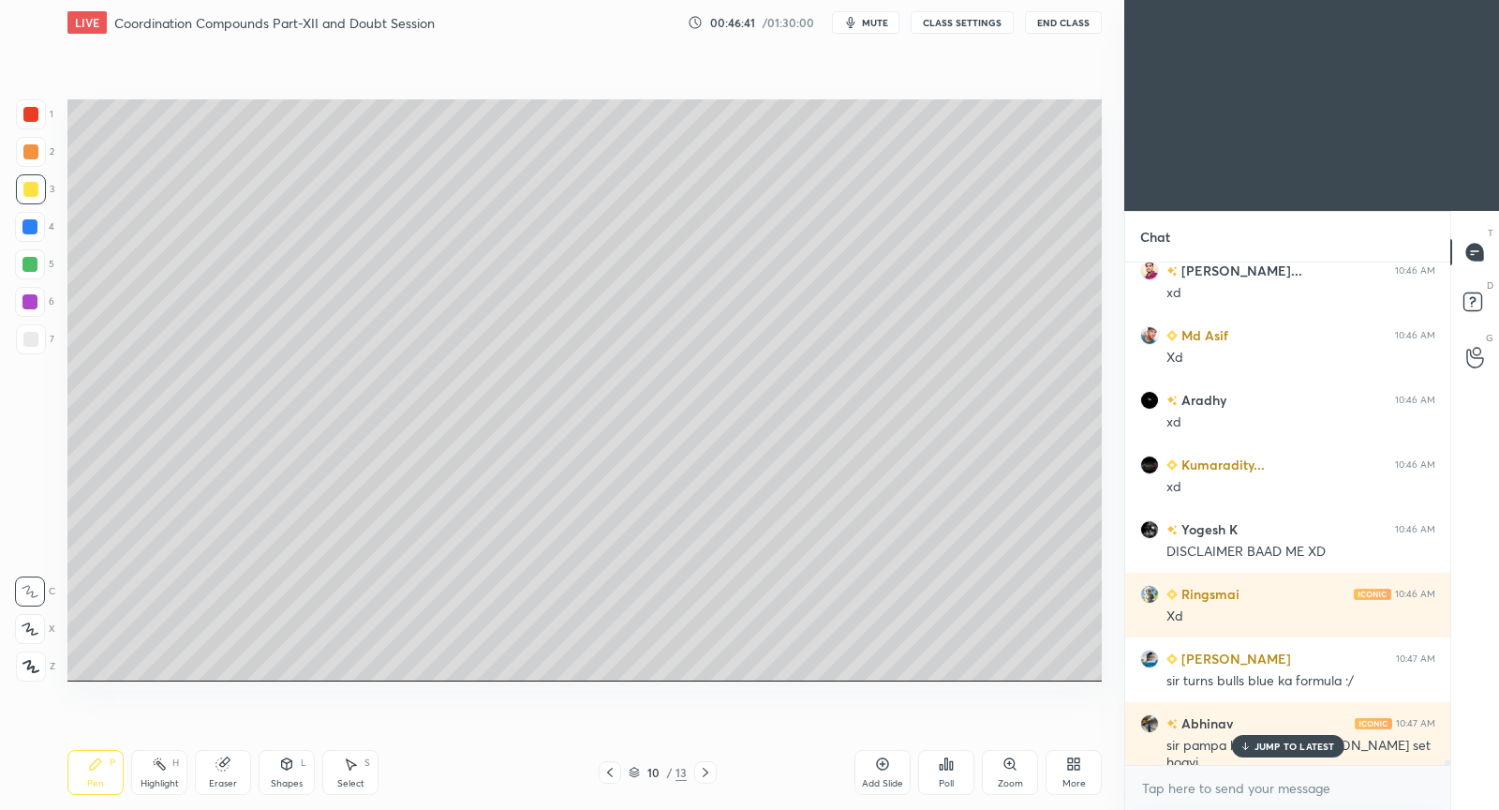
click at [1300, 743] on p "JUMP TO LATEST" at bounding box center [1295, 745] width 81 height 11
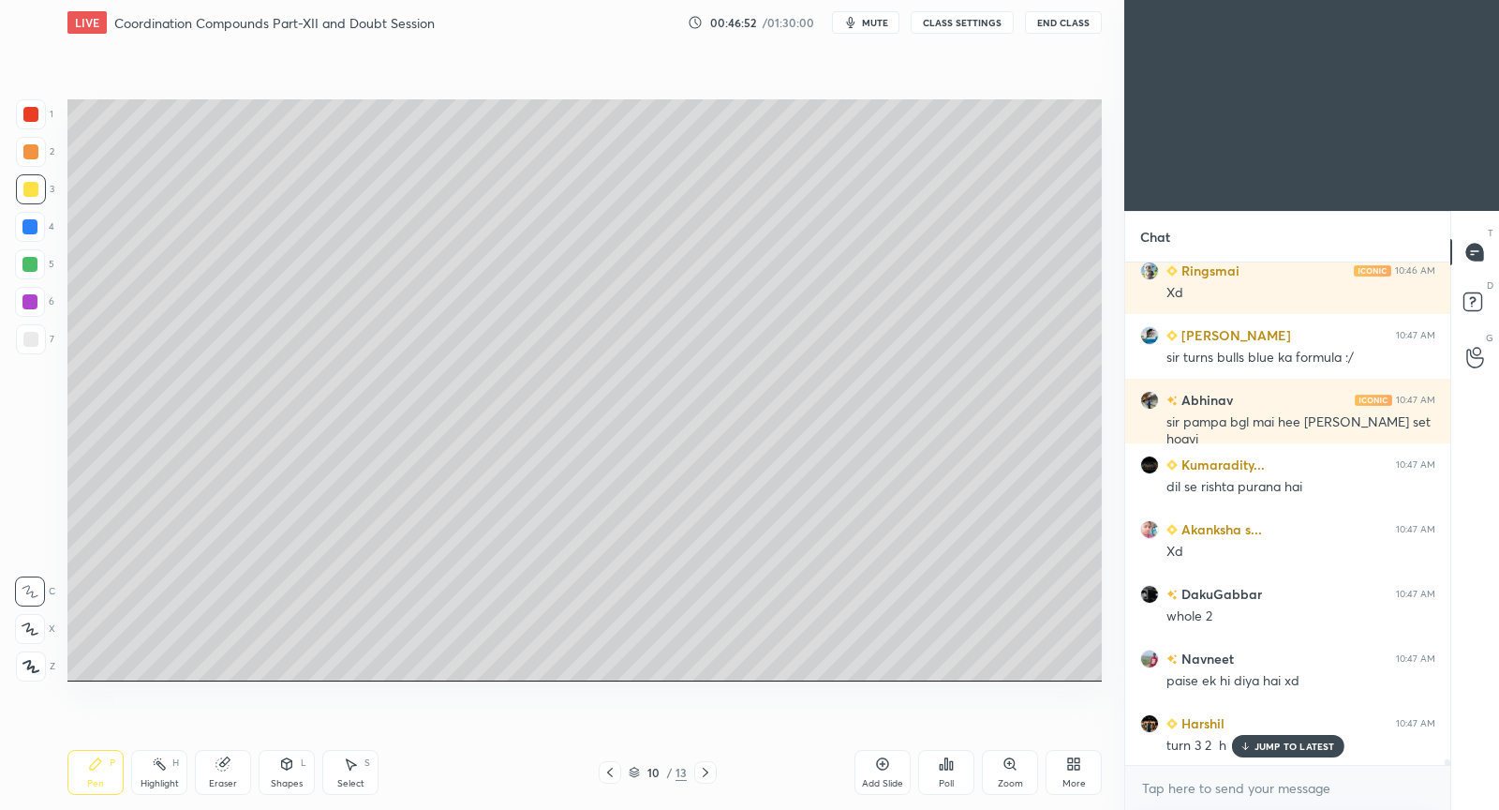
scroll to position [41693, 0]
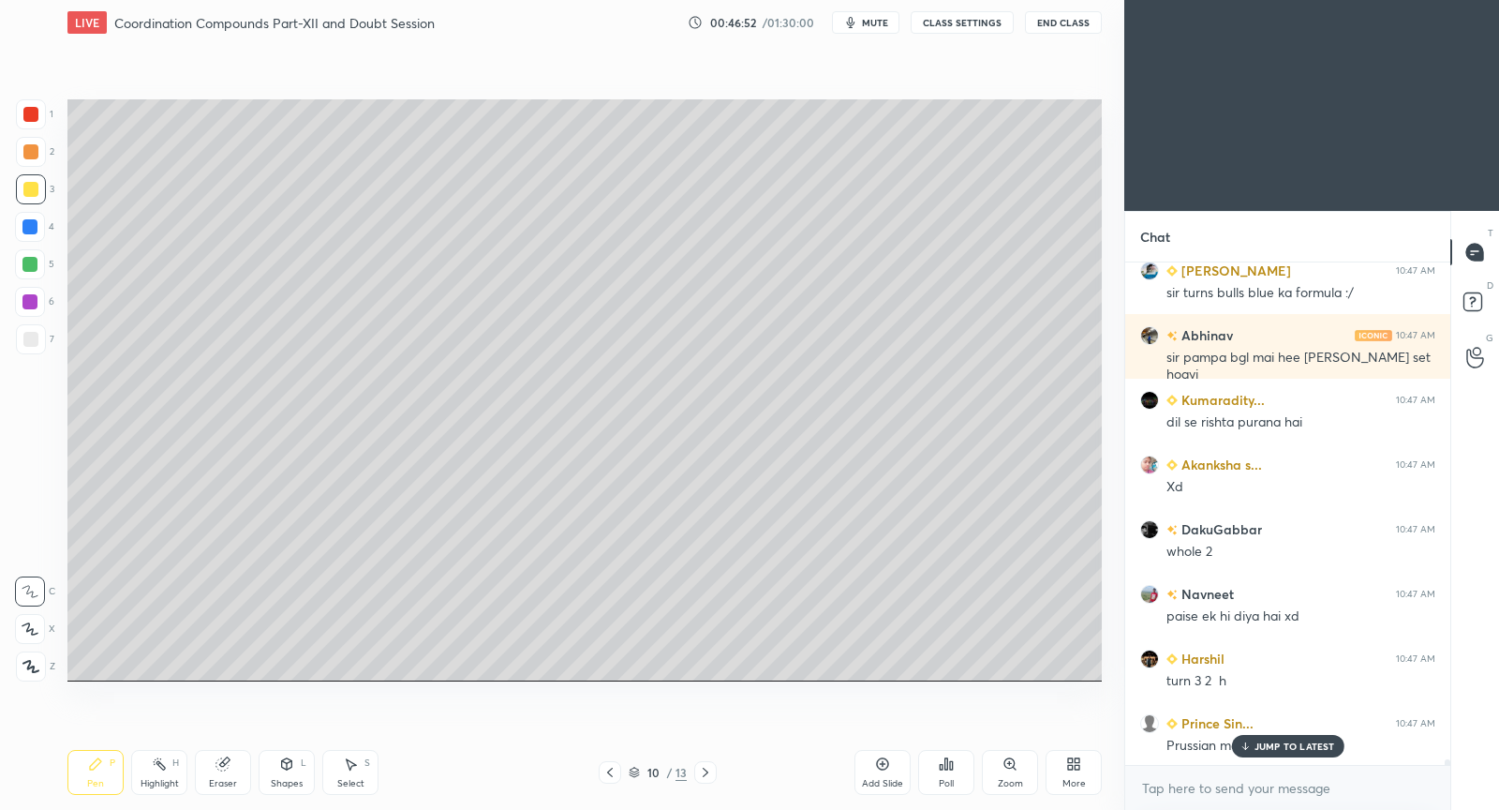
click at [1313, 747] on p "JUMP TO LATEST" at bounding box center [1295, 745] width 81 height 11
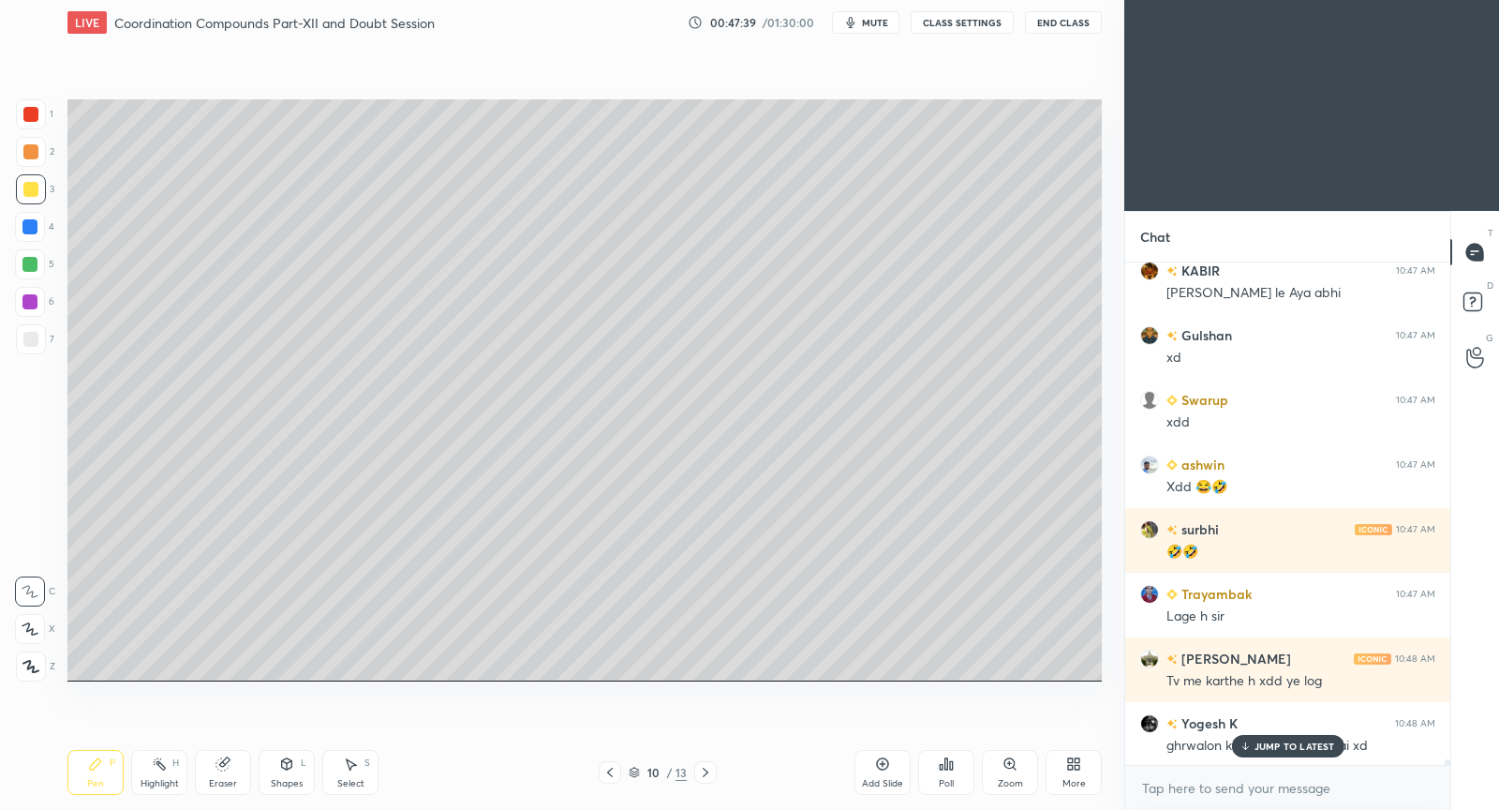
scroll to position [42837, 0]
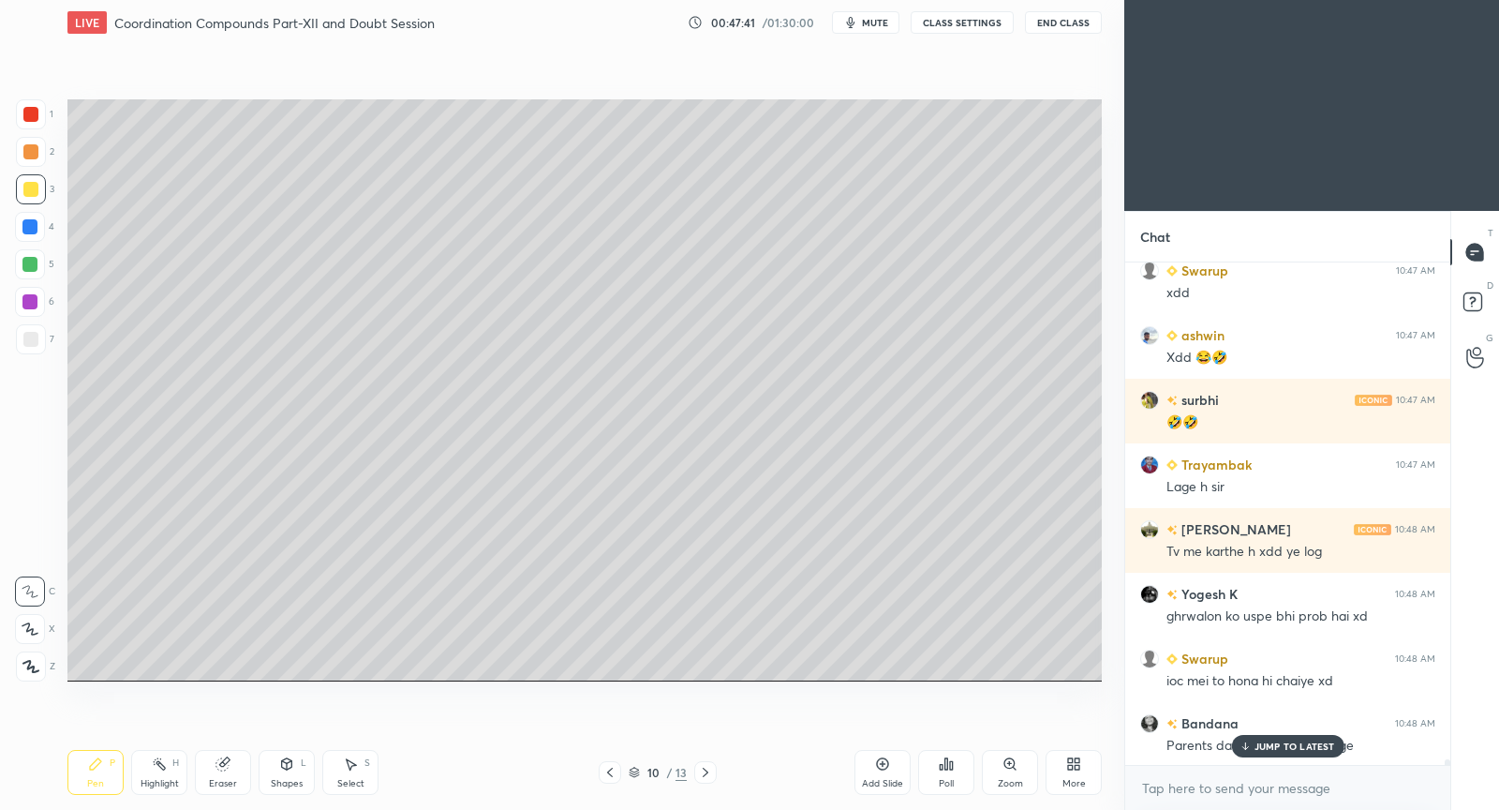
click at [1315, 751] on p "JUMP TO LATEST" at bounding box center [1295, 745] width 81 height 11
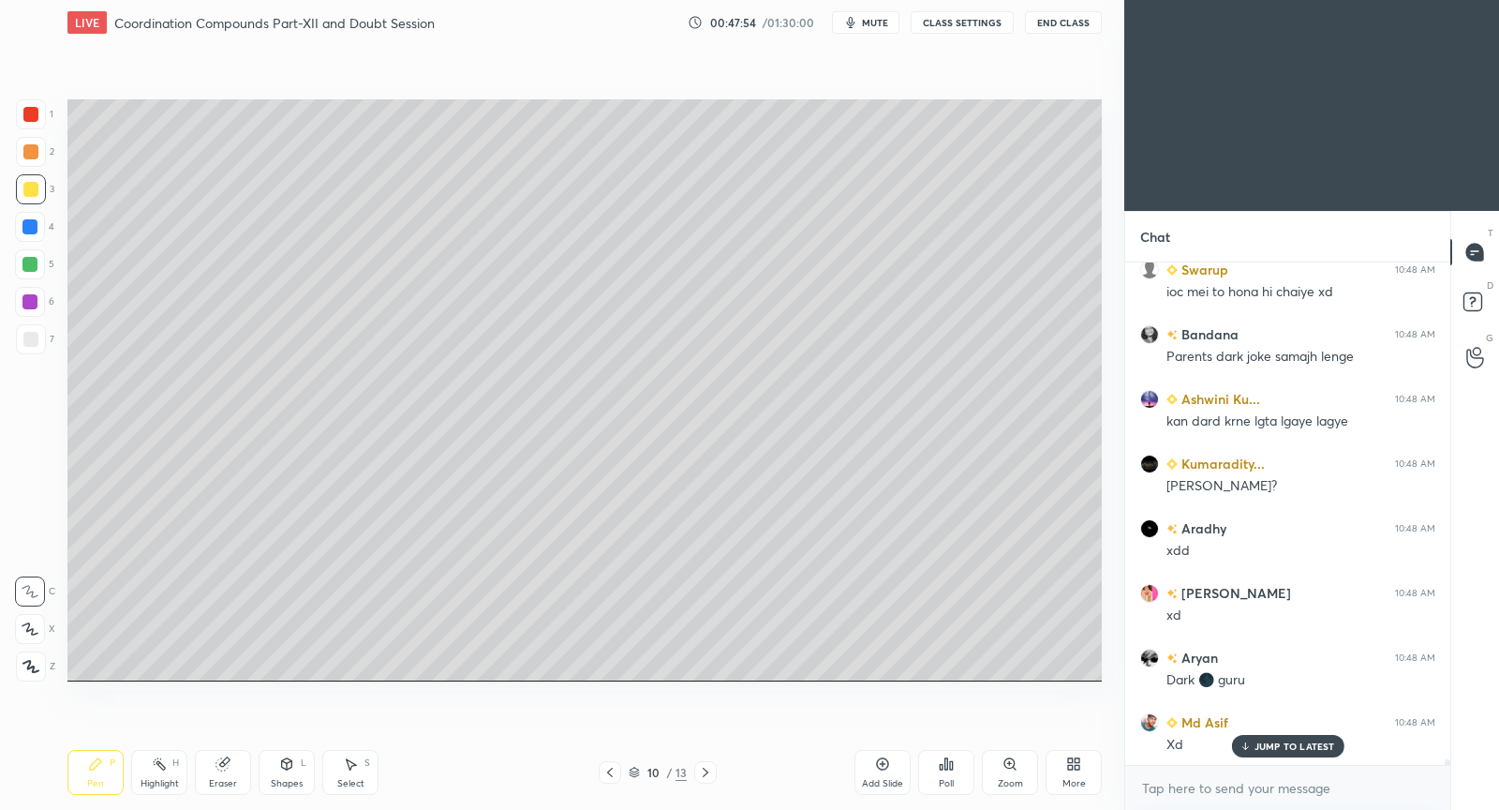
scroll to position [43354, 0]
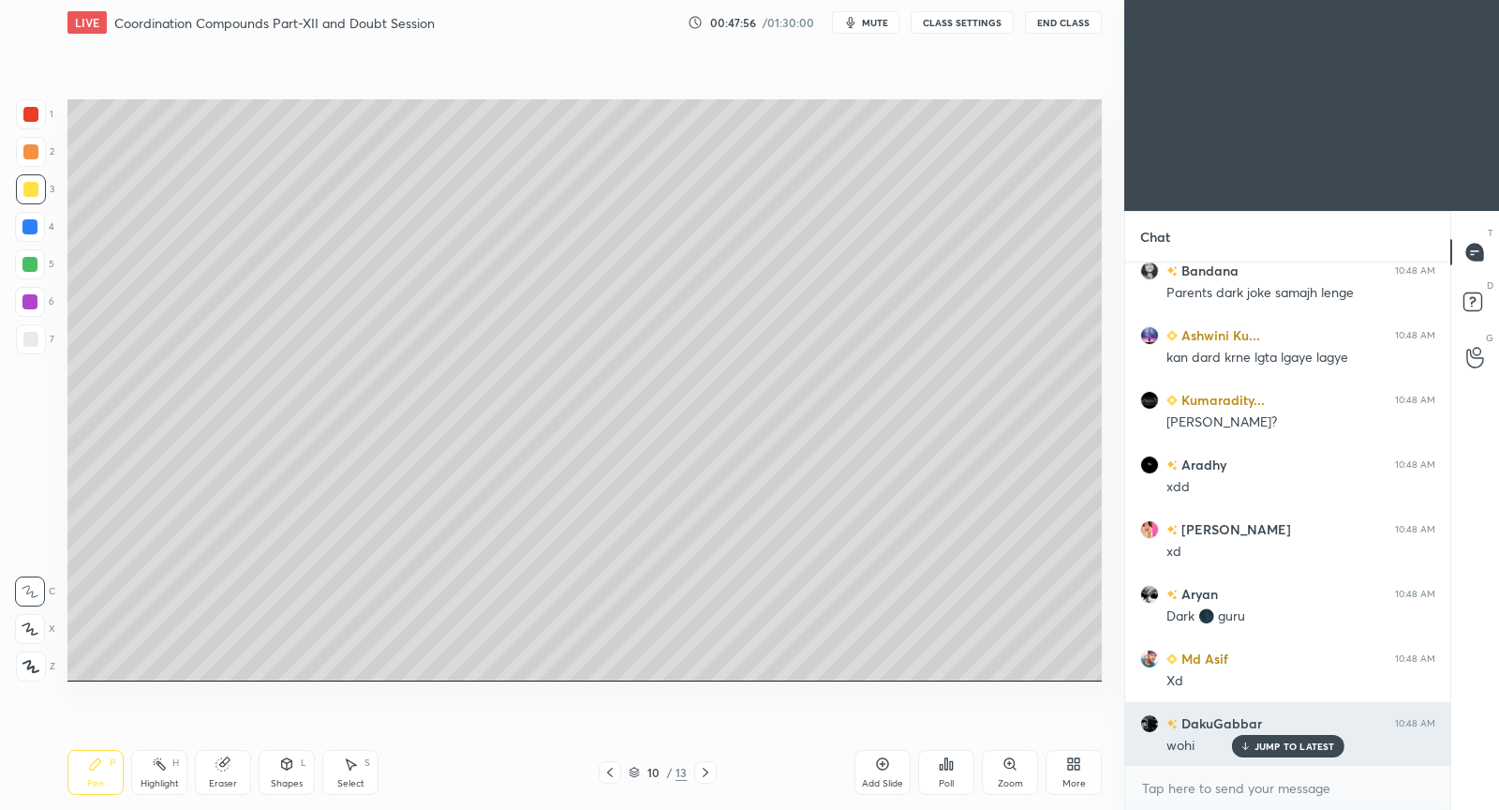
click at [1267, 750] on p "JUMP TO LATEST" at bounding box center [1295, 745] width 81 height 11
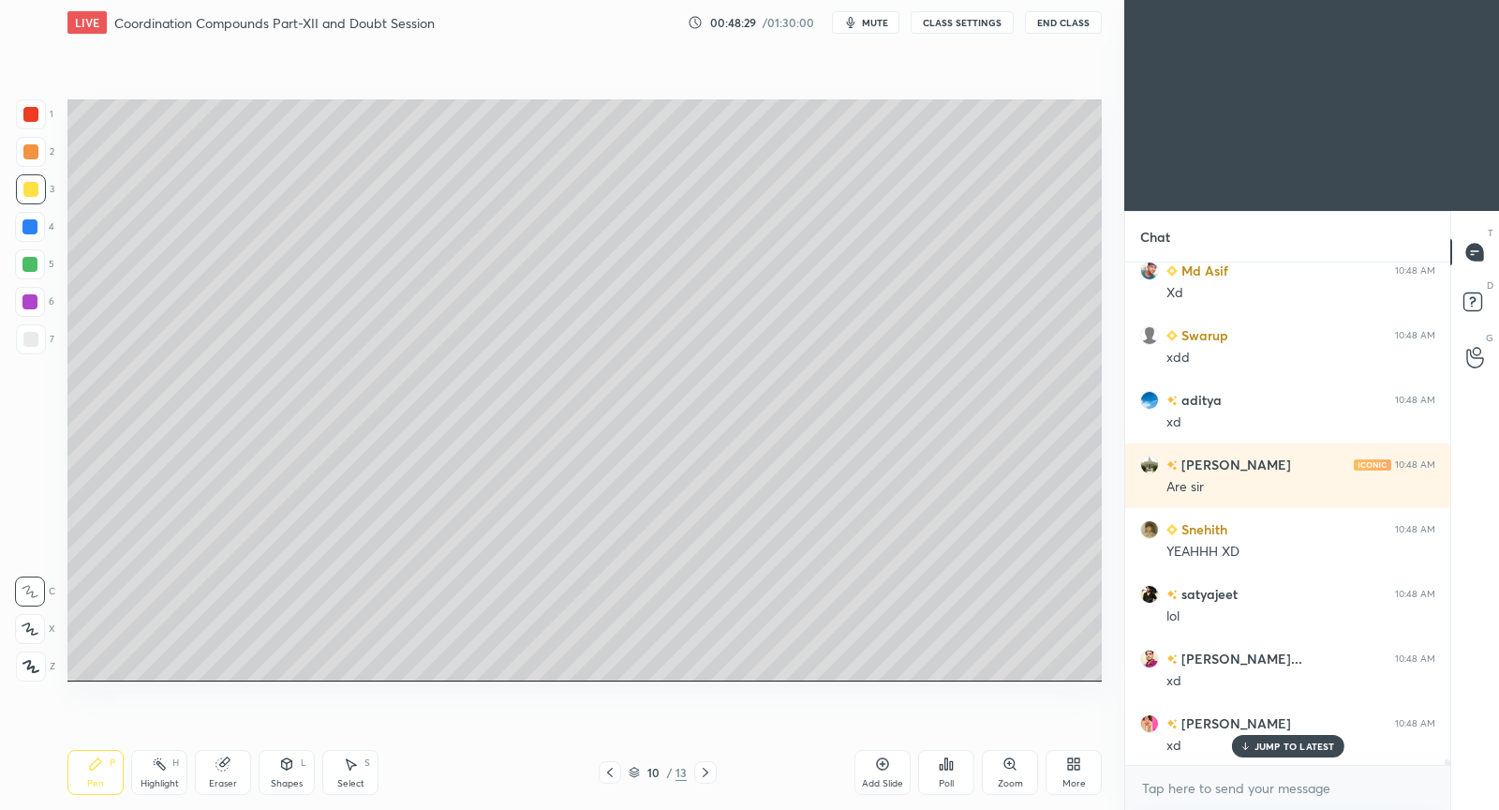
scroll to position [45662, 0]
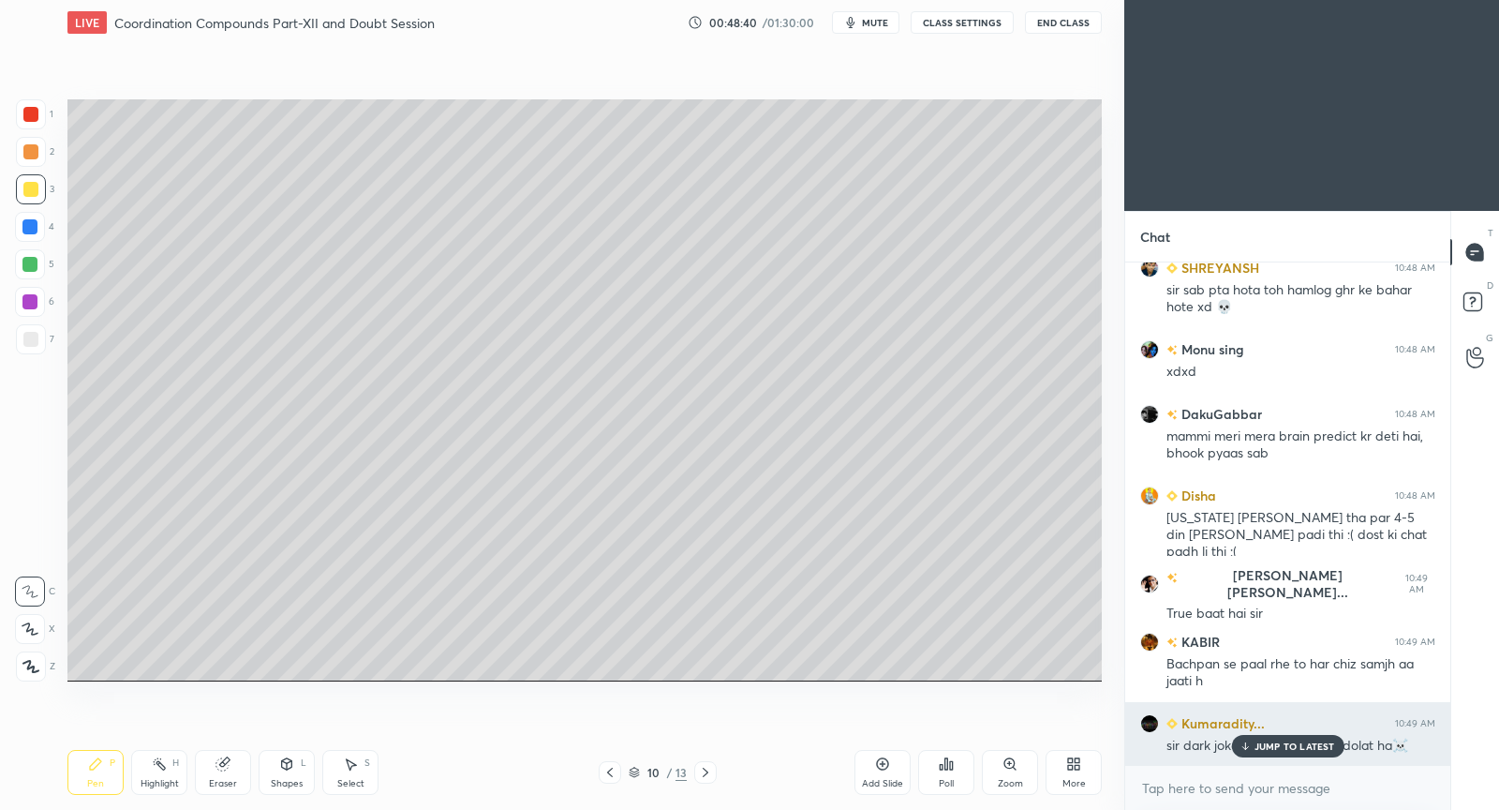
click at [1274, 746] on p "JUMP TO LATEST" at bounding box center [1295, 745] width 81 height 11
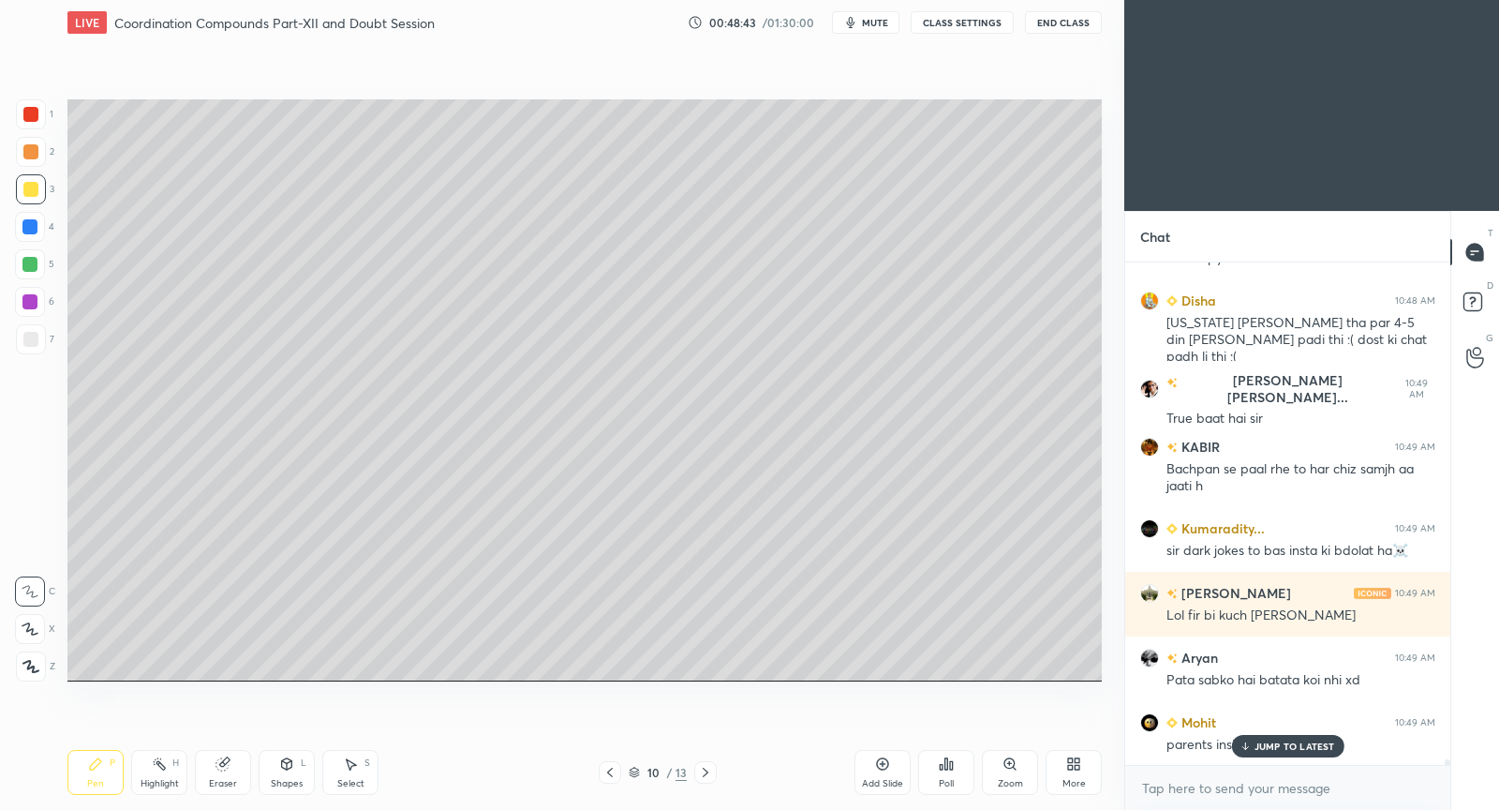
click at [1272, 748] on p "JUMP TO LATEST" at bounding box center [1295, 745] width 81 height 11
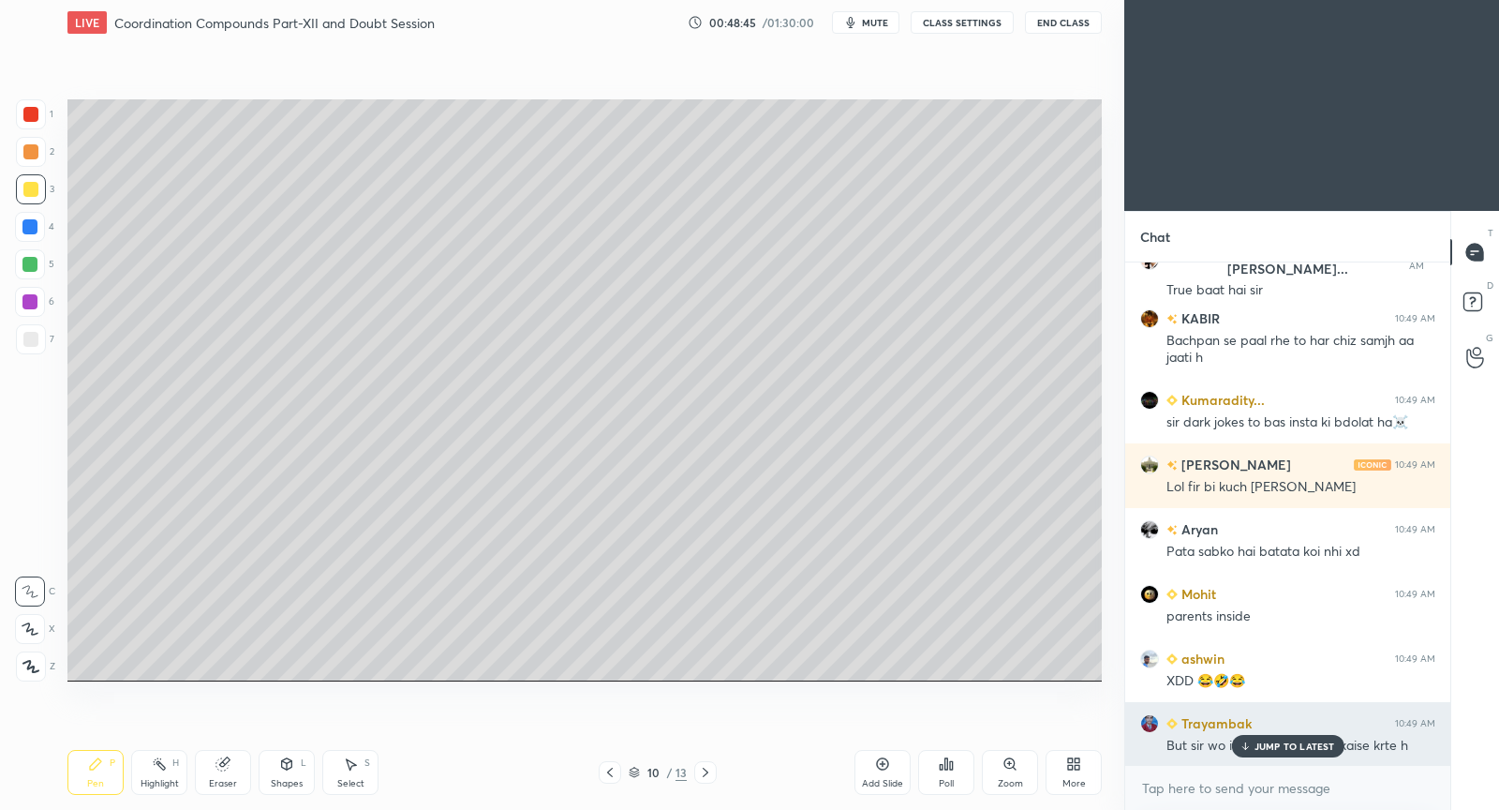
click at [1275, 751] on div "JUMP TO LATEST" at bounding box center [1287, 746] width 112 height 22
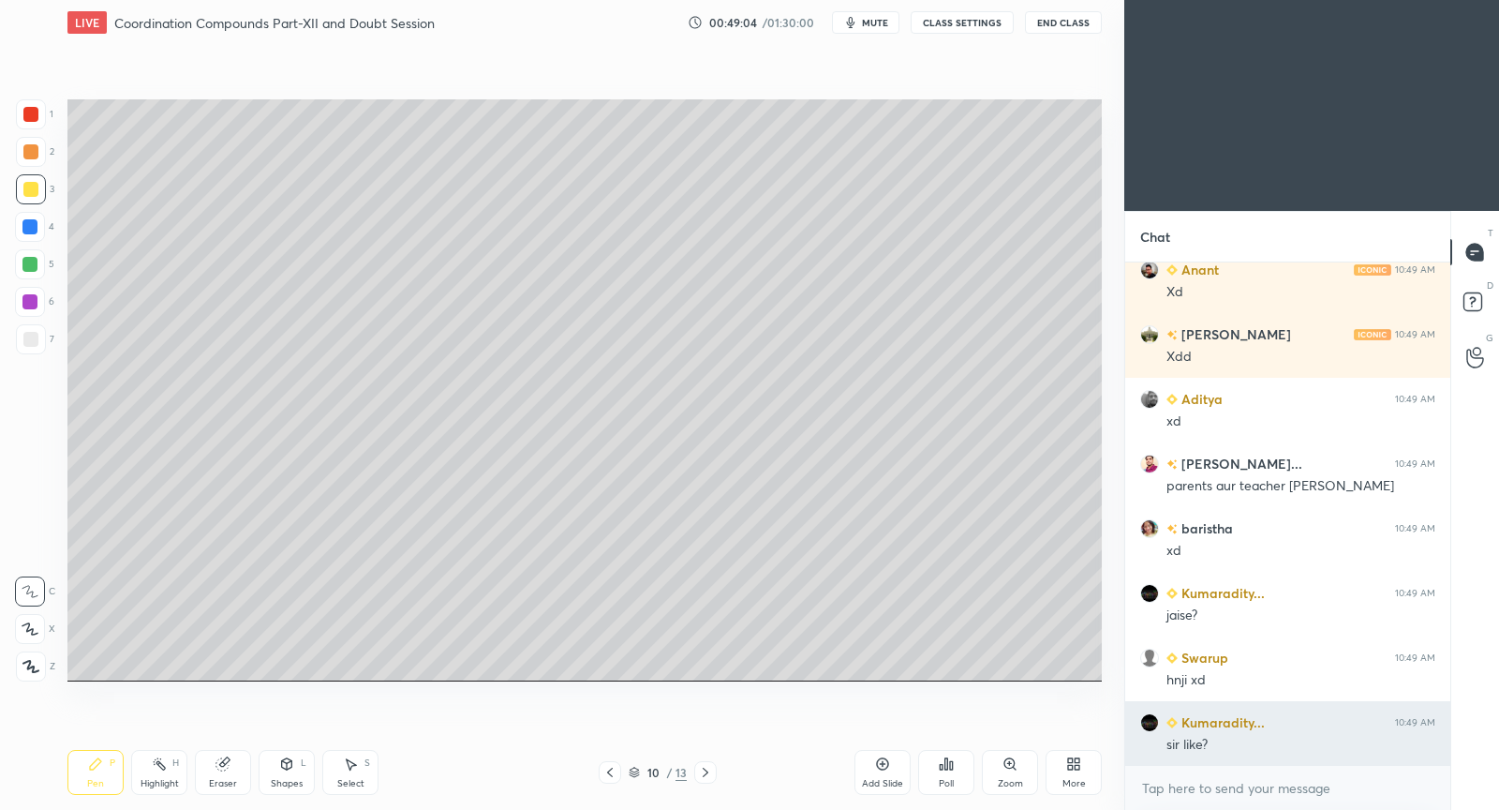
click at [1284, 742] on div "sir like?" at bounding box center [1301, 745] width 269 height 19
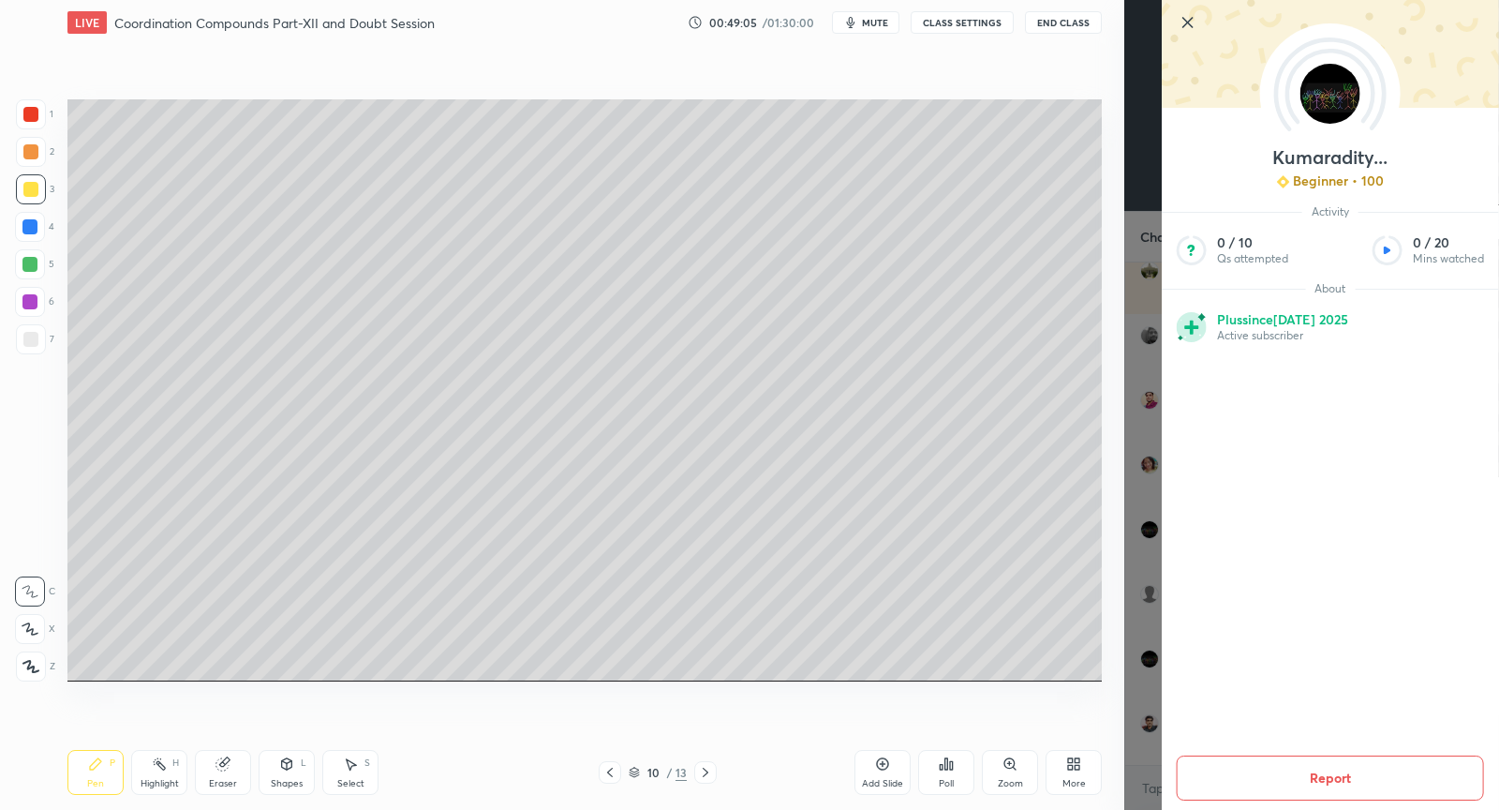
click at [1178, 32] on icon at bounding box center [1188, 22] width 22 height 22
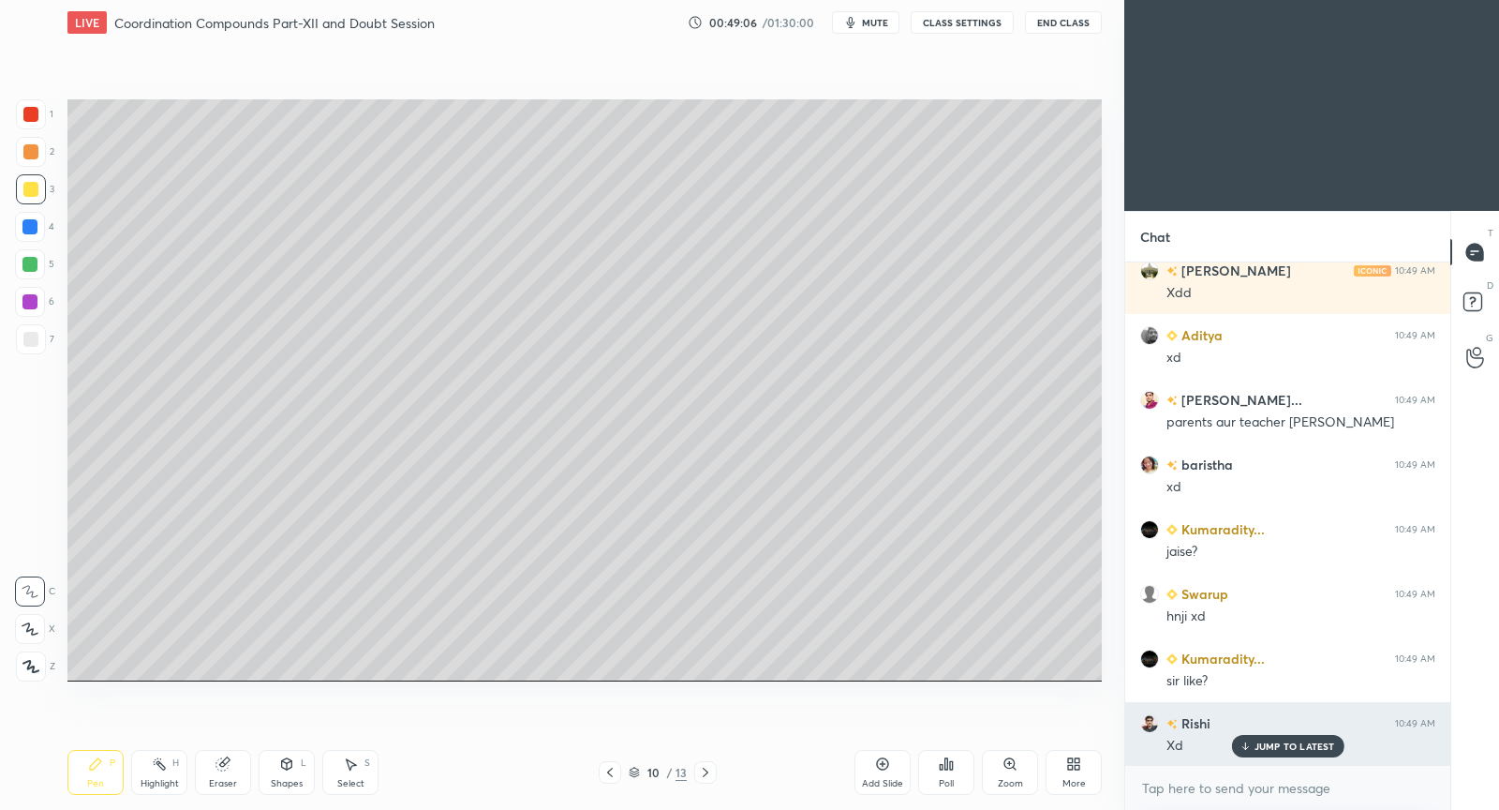
click at [1260, 748] on p "JUMP TO LATEST" at bounding box center [1295, 745] width 81 height 11
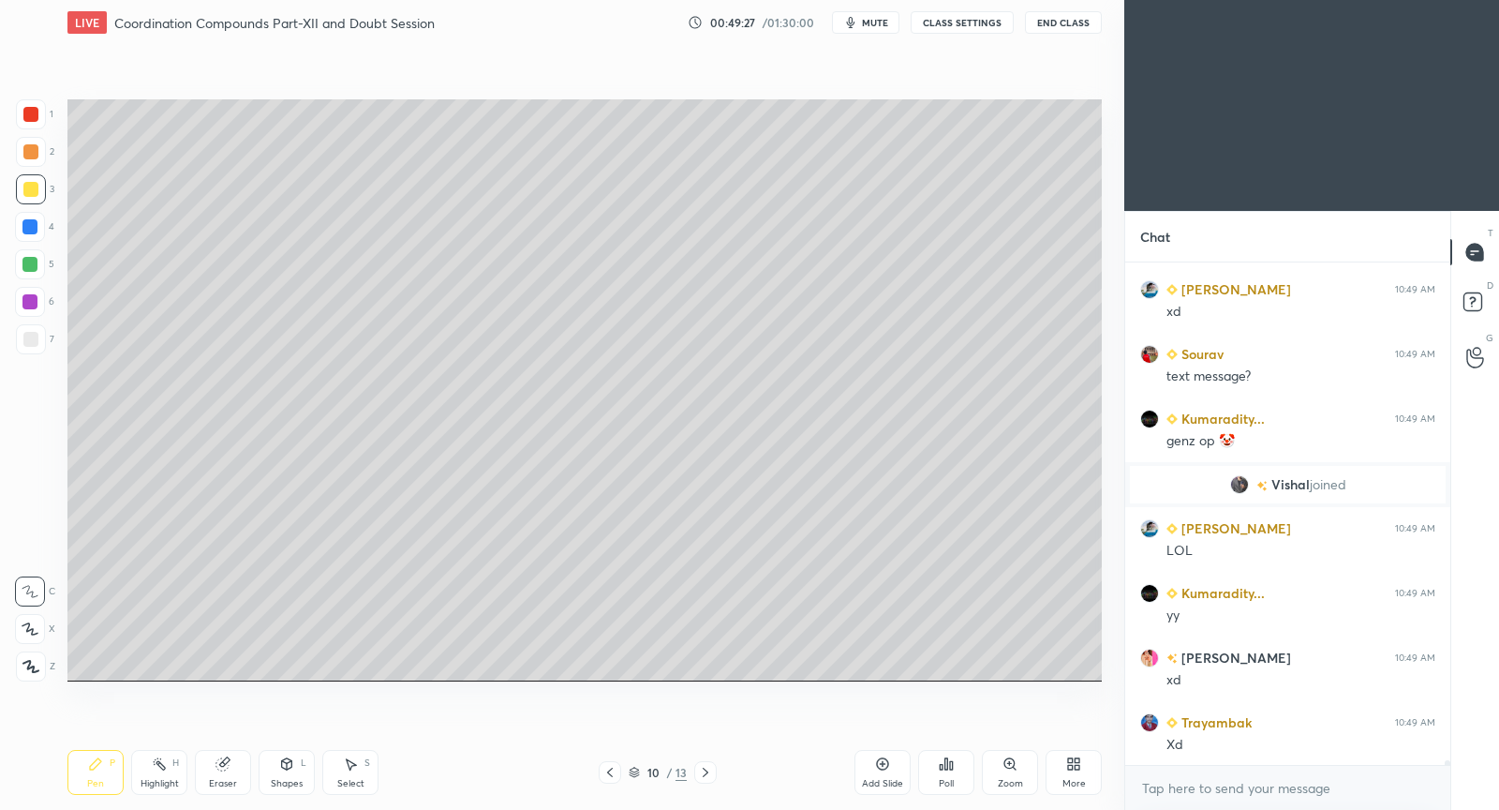
scroll to position [49735, 0]
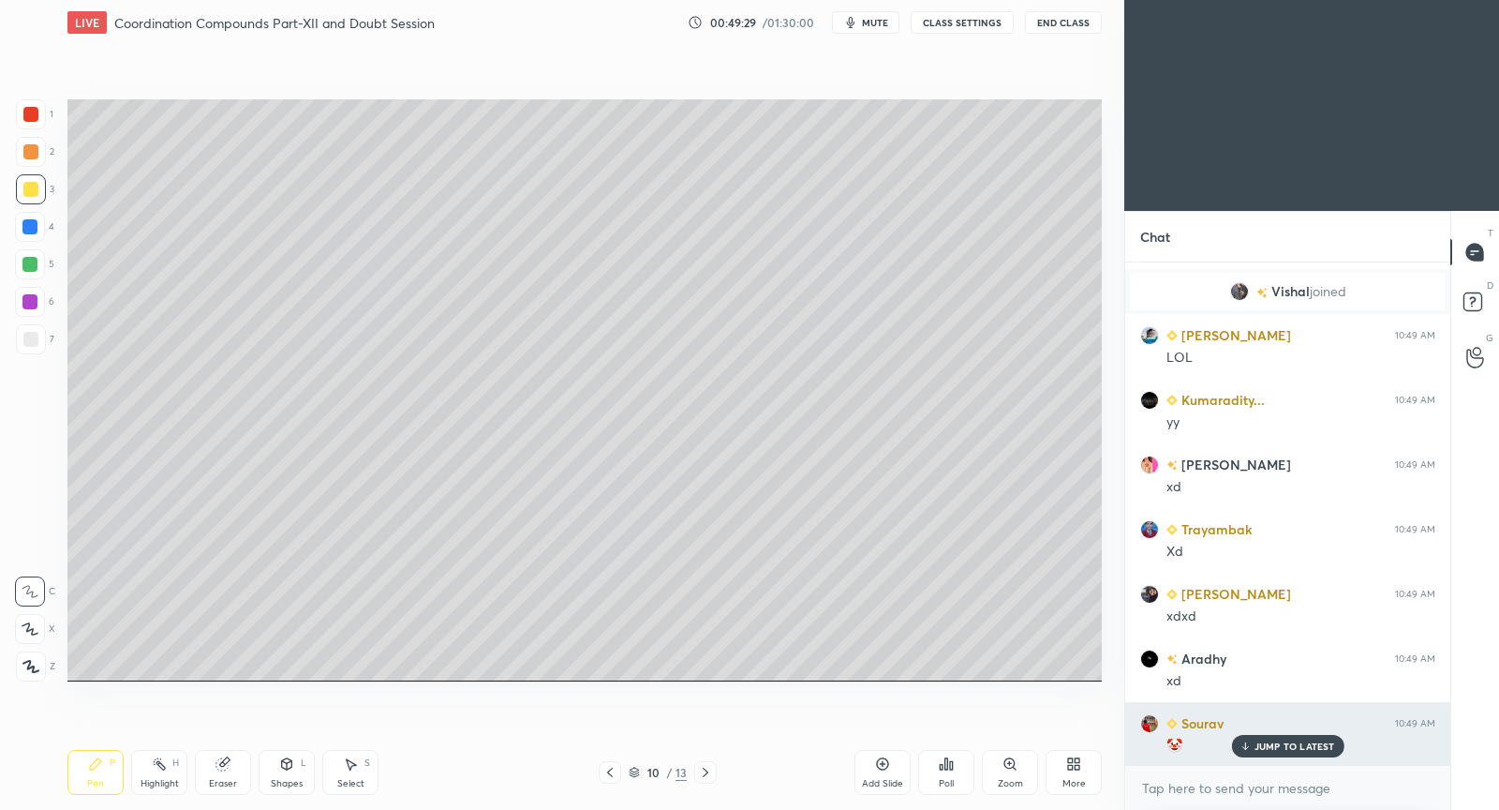
click at [1260, 742] on p "JUMP TO LATEST" at bounding box center [1295, 745] width 81 height 11
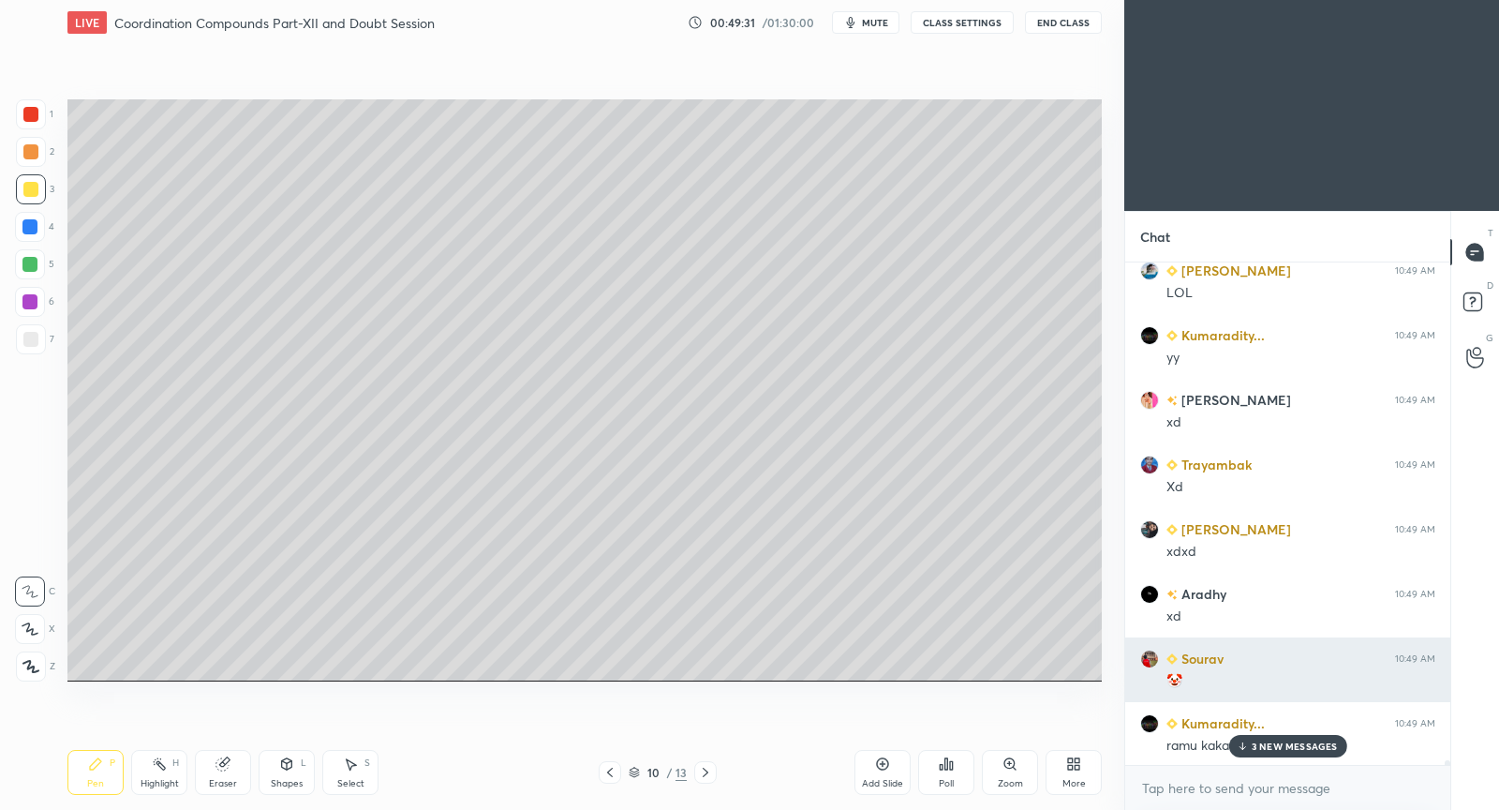
scroll to position [50123, 0]
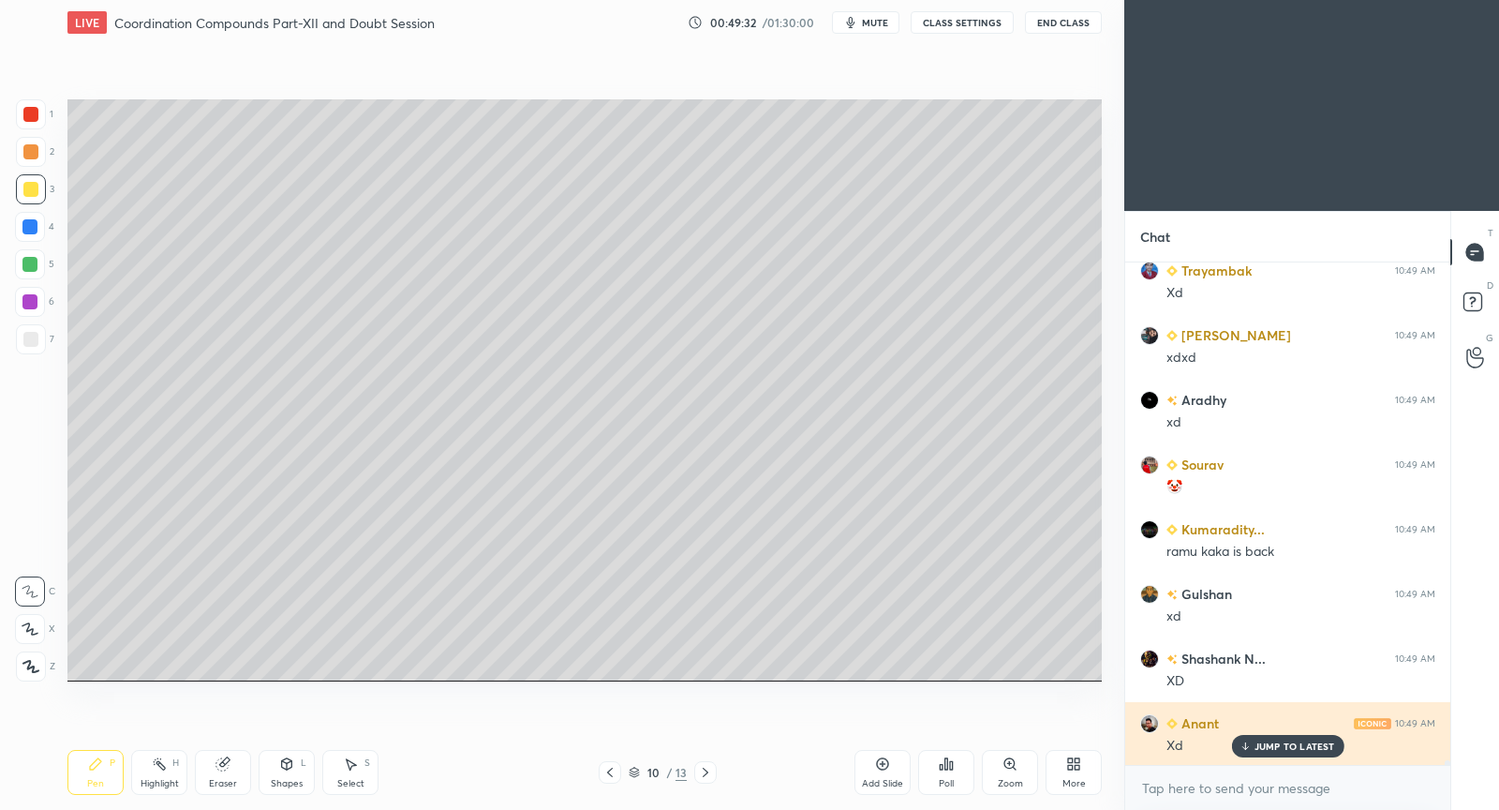
drag, startPoint x: 1288, startPoint y: 747, endPoint x: 1231, endPoint y: 737, distance: 58.1
click at [1288, 745] on p "JUMP TO LATEST" at bounding box center [1295, 745] width 81 height 11
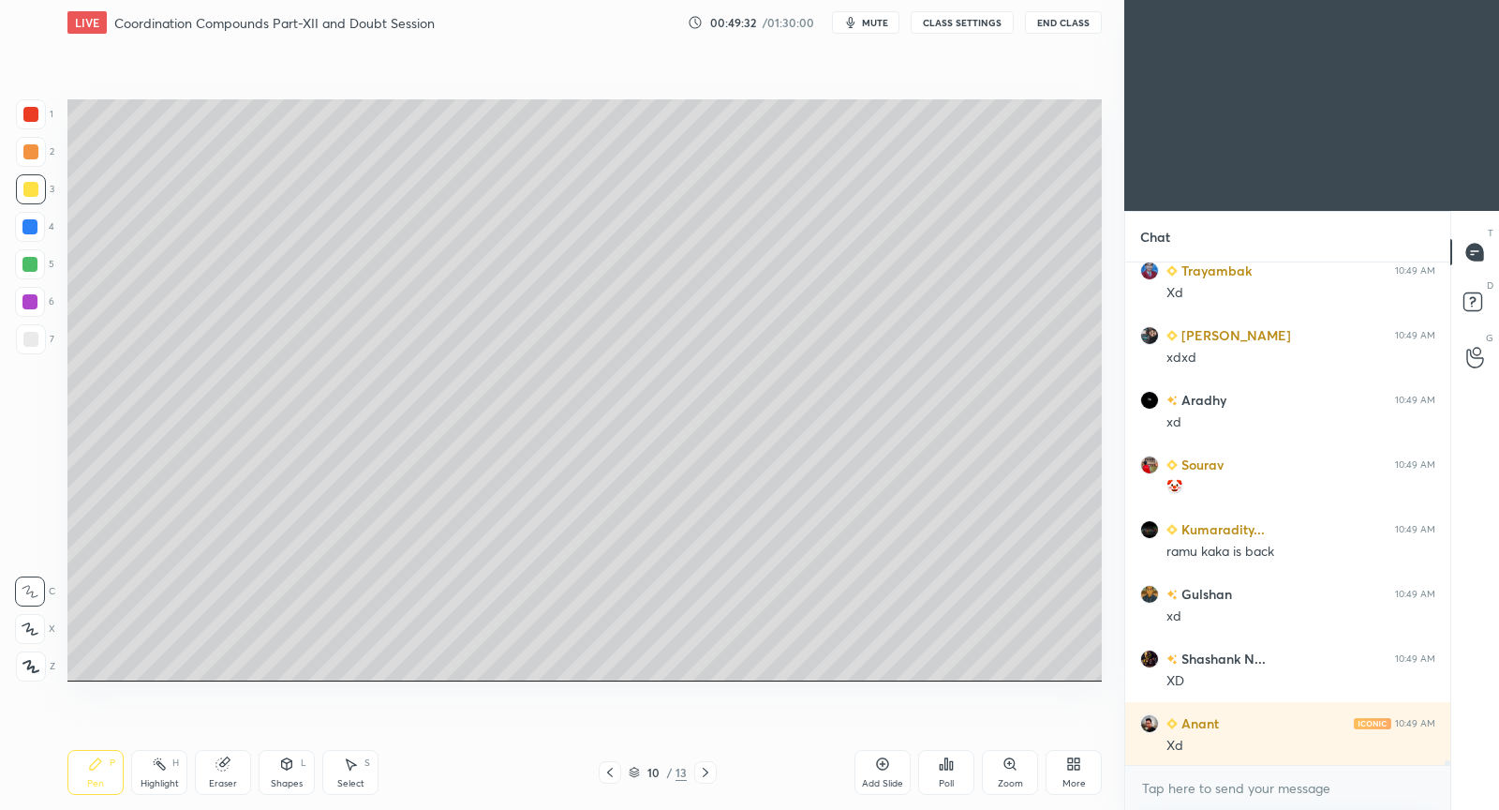
scroll to position [50253, 0]
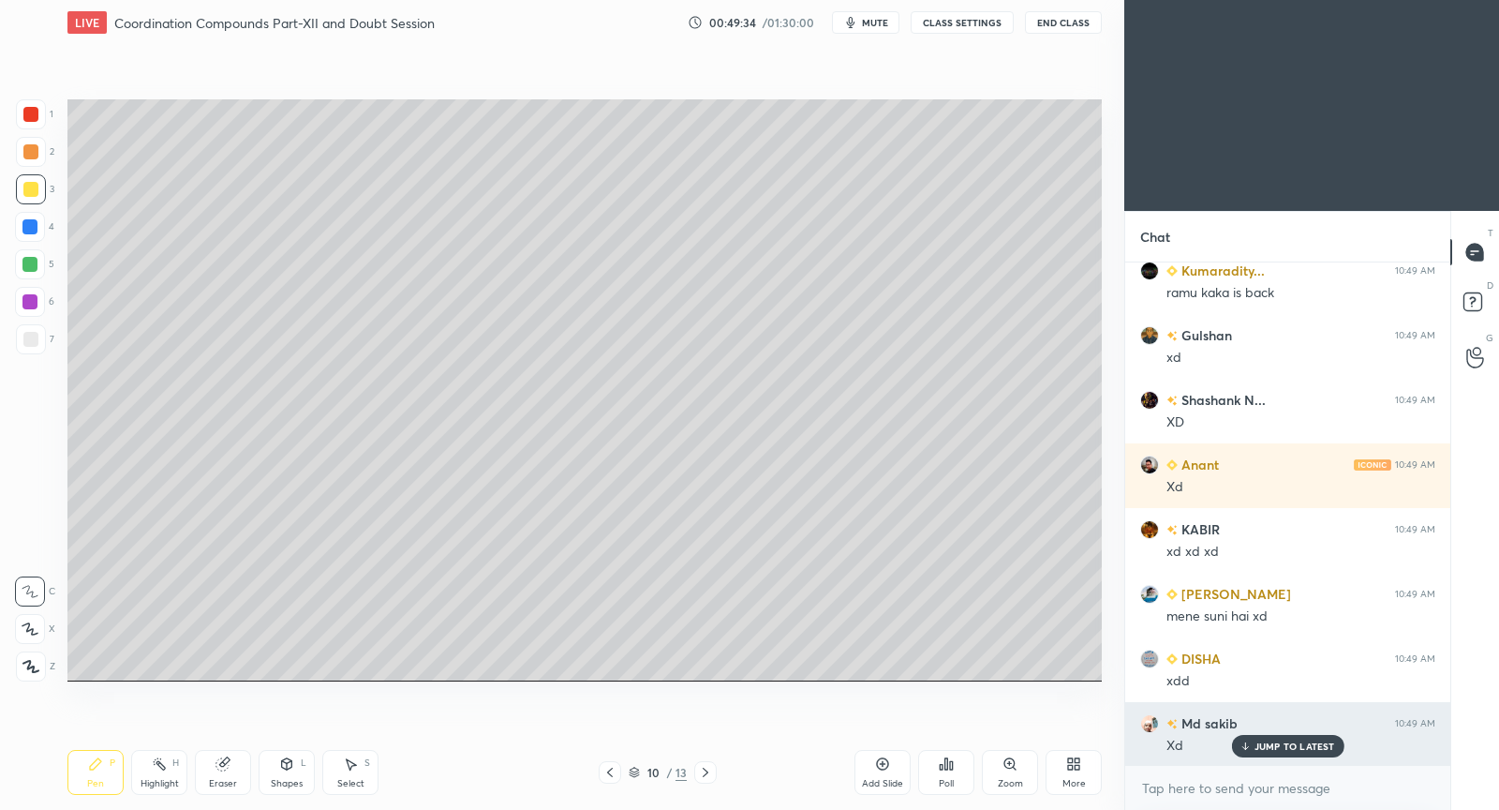
click at [1272, 740] on p "JUMP TO LATEST" at bounding box center [1295, 745] width 81 height 11
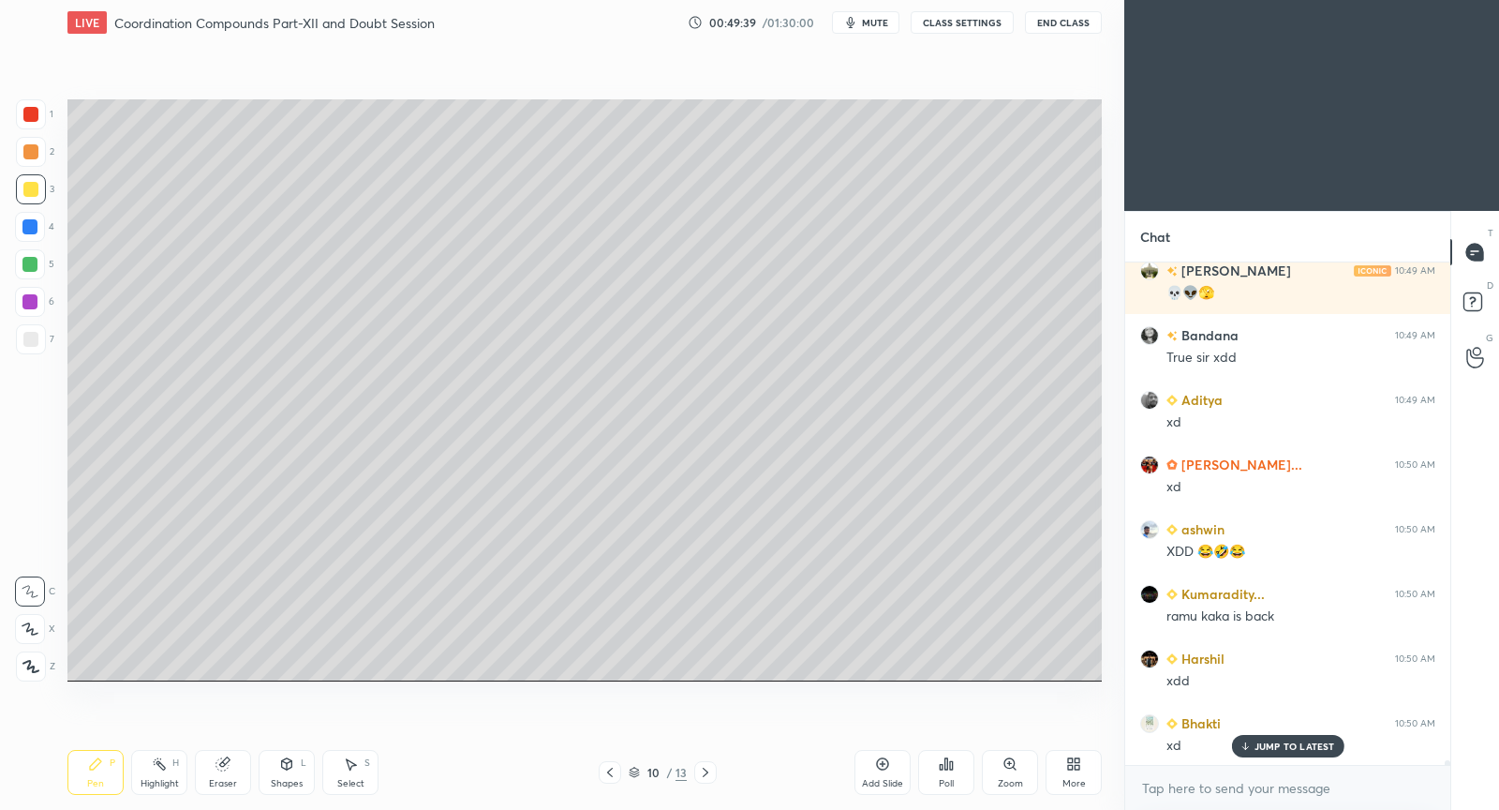
scroll to position [51158, 0]
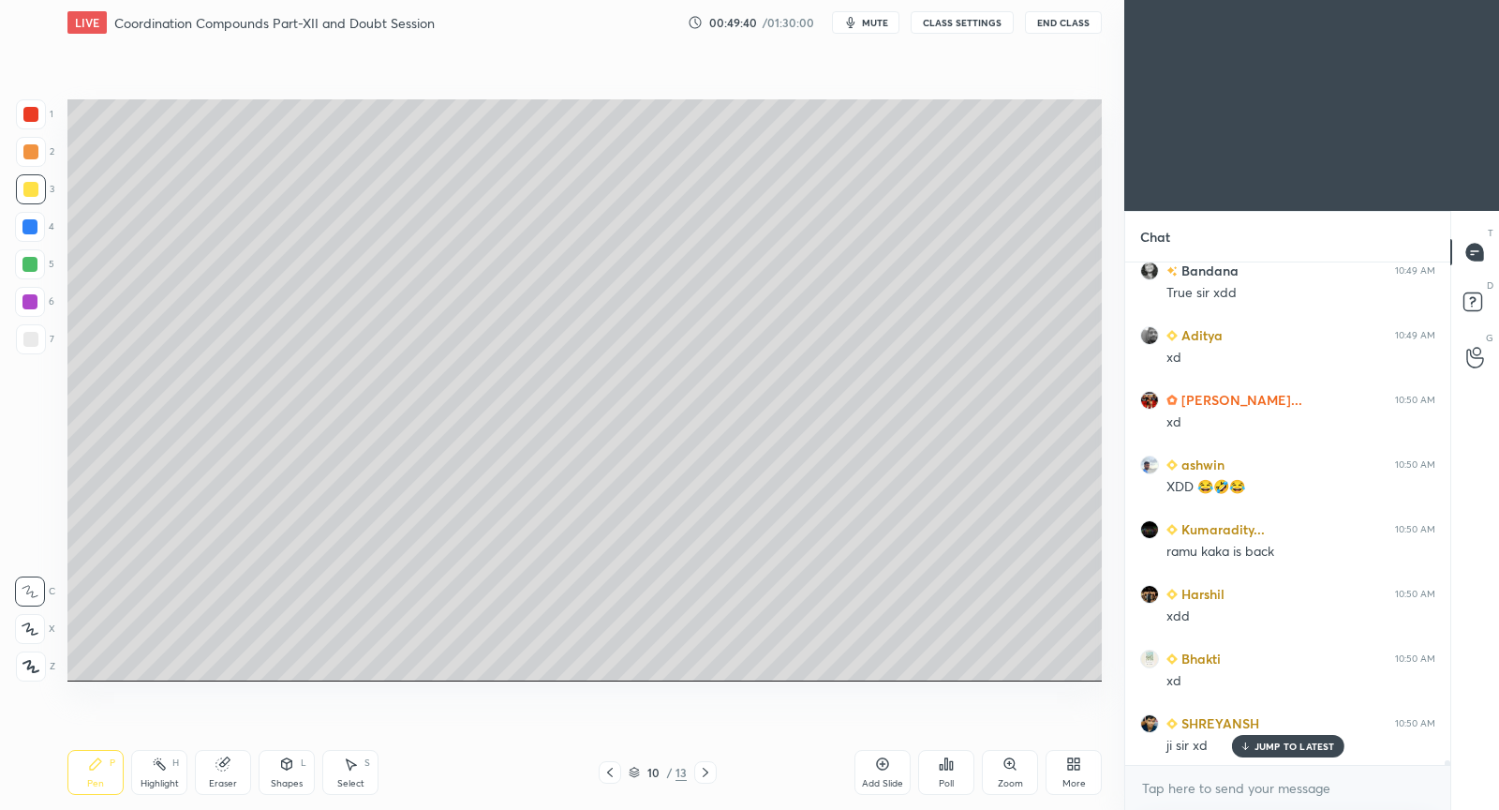
click at [1292, 748] on p "JUMP TO LATEST" at bounding box center [1295, 745] width 81 height 11
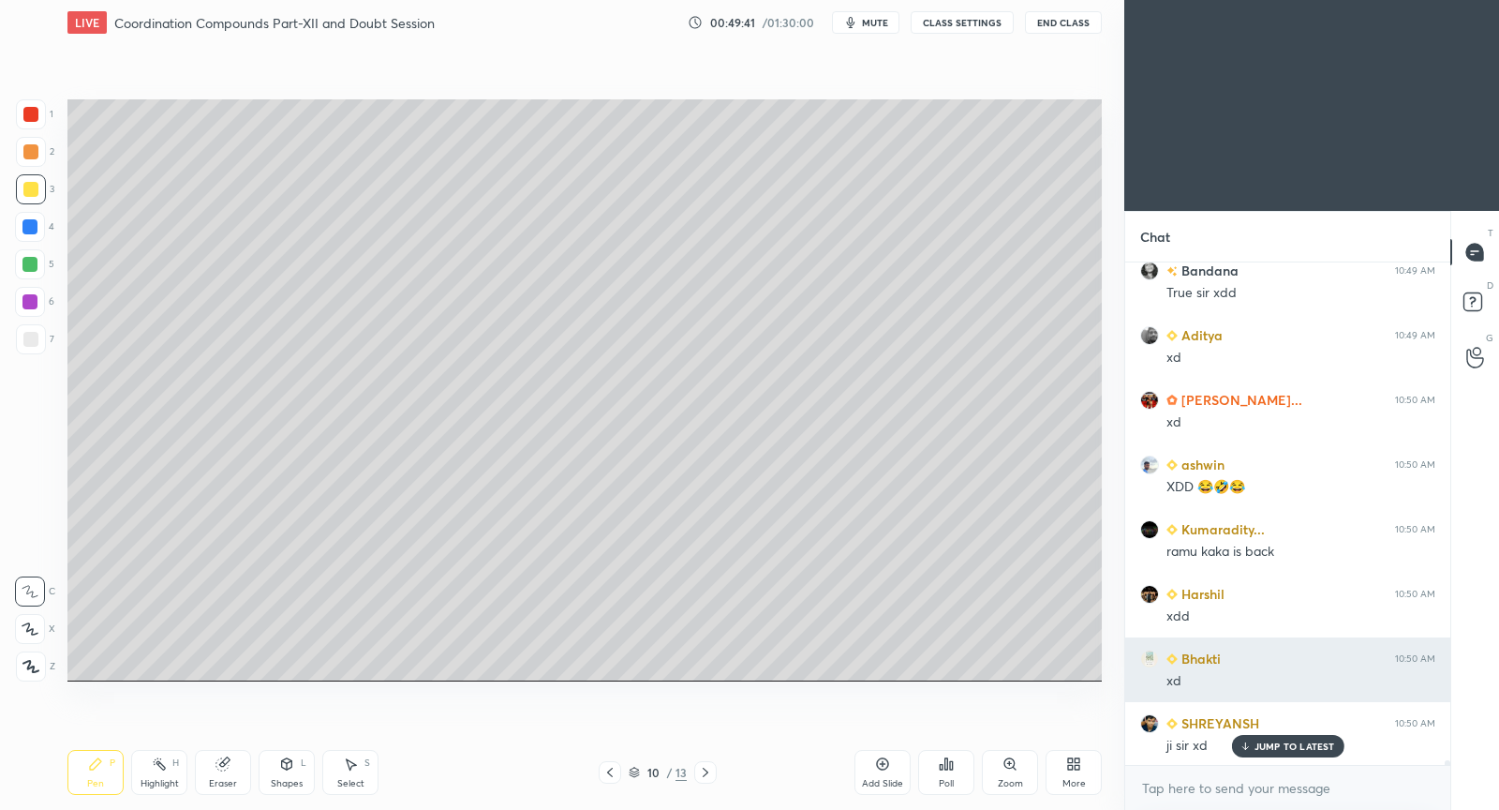
scroll to position [51222, 0]
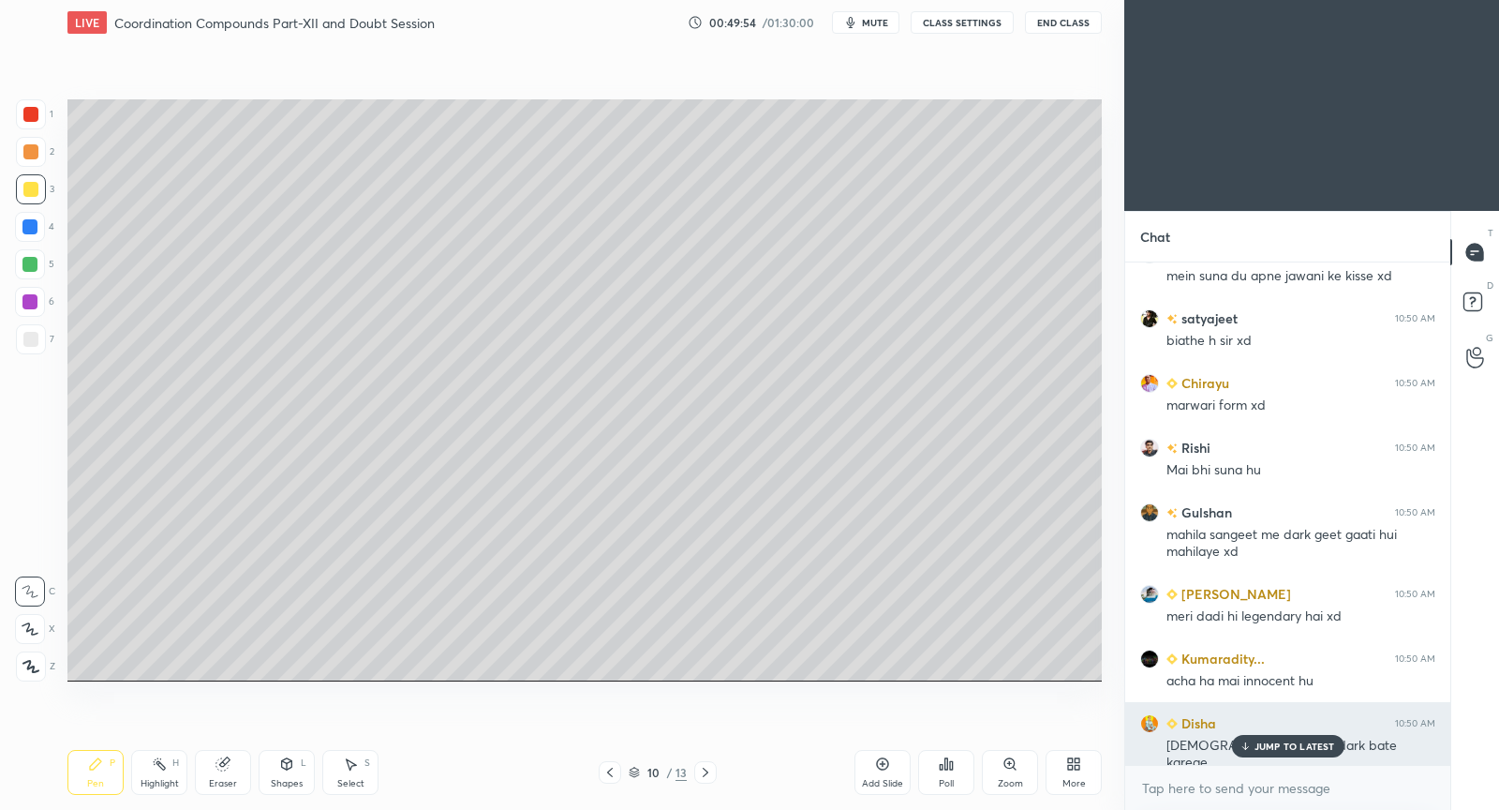
click at [1287, 743] on p "JUMP TO LATEST" at bounding box center [1295, 745] width 81 height 11
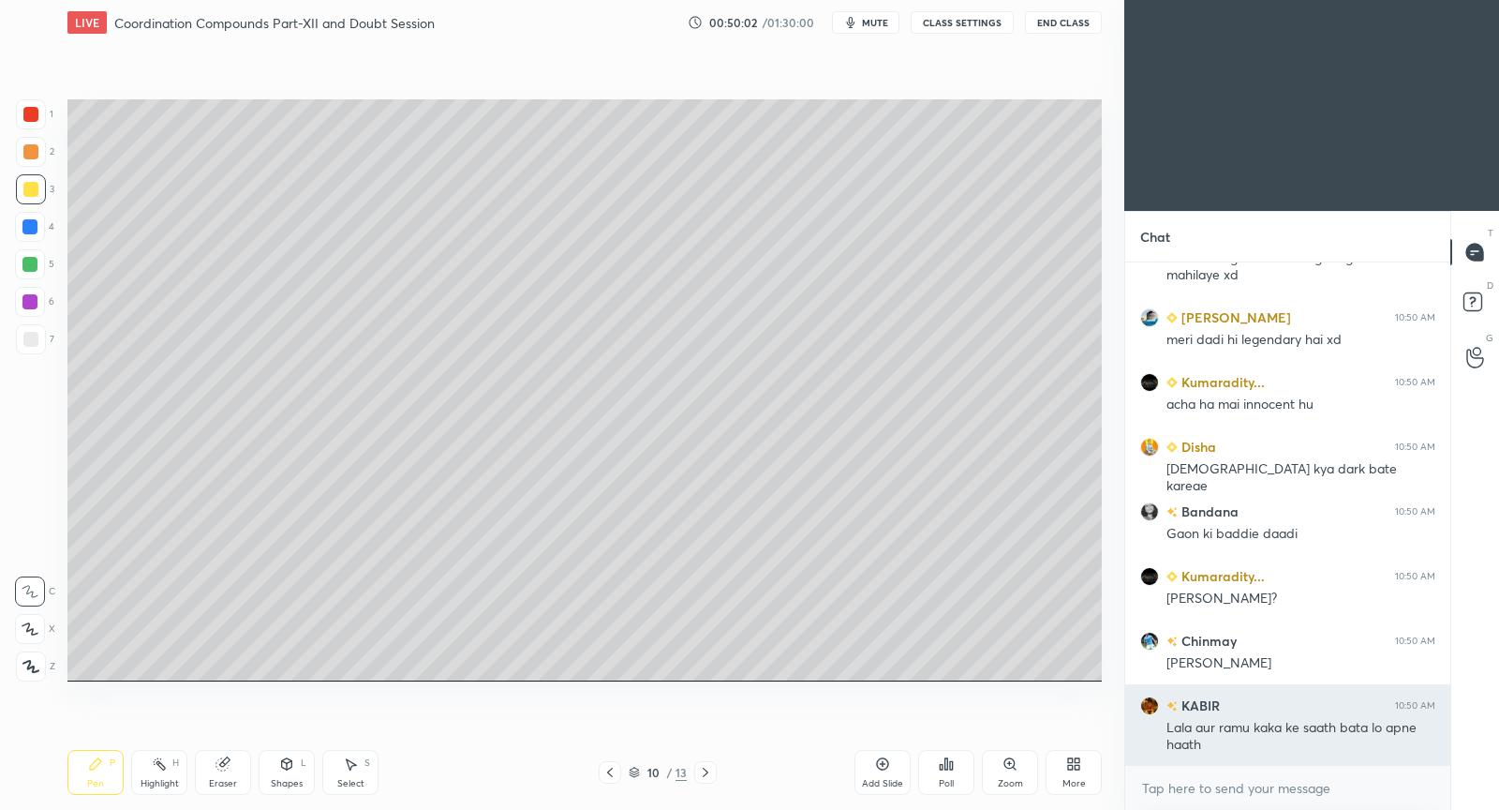
click at [1305, 738] on div "Lala aur ramu kaka ke saath bata lo apne haath" at bounding box center [1301, 737] width 269 height 36
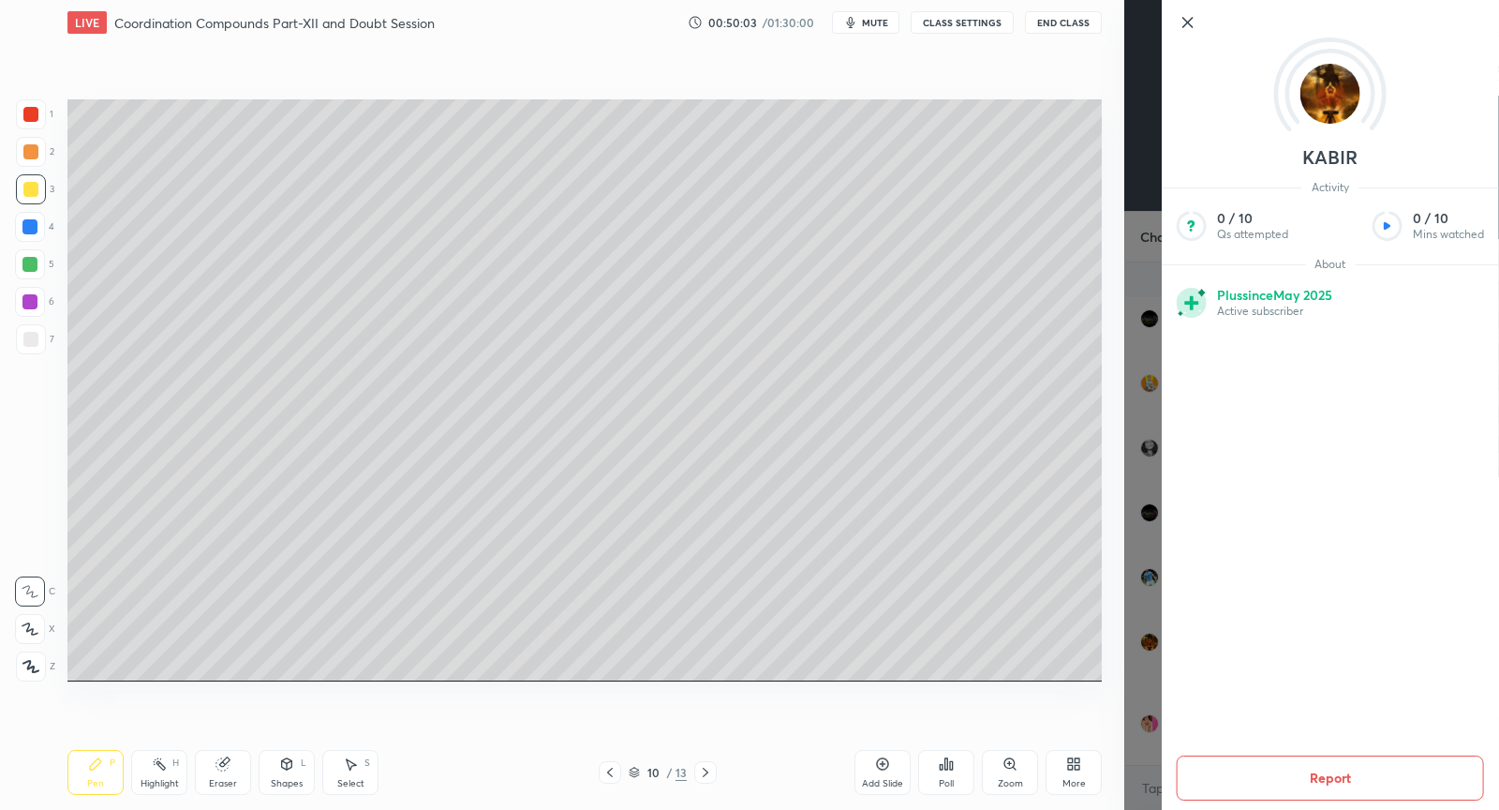
drag, startPoint x: 1192, startPoint y: 19, endPoint x: 1160, endPoint y: 76, distance: 65.4
click at [1192, 19] on icon at bounding box center [1187, 22] width 9 height 9
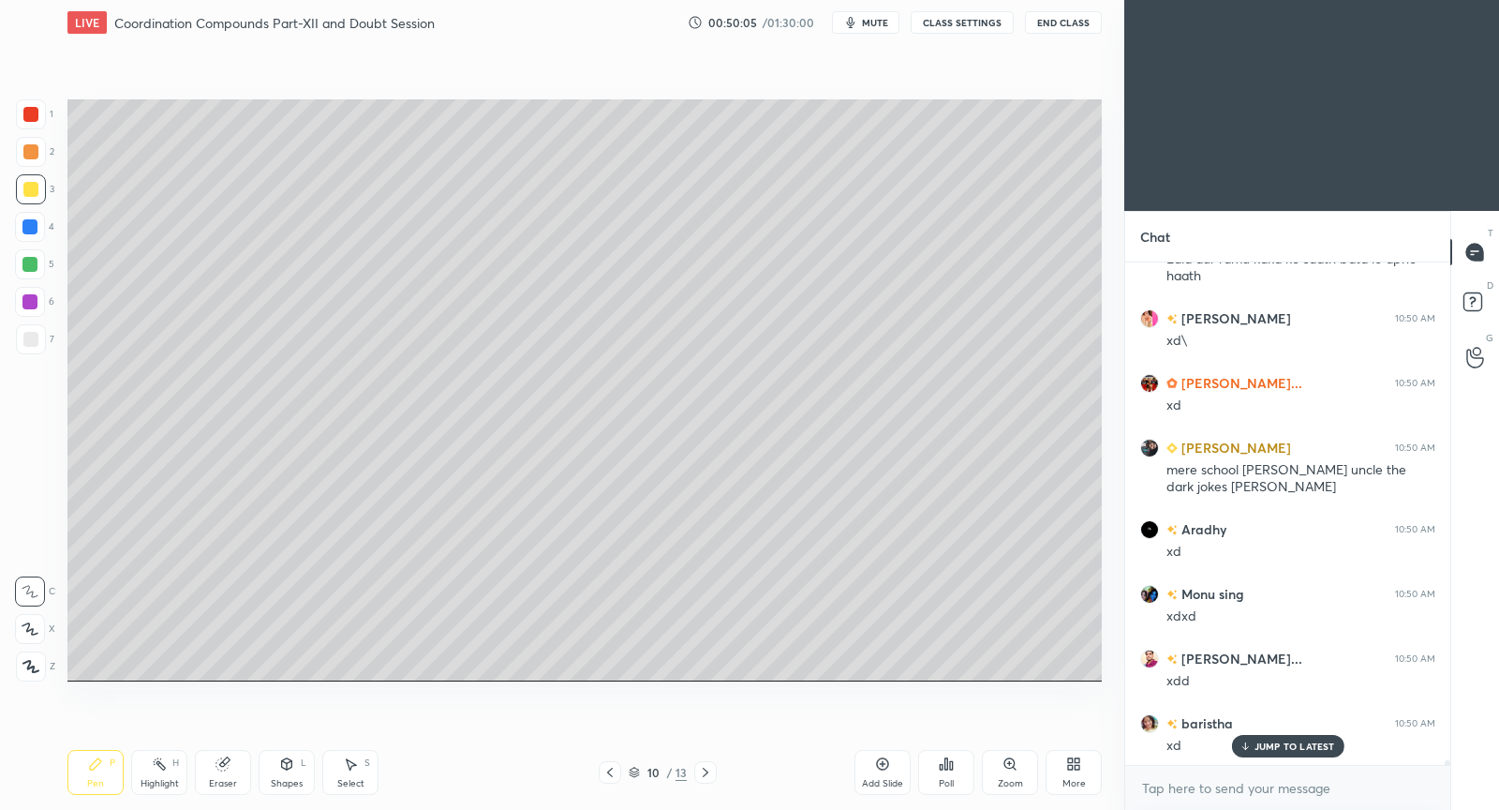
click at [708, 772] on icon at bounding box center [705, 772] width 15 height 15
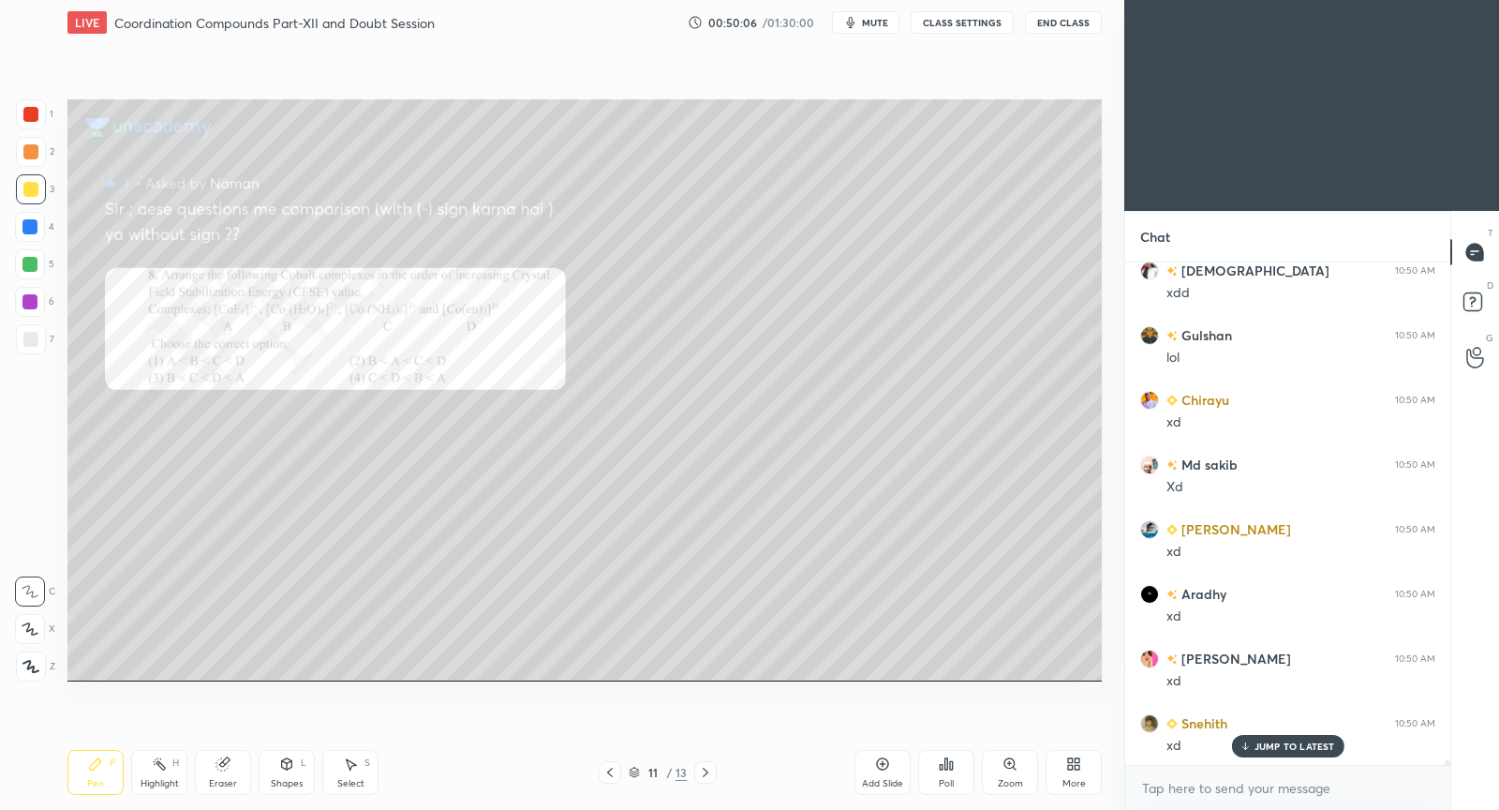
click at [613, 767] on icon at bounding box center [610, 772] width 15 height 15
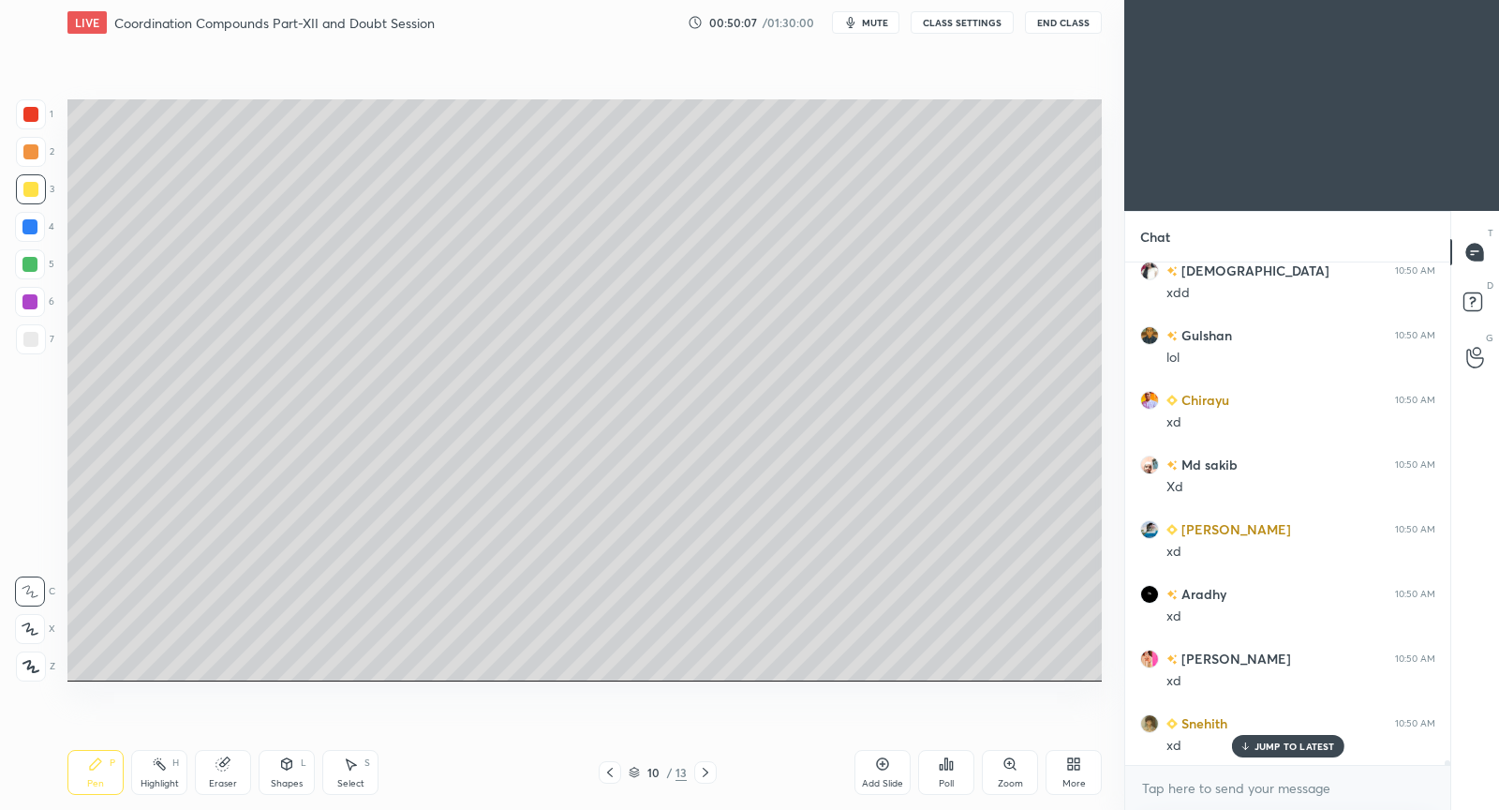
click at [877, 772] on div "Add Slide" at bounding box center [883, 772] width 56 height 45
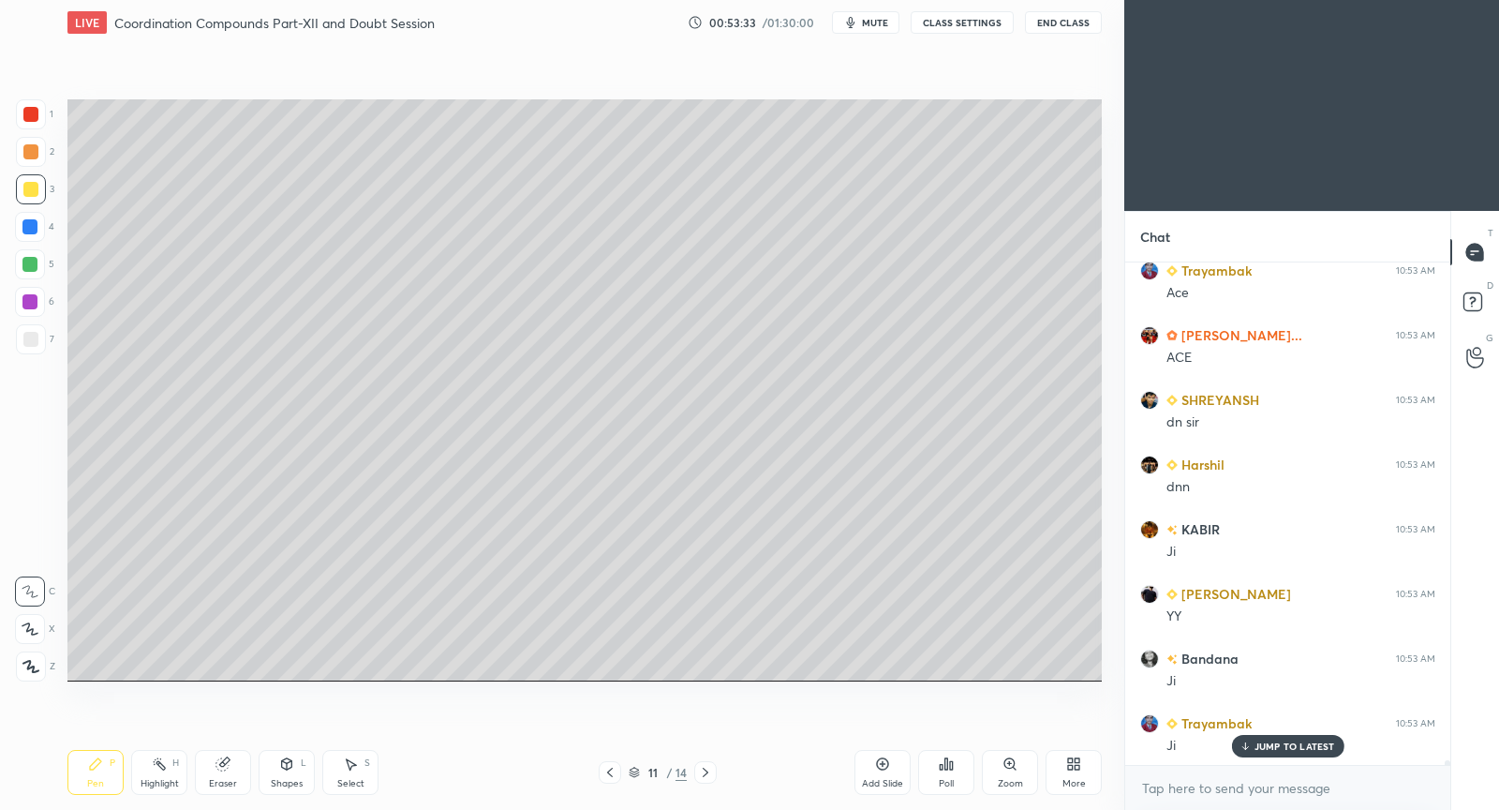
scroll to position [58935, 0]
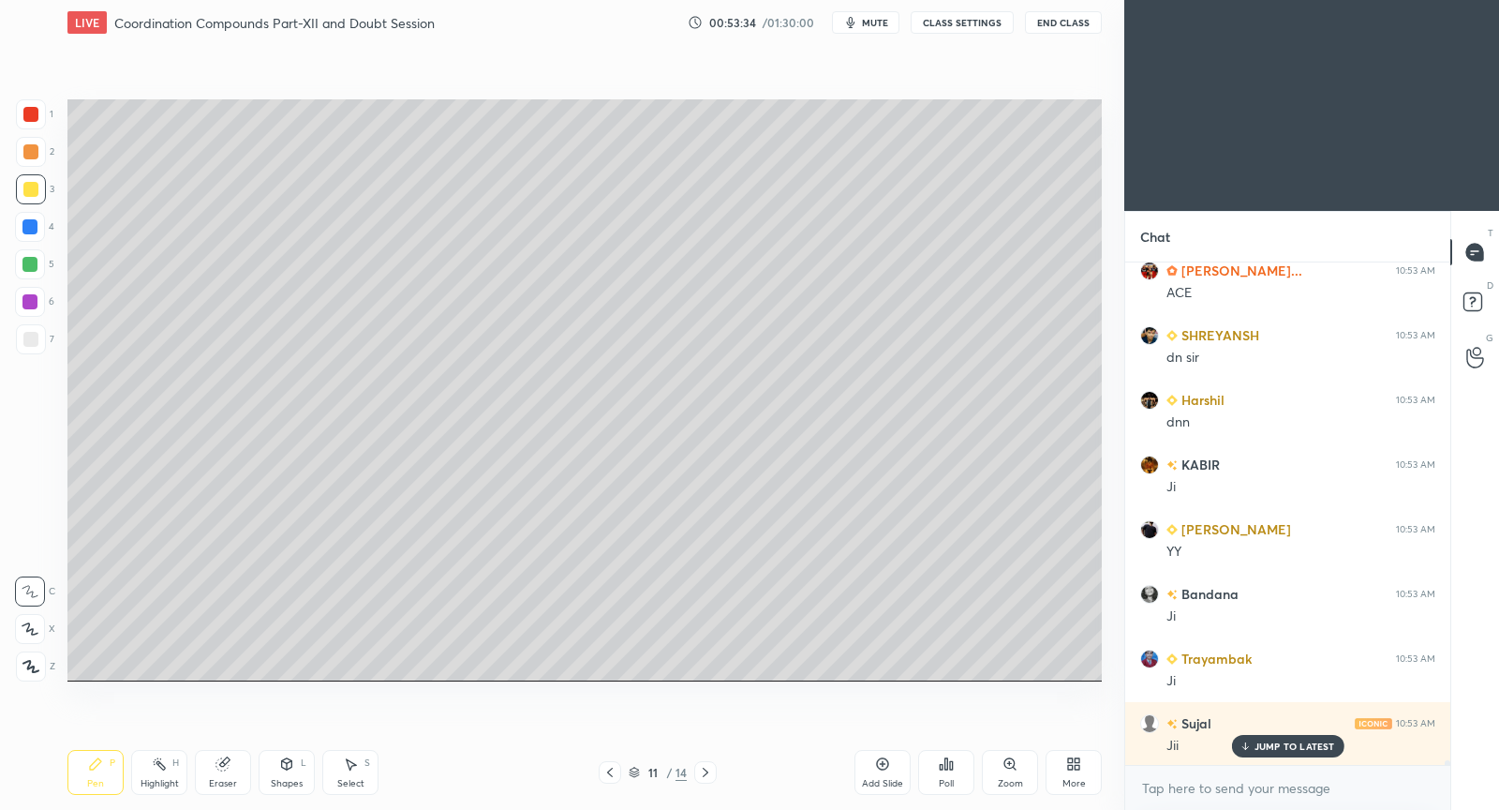
drag, startPoint x: 885, startPoint y: 765, endPoint x: 886, endPoint y: 750, distance: 15.0
click at [885, 761] on icon at bounding box center [882, 763] width 15 height 15
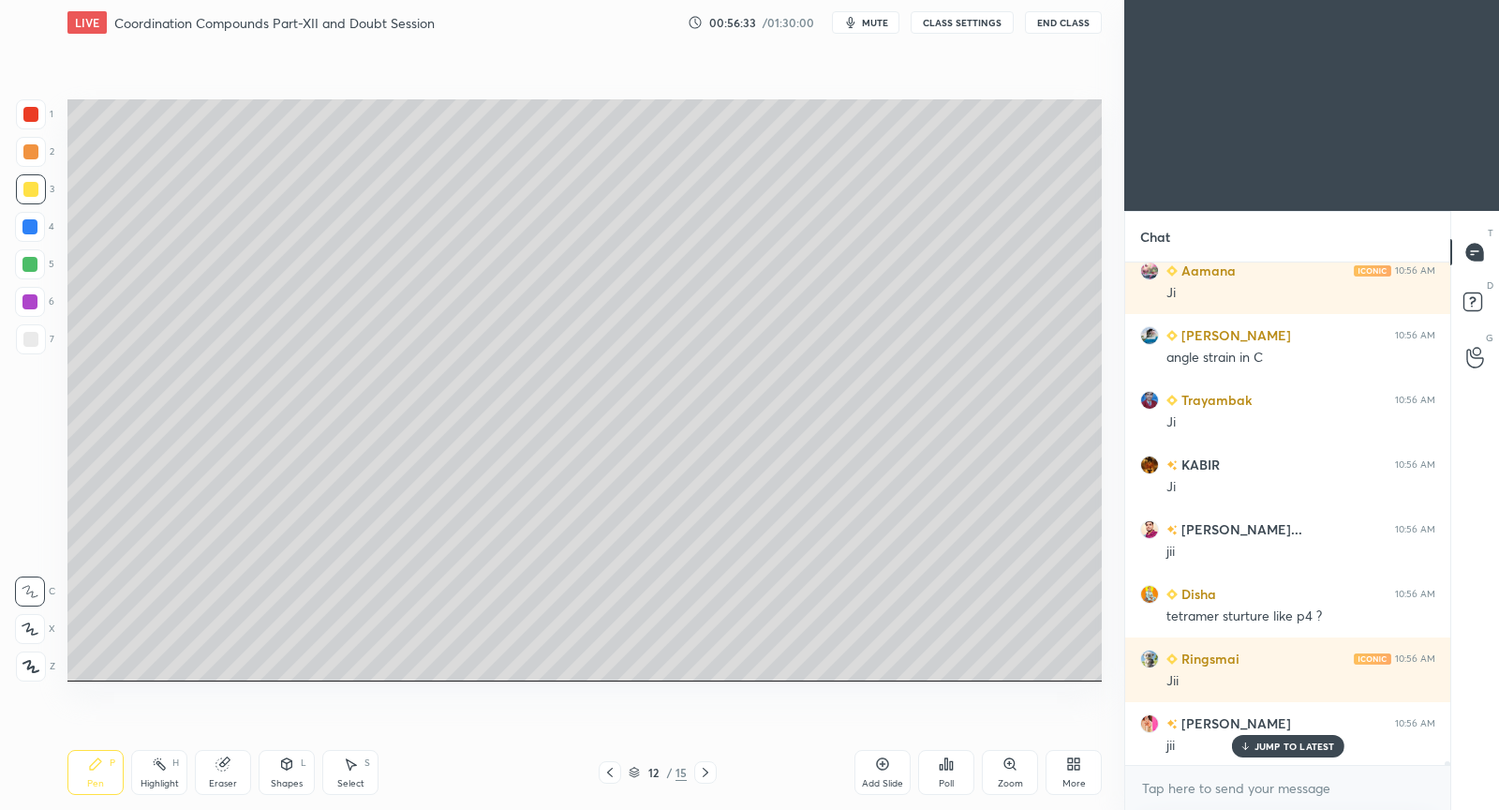
scroll to position [61178, 0]
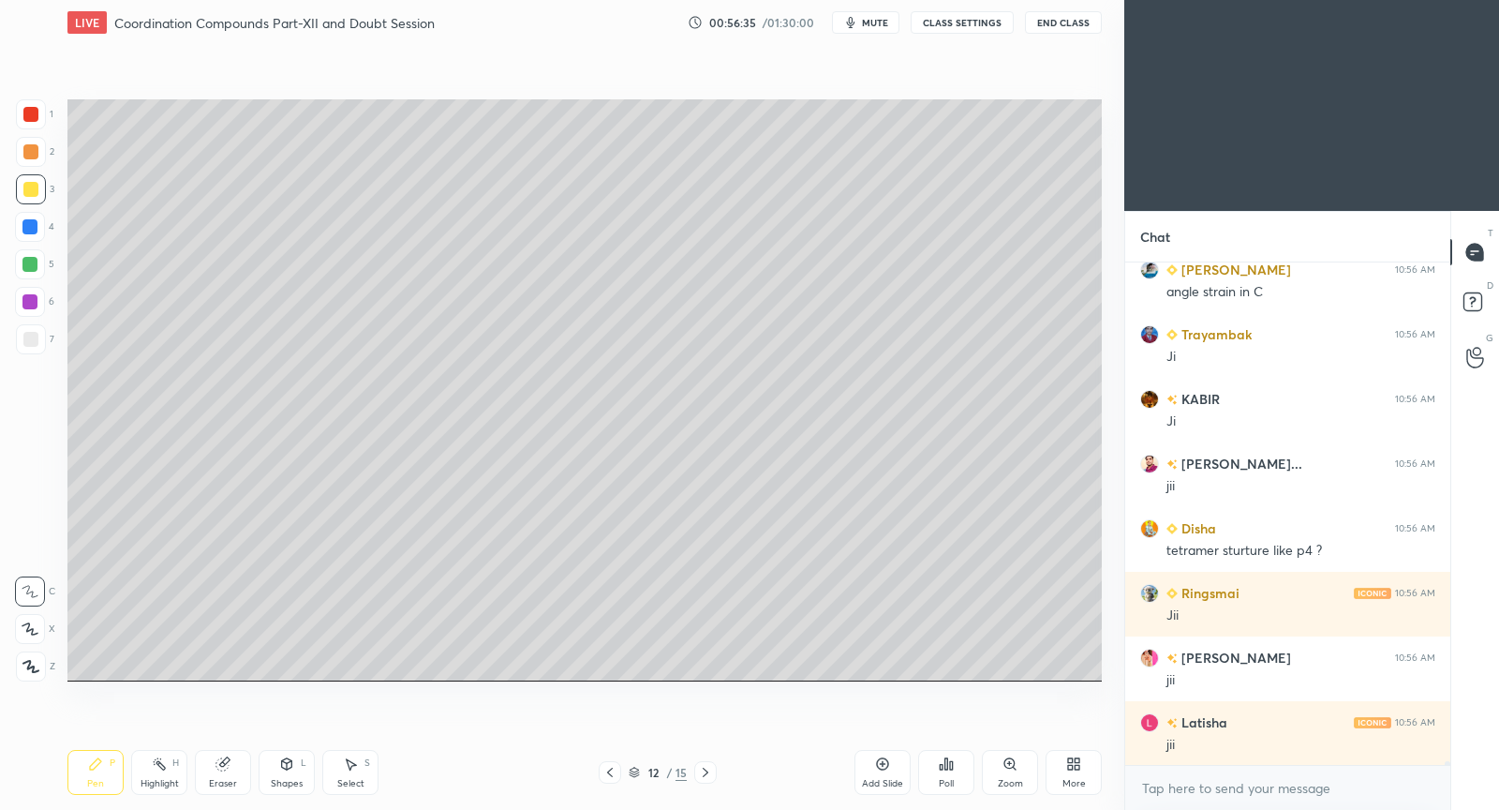
click at [894, 769] on div "Add Slide" at bounding box center [883, 772] width 56 height 45
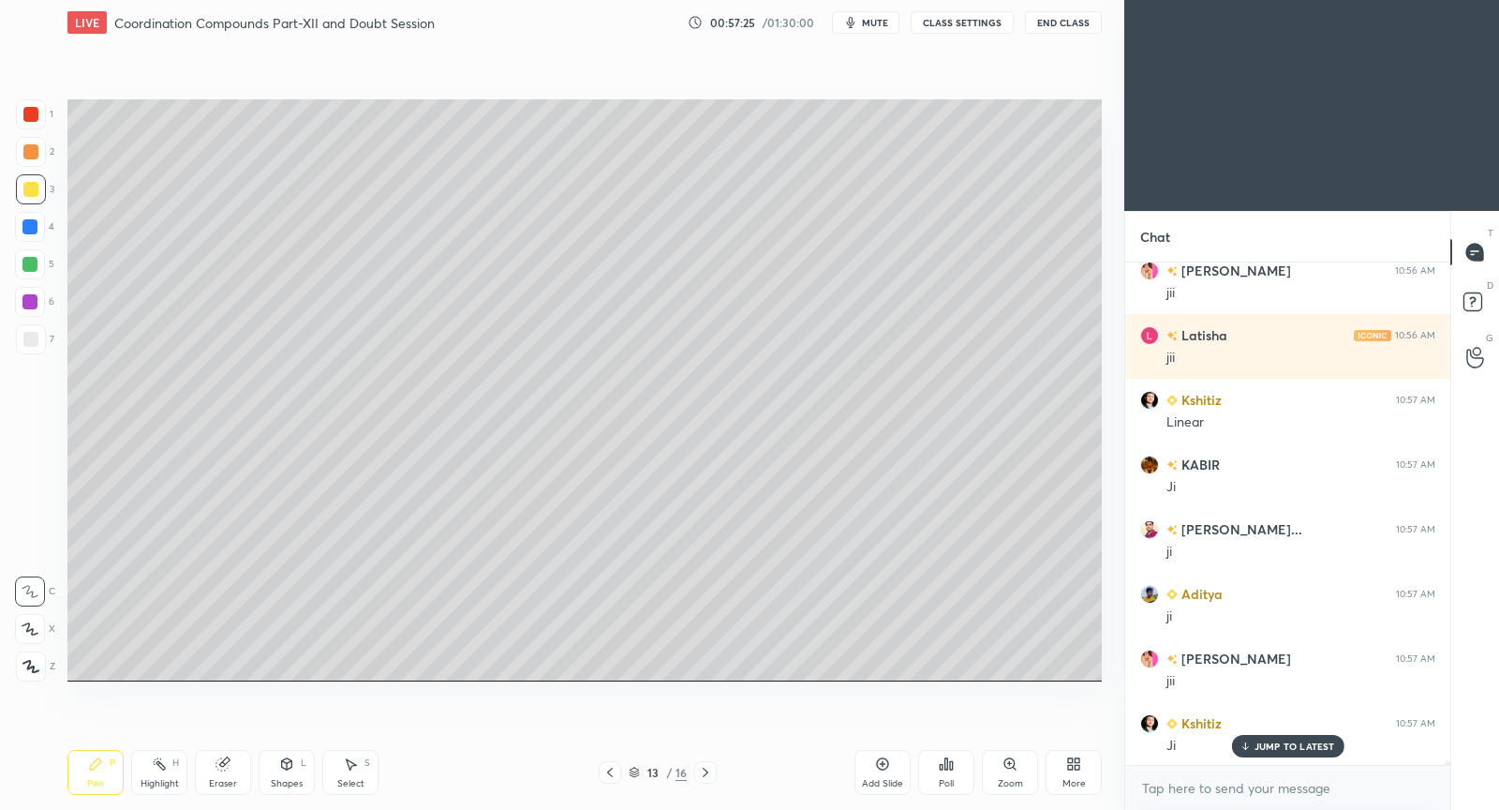
scroll to position [61630, 0]
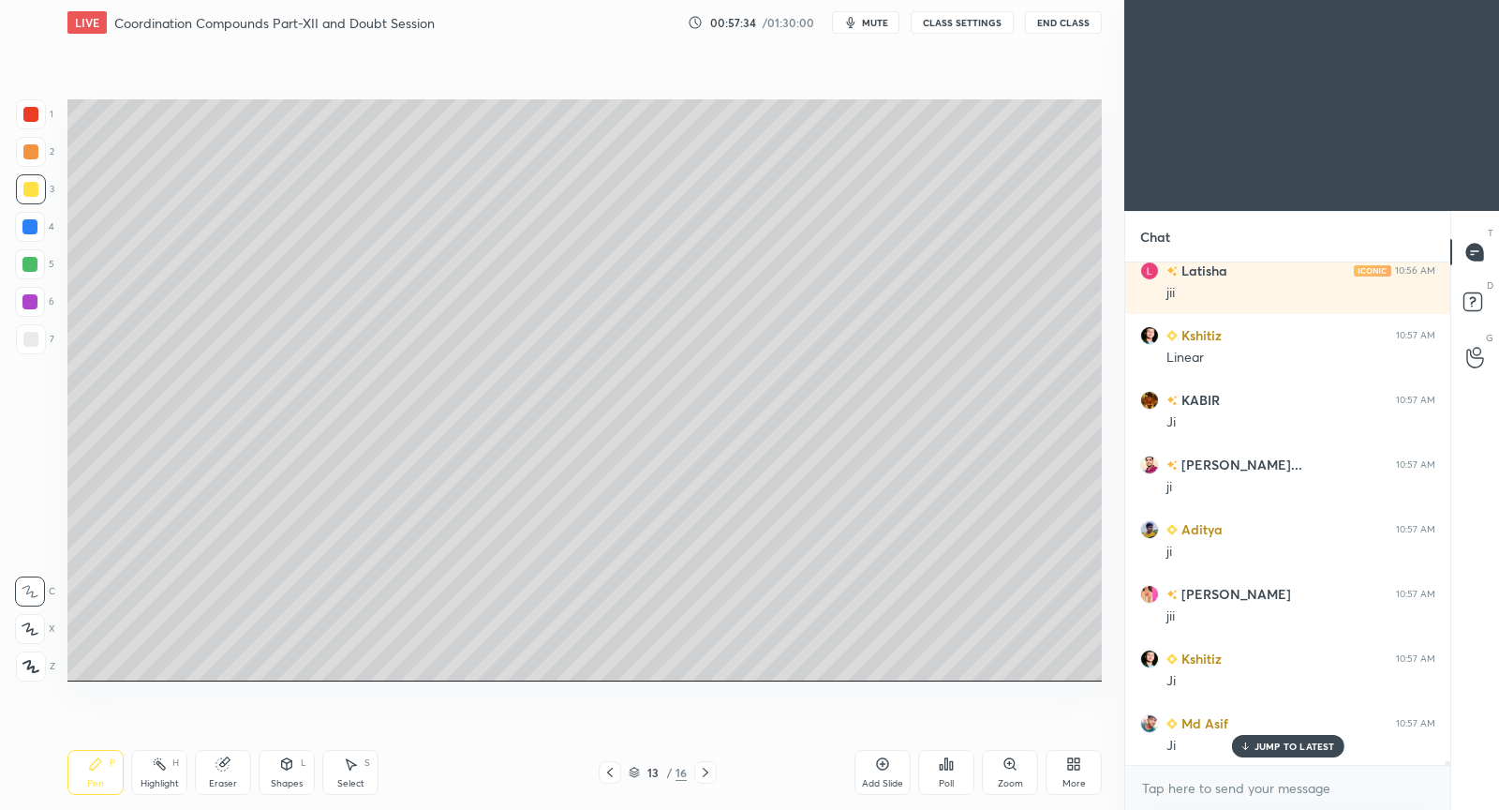
drag, startPoint x: 291, startPoint y: 765, endPoint x: 339, endPoint y: 752, distance: 49.3
click at [291, 765] on icon at bounding box center [287, 763] width 10 height 11
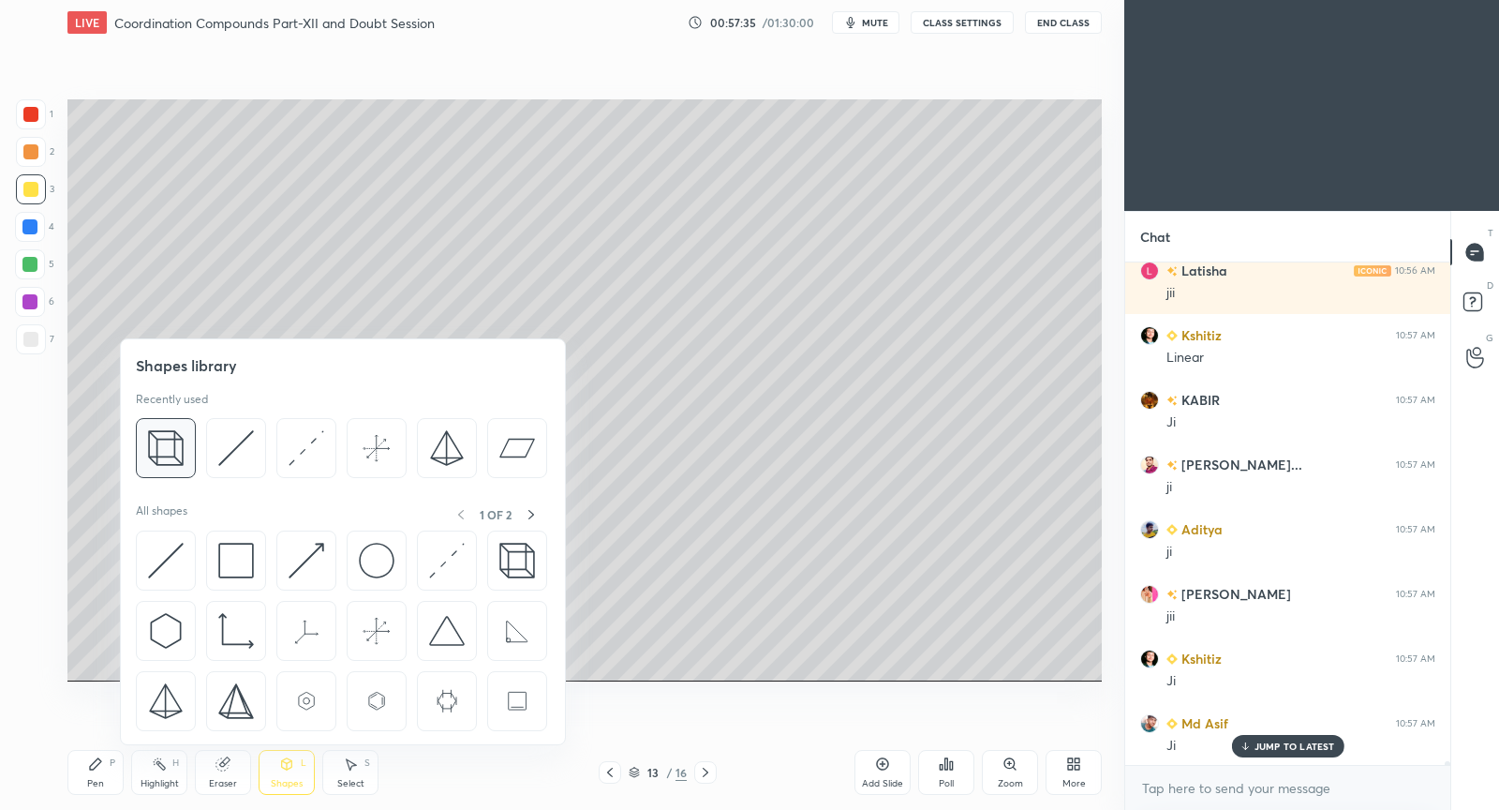
click at [168, 453] on img at bounding box center [166, 448] width 36 height 36
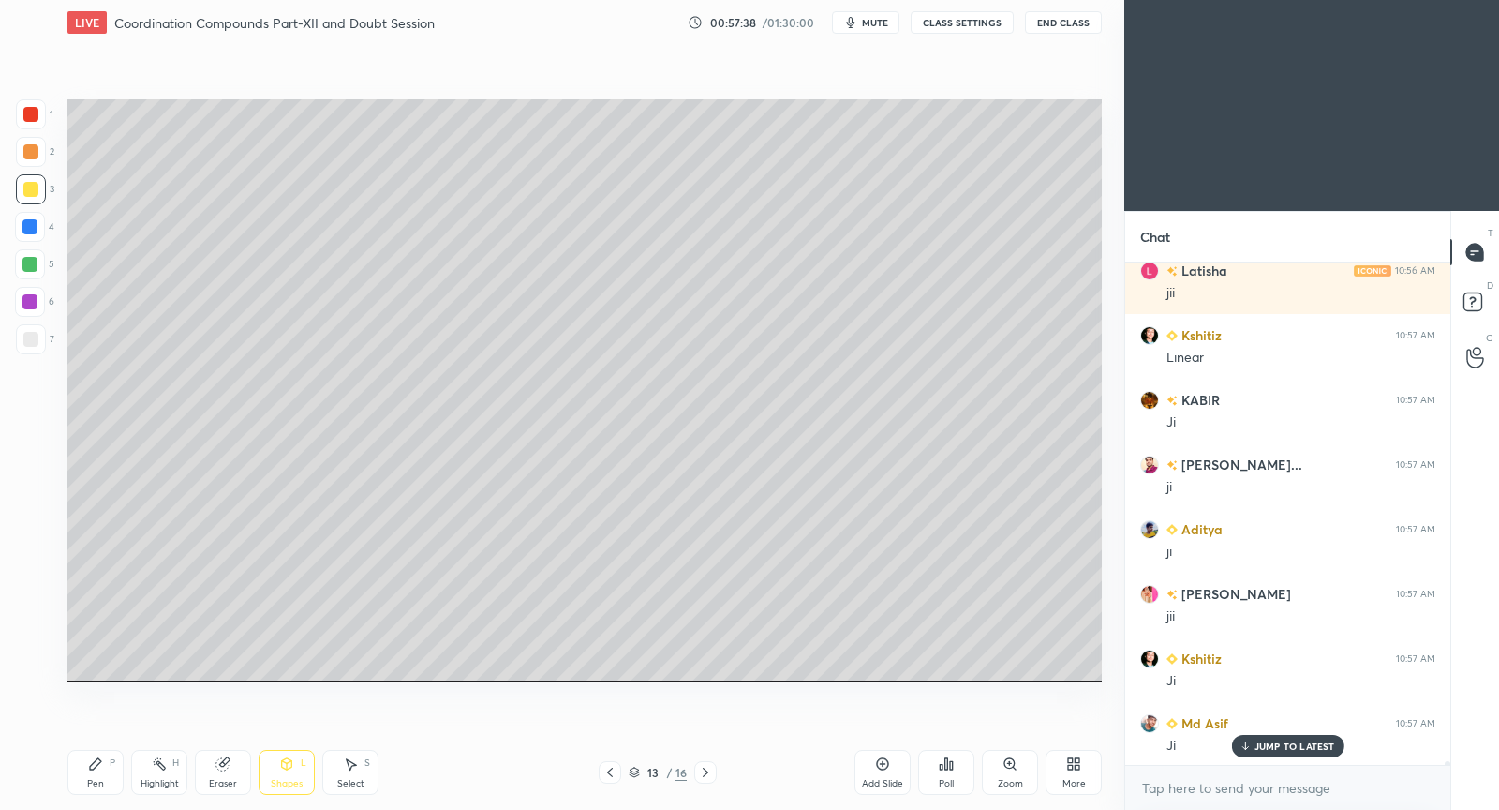
click at [99, 779] on div "Pen" at bounding box center [95, 783] width 17 height 9
click at [225, 775] on div "Eraser" at bounding box center [223, 772] width 56 height 45
drag, startPoint x: 32, startPoint y: 627, endPoint x: 53, endPoint y: 615, distance: 24.8
click at [31, 627] on icon at bounding box center [29, 628] width 15 height 16
click at [108, 768] on div "Pen P" at bounding box center [95, 772] width 56 height 45
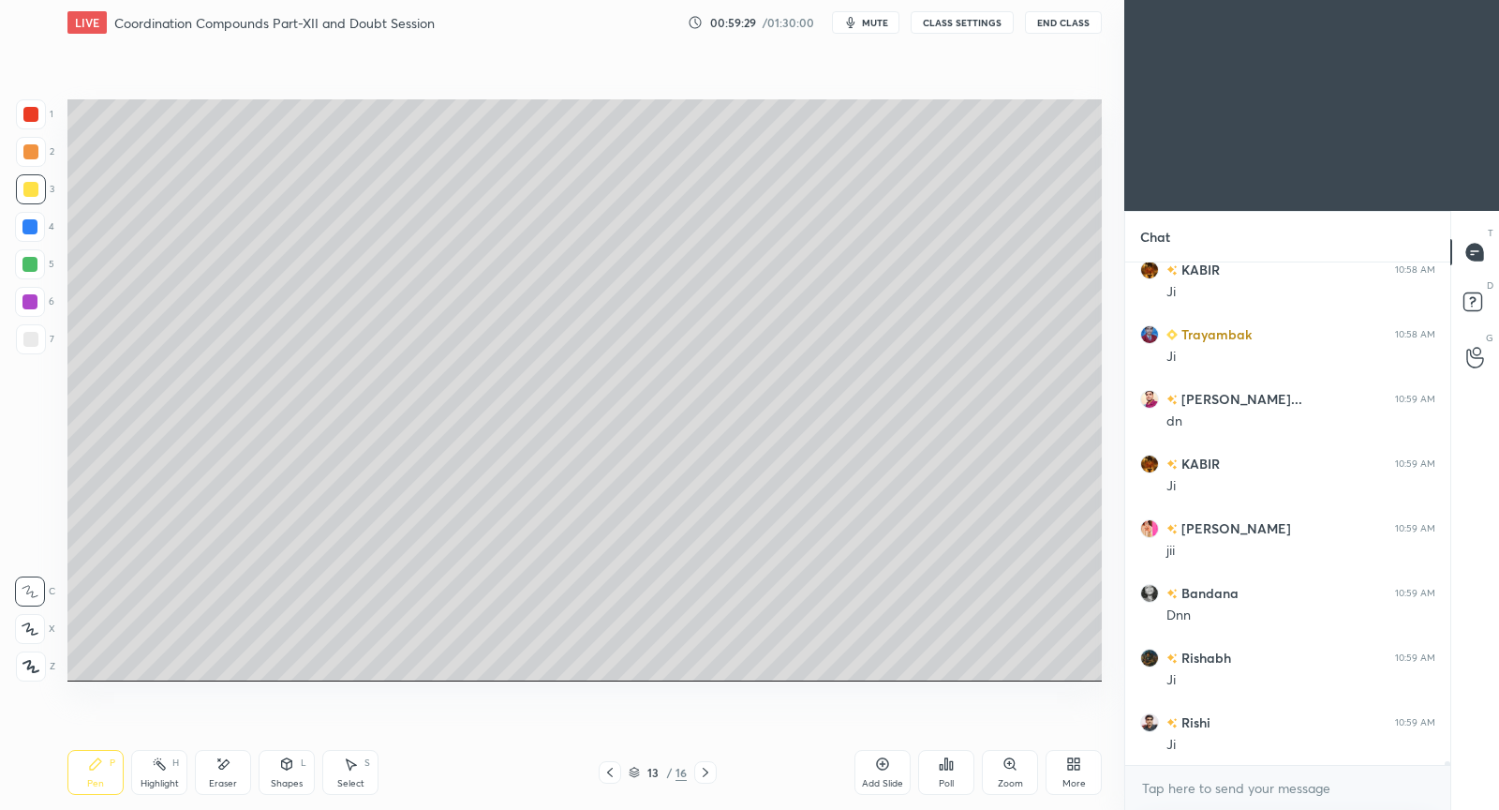
scroll to position [62212, 0]
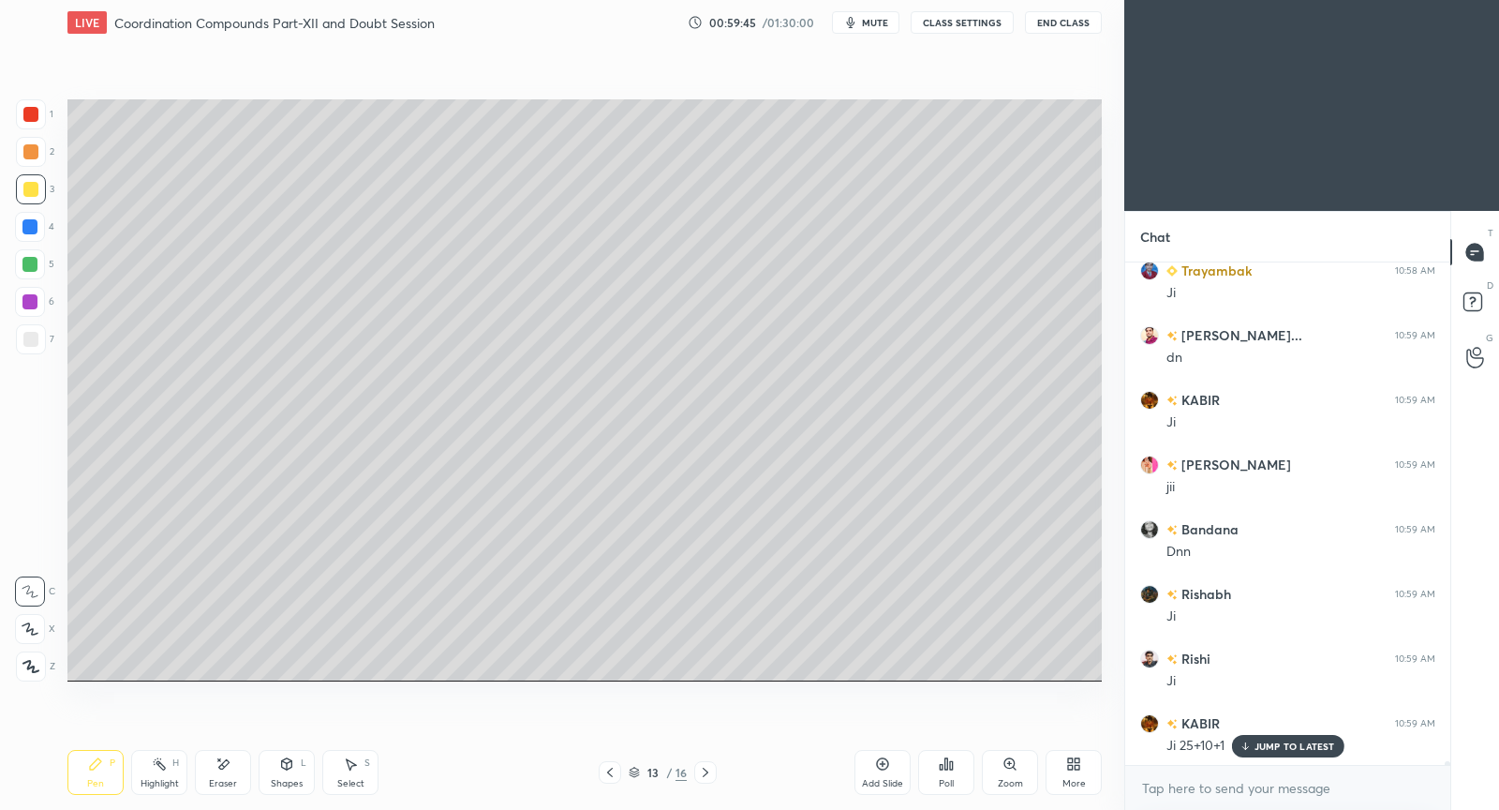
click at [883, 767] on div "Add Slide" at bounding box center [883, 772] width 56 height 45
click at [879, 24] on span "mute" at bounding box center [875, 22] width 26 height 13
click at [873, 22] on span "unmute" at bounding box center [874, 22] width 40 height 13
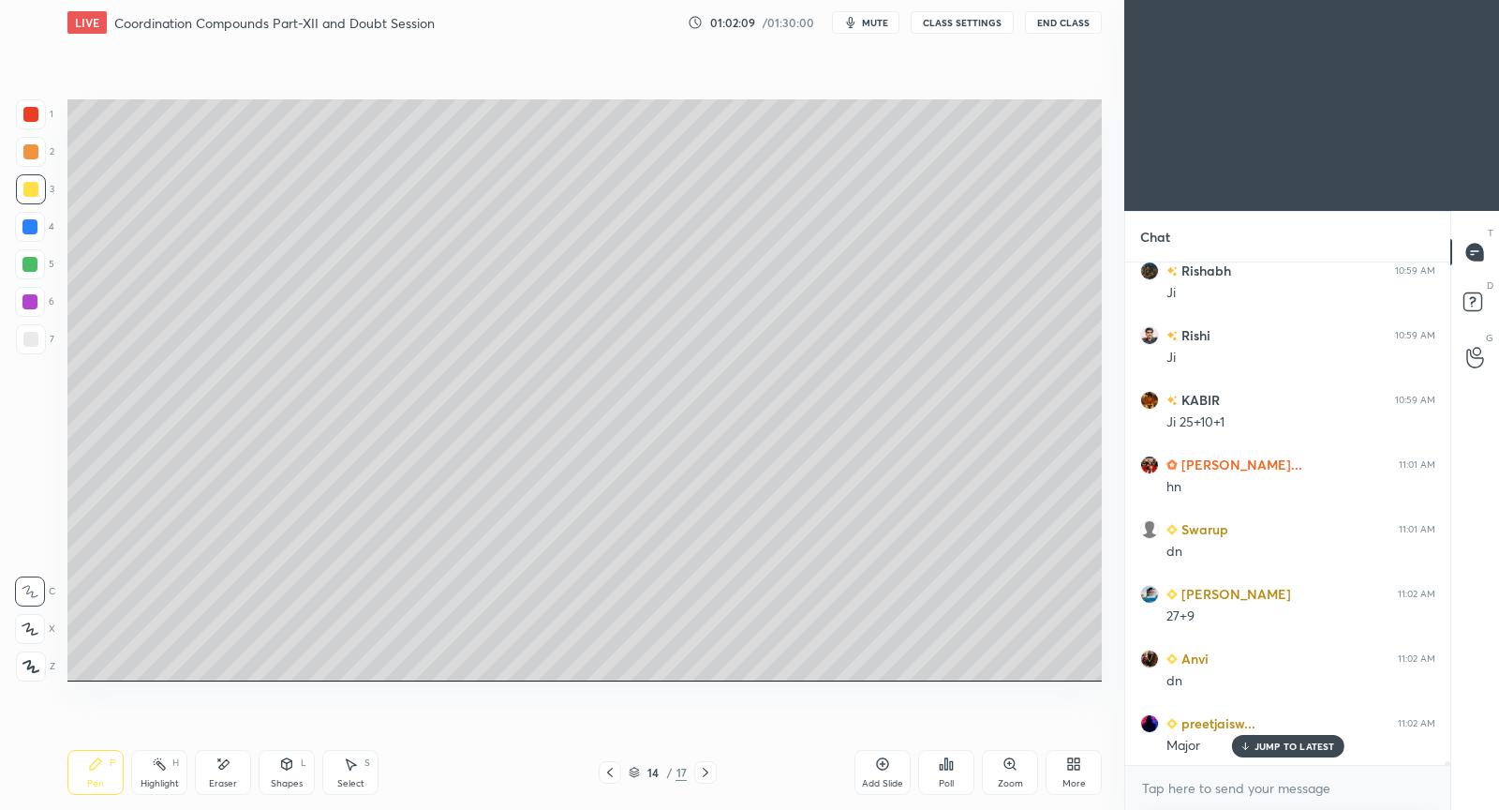
scroll to position [62600, 0]
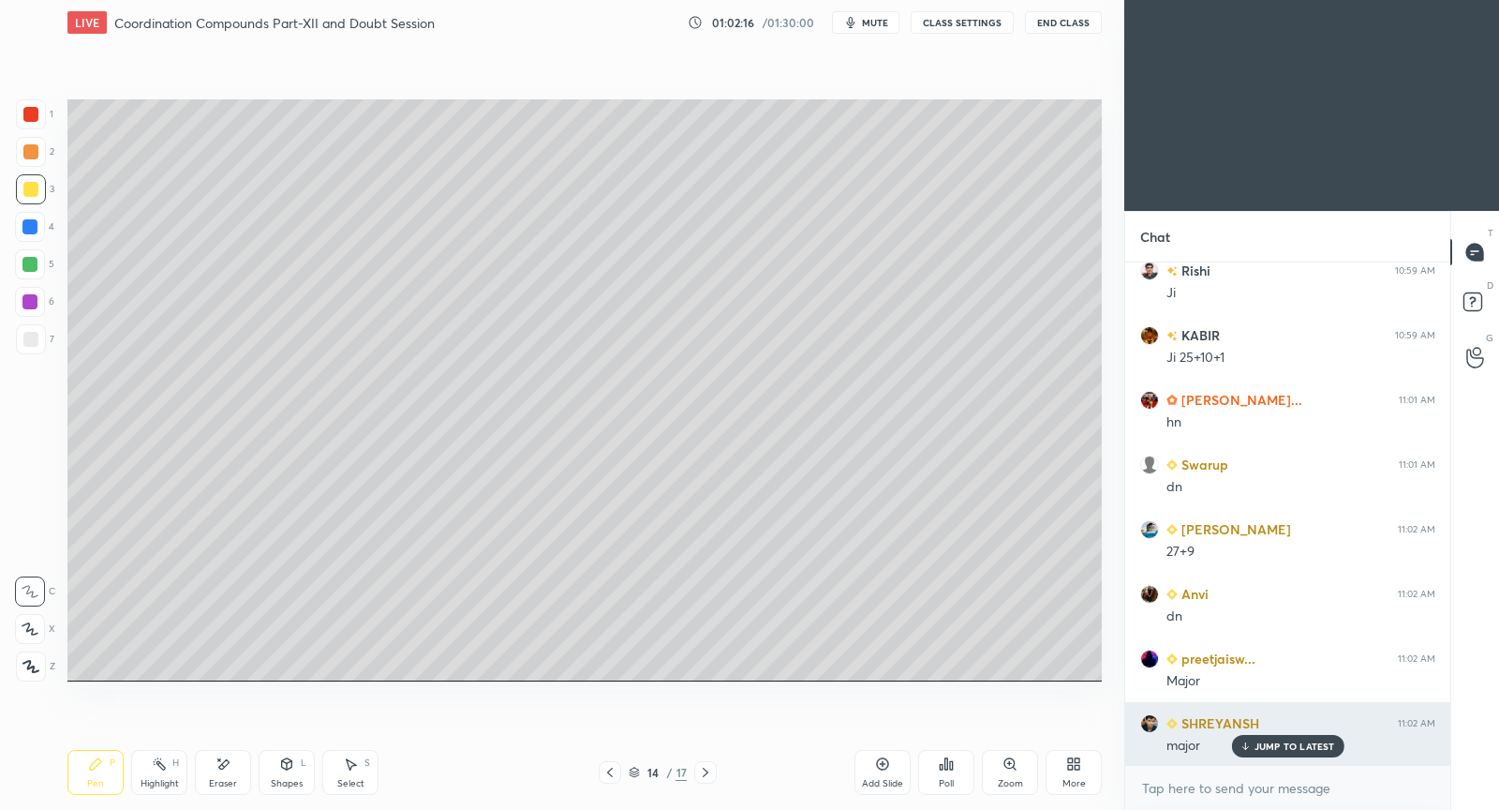
click at [1296, 749] on p "JUMP TO LATEST" at bounding box center [1295, 745] width 81 height 11
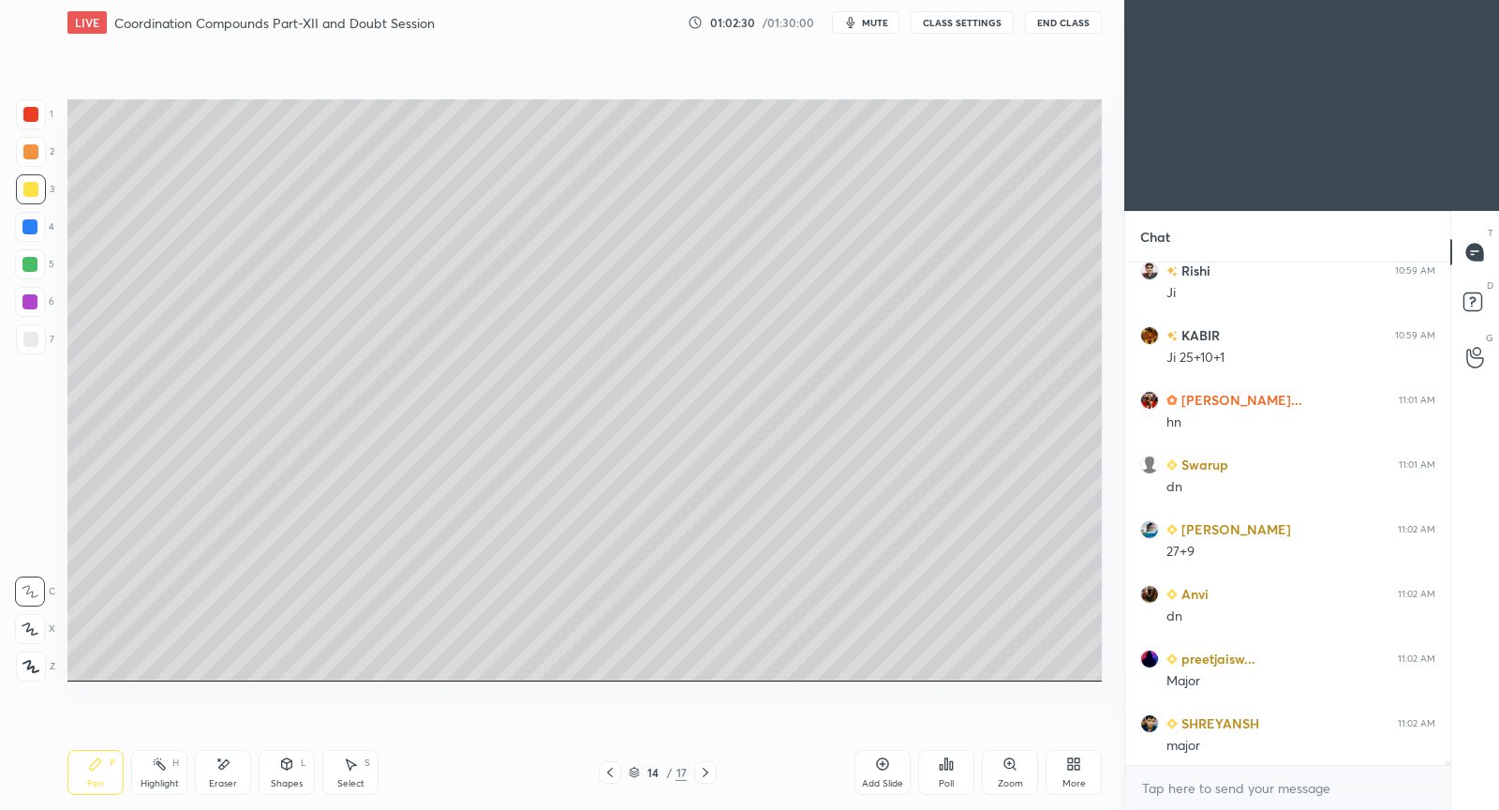
click at [884, 765] on icon at bounding box center [882, 763] width 15 height 15
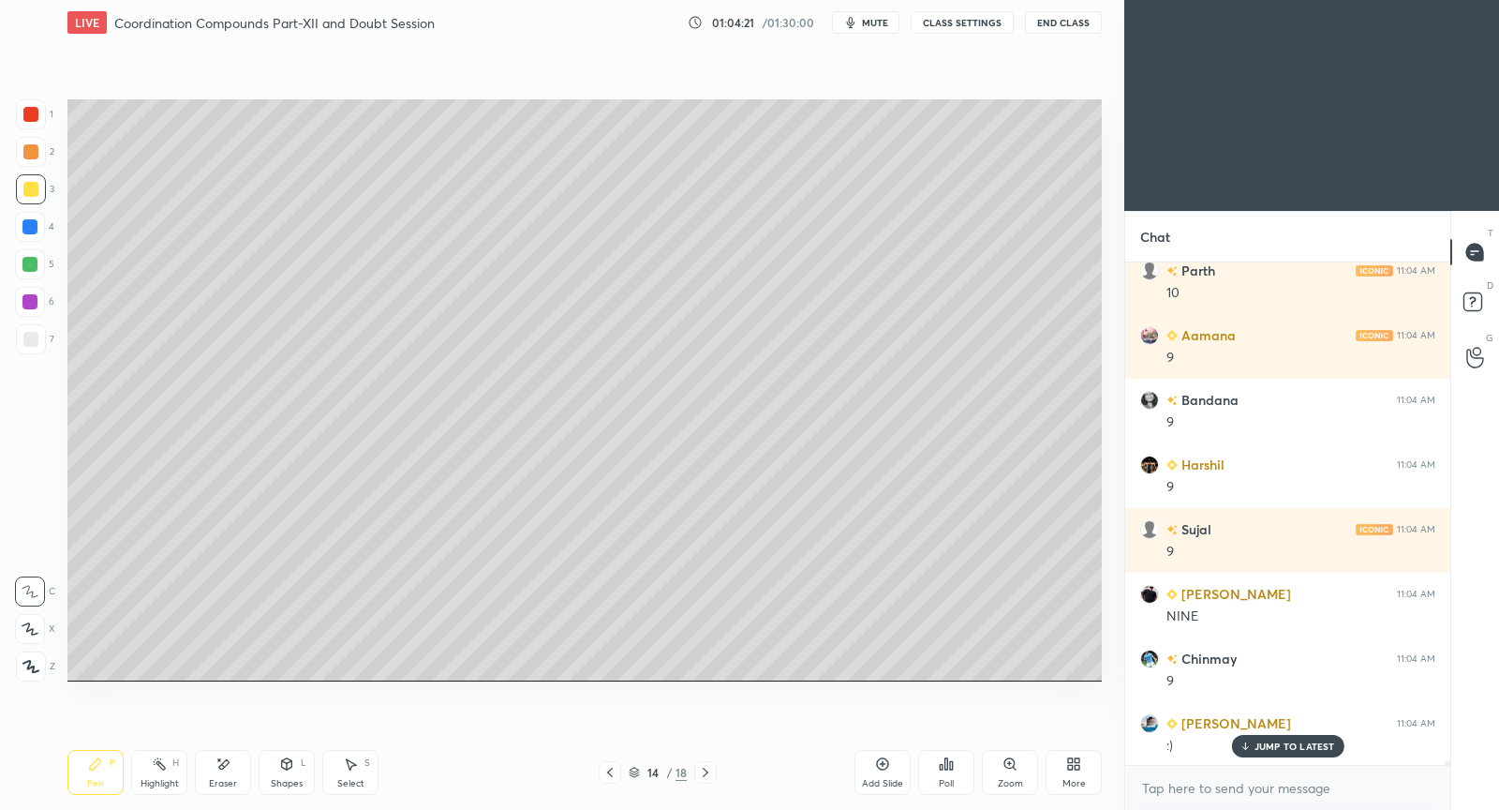
scroll to position [64650, 0]
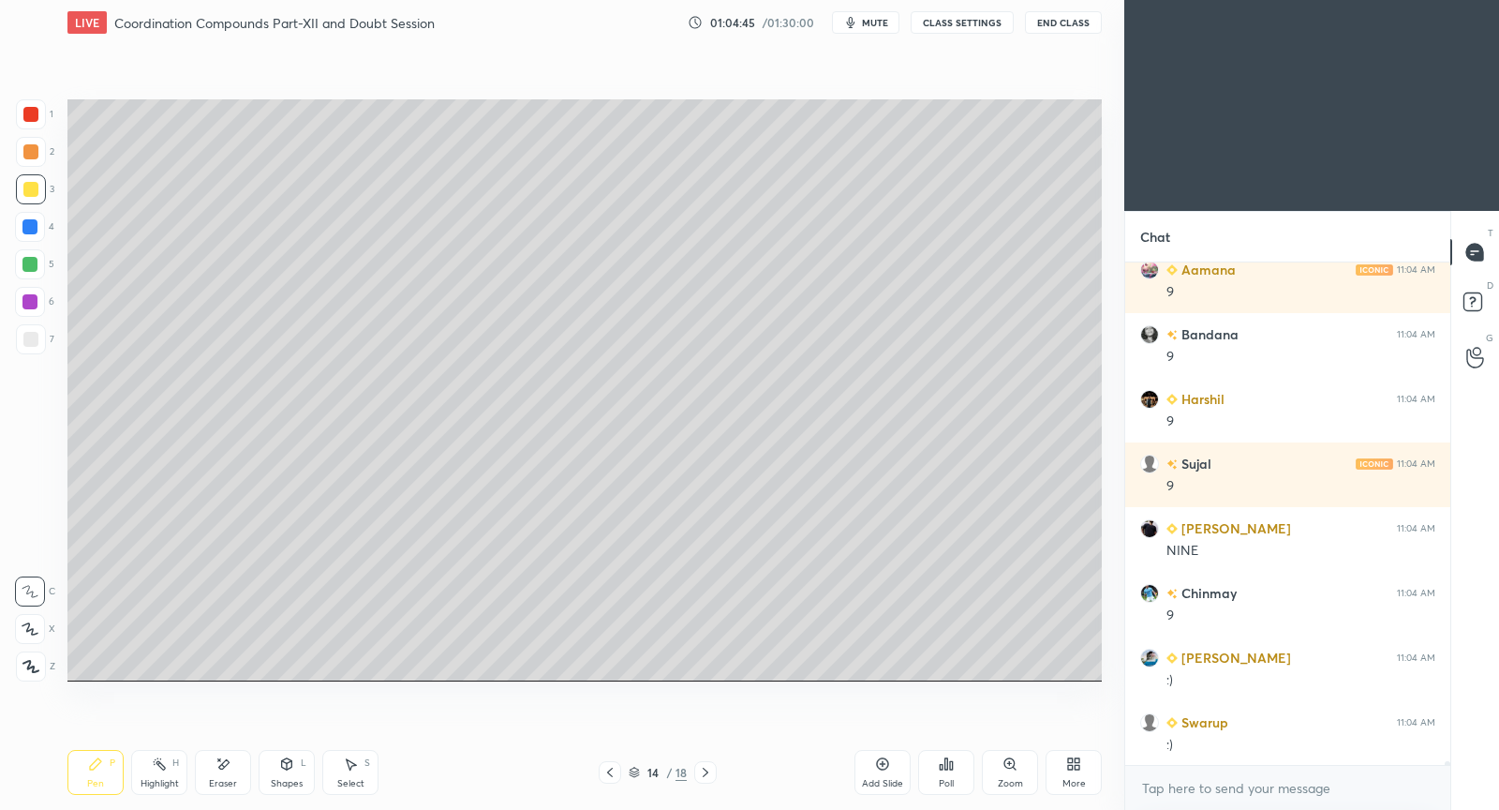
click at [706, 766] on icon at bounding box center [705, 772] width 15 height 15
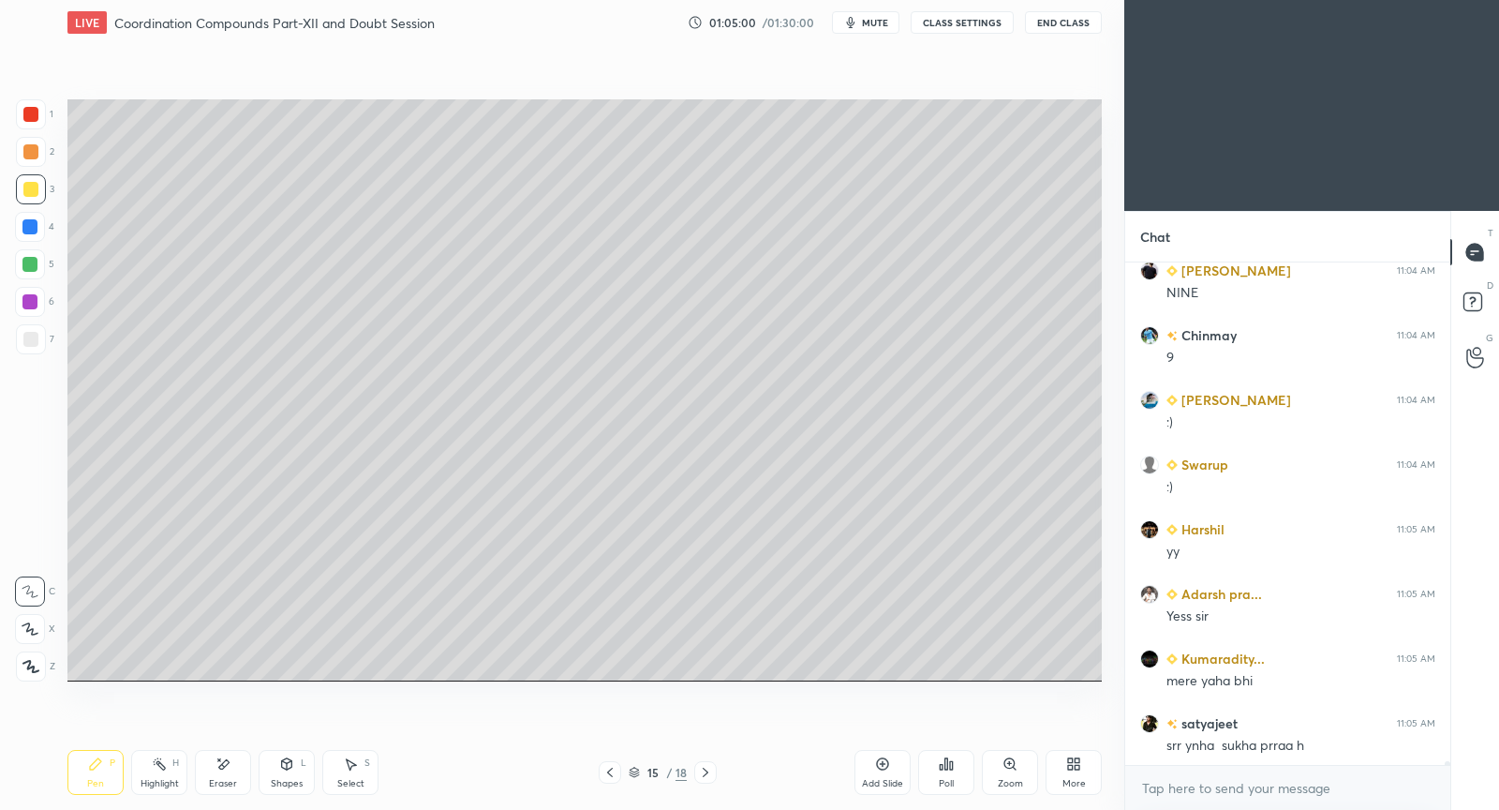
scroll to position [64973, 0]
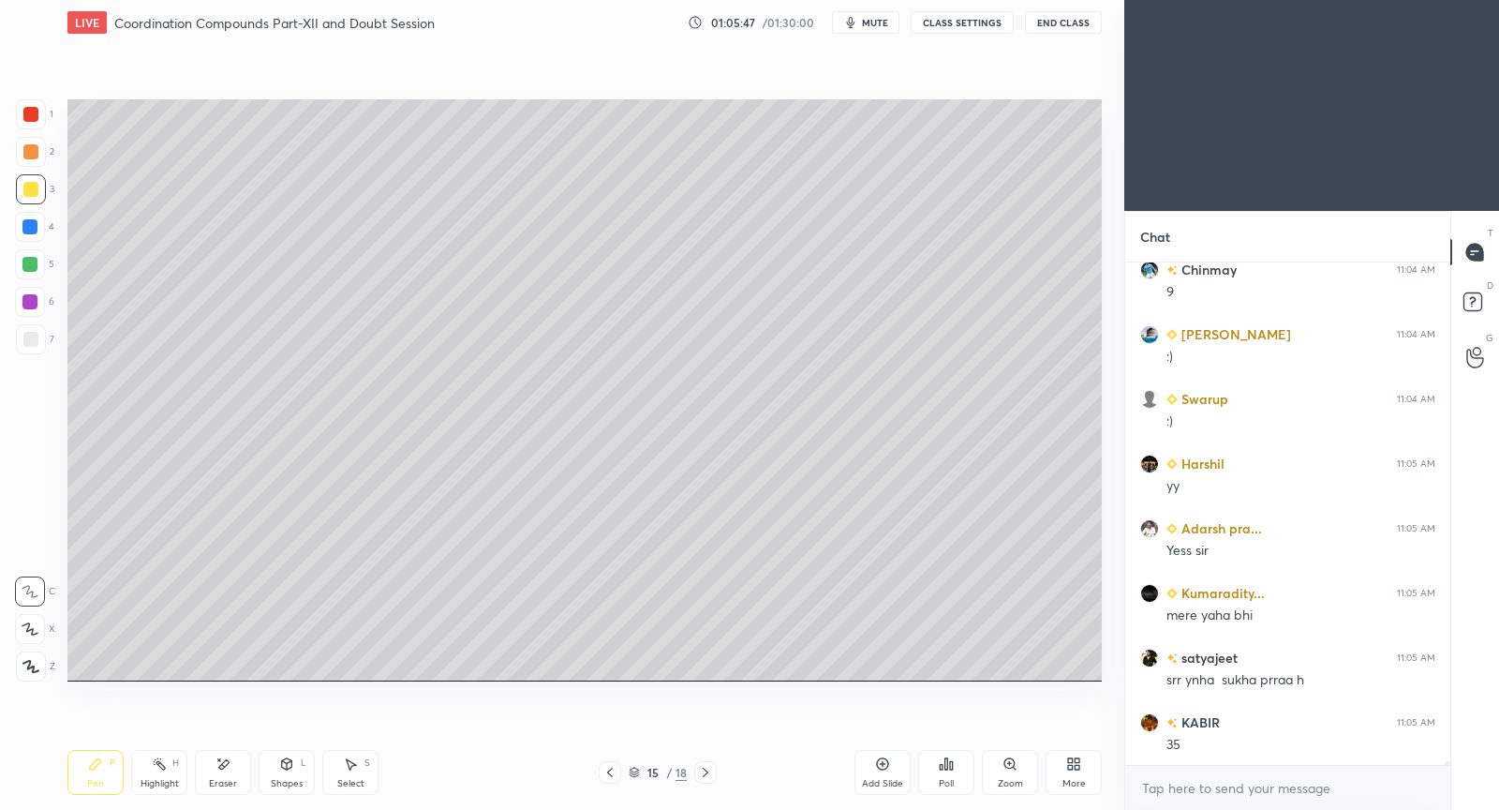
click at [887, 767] on icon at bounding box center [882, 763] width 15 height 15
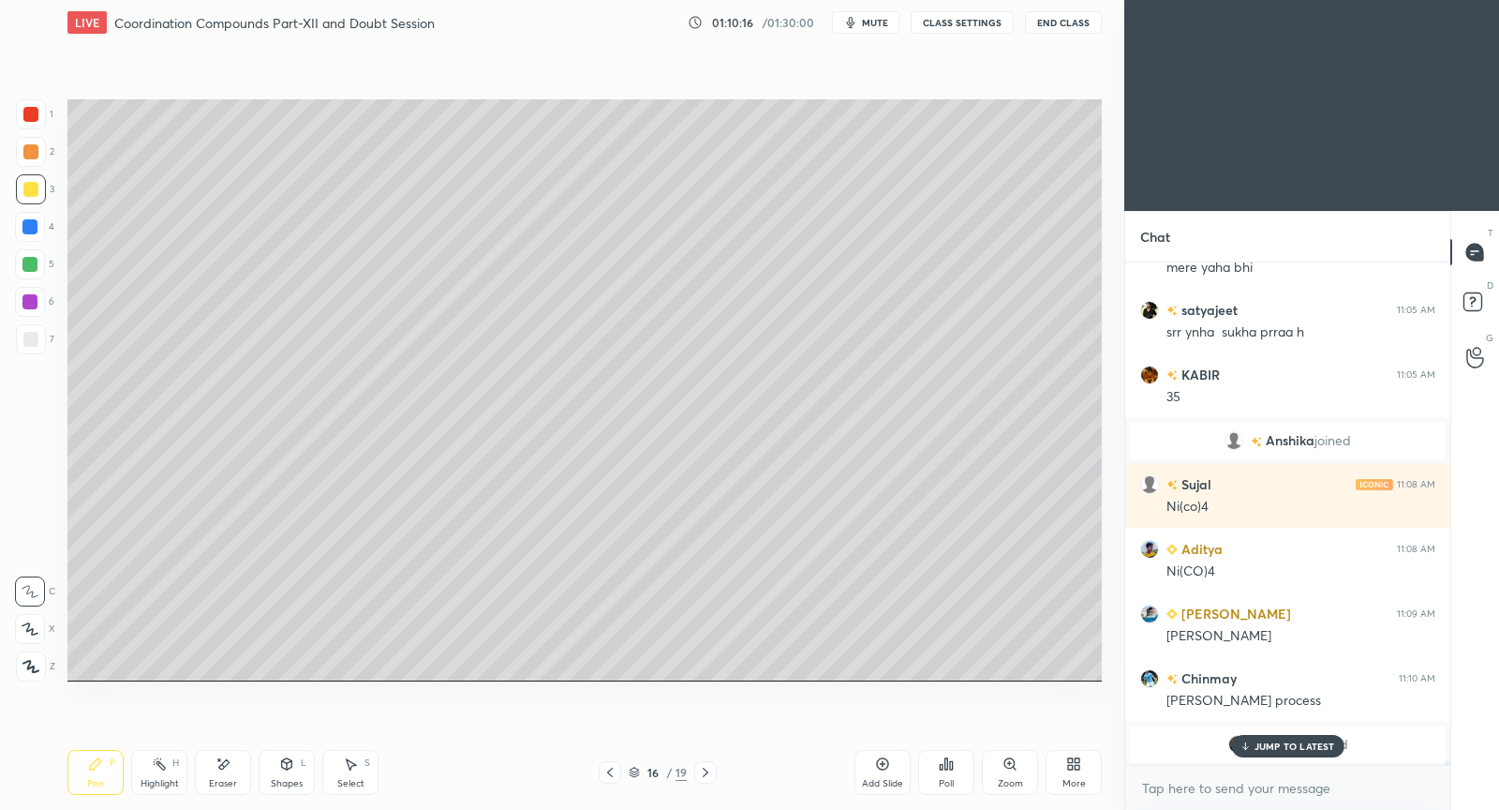
scroll to position [58606, 0]
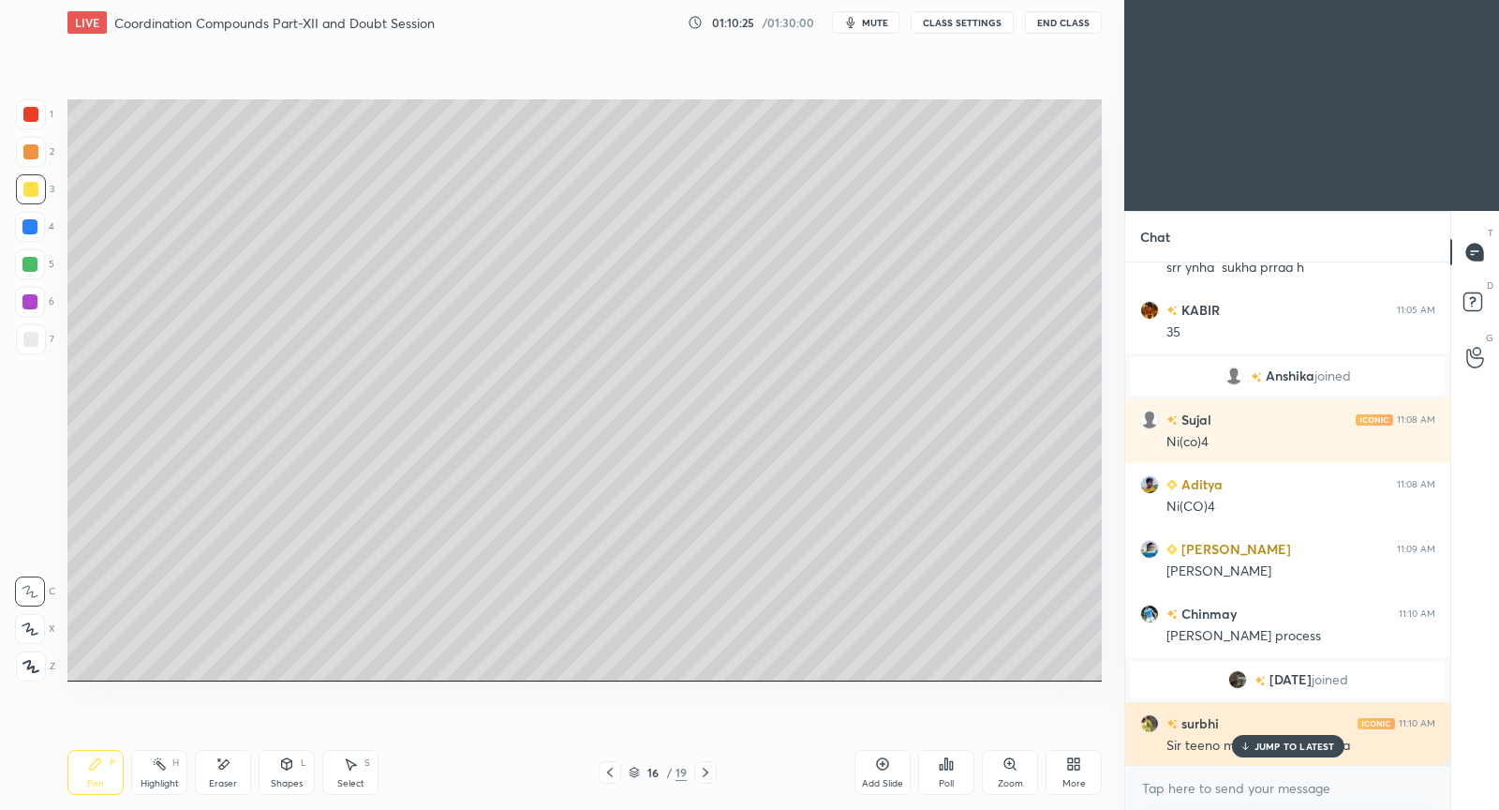
click at [1269, 745] on p "JUMP TO LATEST" at bounding box center [1295, 745] width 81 height 11
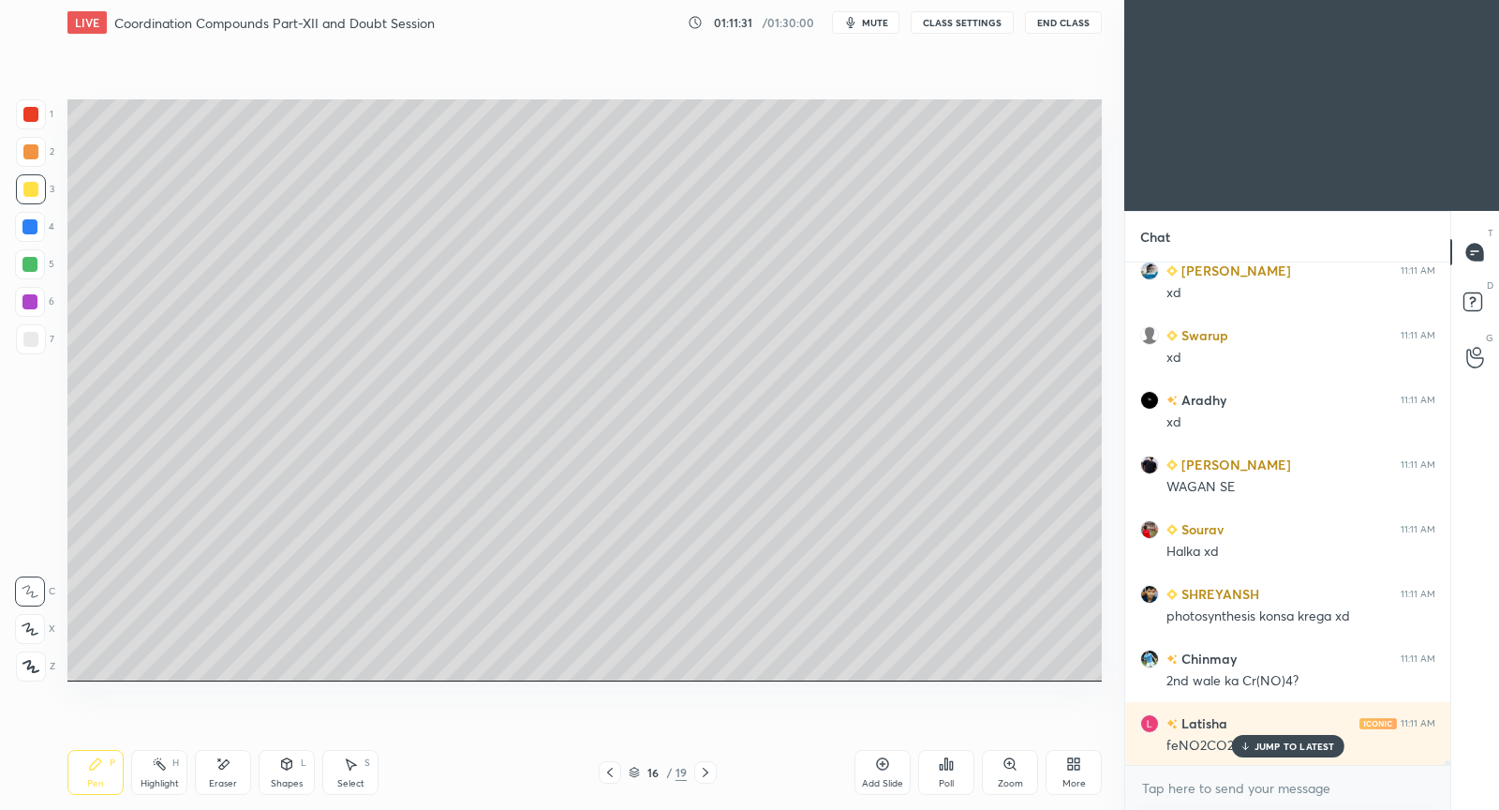
scroll to position [59447, 0]
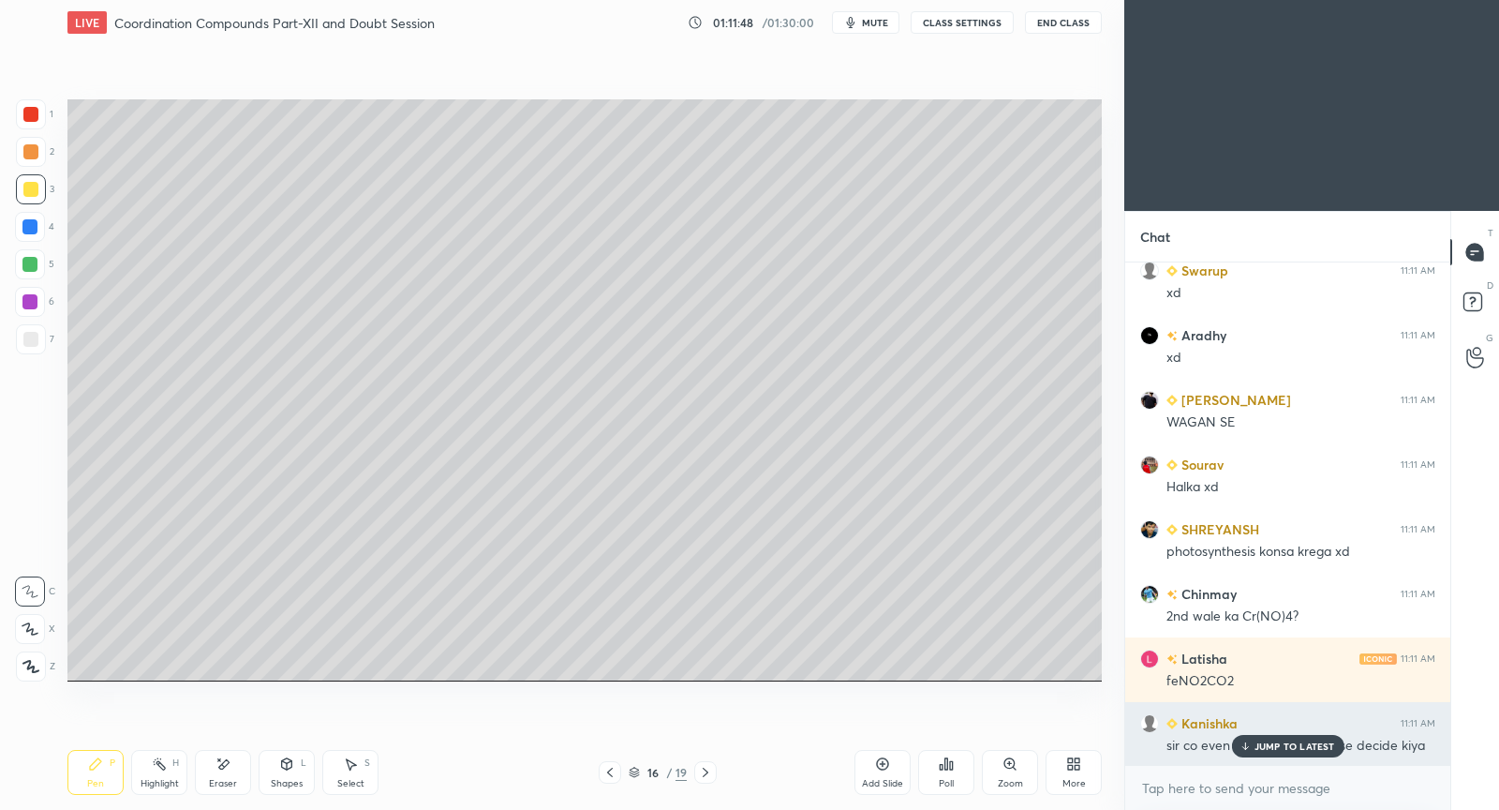
drag, startPoint x: 1273, startPoint y: 736, endPoint x: 1234, endPoint y: 709, distance: 47.3
click at [1272, 734] on div "Aditya 11:08 AM Ni(CO)4 [PERSON_NAME] 11:09 AM [PERSON_NAME] 11:10 AM [PERSON_N…" at bounding box center [1287, 513] width 325 height 502
click at [1278, 742] on p "JUMP TO LATEST" at bounding box center [1295, 745] width 81 height 11
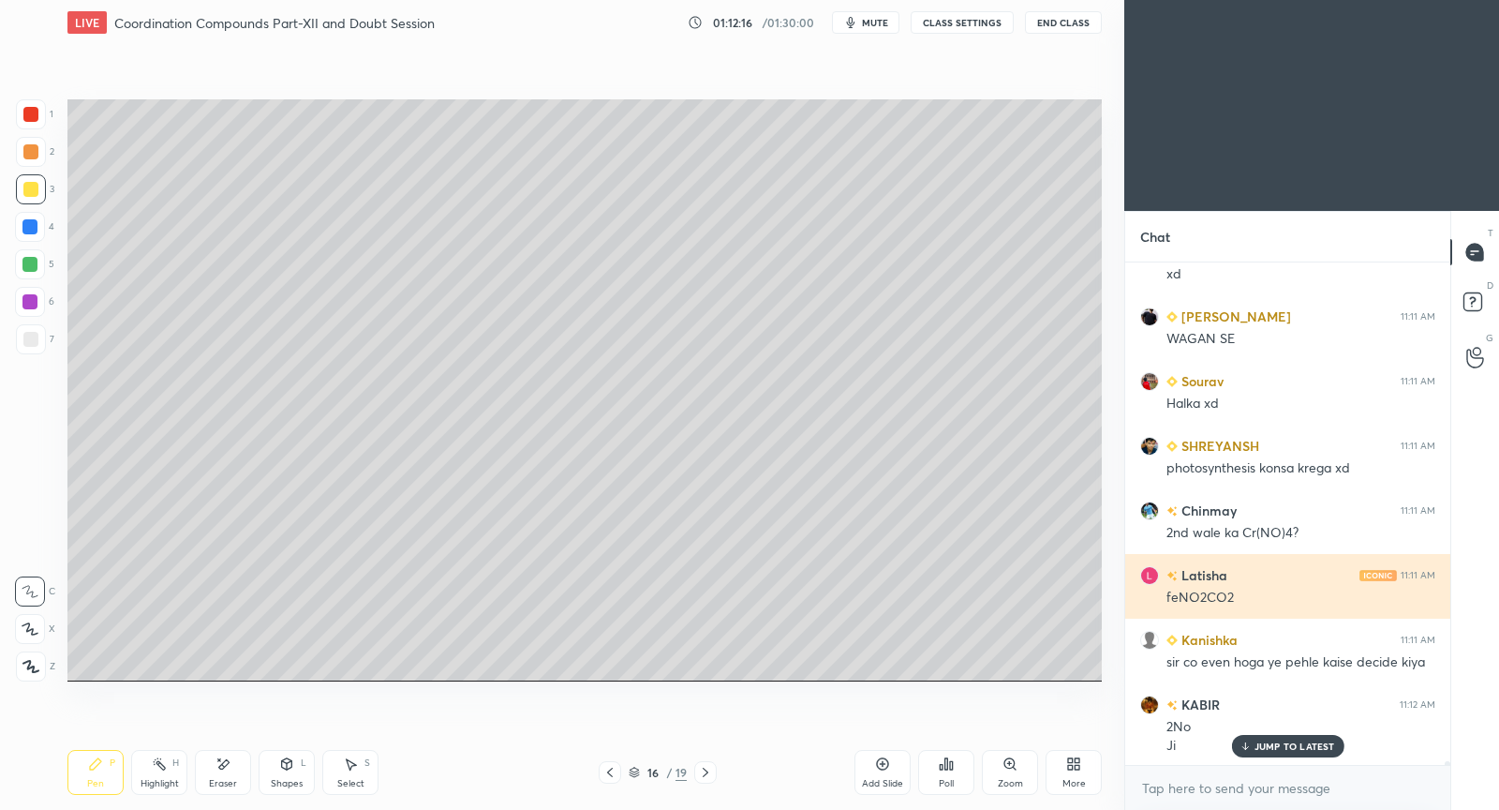
scroll to position [59595, 0]
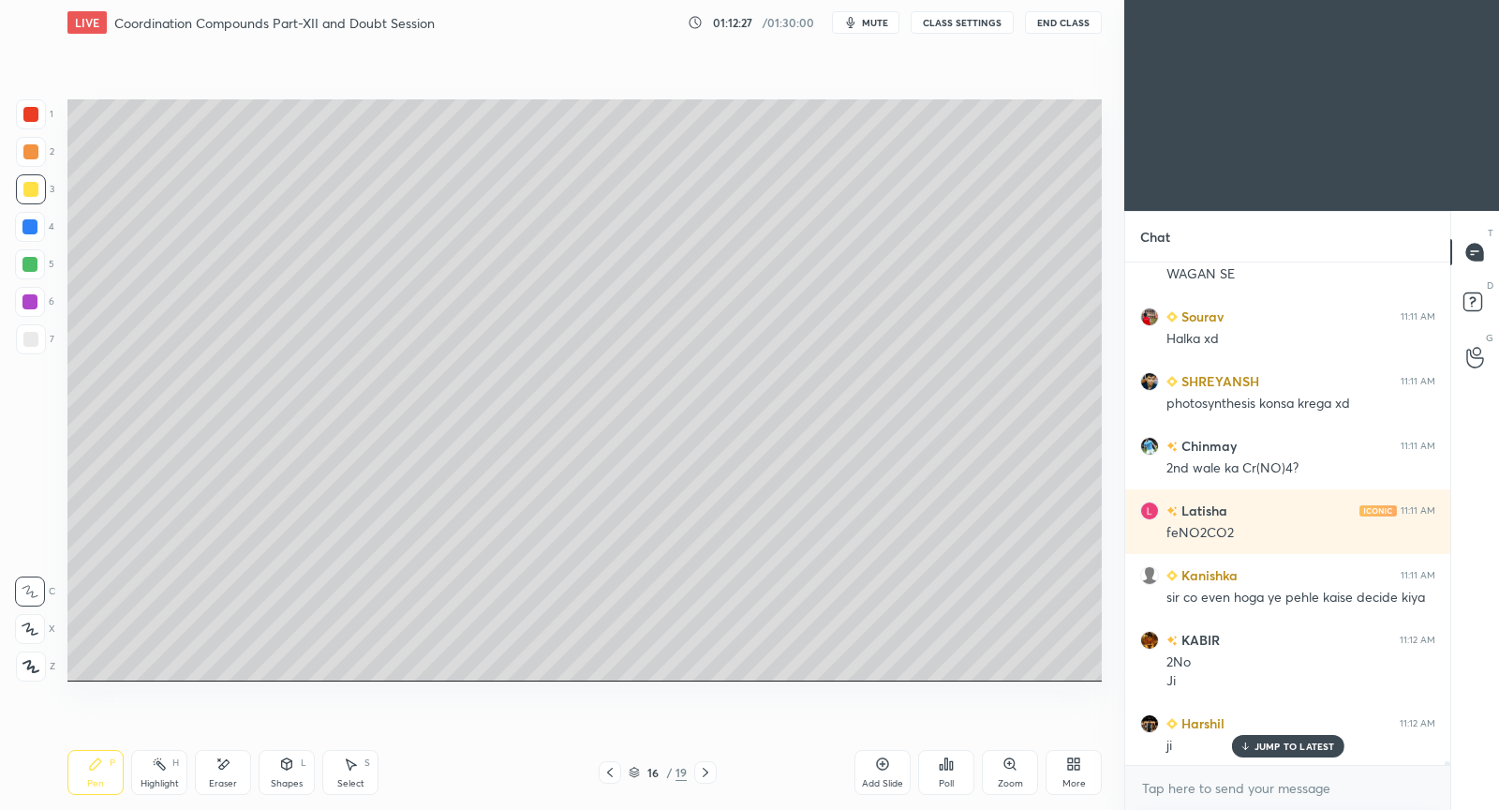
click at [238, 770] on div "Eraser" at bounding box center [223, 772] width 56 height 45
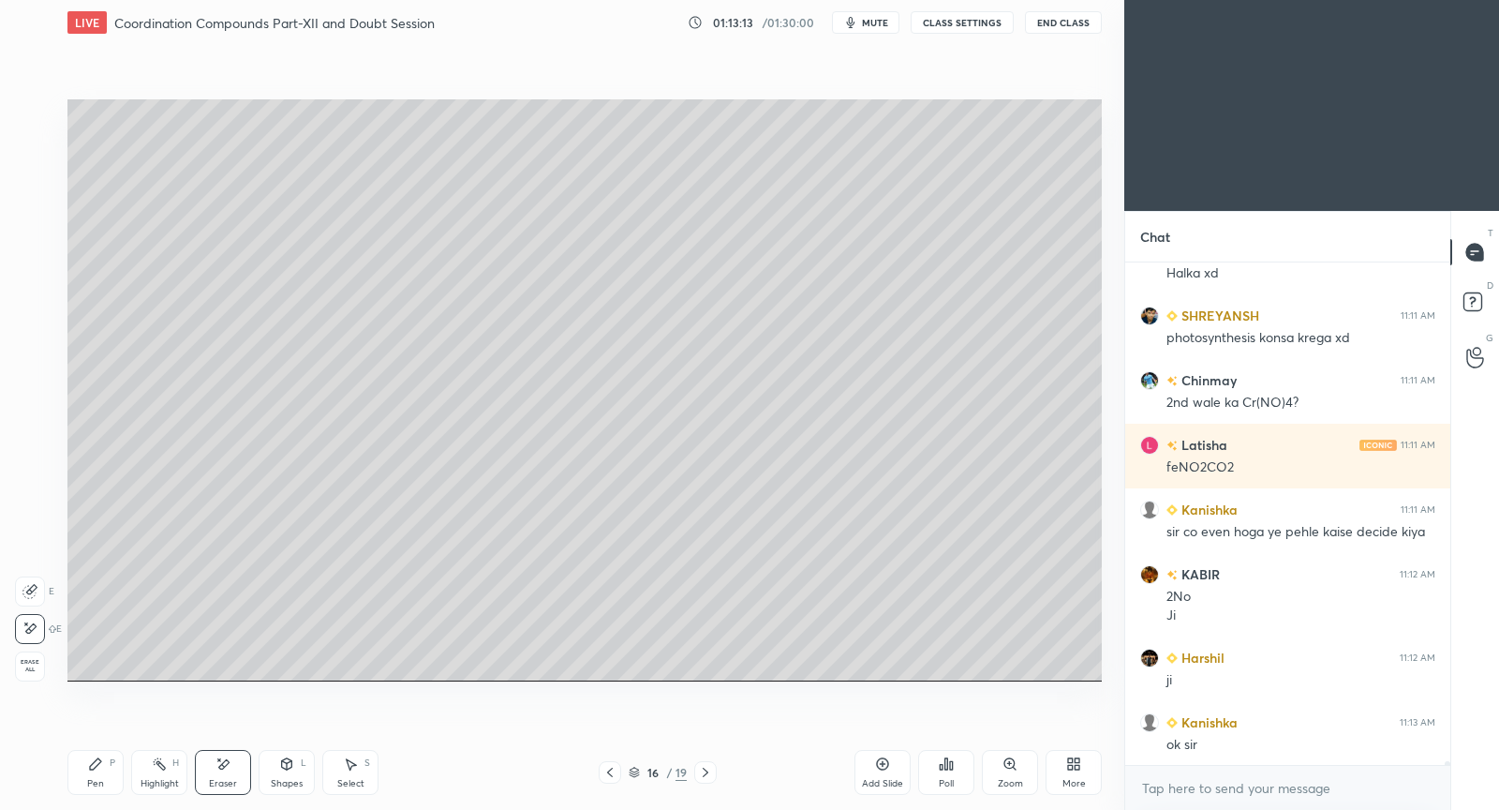
click at [600, 774] on div at bounding box center [610, 772] width 22 height 22
click at [611, 781] on div at bounding box center [610, 772] width 22 height 22
click at [377, 764] on div "Select S" at bounding box center [350, 772] width 56 height 45
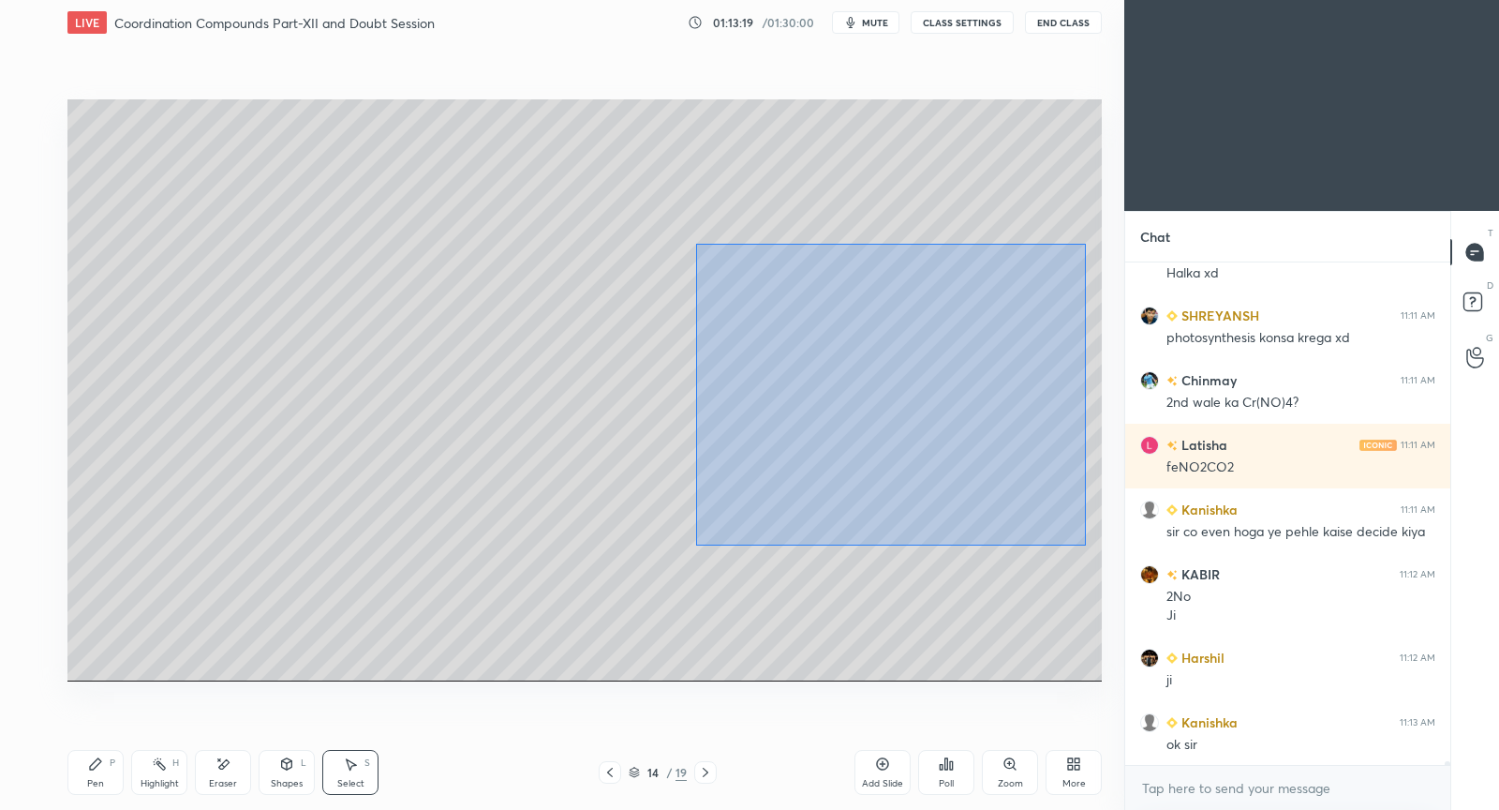
drag, startPoint x: 689, startPoint y: 318, endPoint x: 1081, endPoint y: 539, distance: 450.6
click at [1082, 544] on div "0 ° Undo Copy Paste here Duplicate Duplicate to new slide Delete" at bounding box center [584, 390] width 1034 height 582
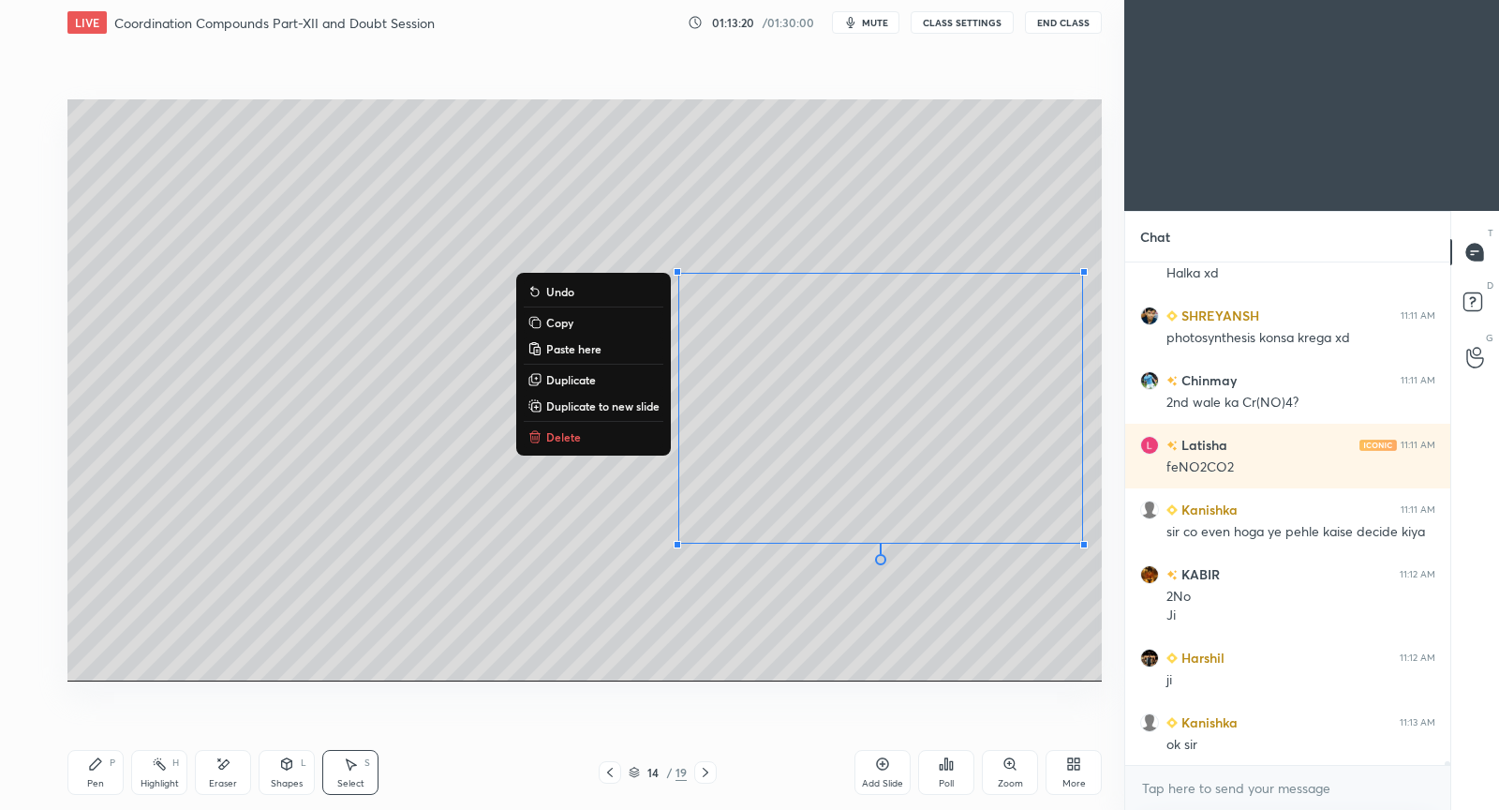
click at [565, 321] on p "Copy" at bounding box center [559, 322] width 27 height 15
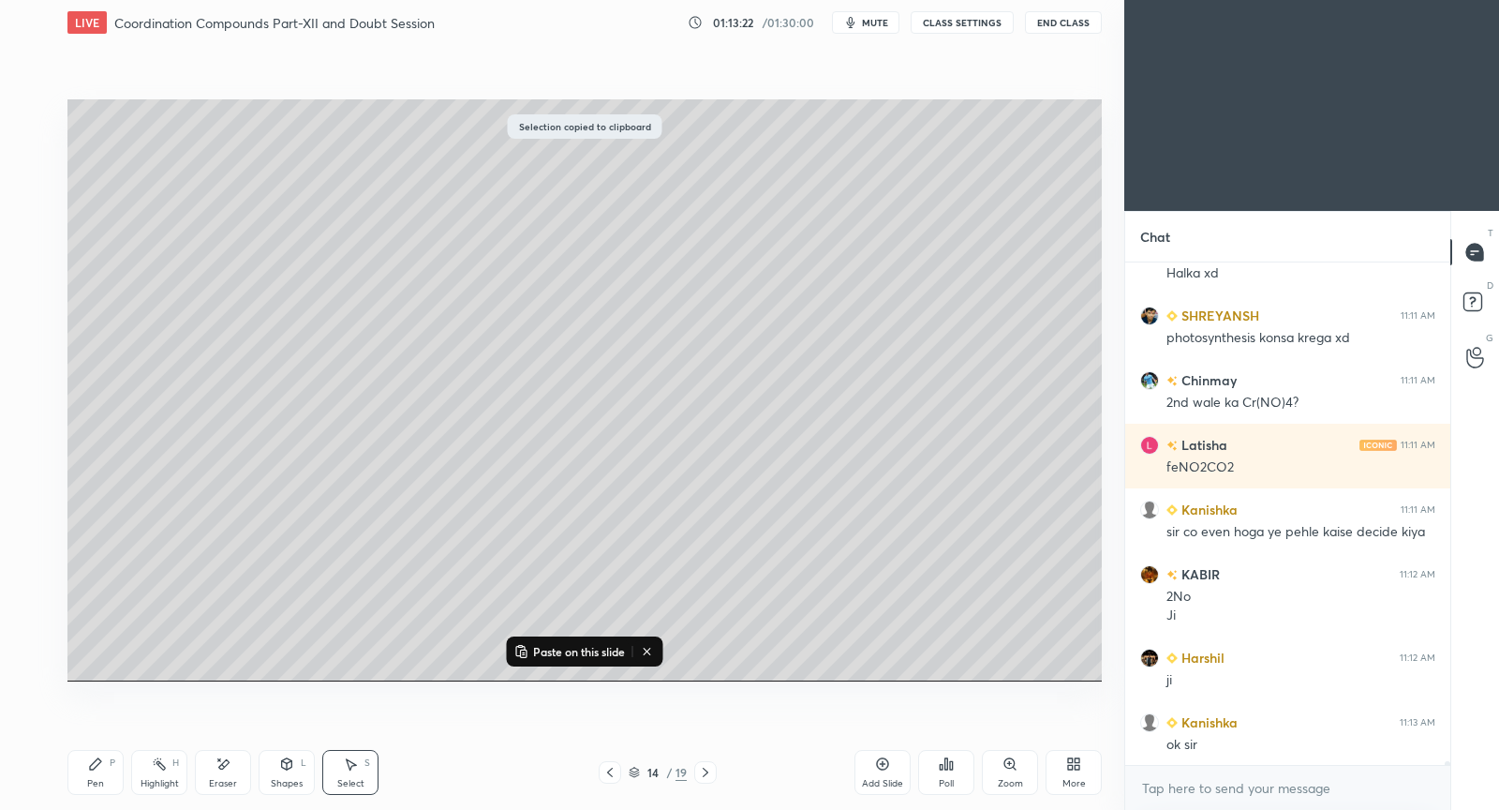
click at [704, 778] on icon at bounding box center [705, 772] width 15 height 15
click at [708, 776] on icon at bounding box center [705, 772] width 15 height 15
click at [890, 769] on div "Add Slide" at bounding box center [883, 772] width 56 height 45
click at [576, 649] on p "Paste on this slide" at bounding box center [579, 651] width 92 height 15
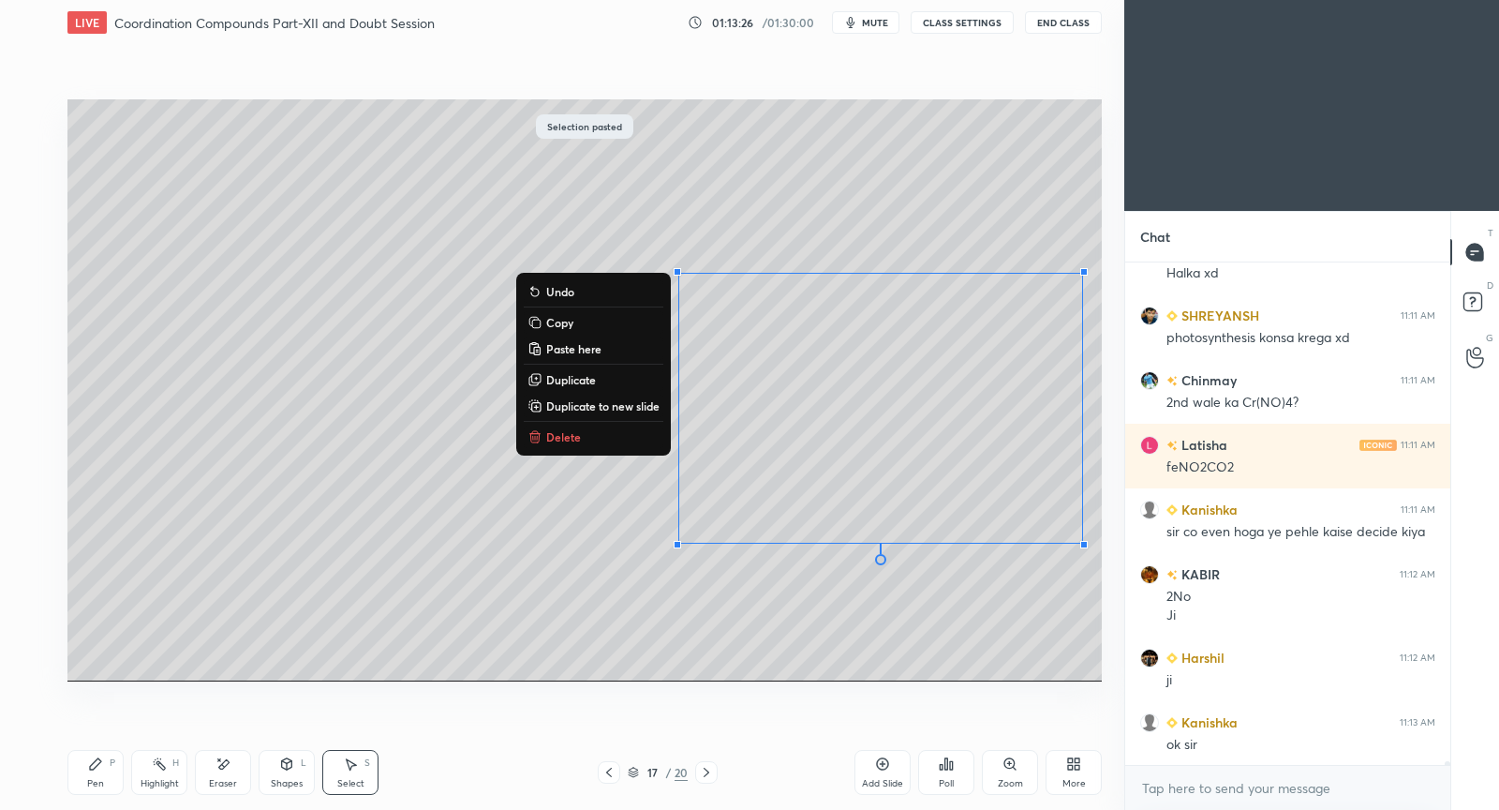
drag, startPoint x: 219, startPoint y: 558, endPoint x: 219, endPoint y: 638, distance: 80.6
click at [219, 558] on div "0 ° Undo Copy Paste here Duplicate Duplicate to new slide Delete" at bounding box center [584, 390] width 1034 height 582
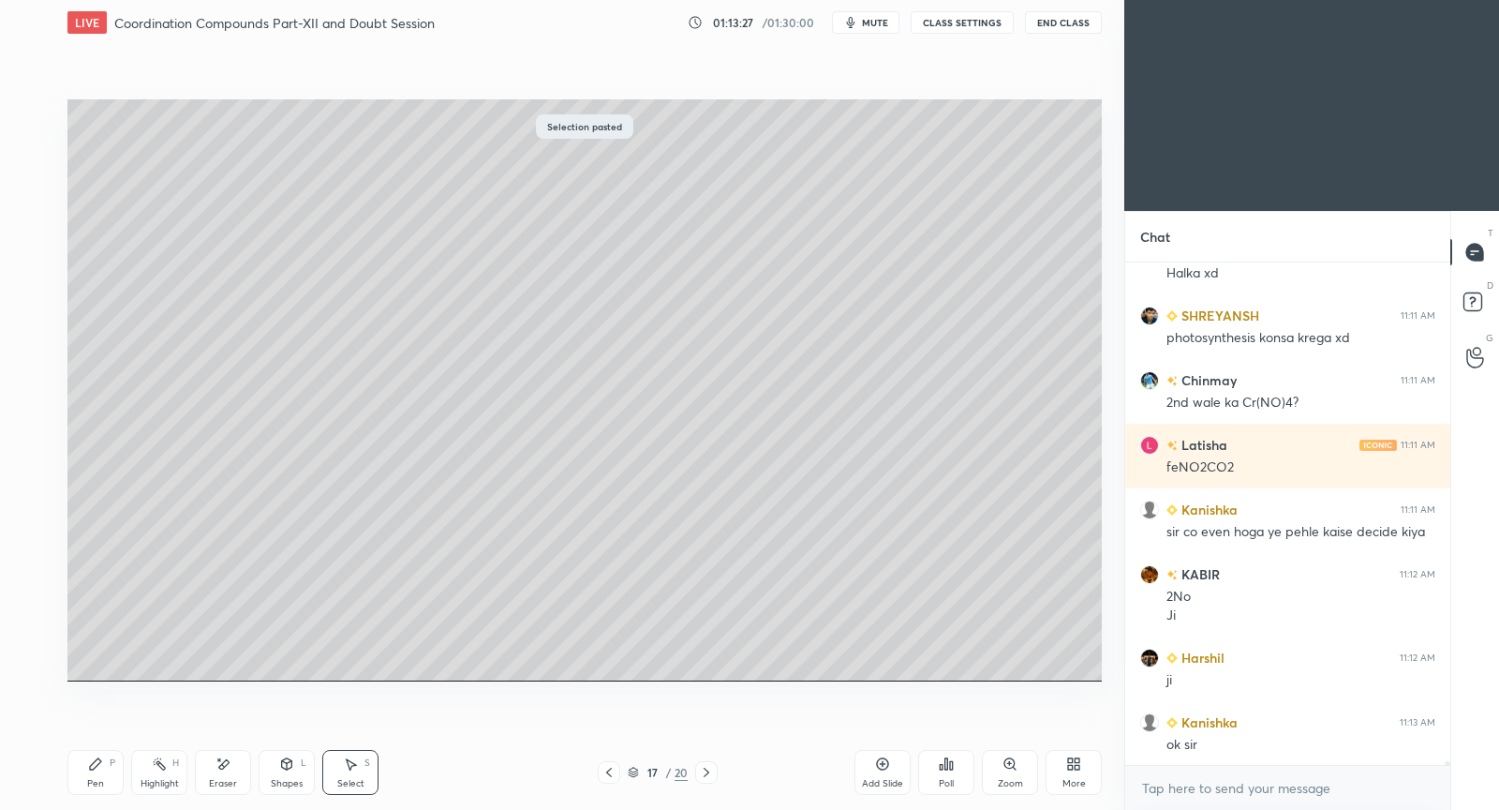
click at [98, 766] on icon at bounding box center [95, 763] width 15 height 15
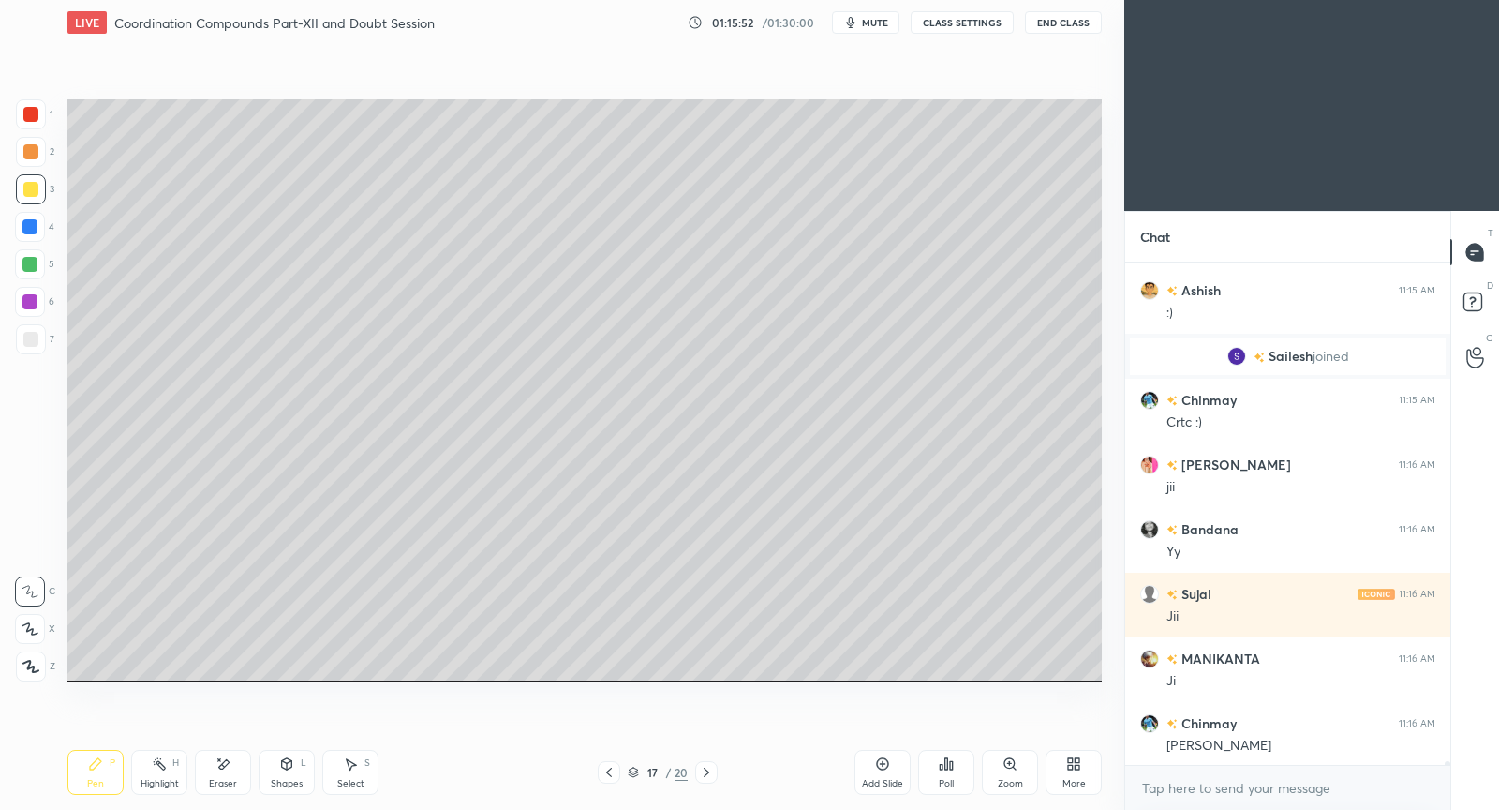
scroll to position [61516, 0]
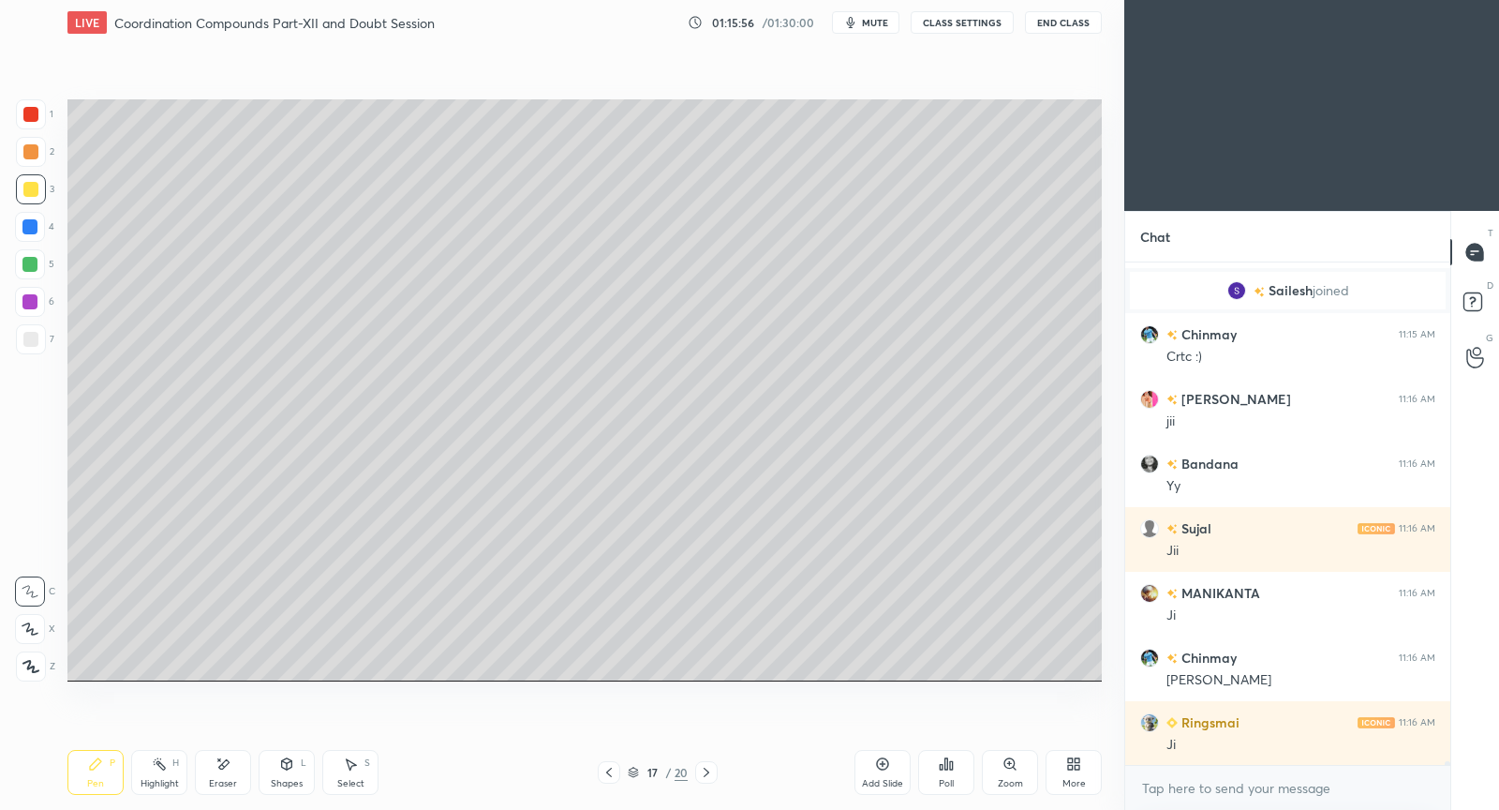
click at [883, 766] on icon at bounding box center [882, 763] width 15 height 15
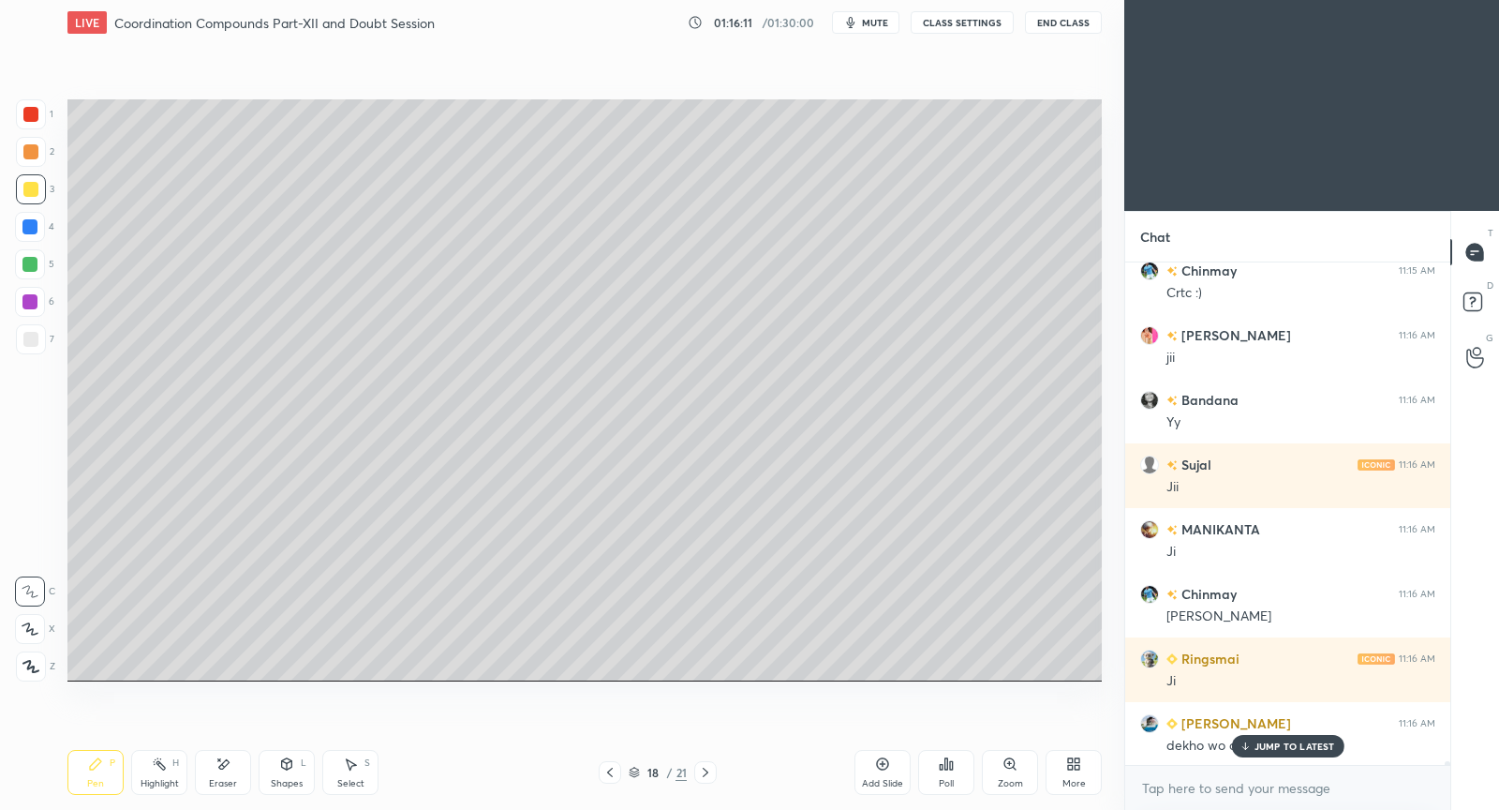
click at [1275, 745] on p "JUMP TO LATEST" at bounding box center [1295, 745] width 81 height 11
drag, startPoint x: 355, startPoint y: 768, endPoint x: 389, endPoint y: 722, distance: 57.0
click at [352, 767] on div "Select S" at bounding box center [350, 772] width 56 height 45
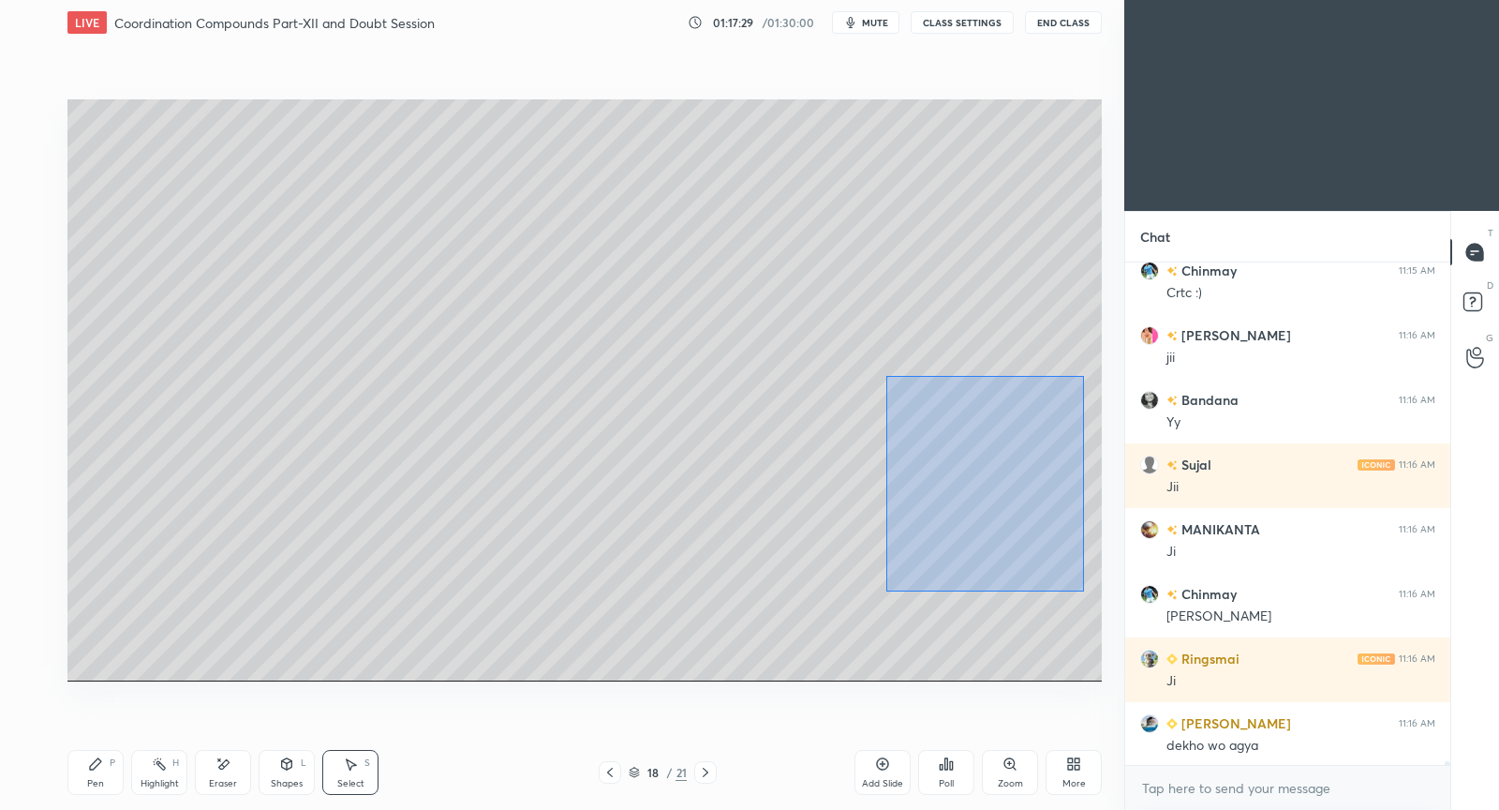
drag, startPoint x: 887, startPoint y: 379, endPoint x: 1027, endPoint y: 526, distance: 202.8
click at [1082, 589] on div "0 ° Undo Copy Paste here Duplicate Duplicate to new slide Delete" at bounding box center [584, 390] width 1034 height 582
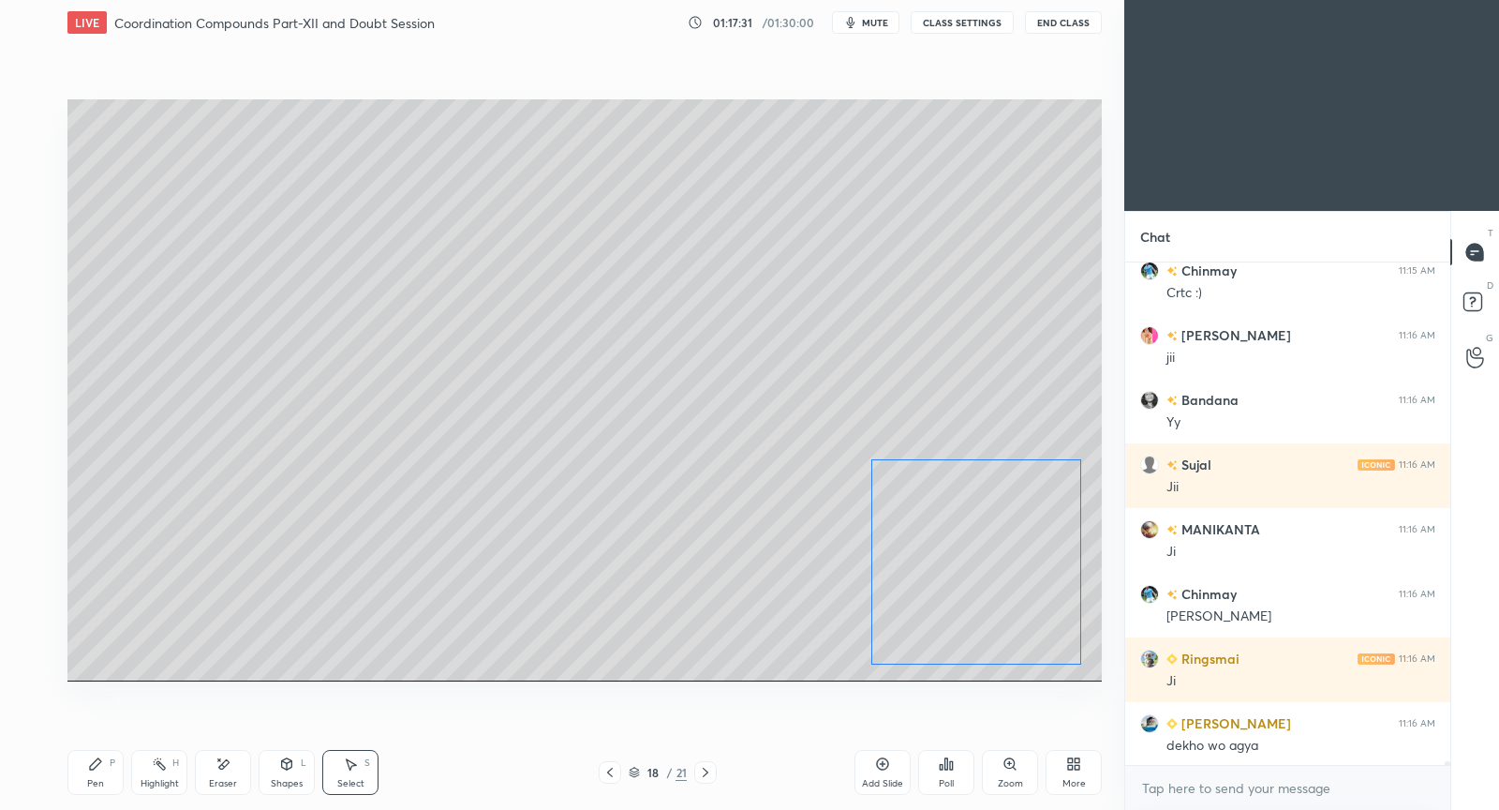
drag, startPoint x: 1006, startPoint y: 509, endPoint x: 994, endPoint y: 562, distance: 54.8
click at [996, 565] on div "0 ° Undo Copy Paste here Duplicate Duplicate to new slide Delete" at bounding box center [584, 390] width 1034 height 582
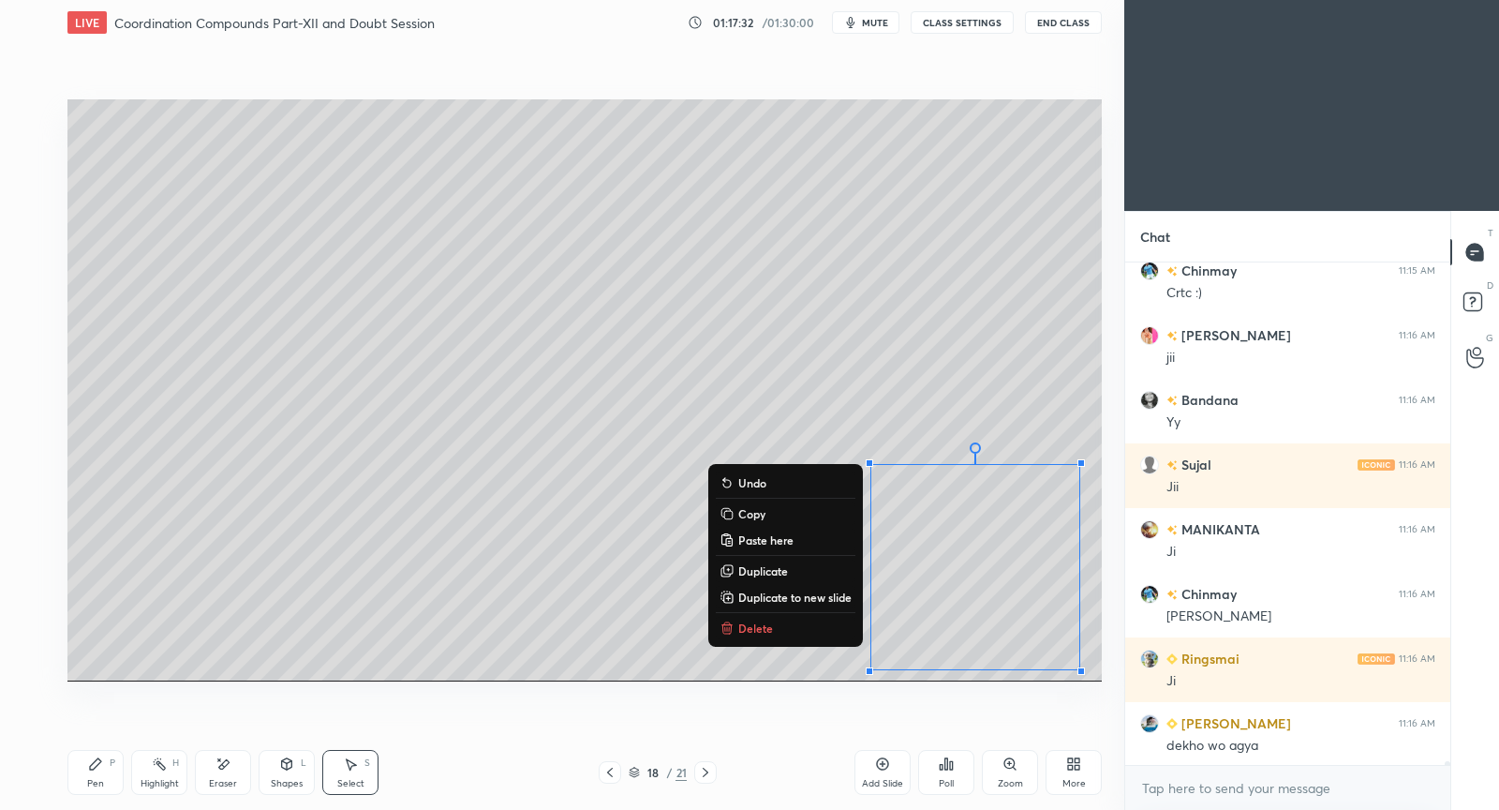
click at [97, 783] on div "Pen" at bounding box center [95, 783] width 17 height 9
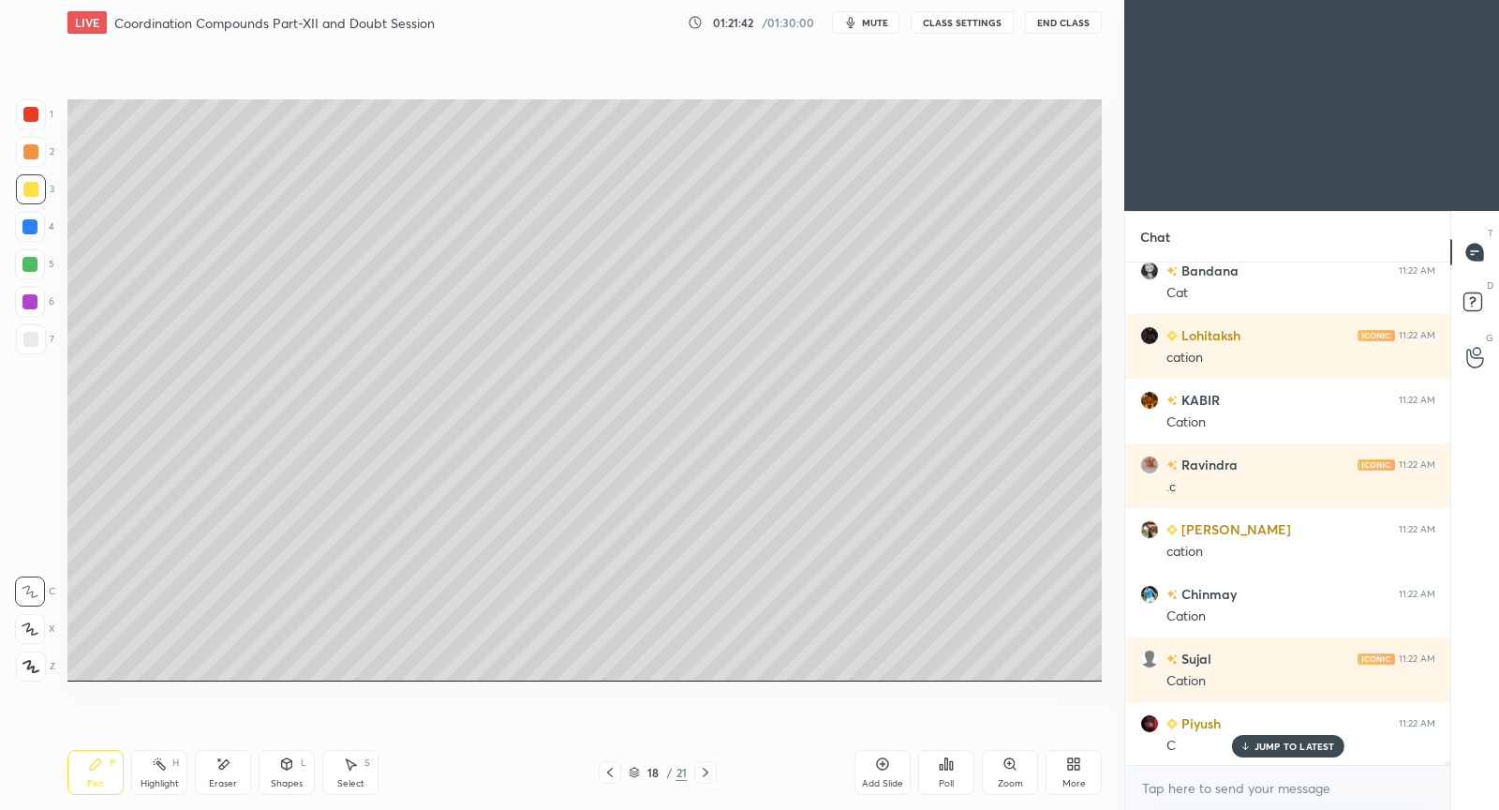
scroll to position [62914, 0]
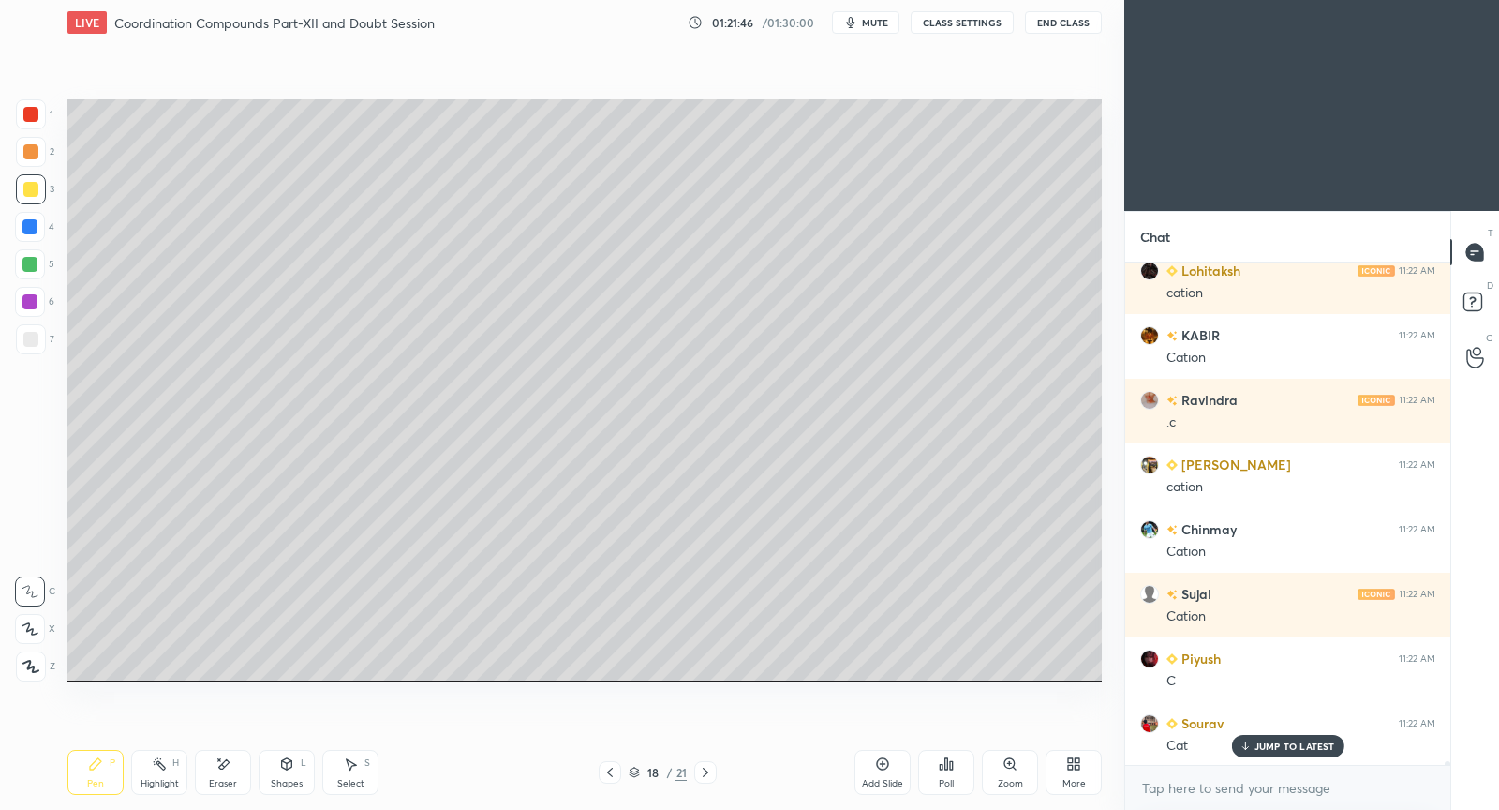
drag, startPoint x: 885, startPoint y: 767, endPoint x: 893, endPoint y: 754, distance: 15.1
click at [885, 766] on icon at bounding box center [882, 763] width 15 height 15
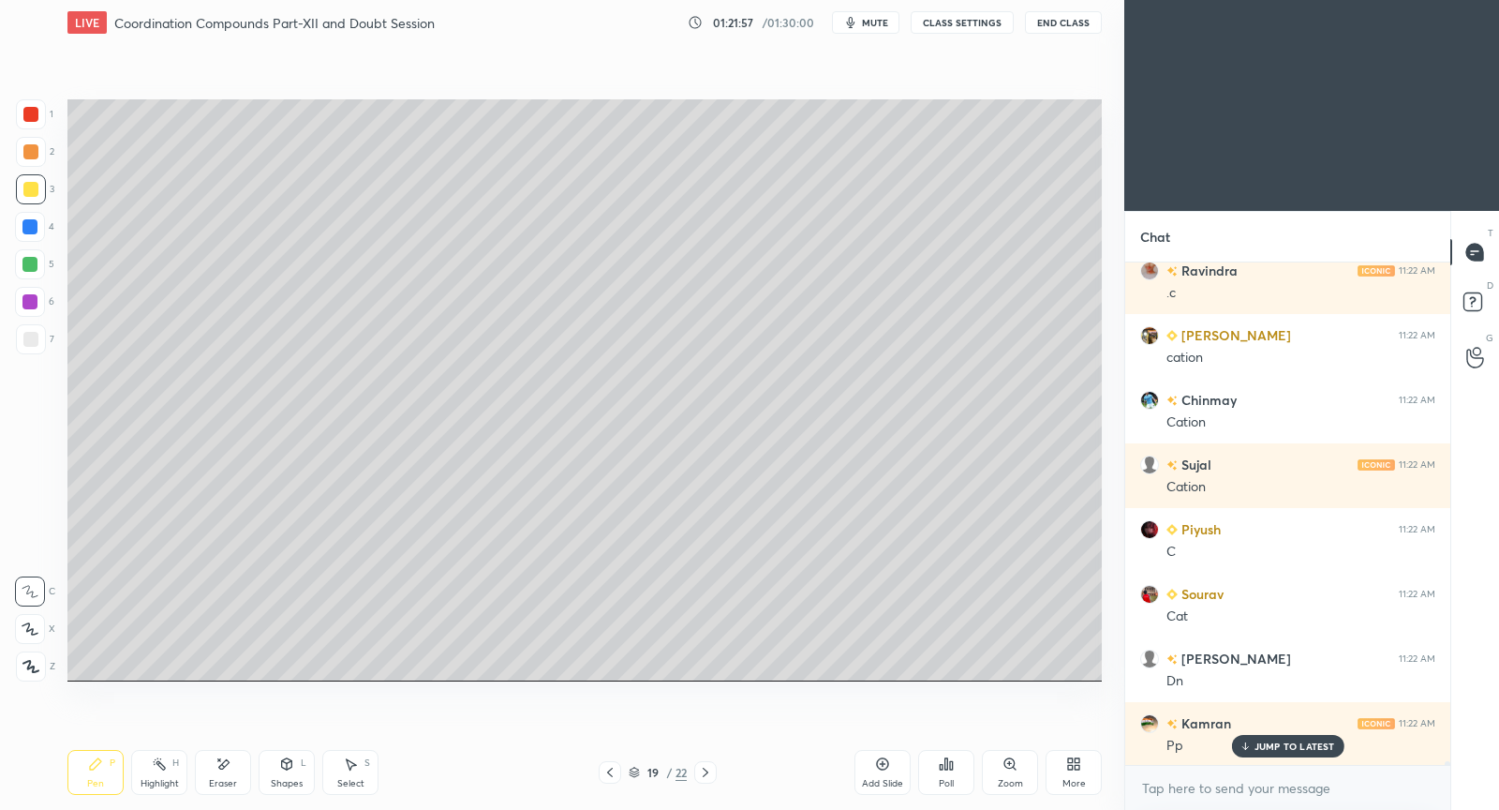
scroll to position [63109, 0]
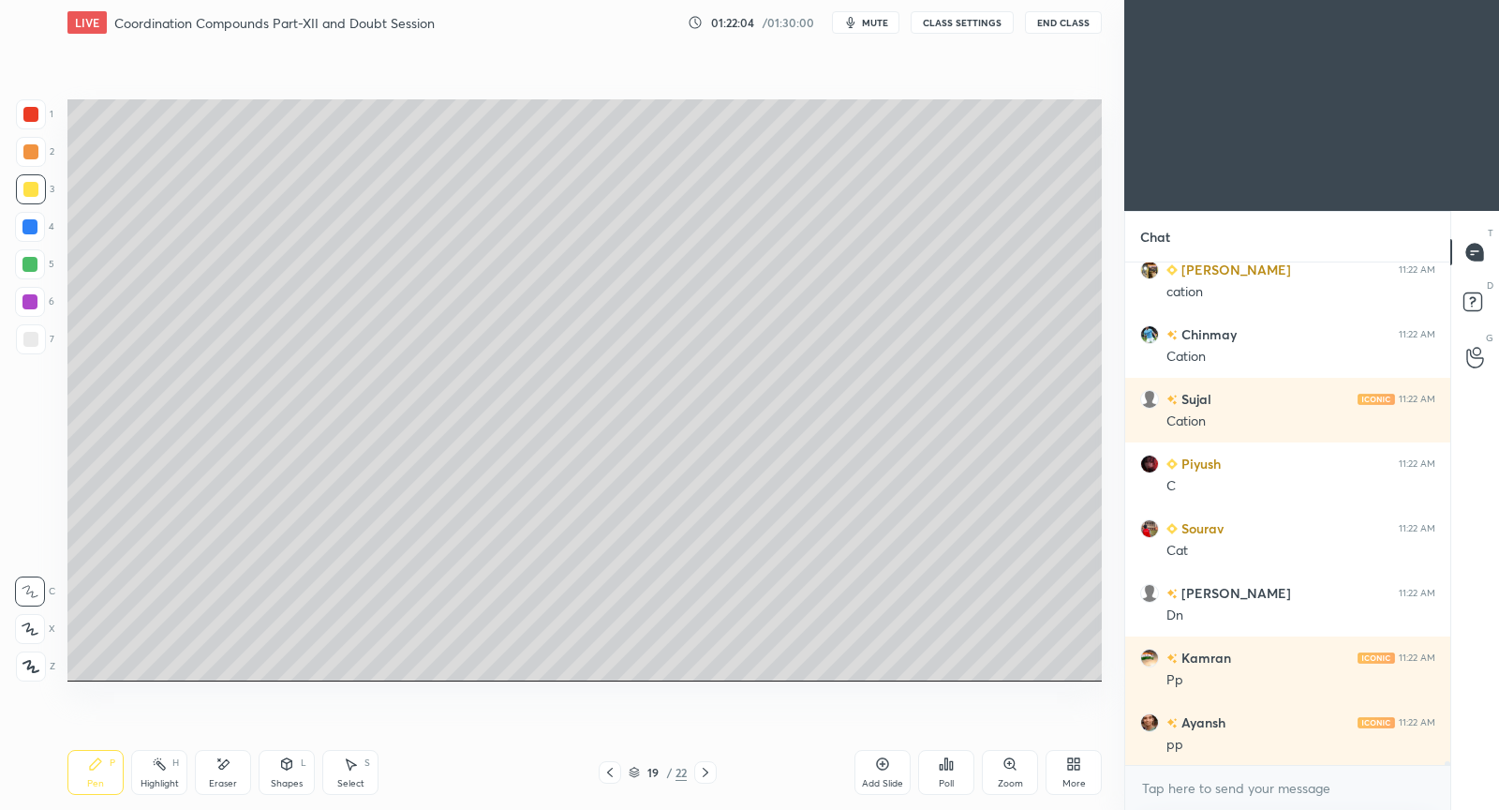
click at [616, 773] on icon at bounding box center [610, 772] width 15 height 15
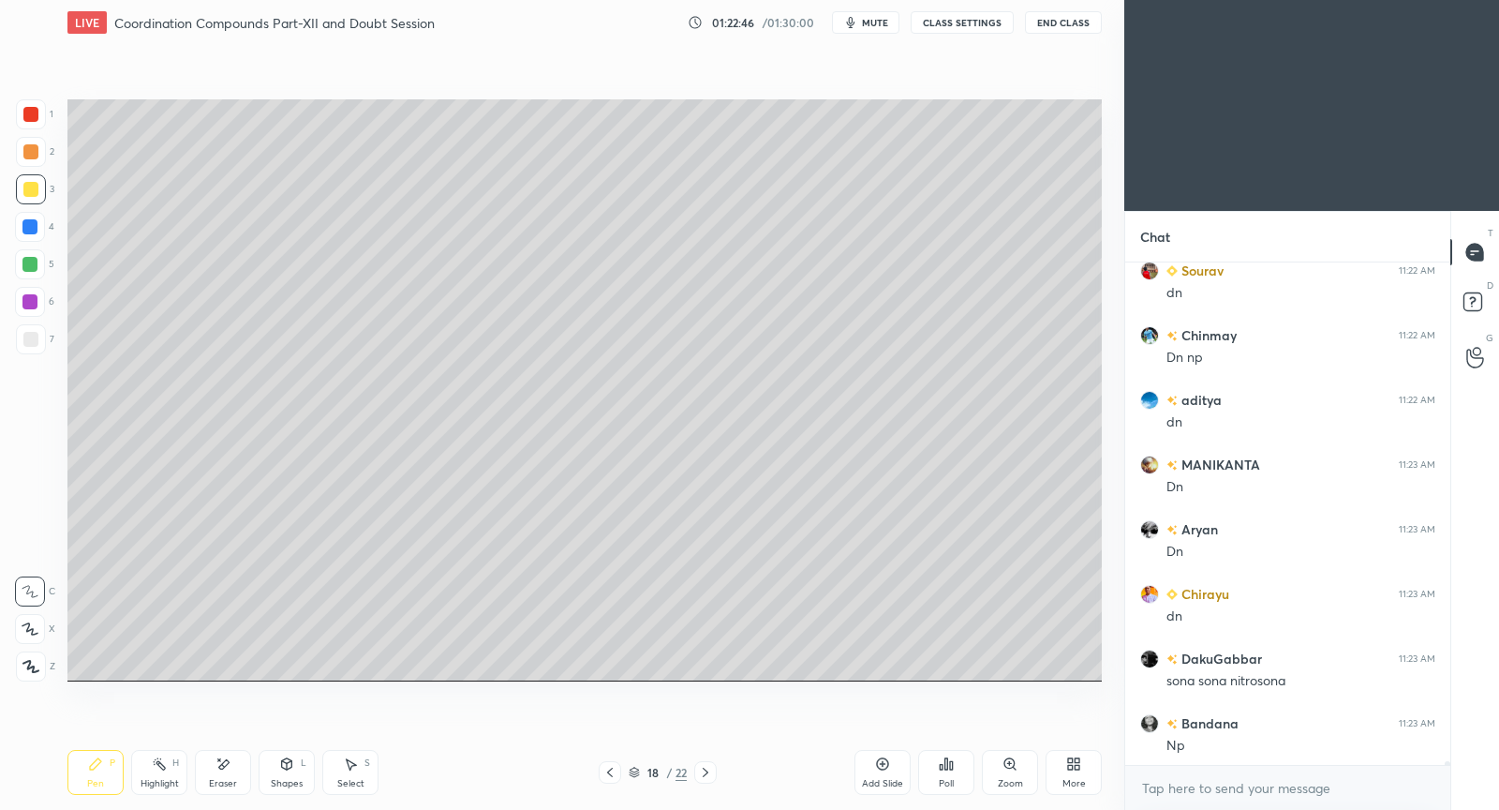
scroll to position [63671, 0]
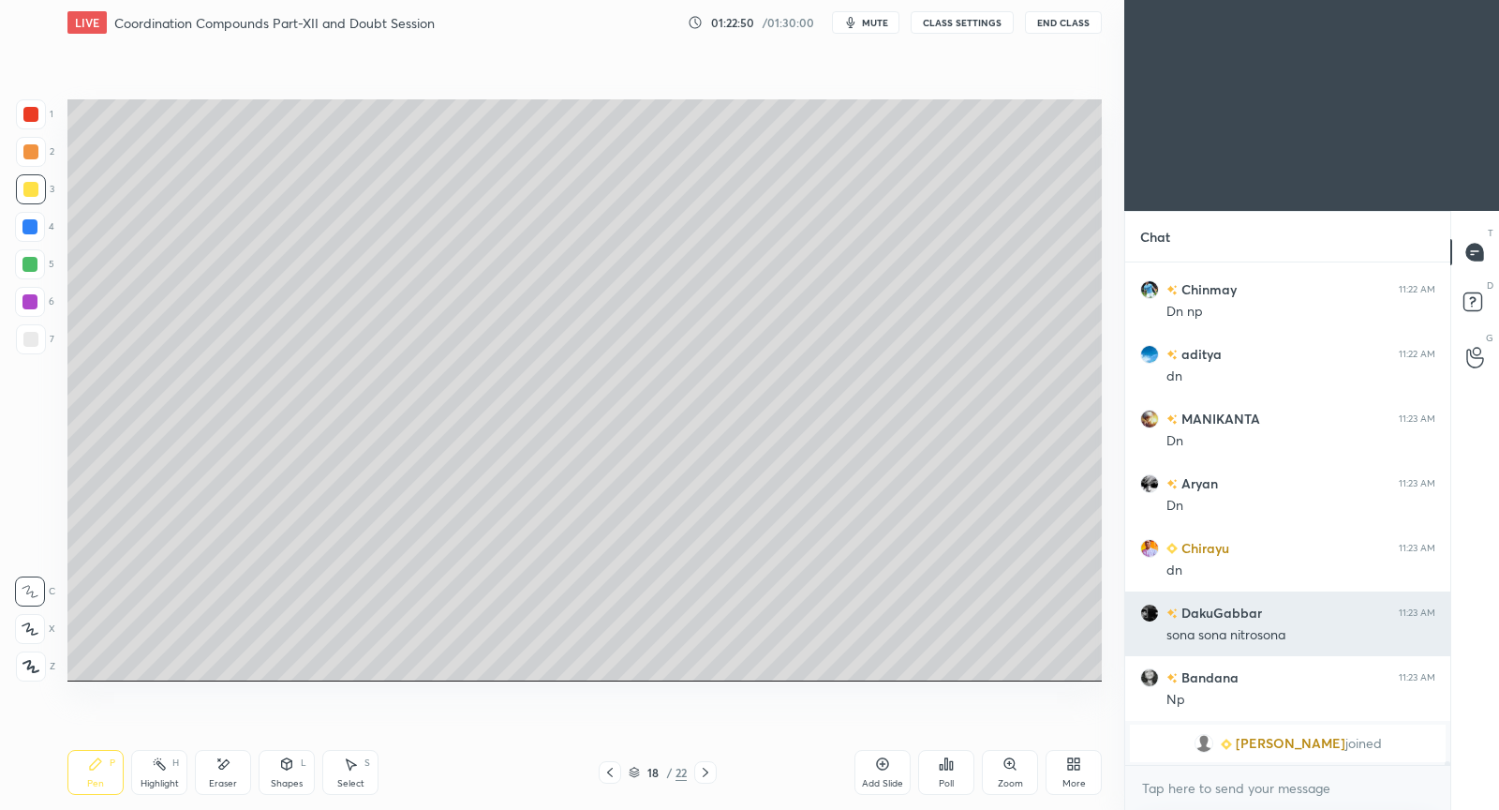
click at [1220, 608] on h6 "DakuGabbar" at bounding box center [1220, 613] width 84 height 20
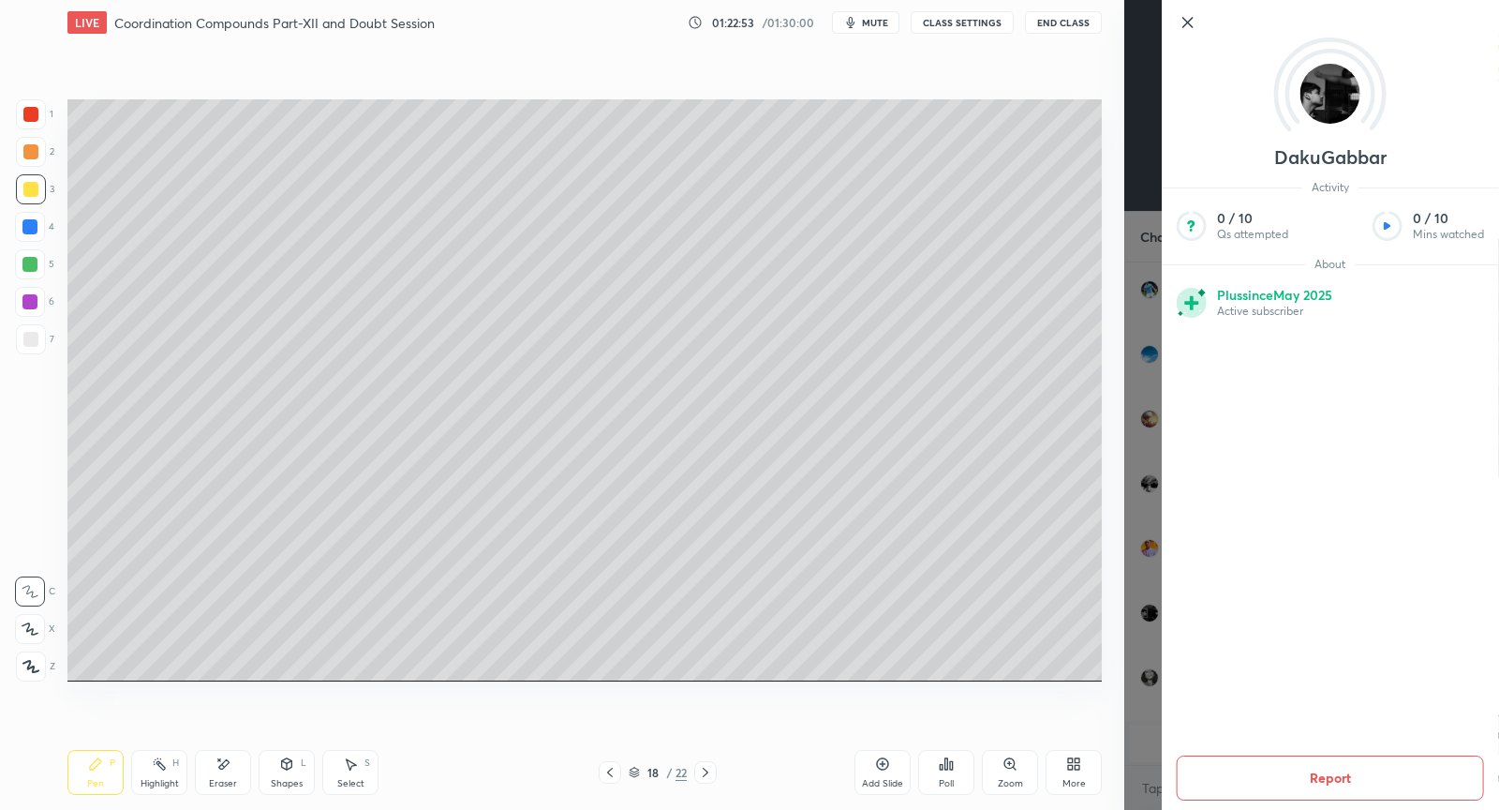
click at [1347, 785] on button "Report" at bounding box center [1330, 777] width 307 height 45
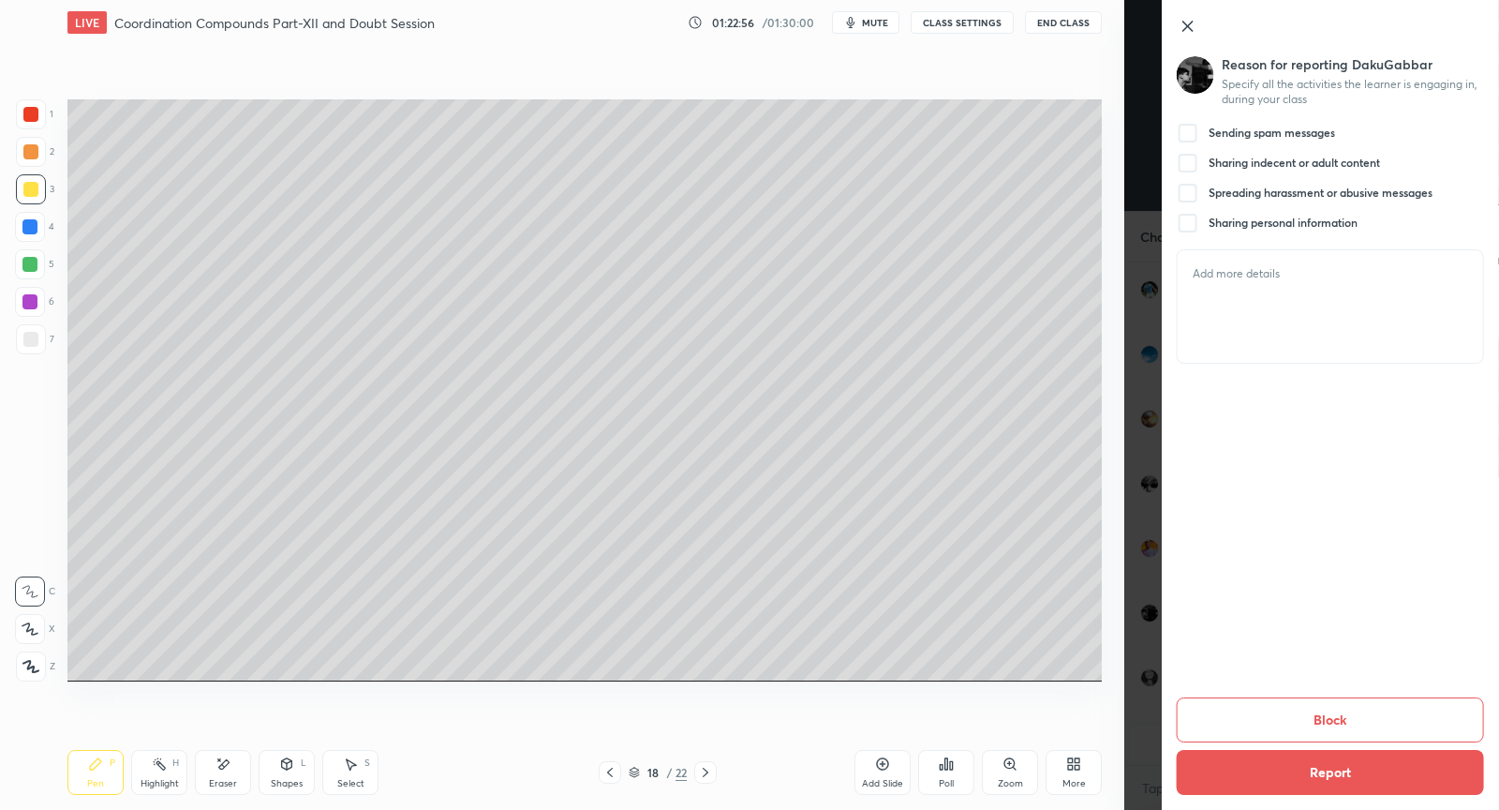
click at [1181, 134] on div at bounding box center [1188, 133] width 22 height 22
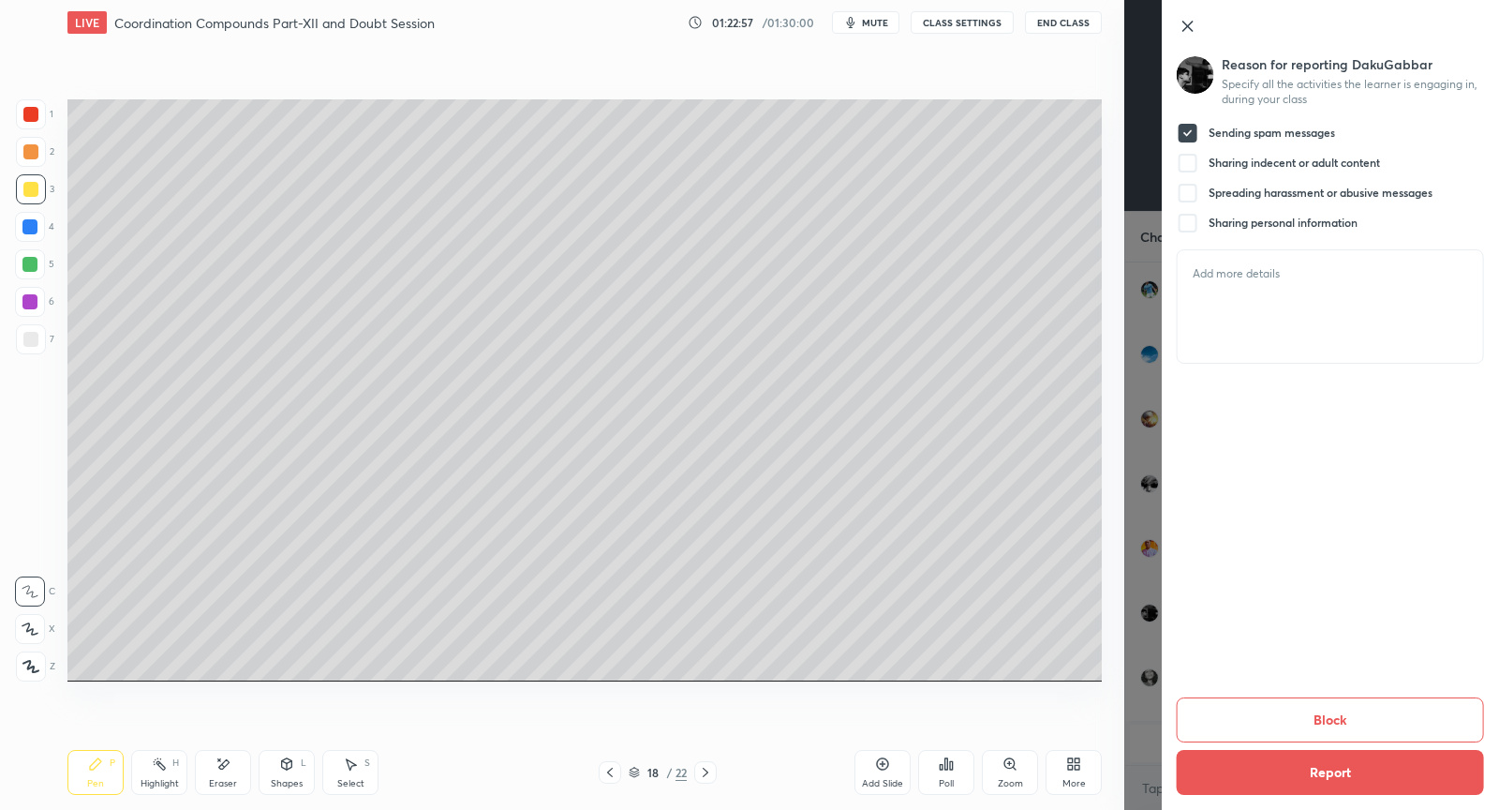
click at [1306, 725] on button "Block" at bounding box center [1330, 719] width 307 height 45
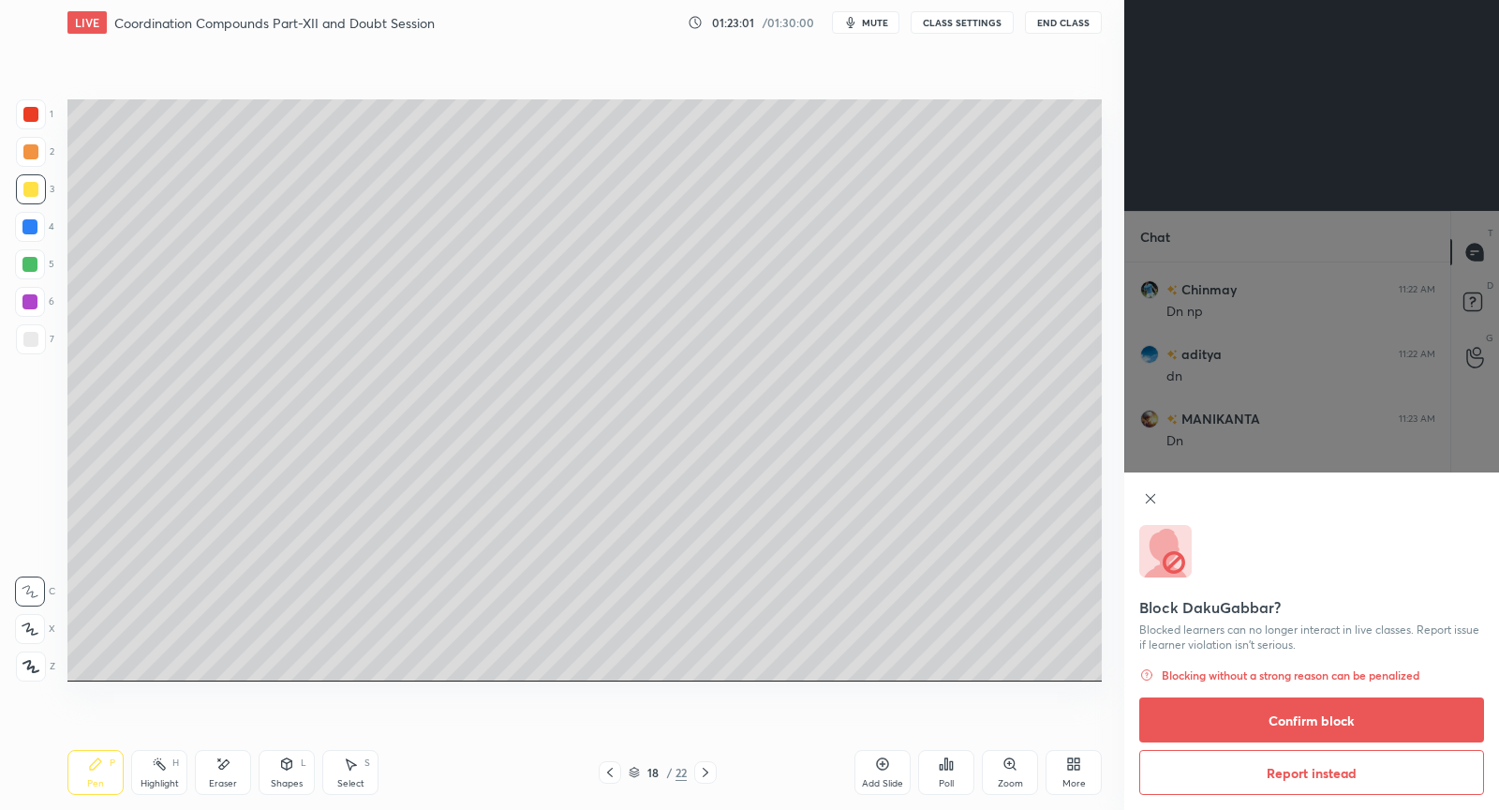
click at [1289, 723] on button "Confirm block" at bounding box center [1311, 719] width 345 height 45
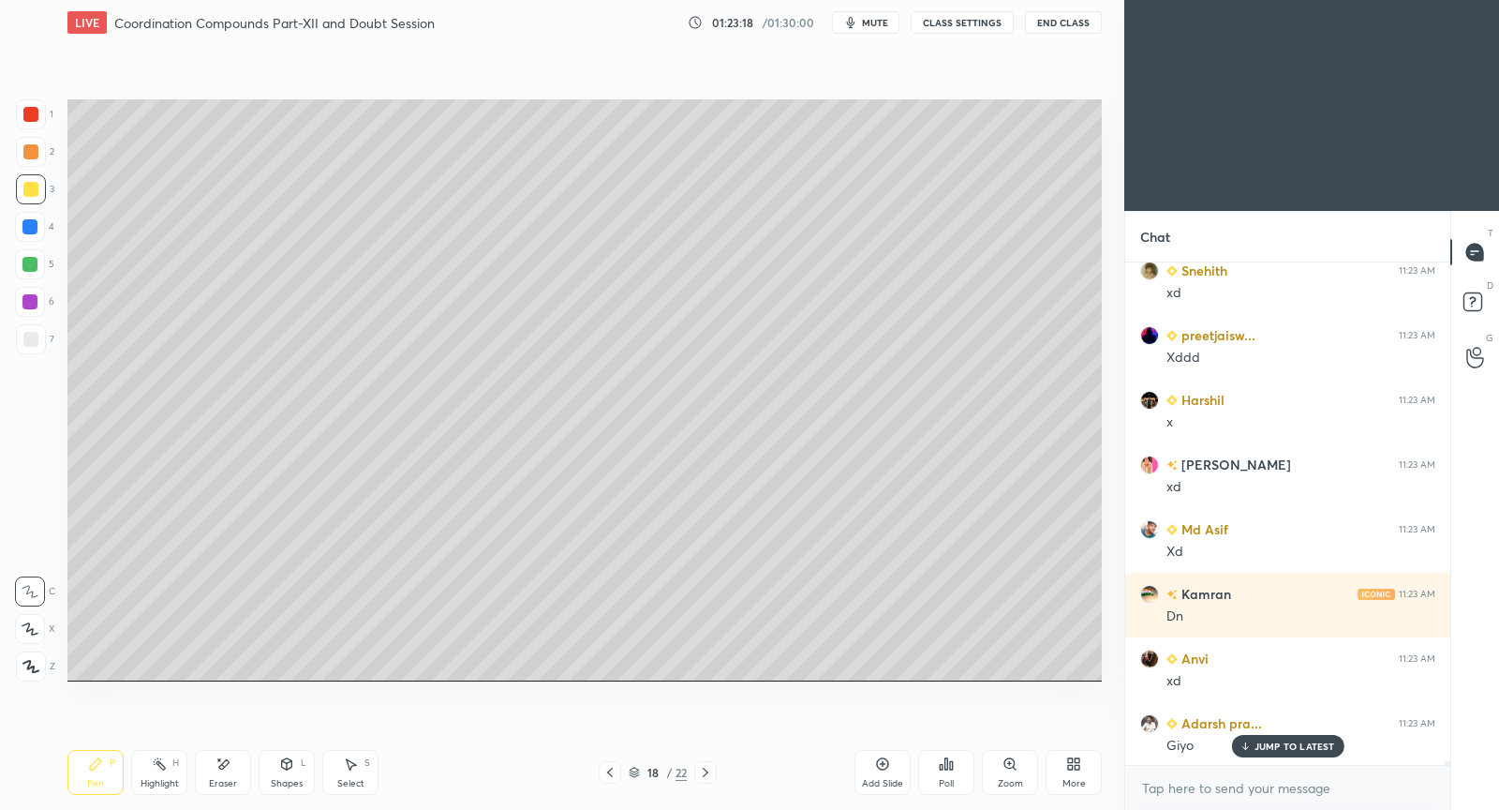
scroll to position [62365, 0]
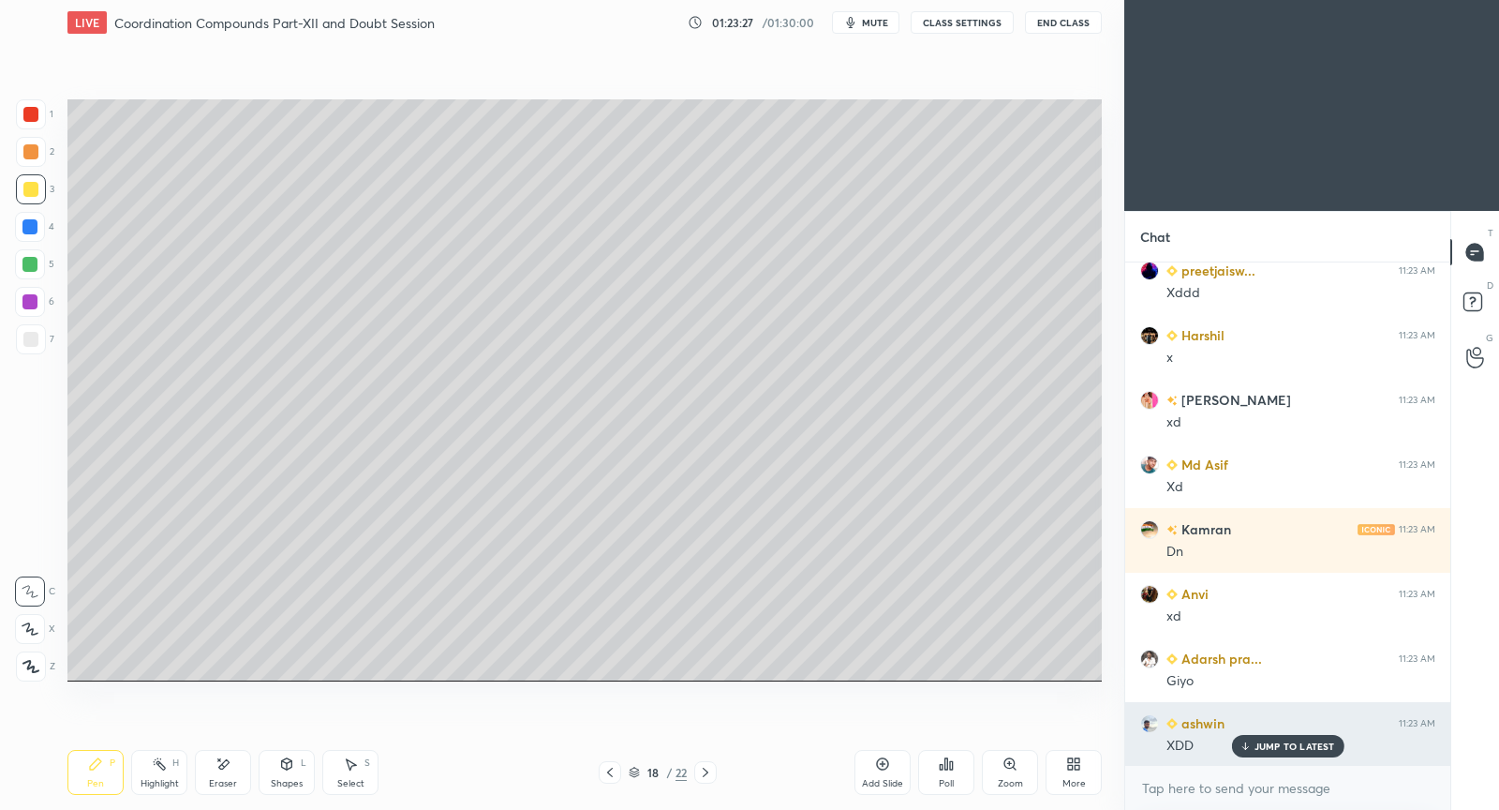
drag, startPoint x: 1262, startPoint y: 749, endPoint x: 1249, endPoint y: 749, distance: 13.1
click at [1261, 749] on p "JUMP TO LATEST" at bounding box center [1295, 745] width 81 height 11
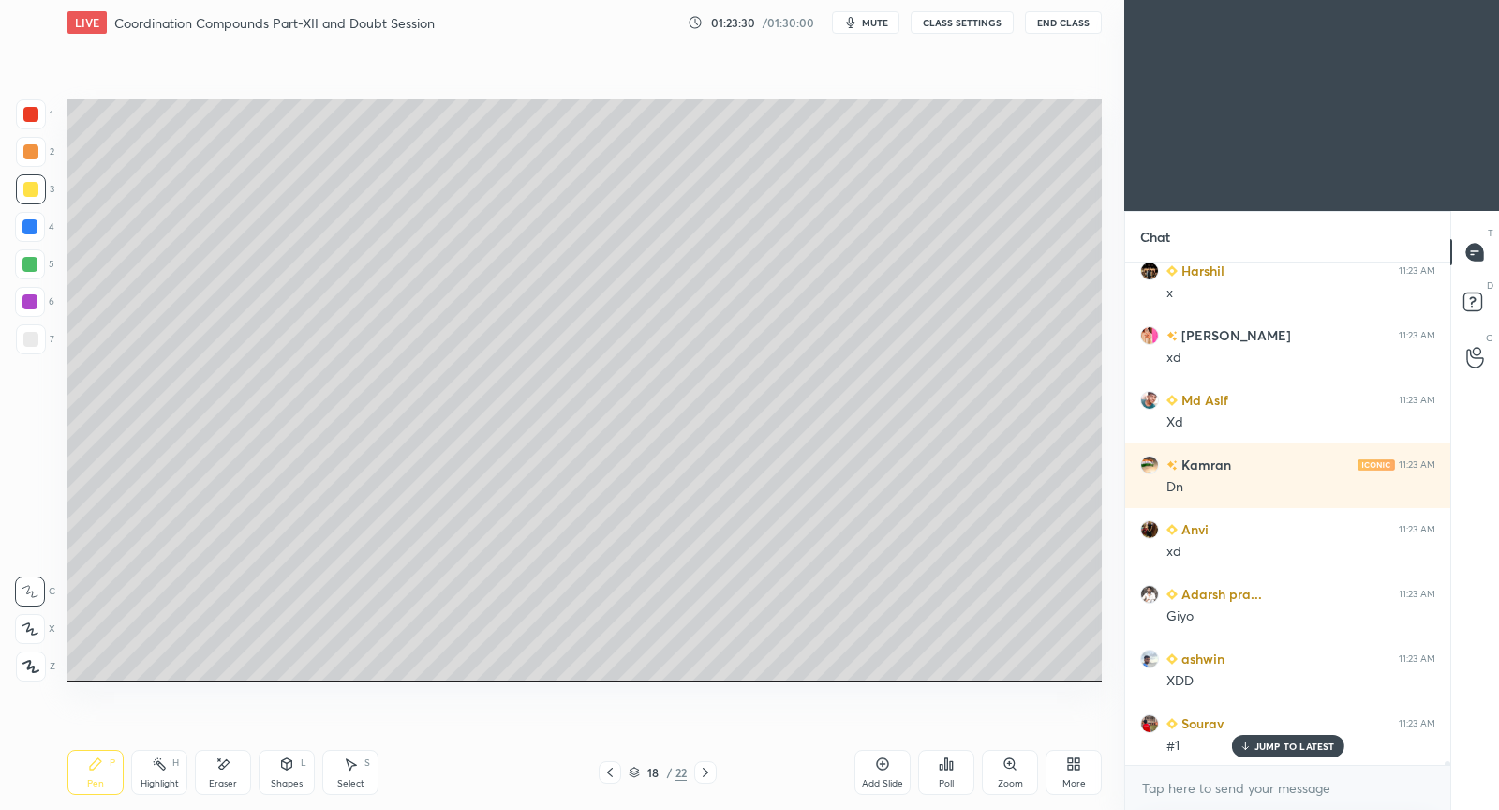
click at [706, 770] on icon at bounding box center [706, 771] width 6 height 9
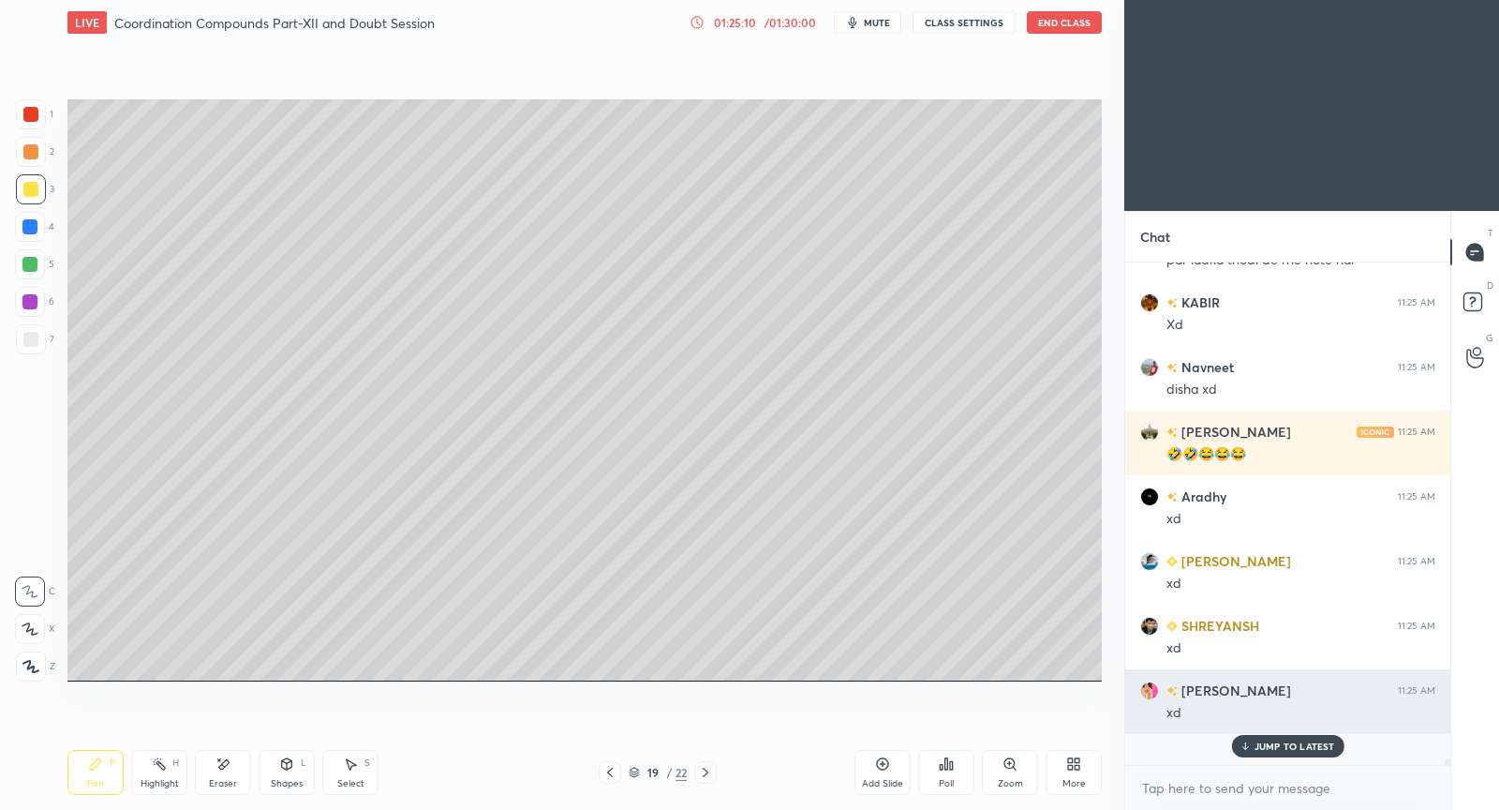
scroll to position [64765, 0]
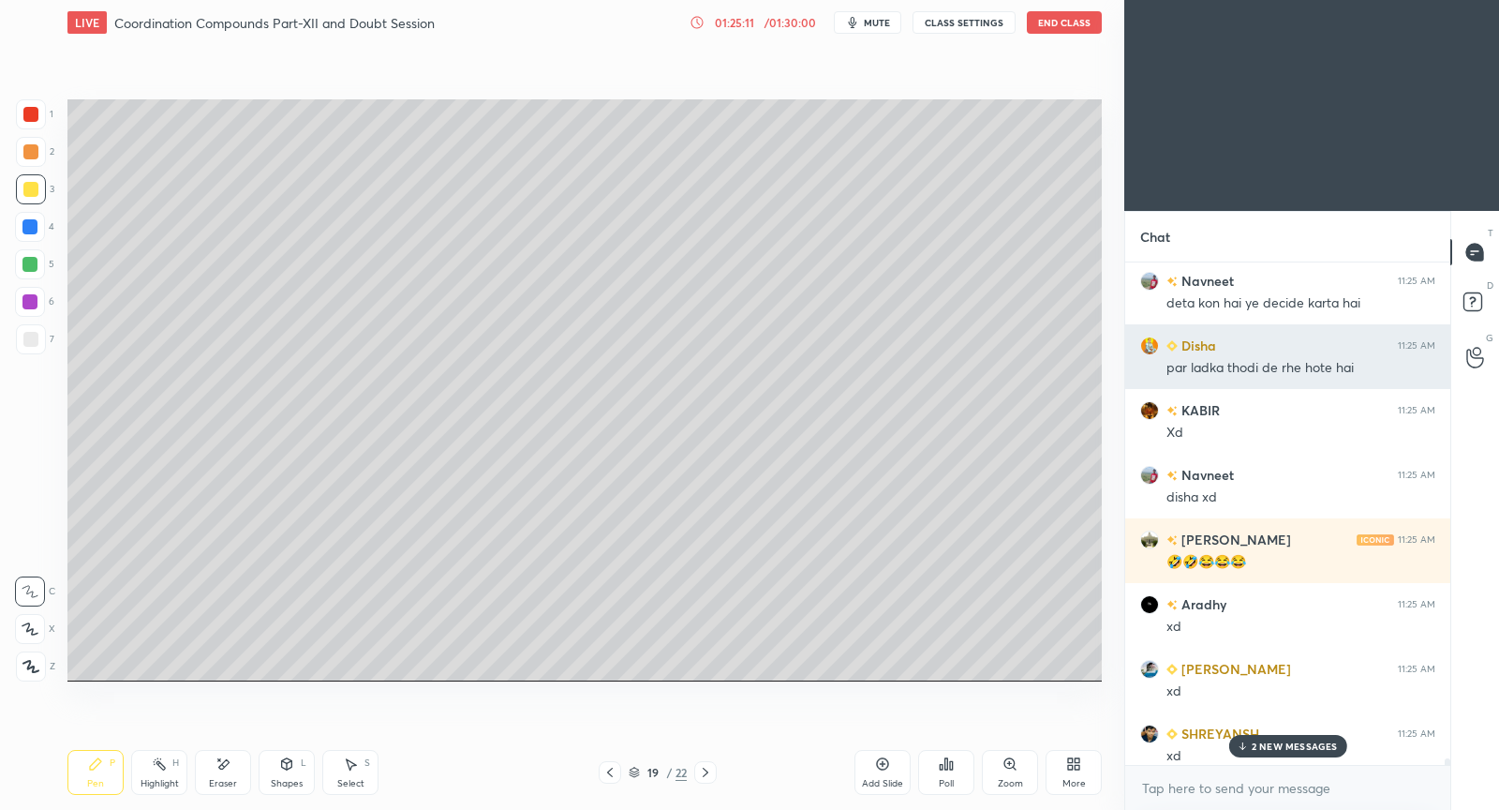
click at [1217, 350] on div "Disha 11:25 AM" at bounding box center [1287, 345] width 295 height 20
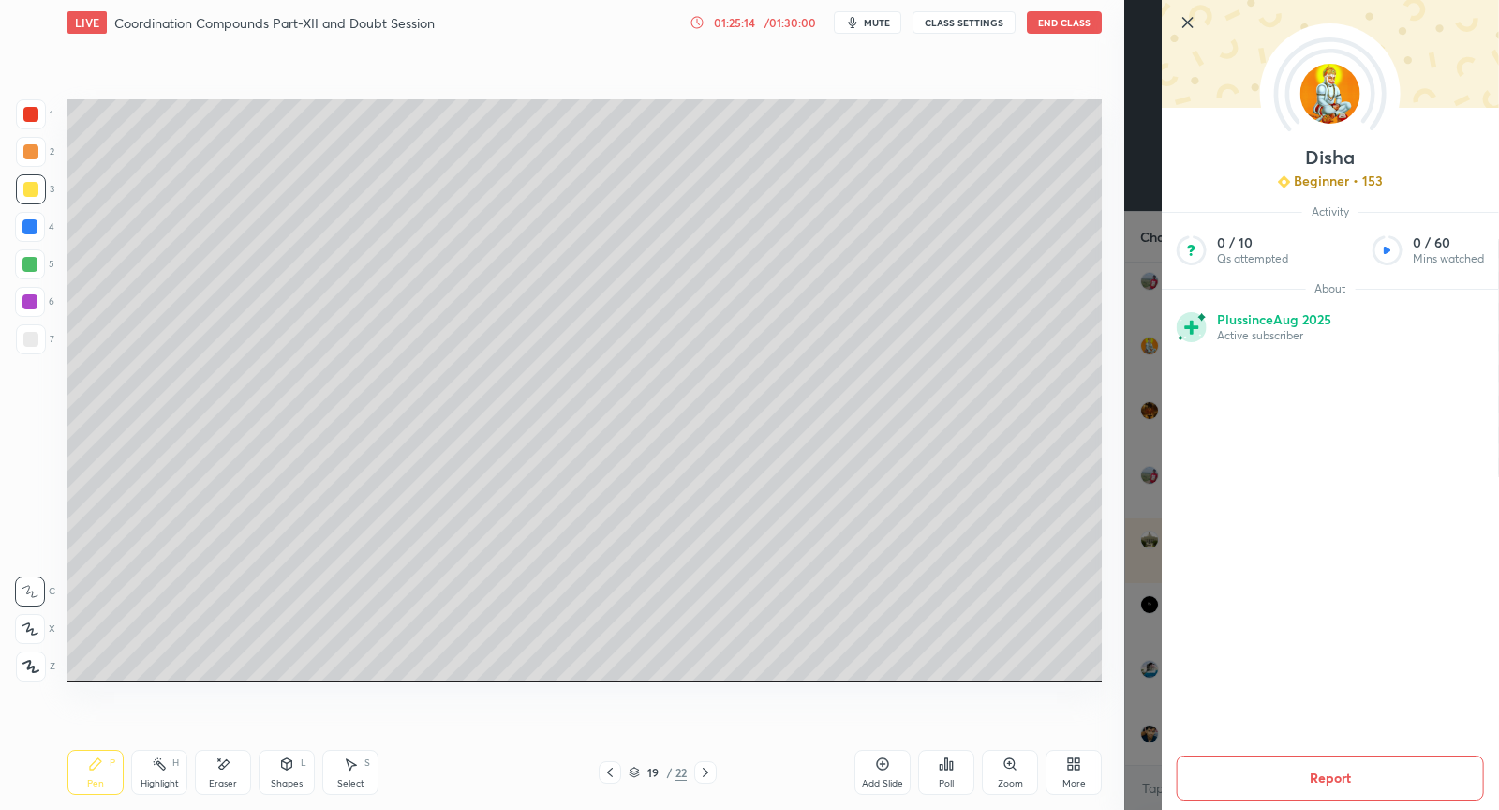
click at [1321, 792] on button "Report" at bounding box center [1330, 777] width 307 height 45
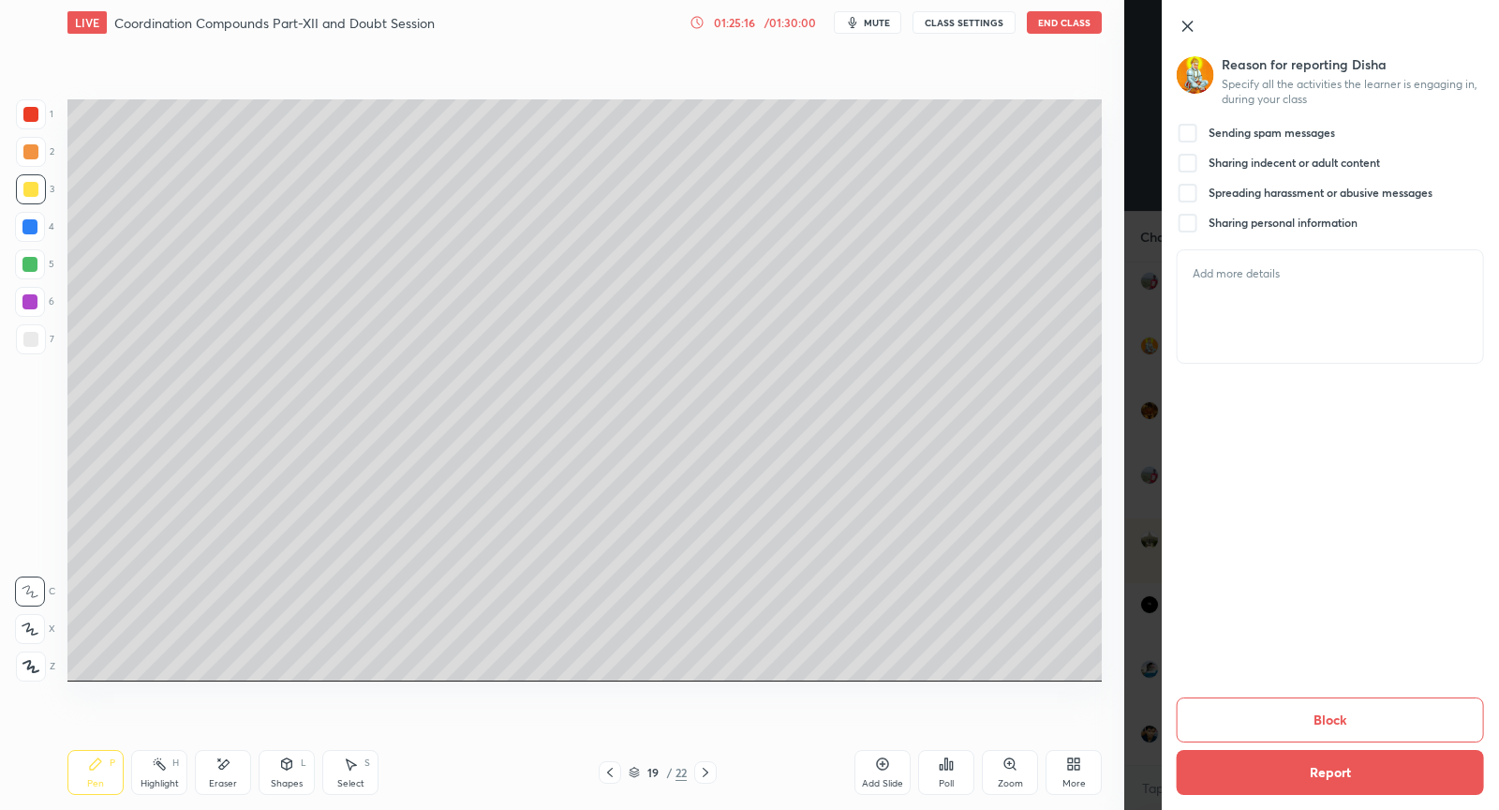
click at [1188, 133] on div at bounding box center [1188, 133] width 22 height 22
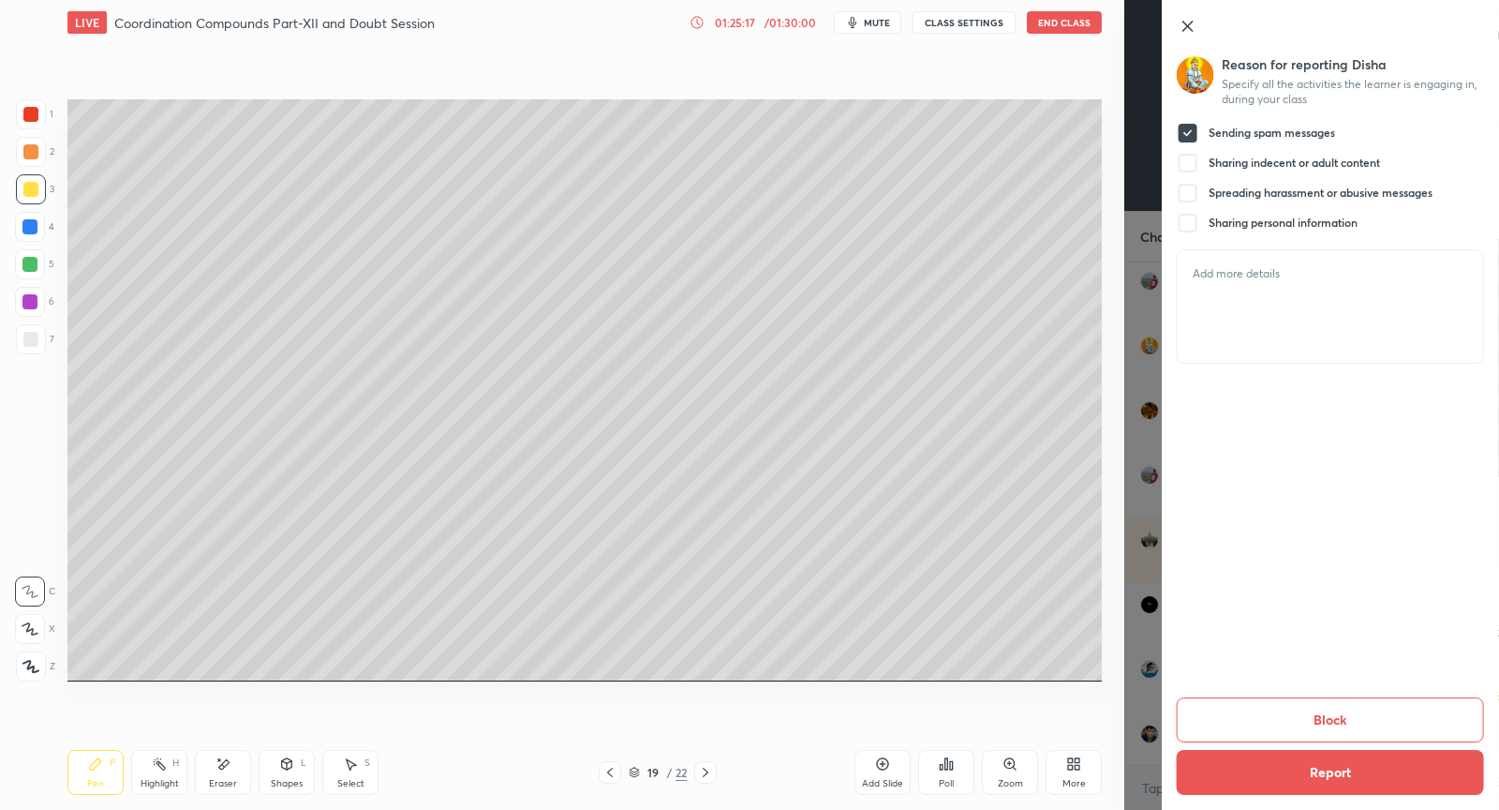
click at [1335, 715] on button "Block" at bounding box center [1330, 719] width 307 height 45
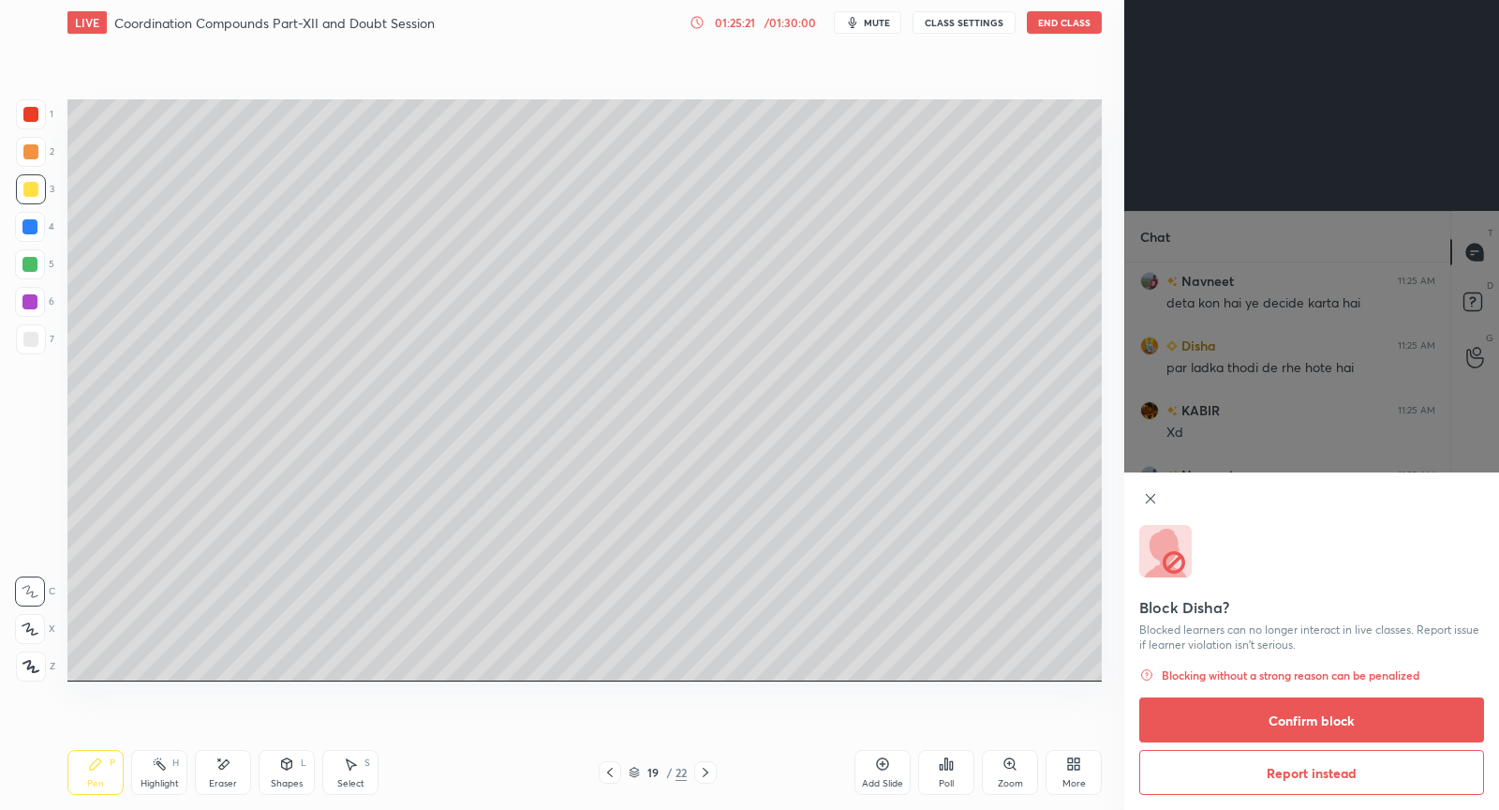
click at [1230, 729] on button "Confirm block" at bounding box center [1311, 719] width 345 height 45
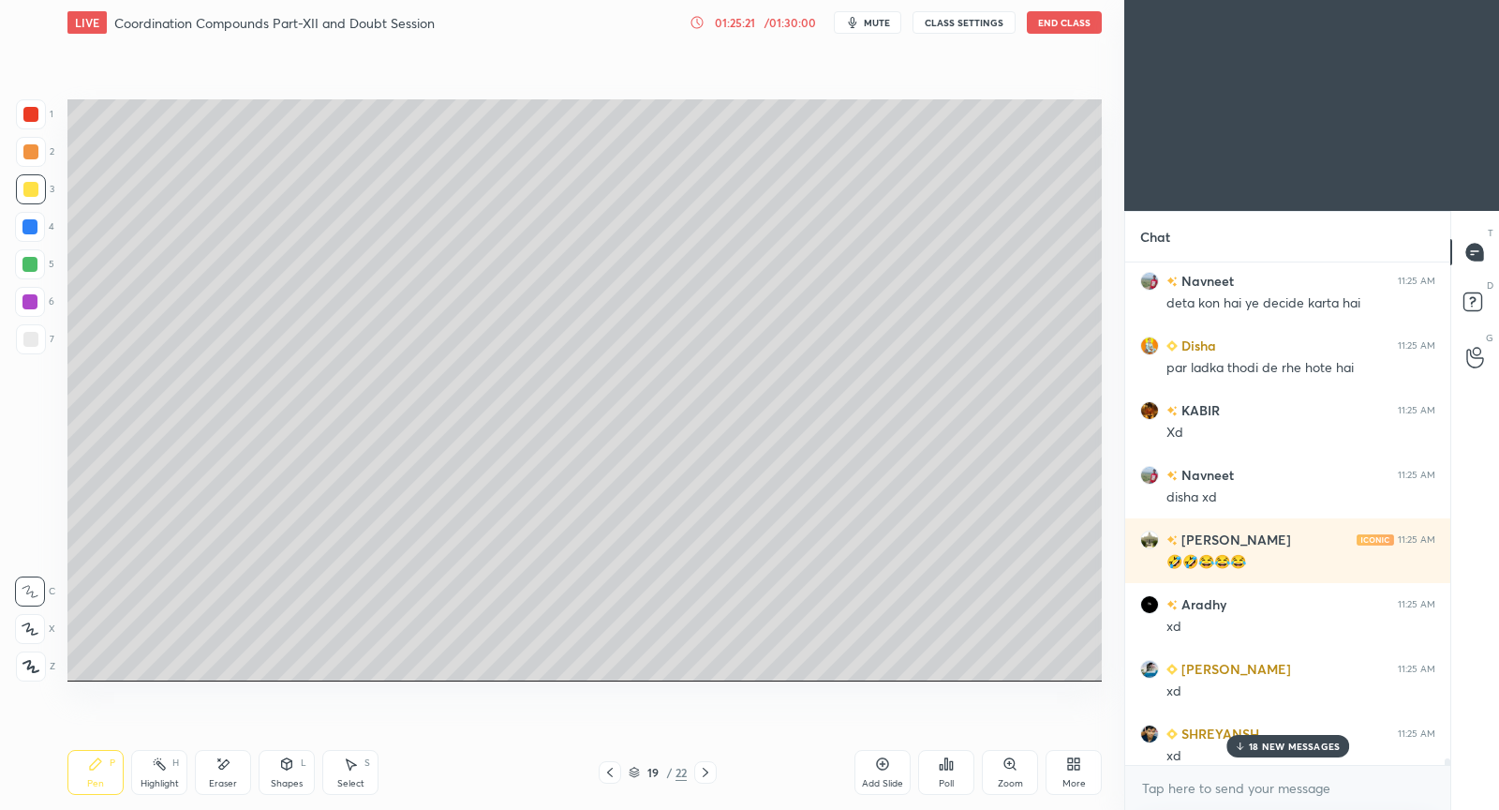
scroll to position [63972, 0]
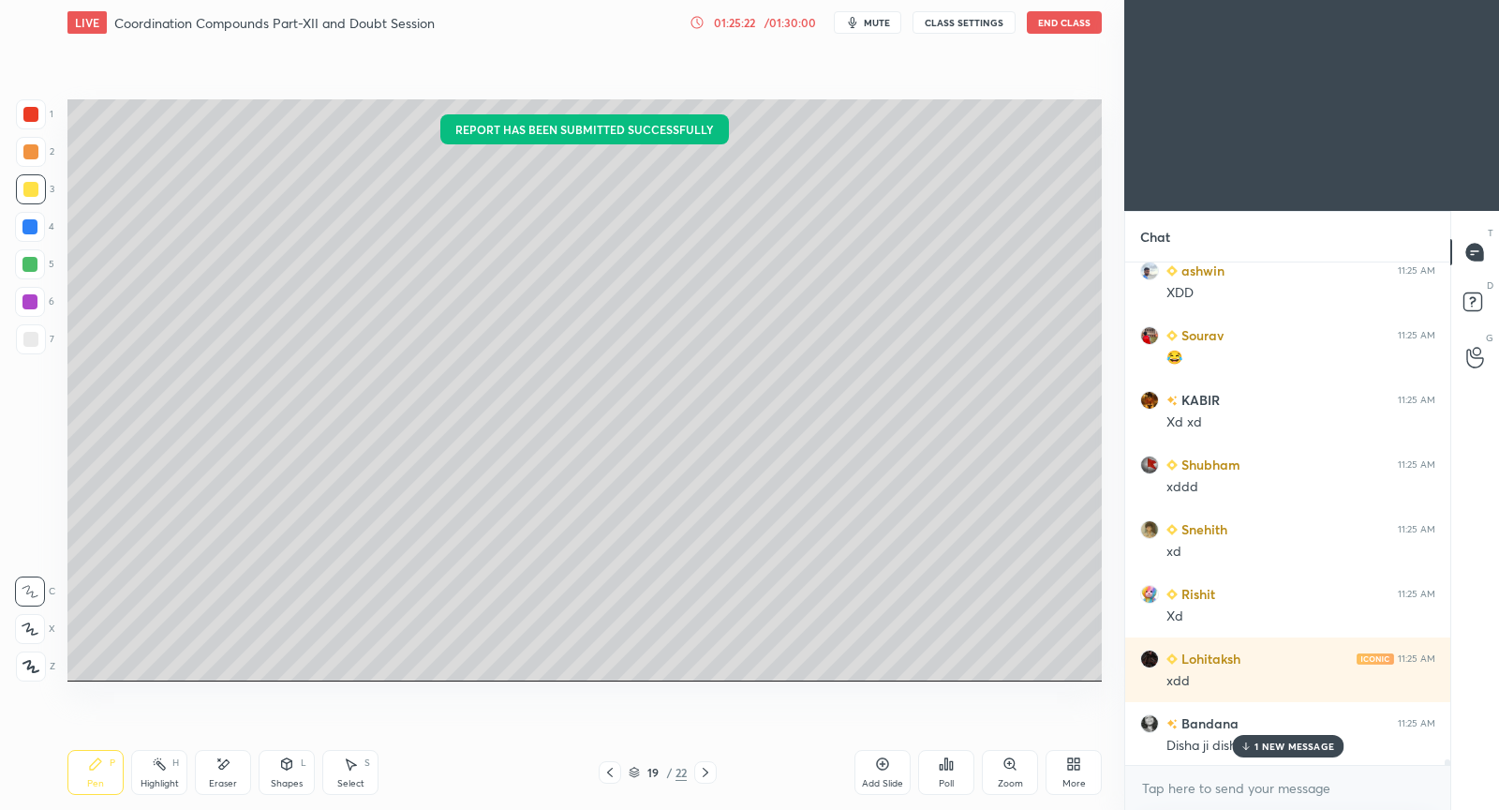
click at [1267, 748] on p "1 NEW MESSAGE" at bounding box center [1295, 745] width 80 height 11
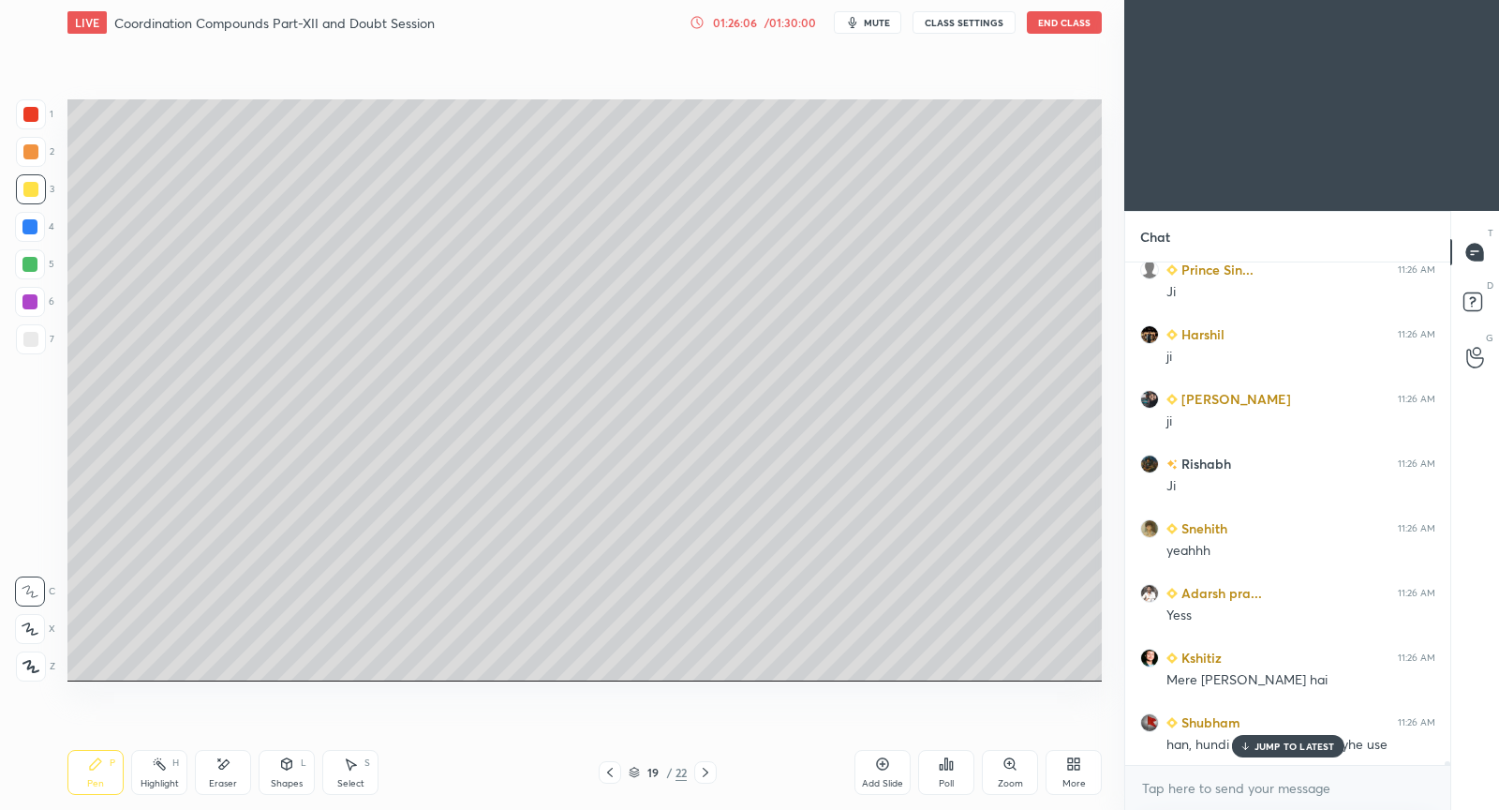
scroll to position [66171, 0]
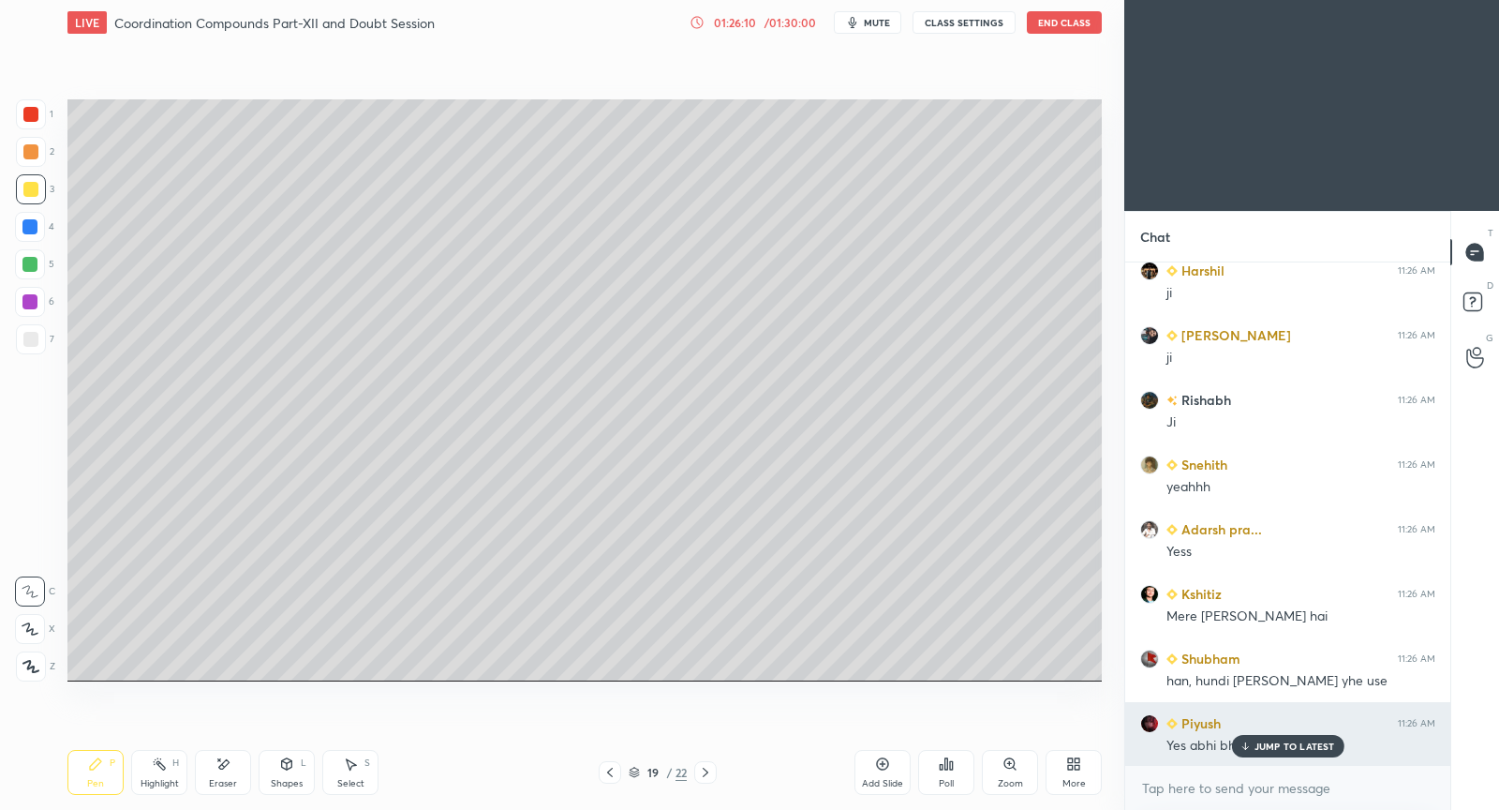
drag, startPoint x: 1265, startPoint y: 746, endPoint x: 1203, endPoint y: 710, distance: 71.4
click at [1263, 740] on p "JUMP TO LATEST" at bounding box center [1295, 745] width 81 height 11
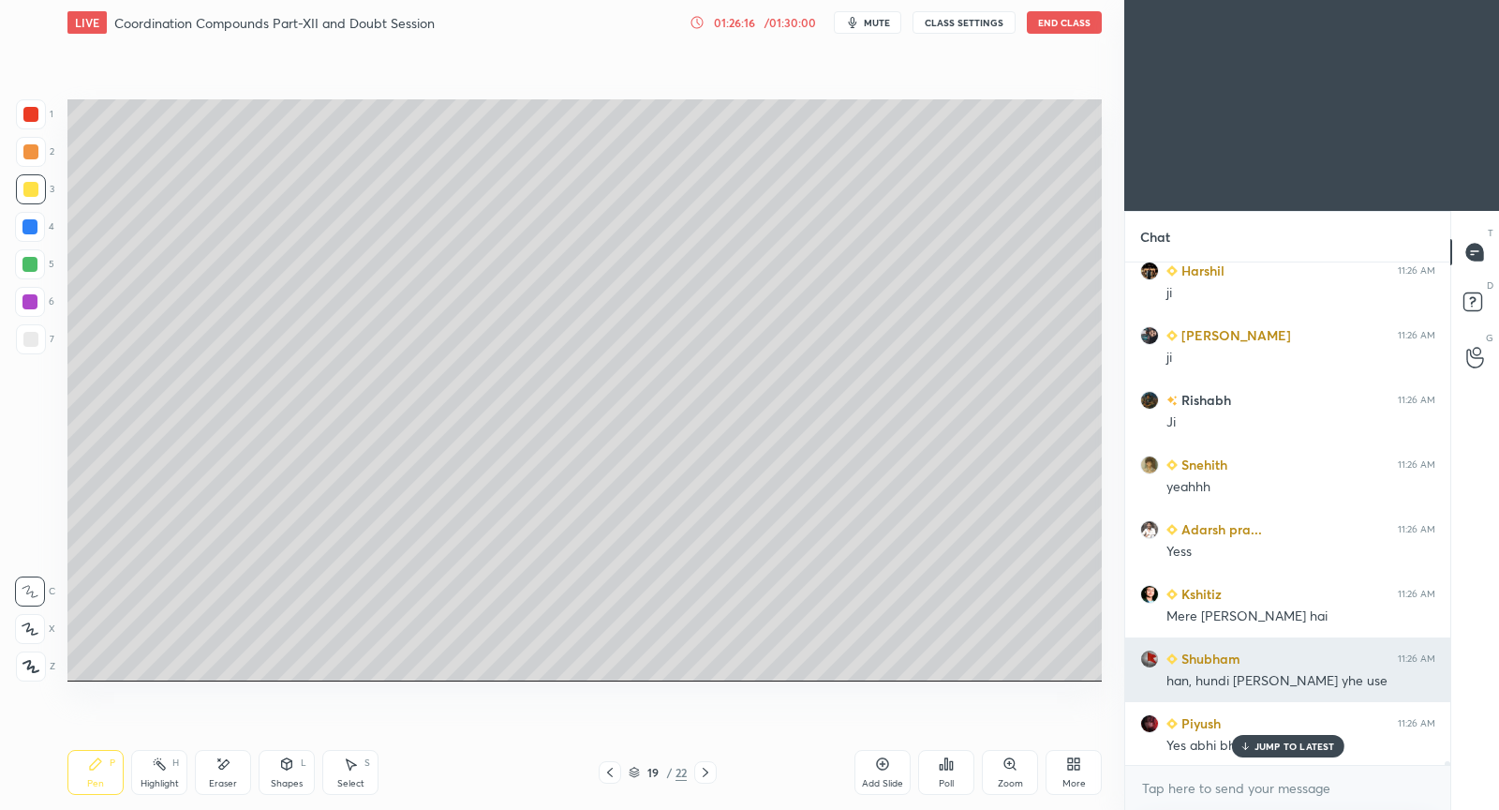
scroll to position [66235, 0]
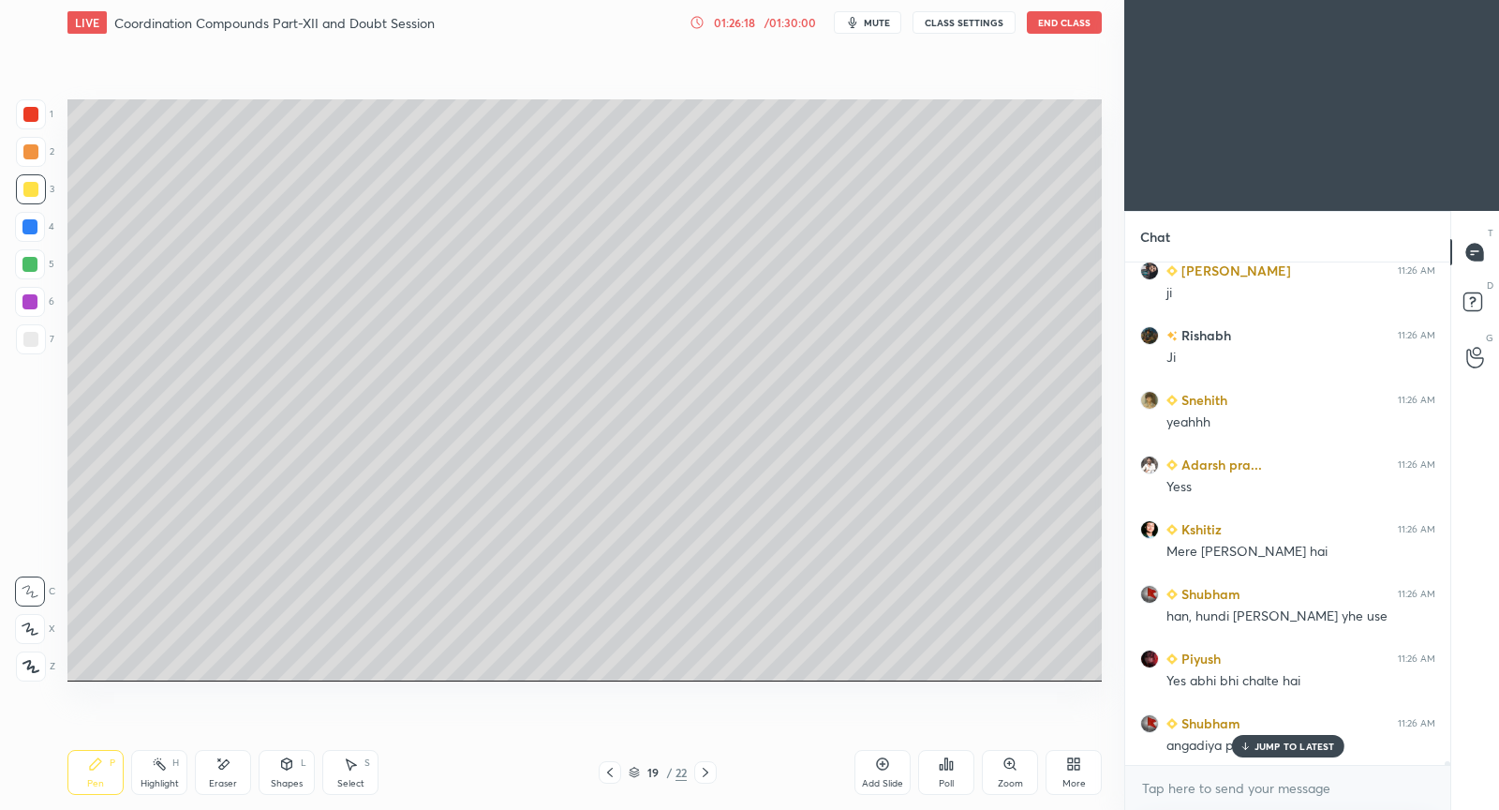
click at [1289, 748] on p "JUMP TO LATEST" at bounding box center [1295, 745] width 81 height 11
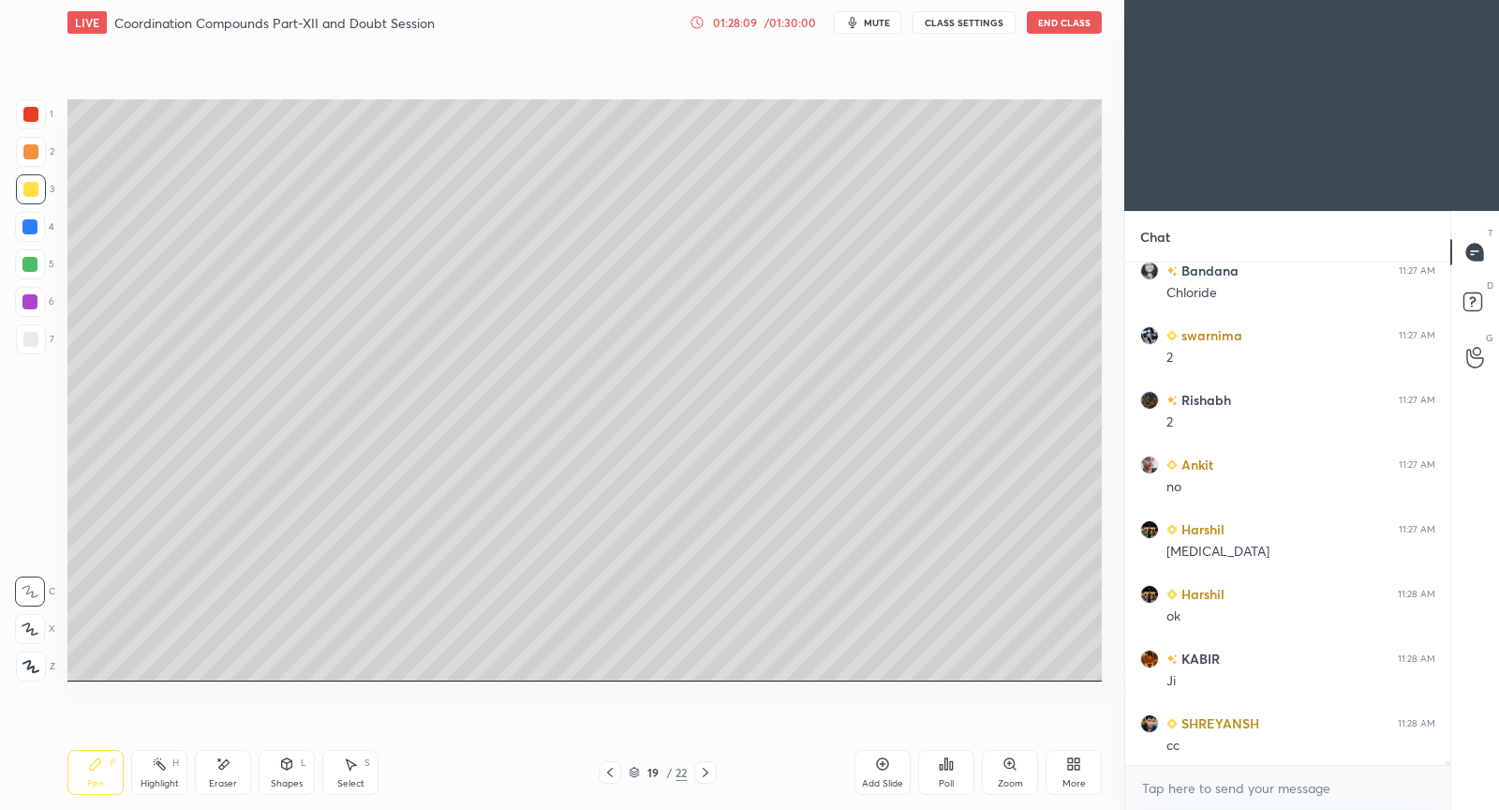
scroll to position [67444, 0]
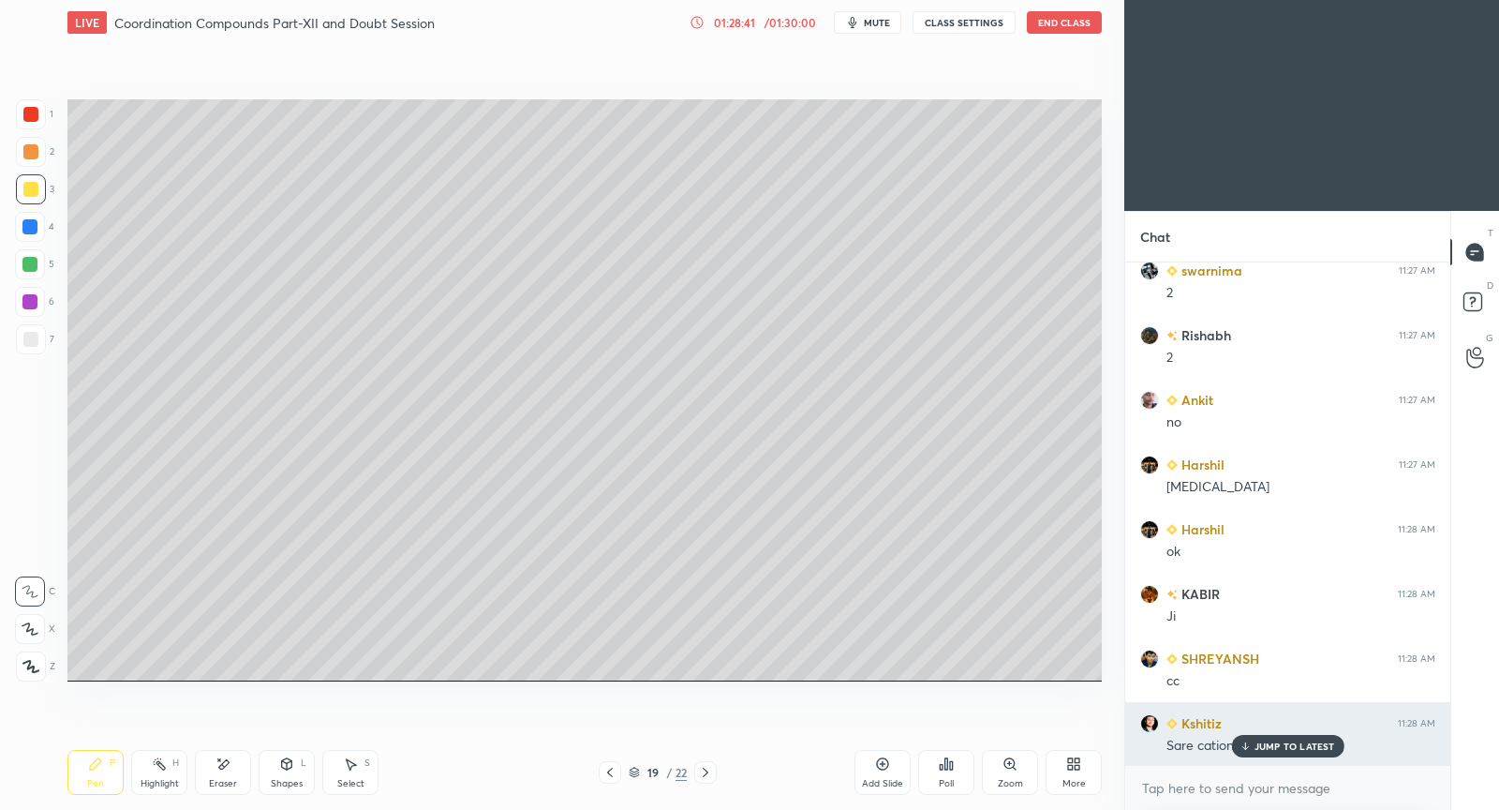
click at [1288, 740] on p "JUMP TO LATEST" at bounding box center [1295, 745] width 81 height 11
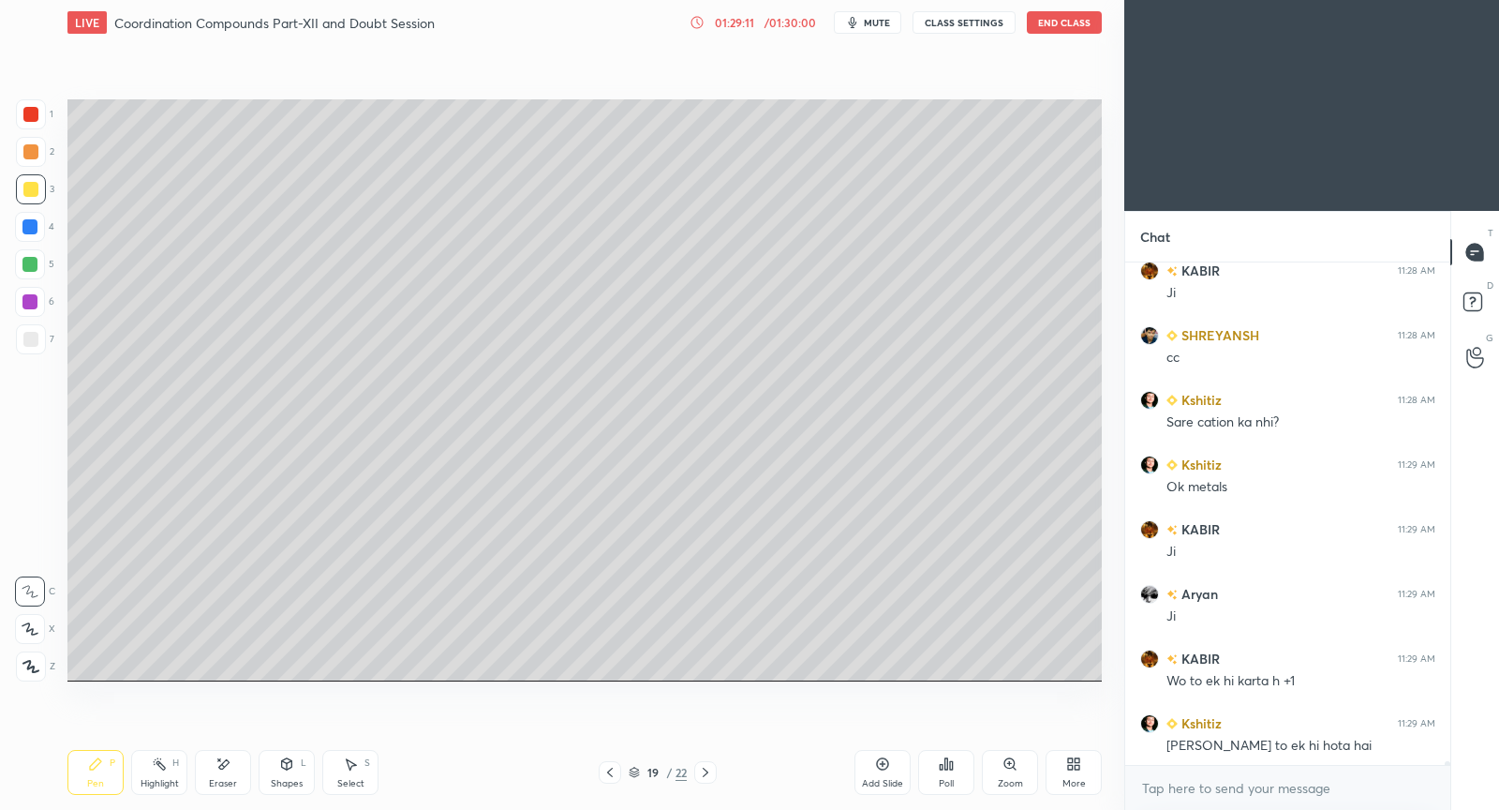
scroll to position [67832, 0]
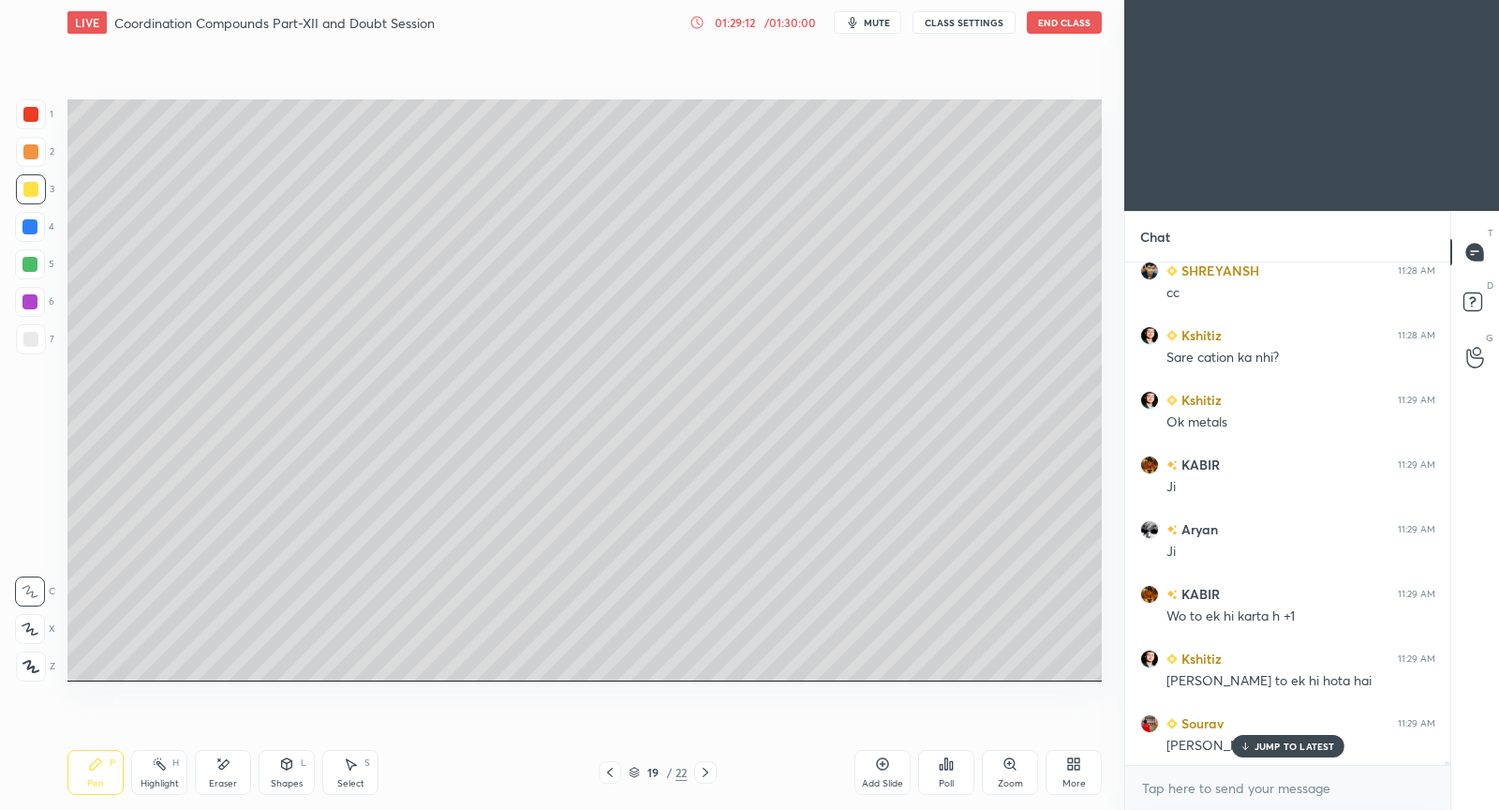
click at [885, 775] on div "Add Slide" at bounding box center [883, 772] width 56 height 45
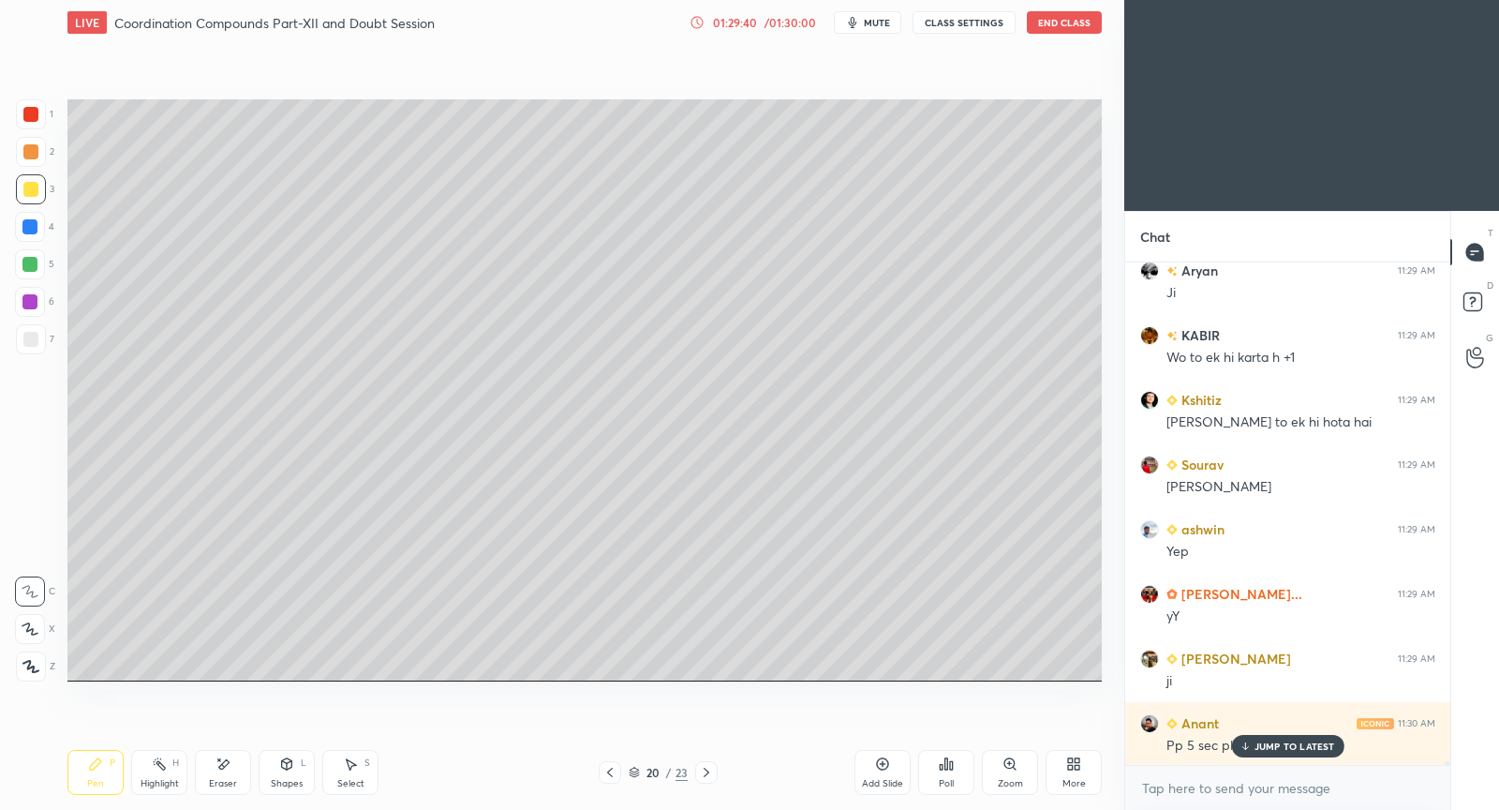
scroll to position [68155, 0]
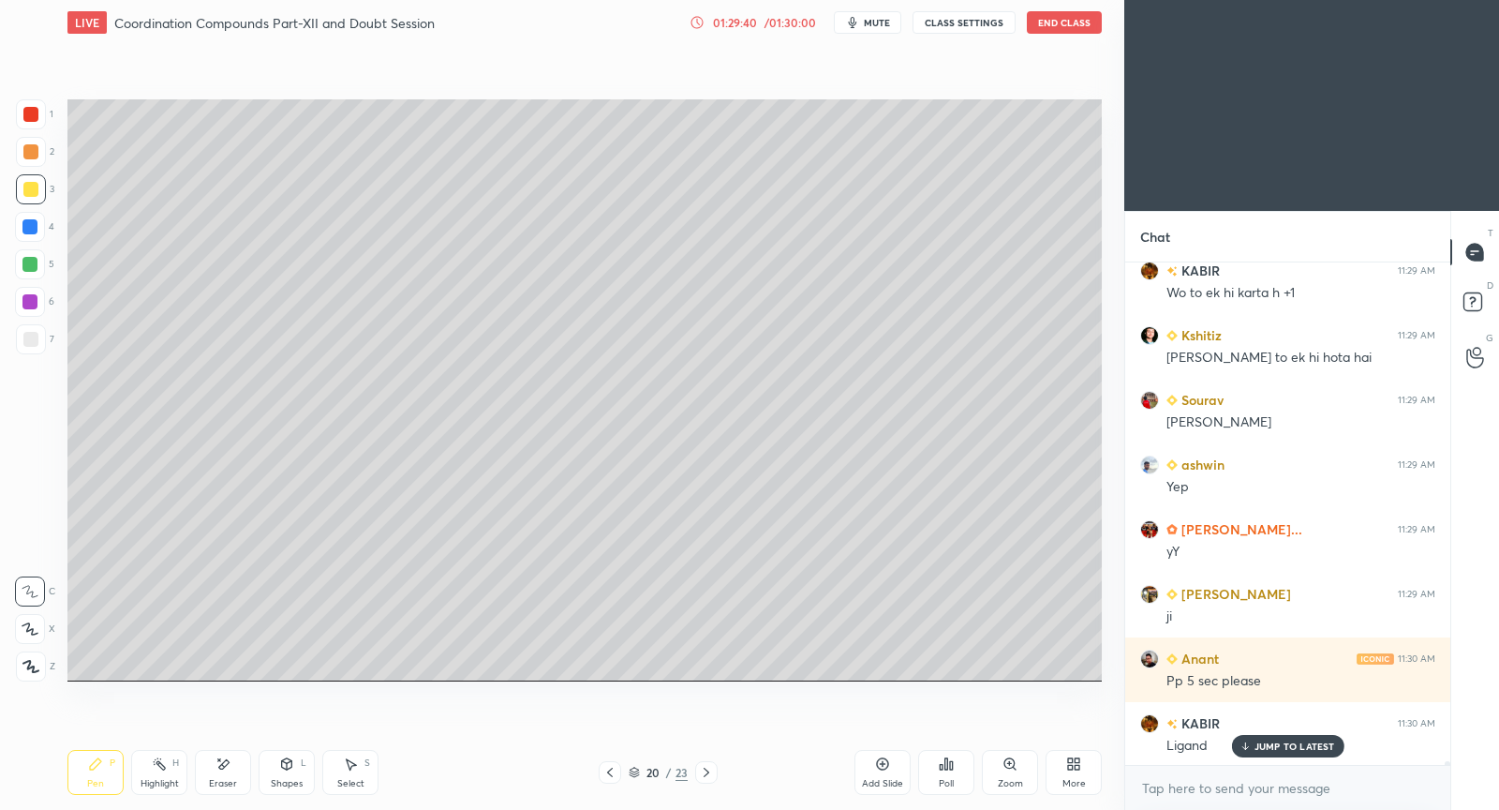
drag, startPoint x: 608, startPoint y: 775, endPoint x: 618, endPoint y: 765, distance: 14.6
click at [609, 774] on icon at bounding box center [610, 772] width 15 height 15
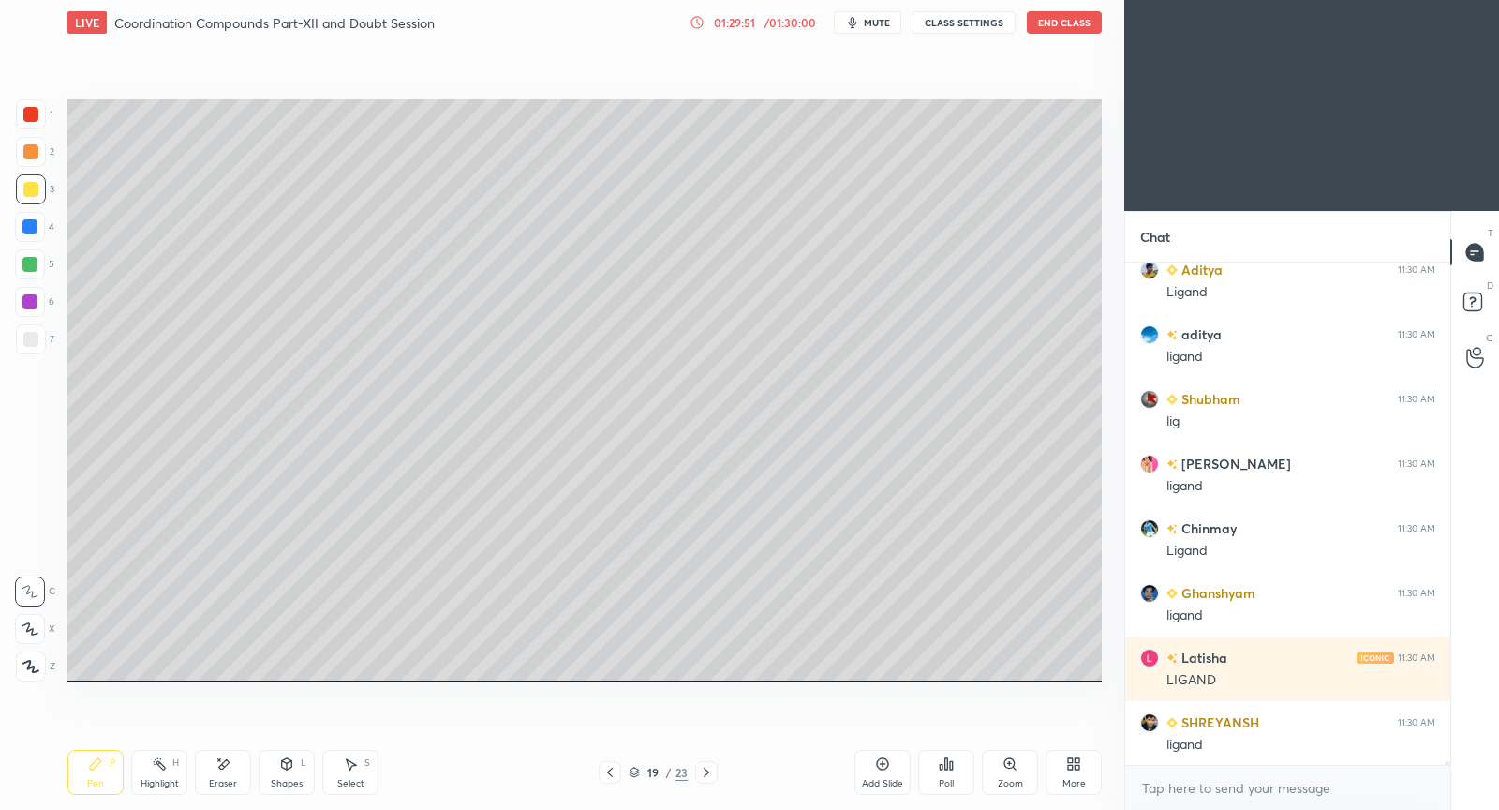
scroll to position [68996, 0]
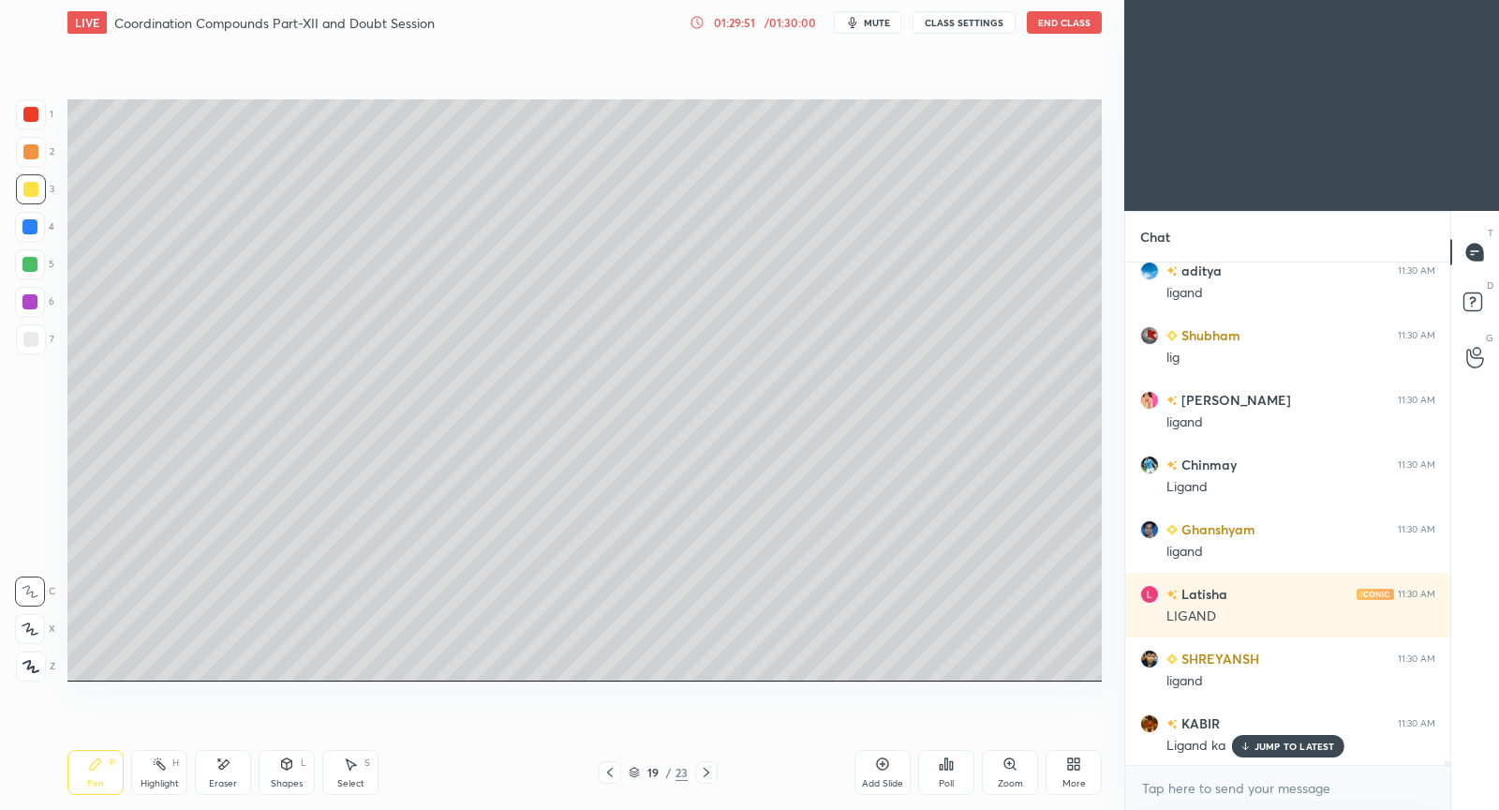
click at [706, 777] on icon at bounding box center [706, 772] width 15 height 15
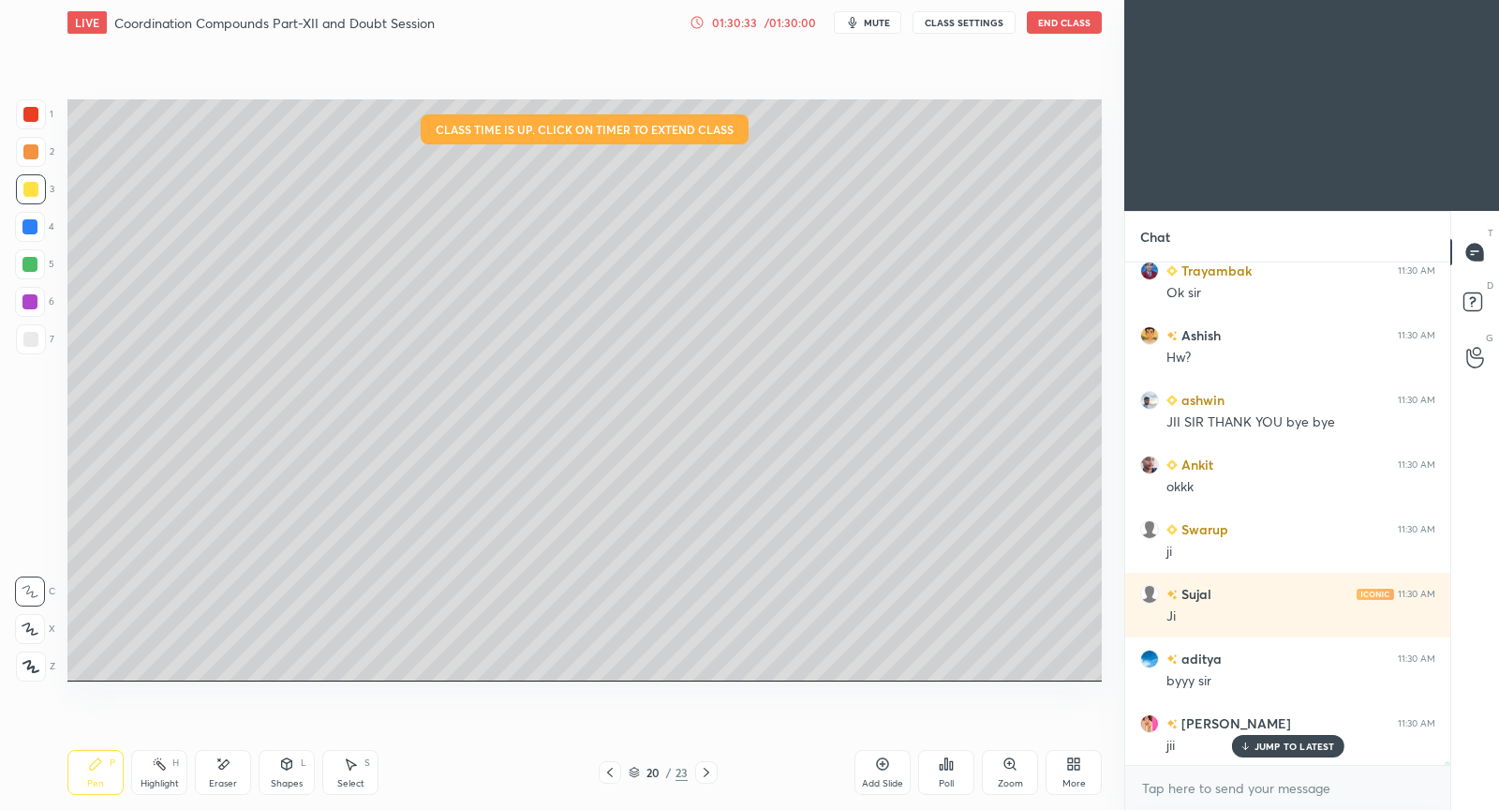
scroll to position [70935, 0]
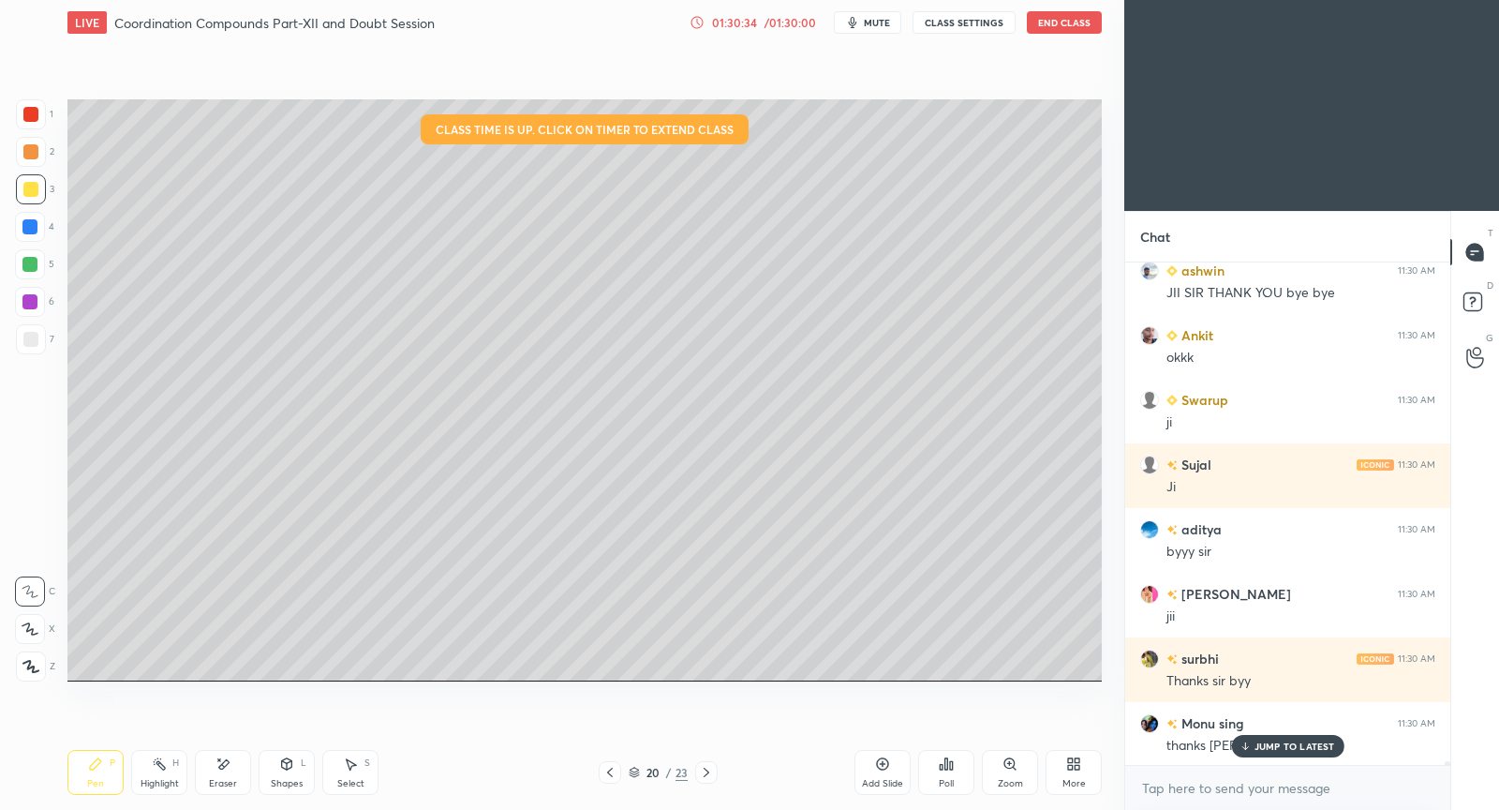
click at [1069, 20] on button "End Class" at bounding box center [1064, 22] width 75 height 22
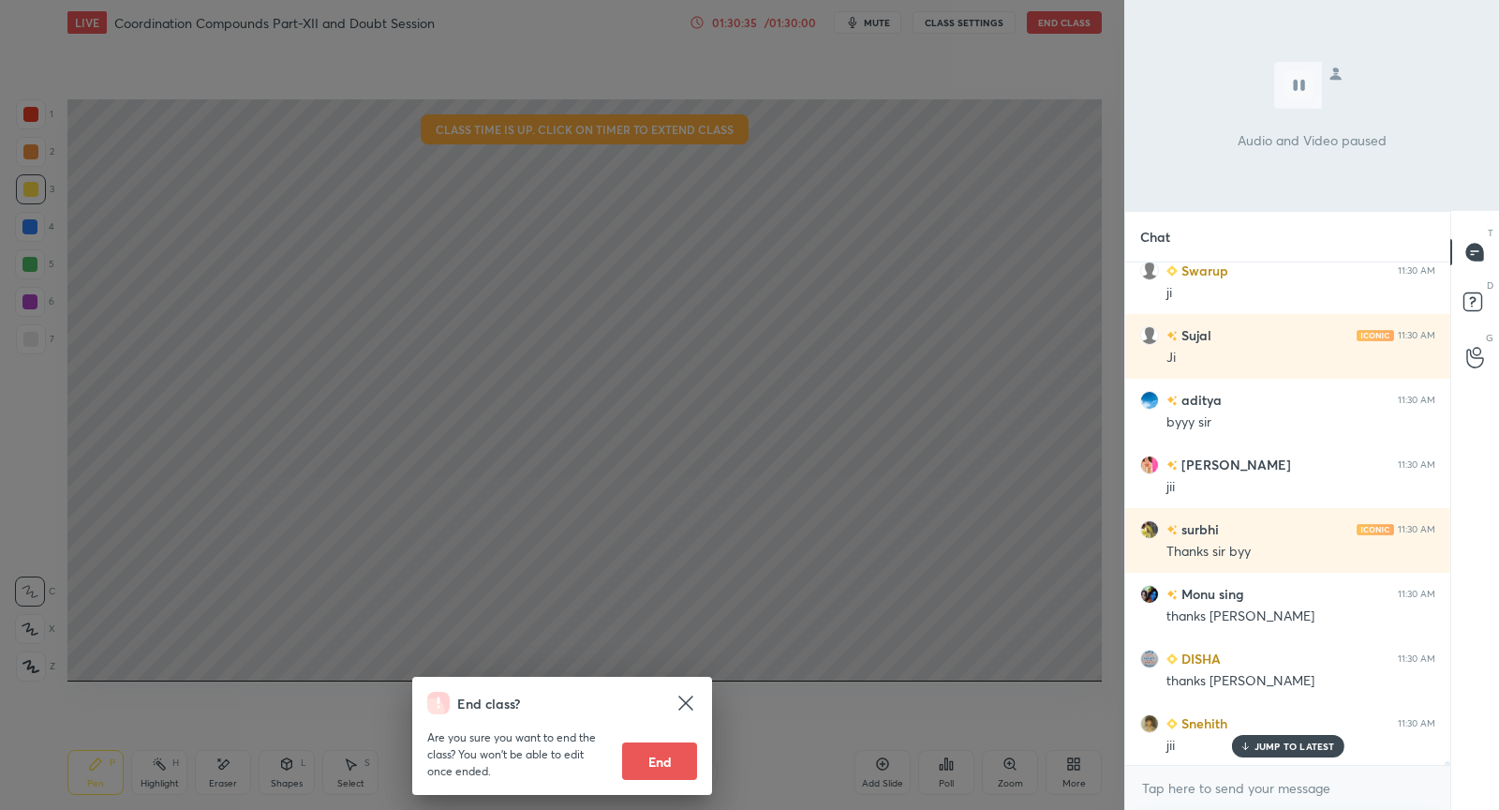
scroll to position [71323, 0]
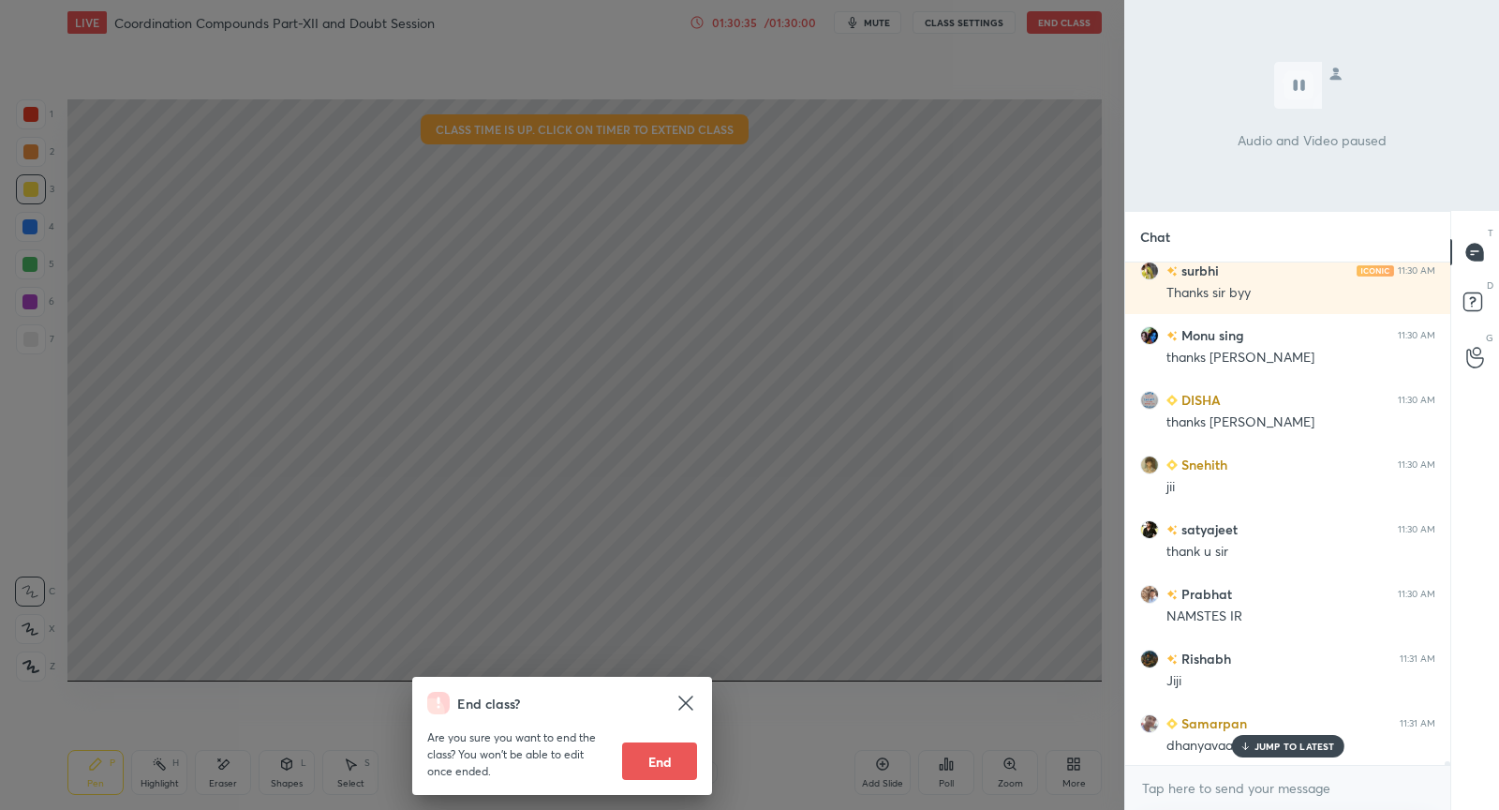
click at [678, 764] on button "End" at bounding box center [659, 760] width 75 height 37
type textarea "x"
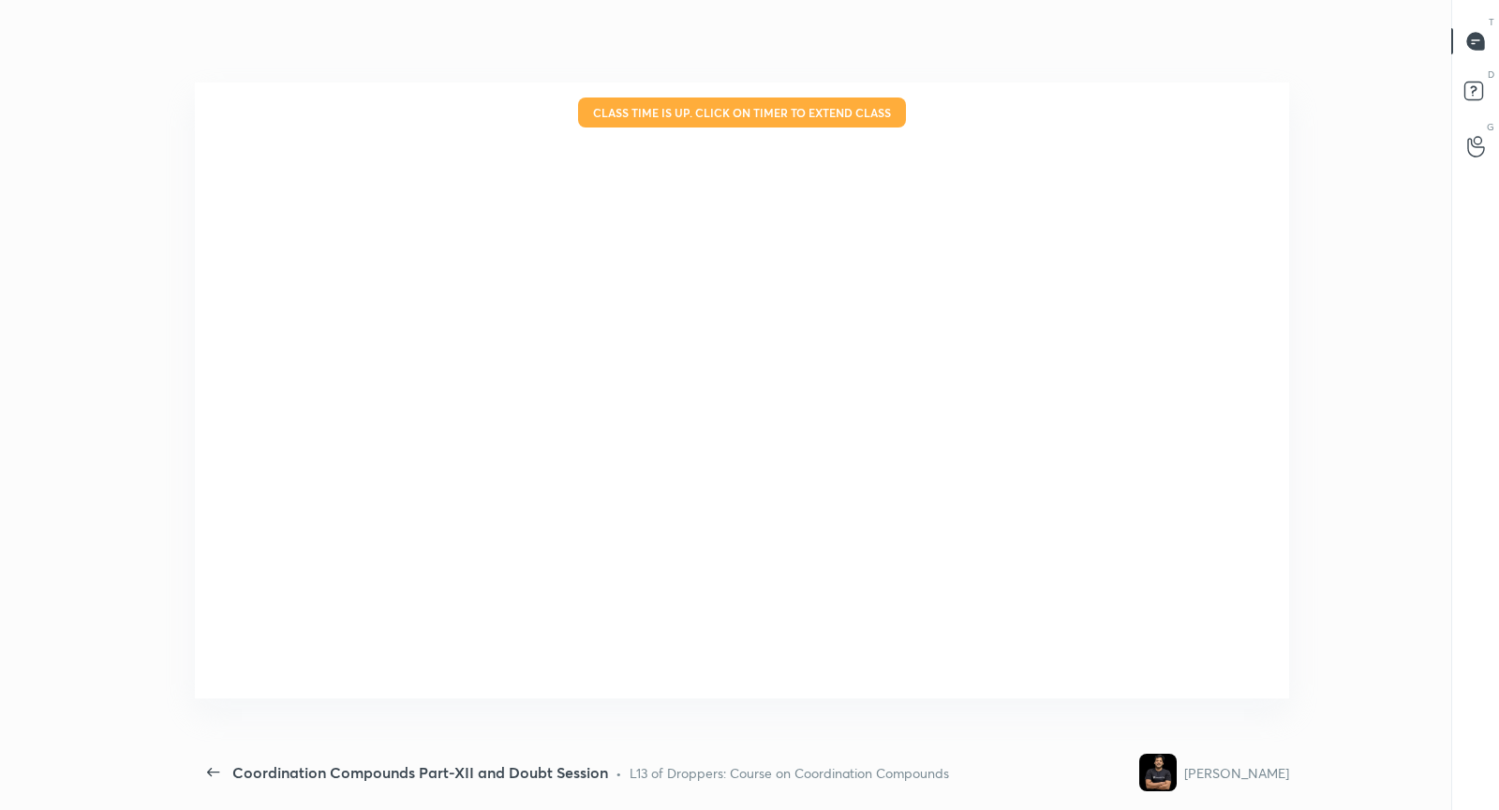
scroll to position [0, 0]
